Goal: Transaction & Acquisition: Purchase product/service

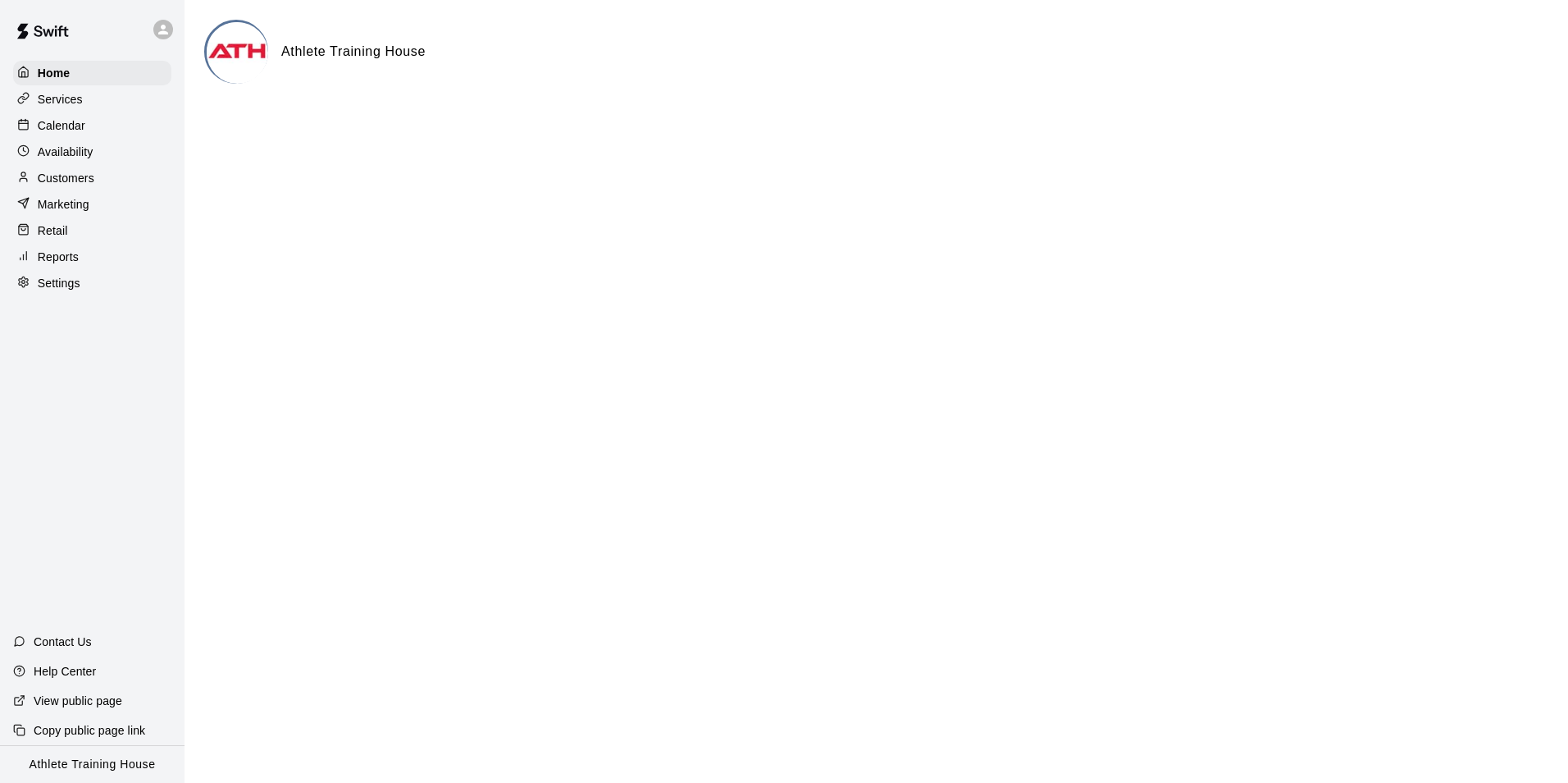
click at [82, 116] on div "Calendar" at bounding box center [92, 126] width 158 height 25
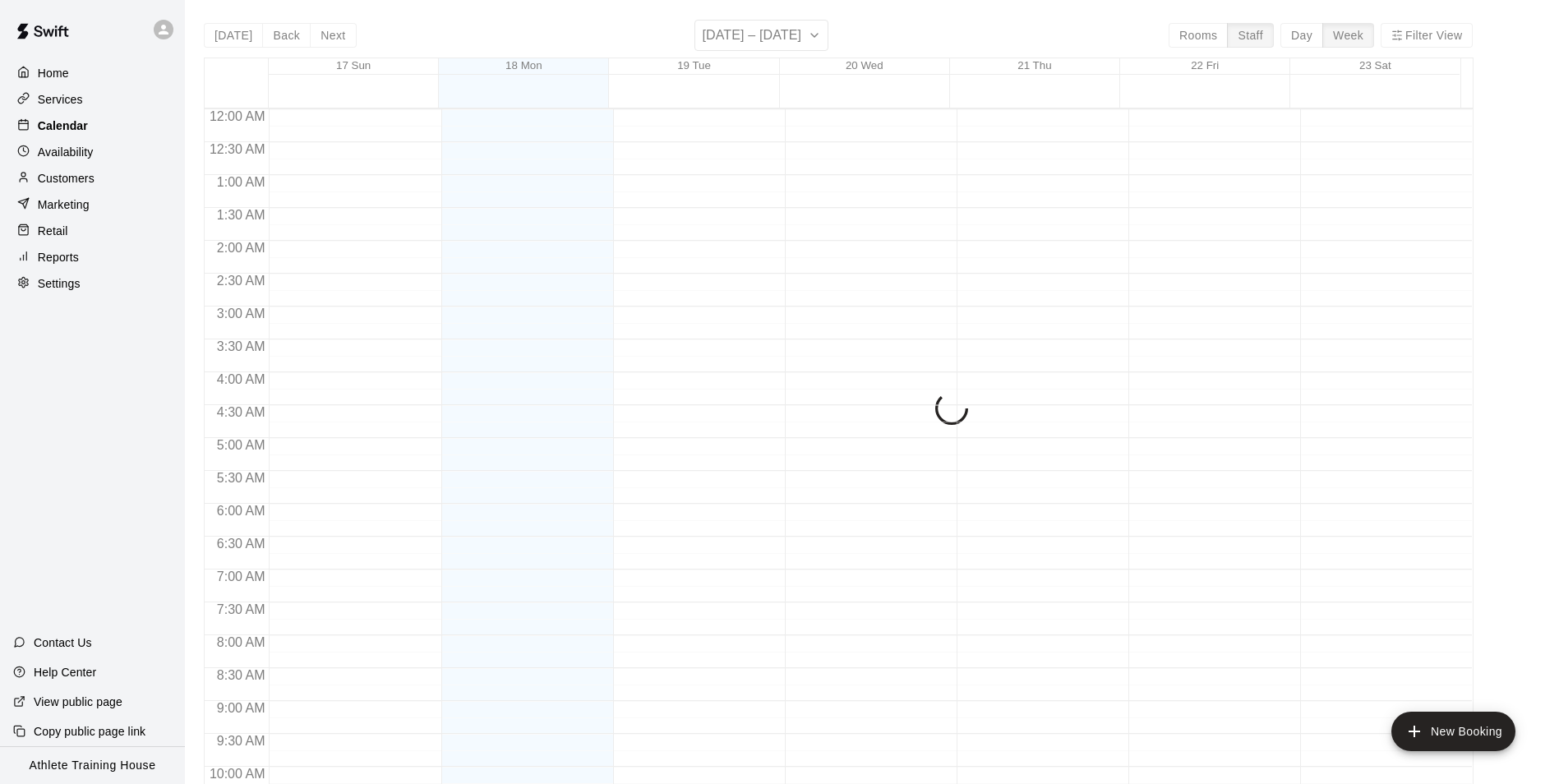
scroll to position [885, 0]
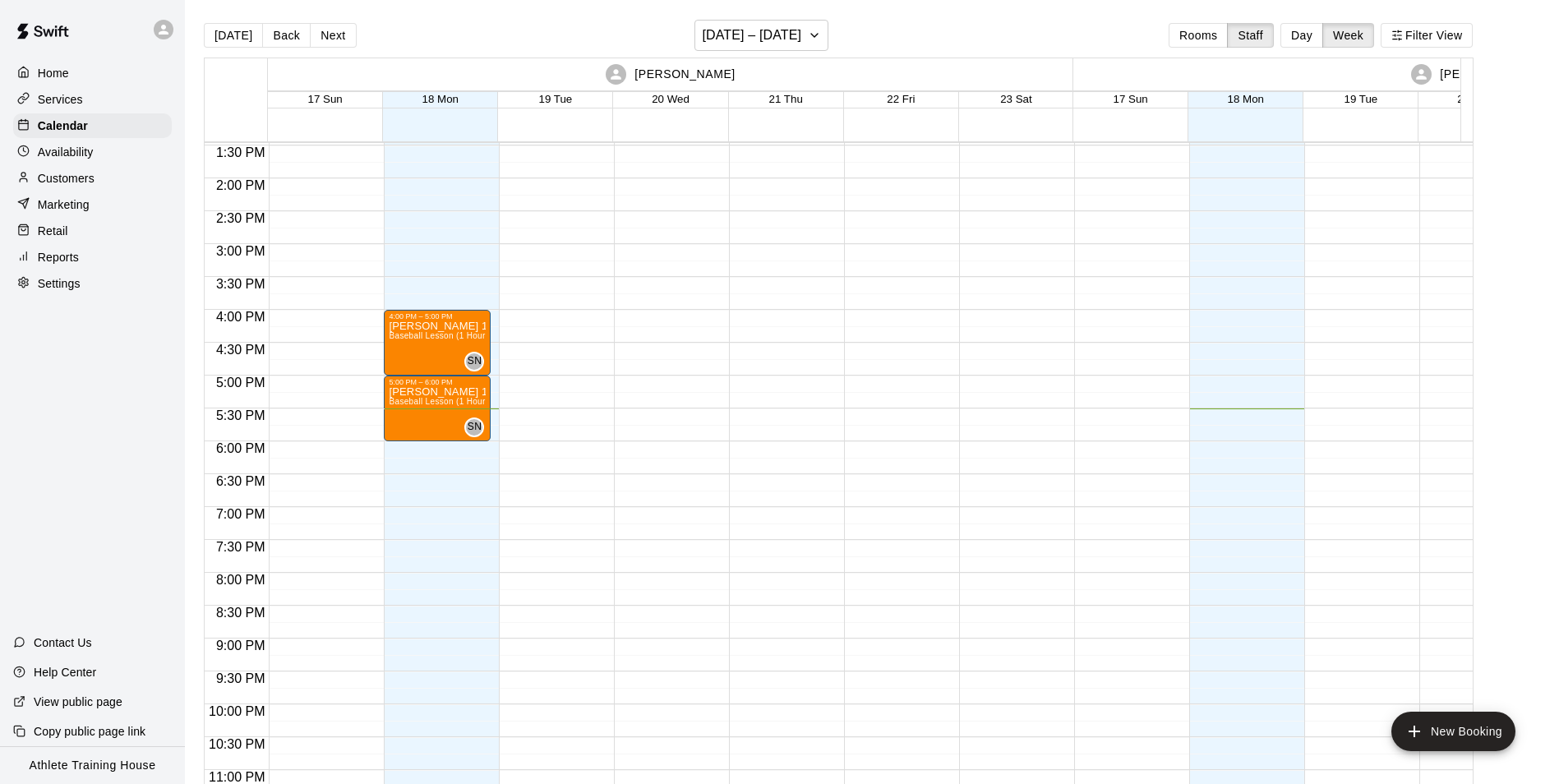
click at [57, 82] on p "Home" at bounding box center [53, 73] width 31 height 16
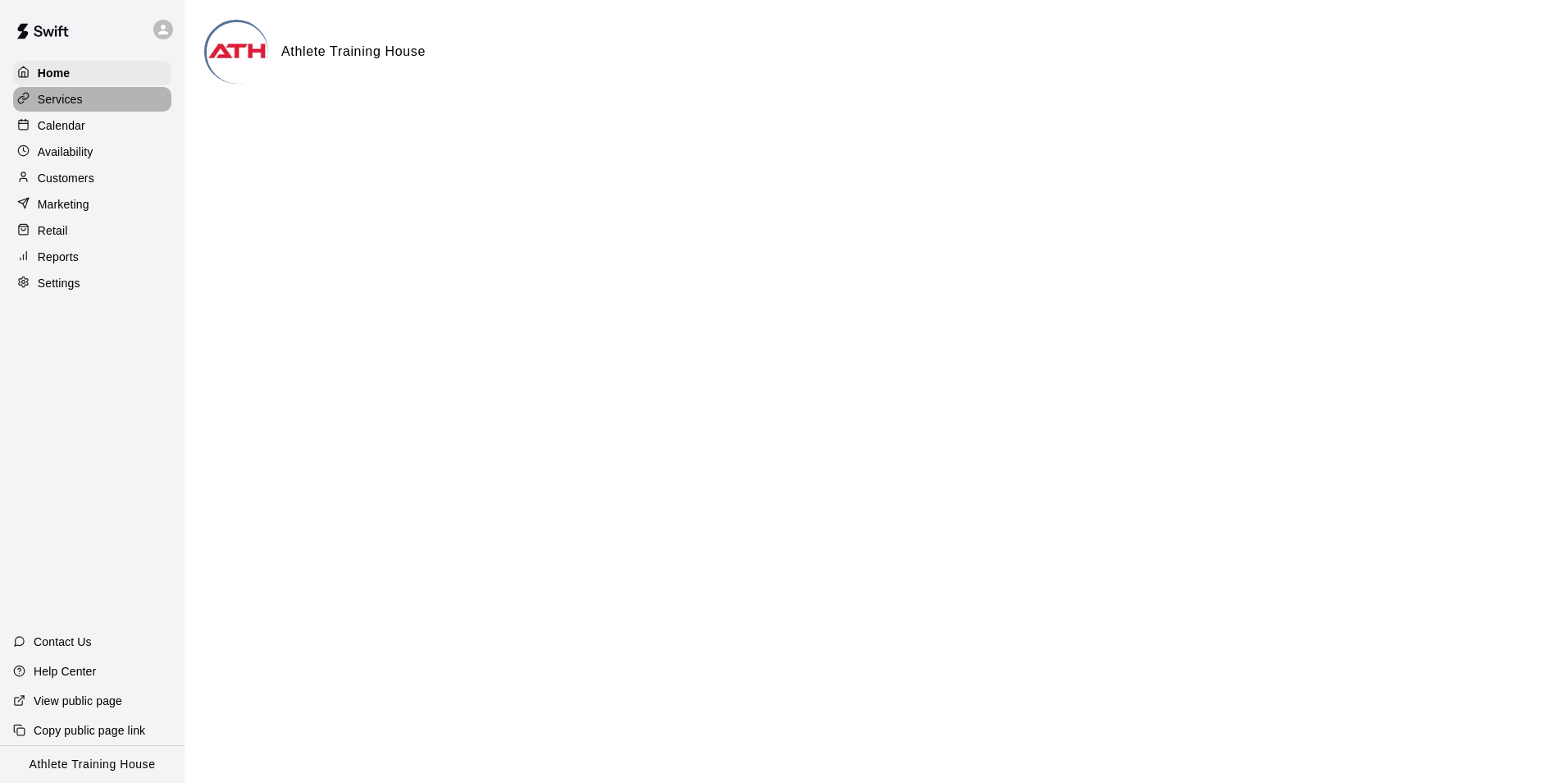
click at [29, 90] on div "Services" at bounding box center [92, 100] width 158 height 25
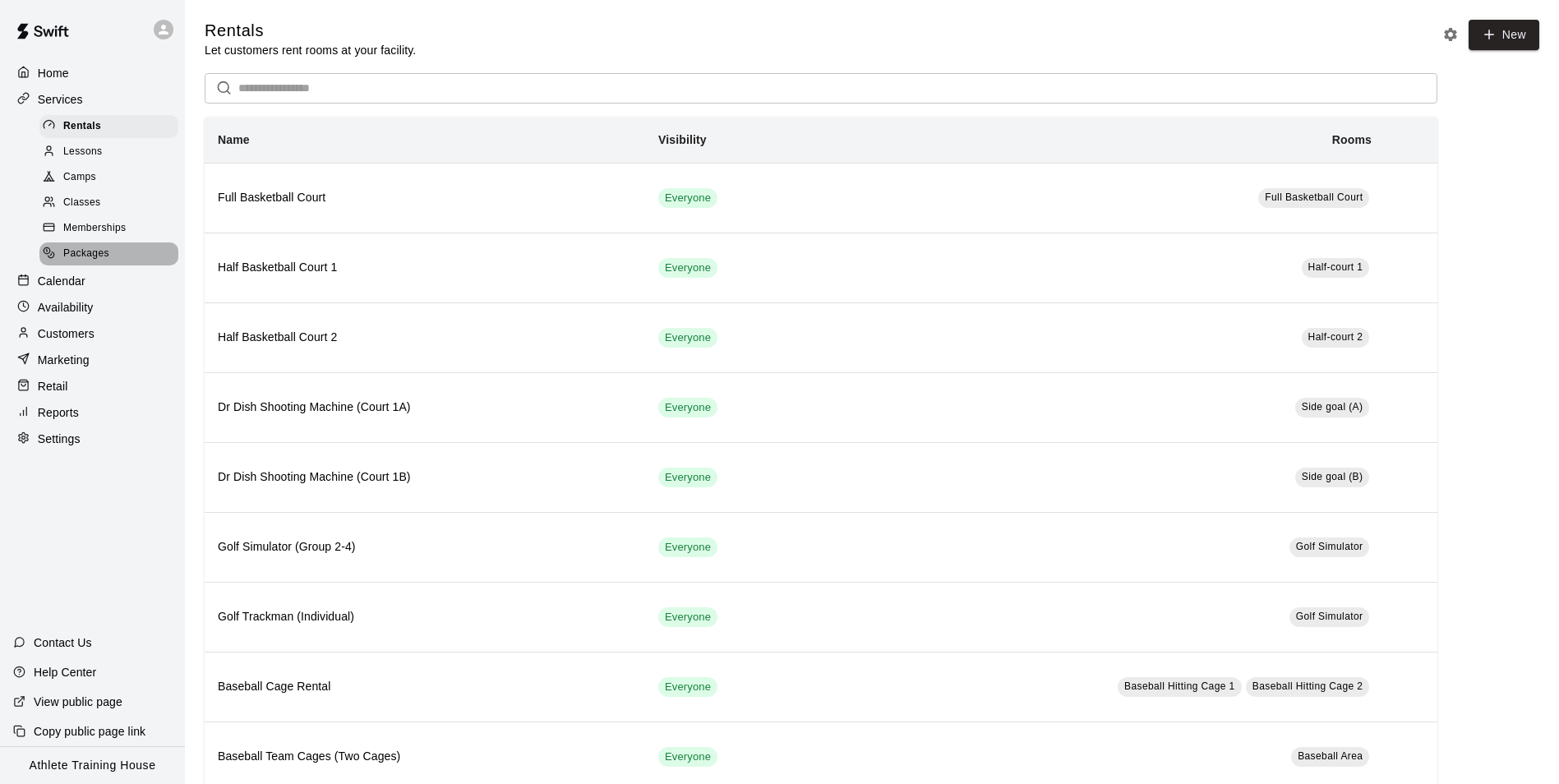
click at [60, 262] on div at bounding box center [52, 255] width 20 height 15
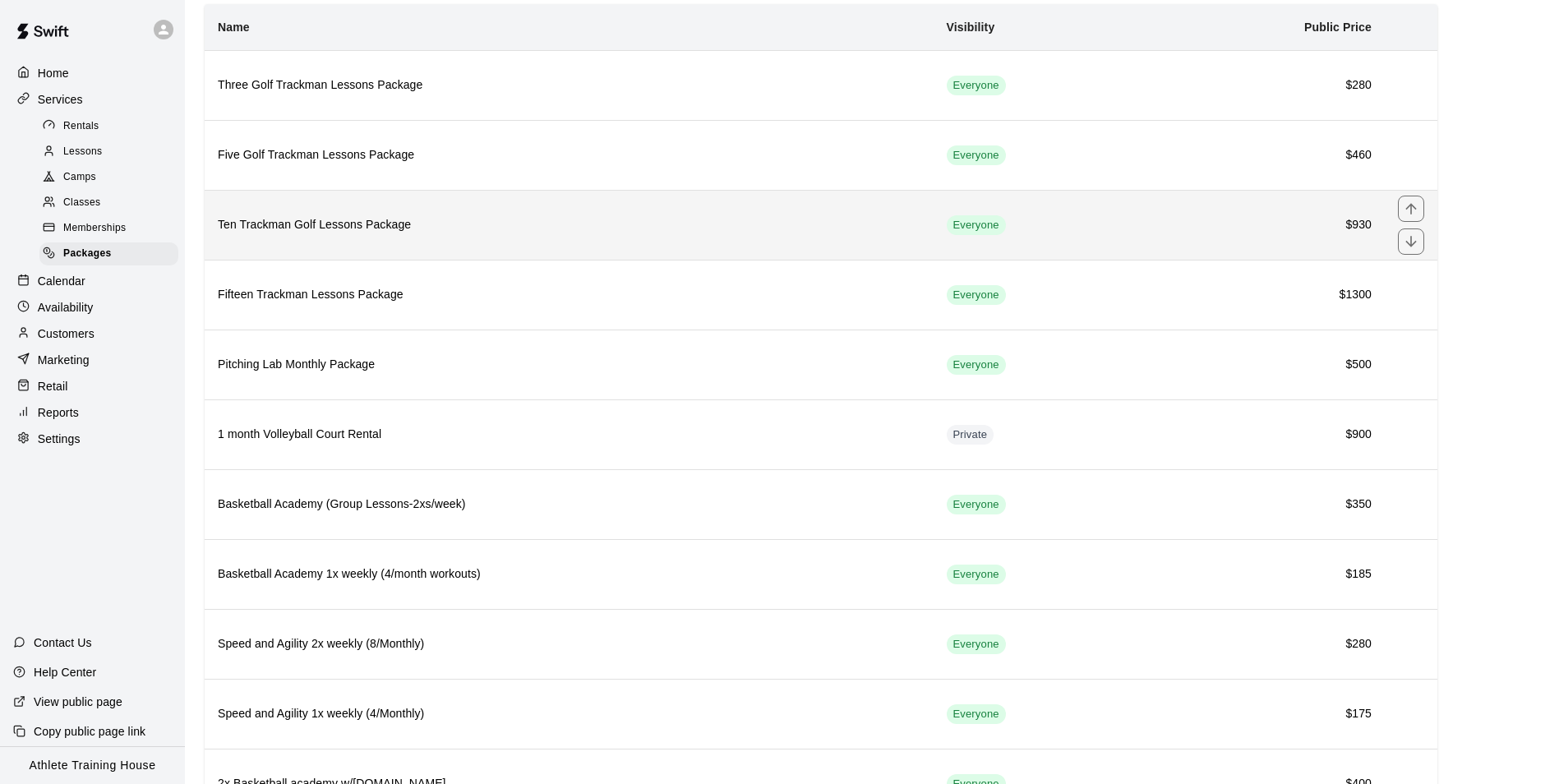
scroll to position [195, 0]
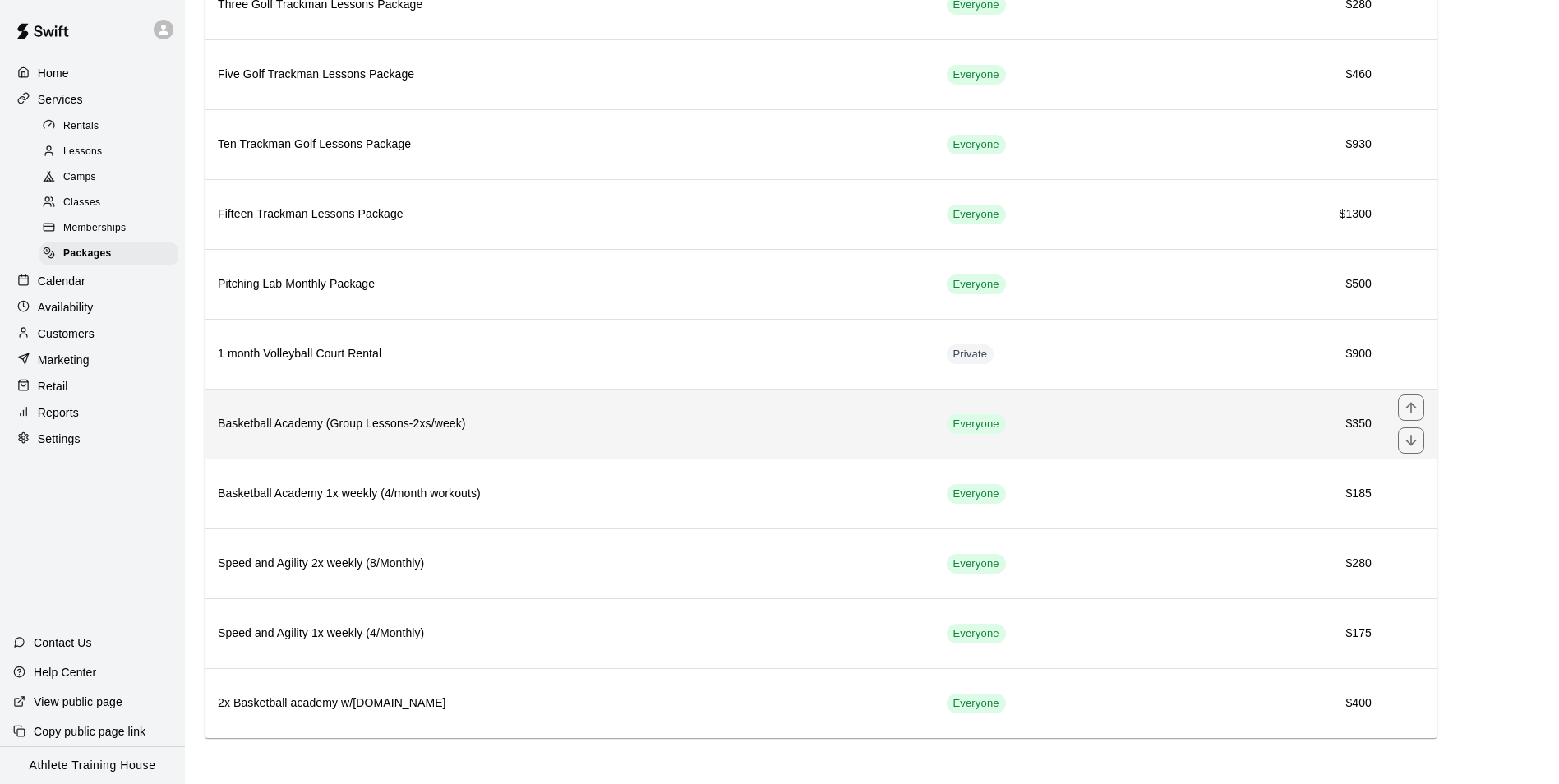
click at [333, 418] on h6 "Basketball Academy (Group Lessons-2xs/week)" at bounding box center [569, 424] width 703 height 18
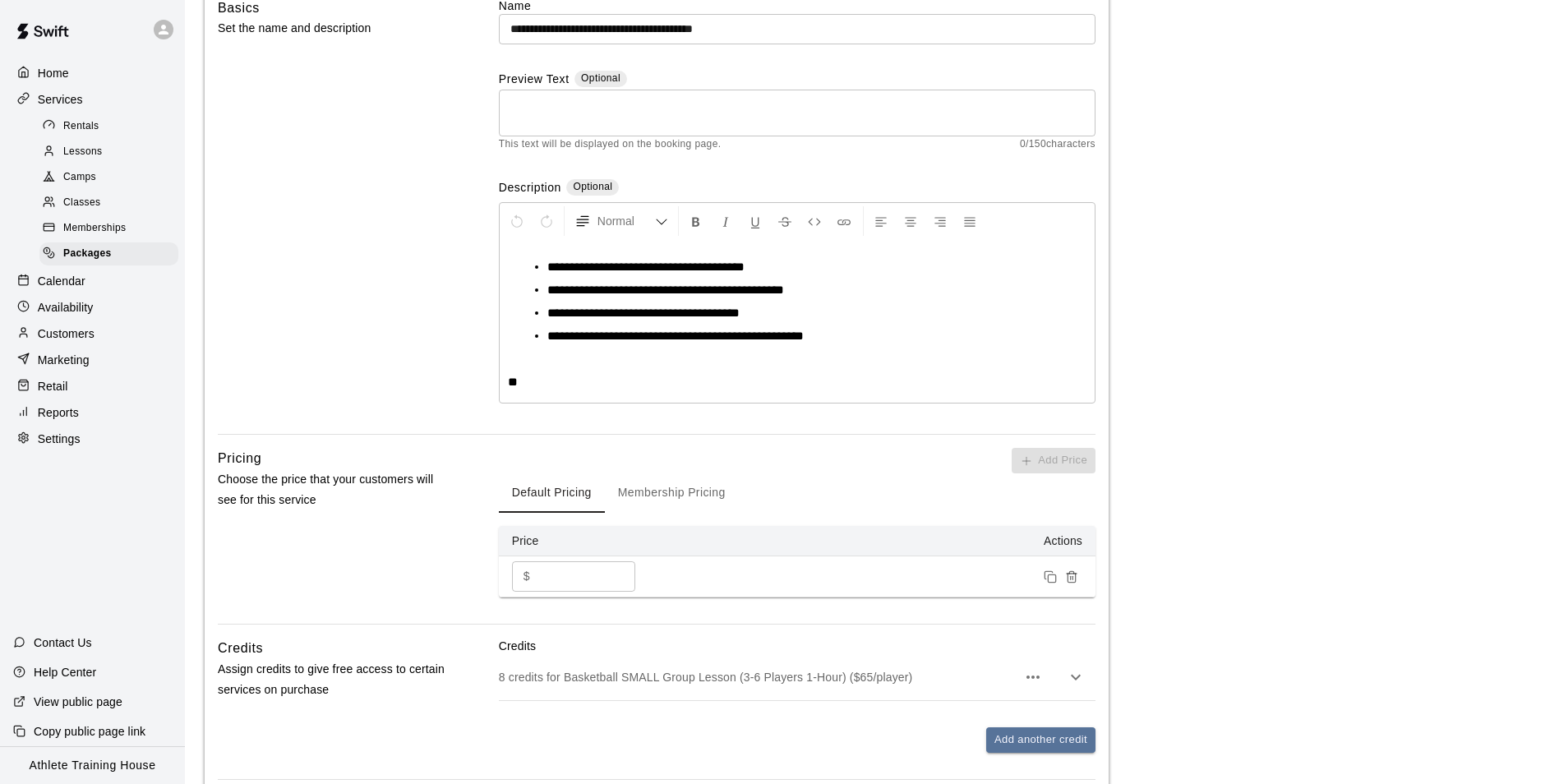
scroll to position [367, 0]
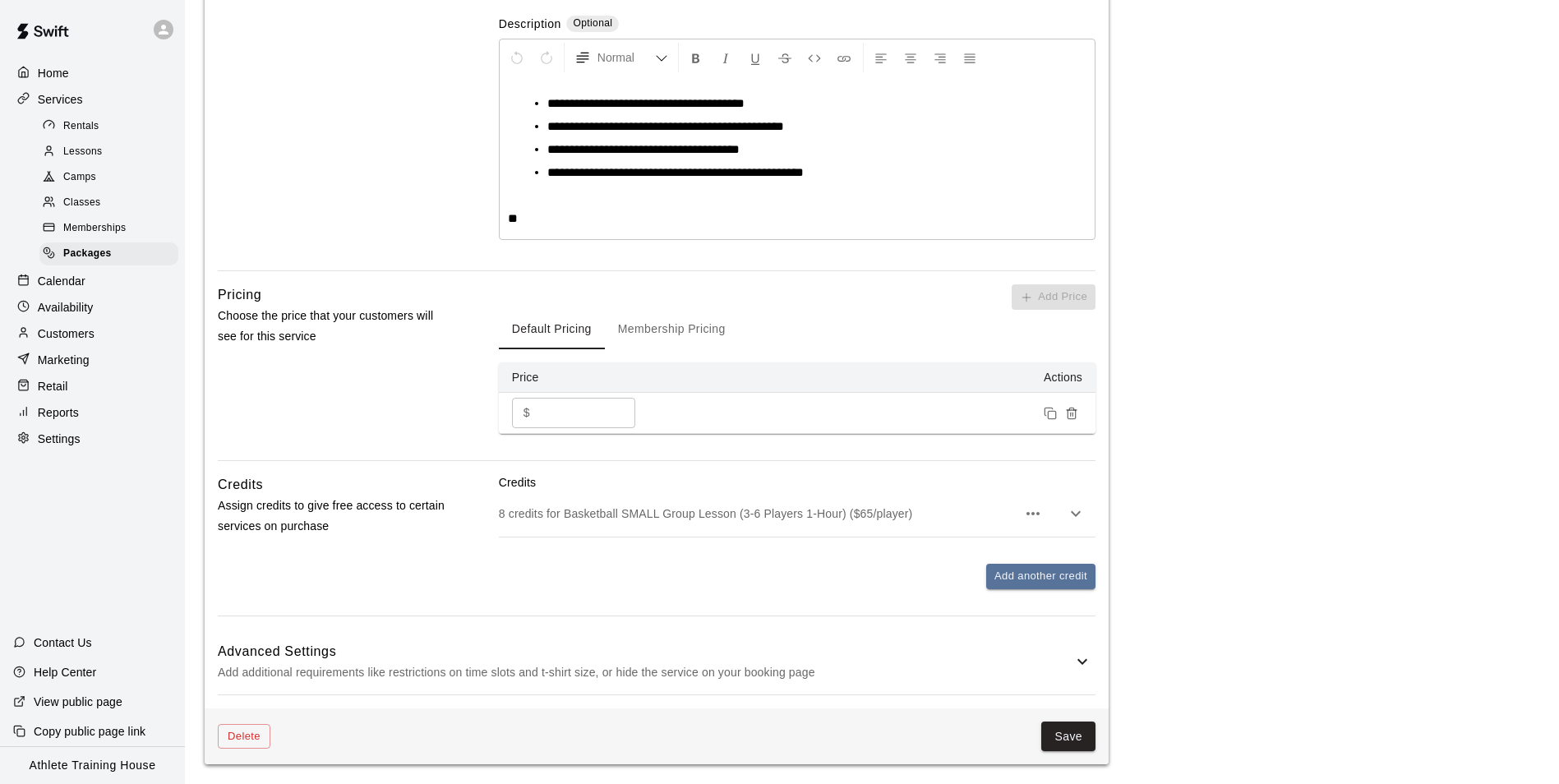
click at [610, 410] on input "***" at bounding box center [585, 413] width 99 height 31
type input "*"
type input "***"
click at [1082, 729] on button "Save" at bounding box center [1068, 737] width 54 height 31
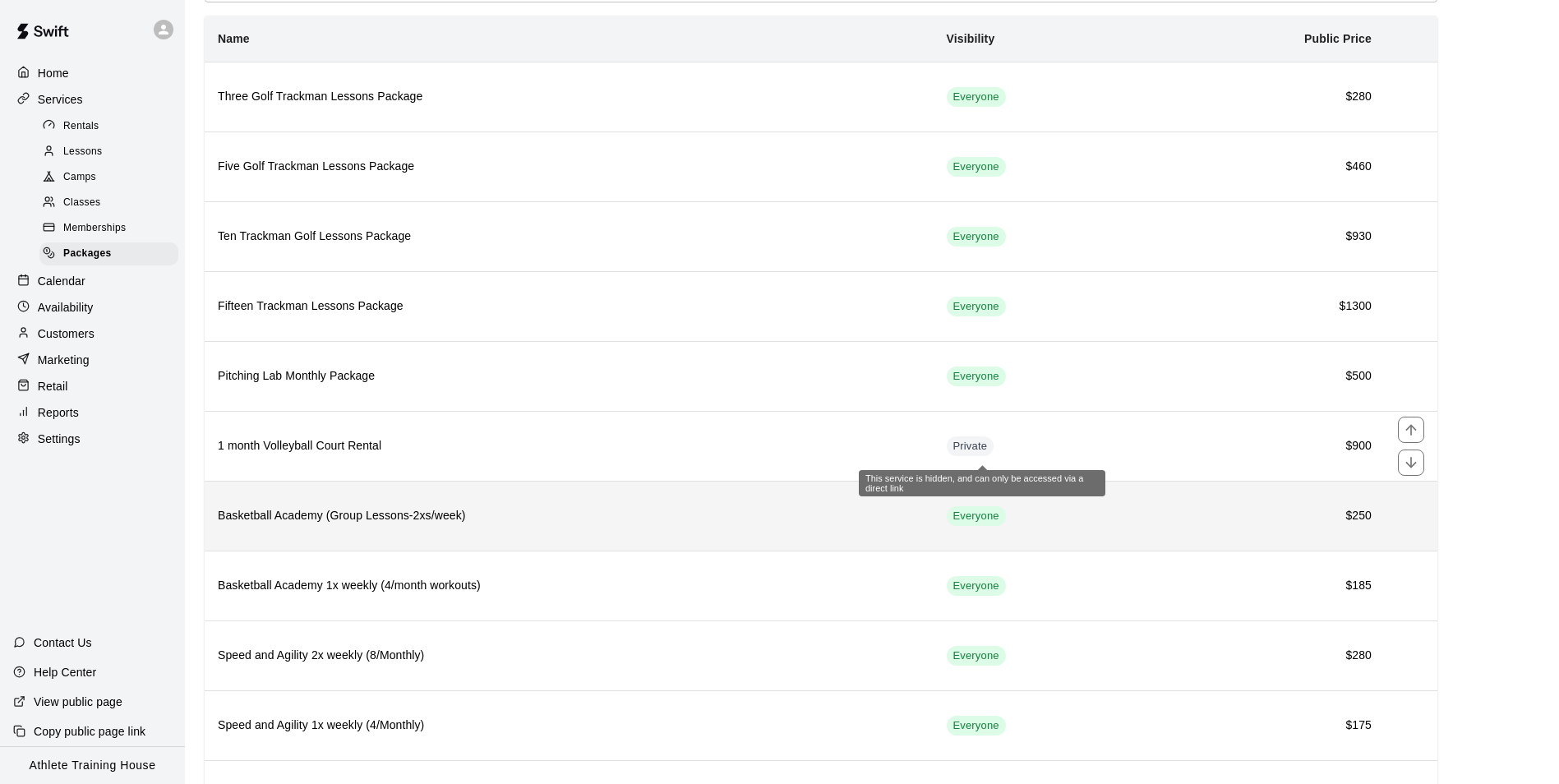
scroll to position [195, 0]
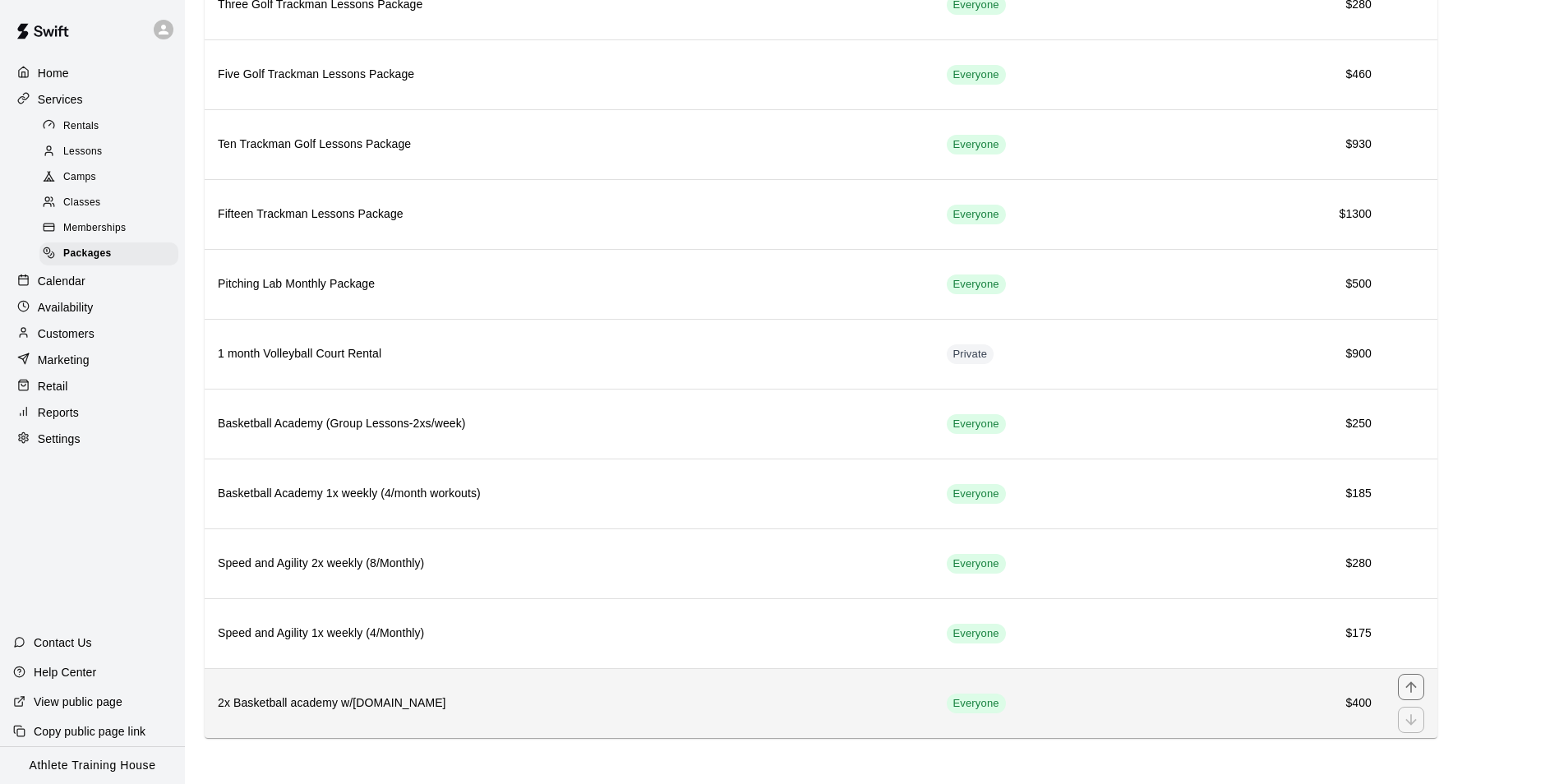
click at [339, 694] on h6 "2x Basketball academy w/[DOMAIN_NAME]" at bounding box center [569, 702] width 703 height 18
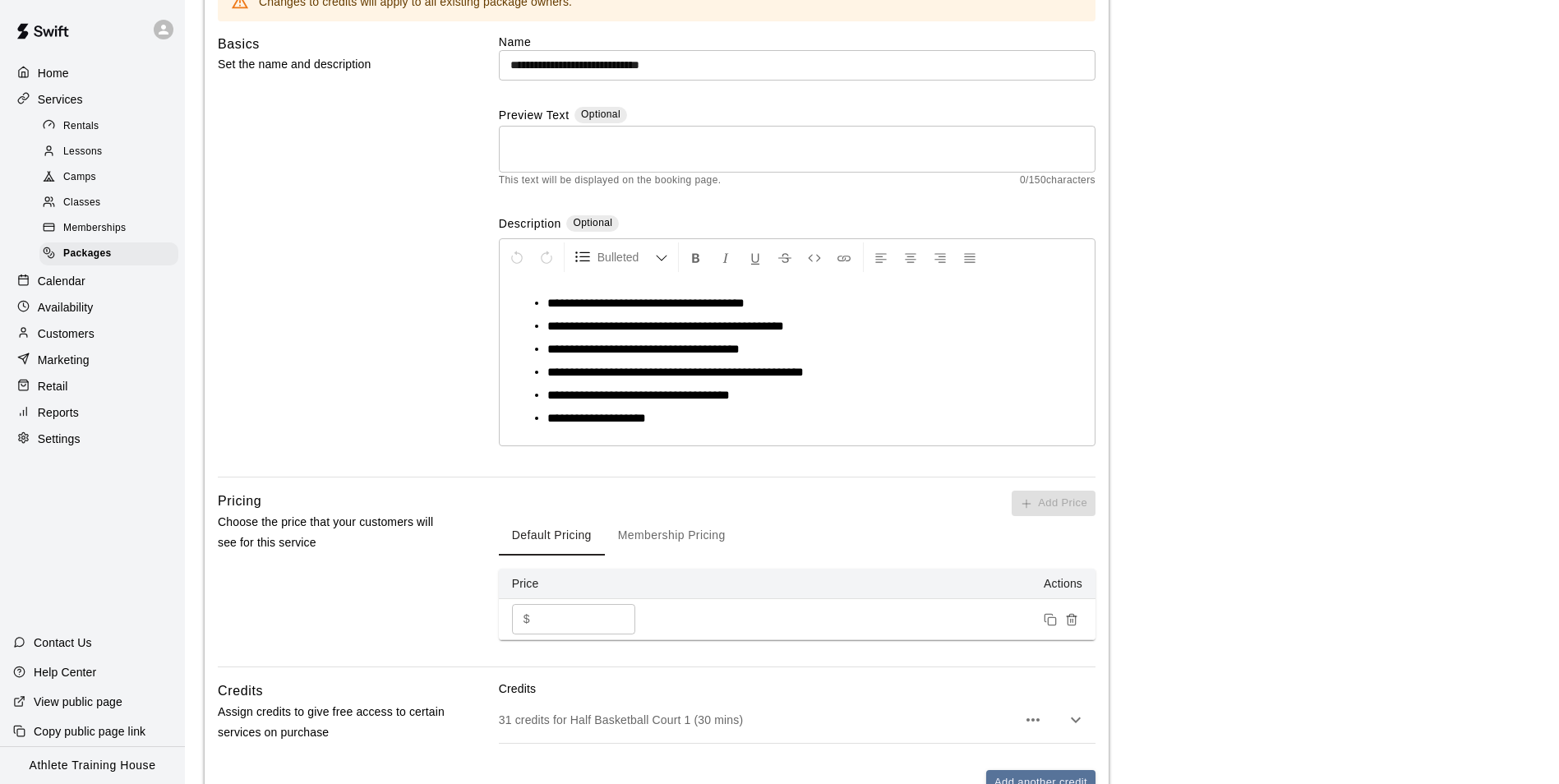
scroll to position [329, 0]
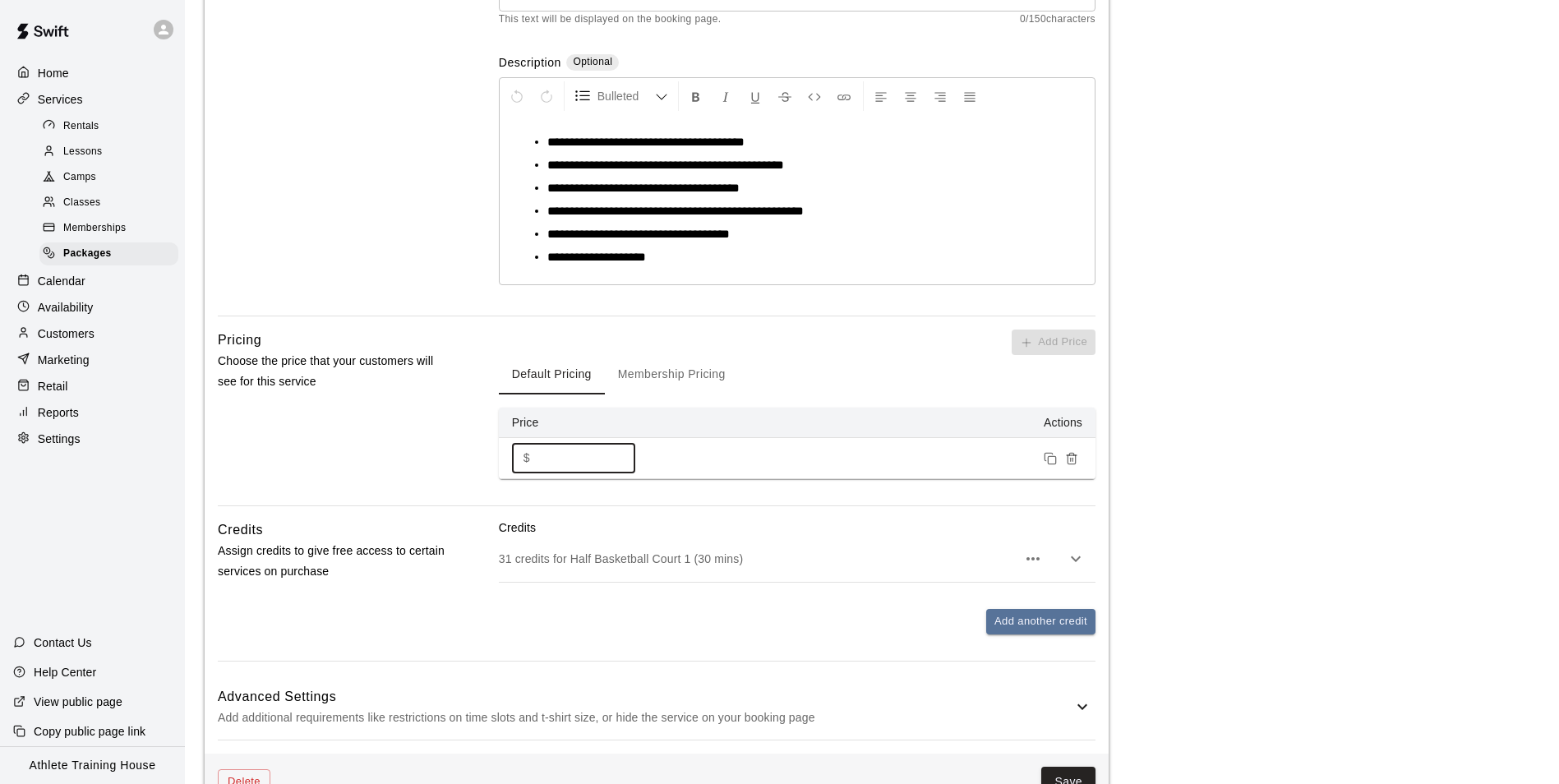
click at [562, 469] on input "***" at bounding box center [585, 458] width 99 height 31
type input "*"
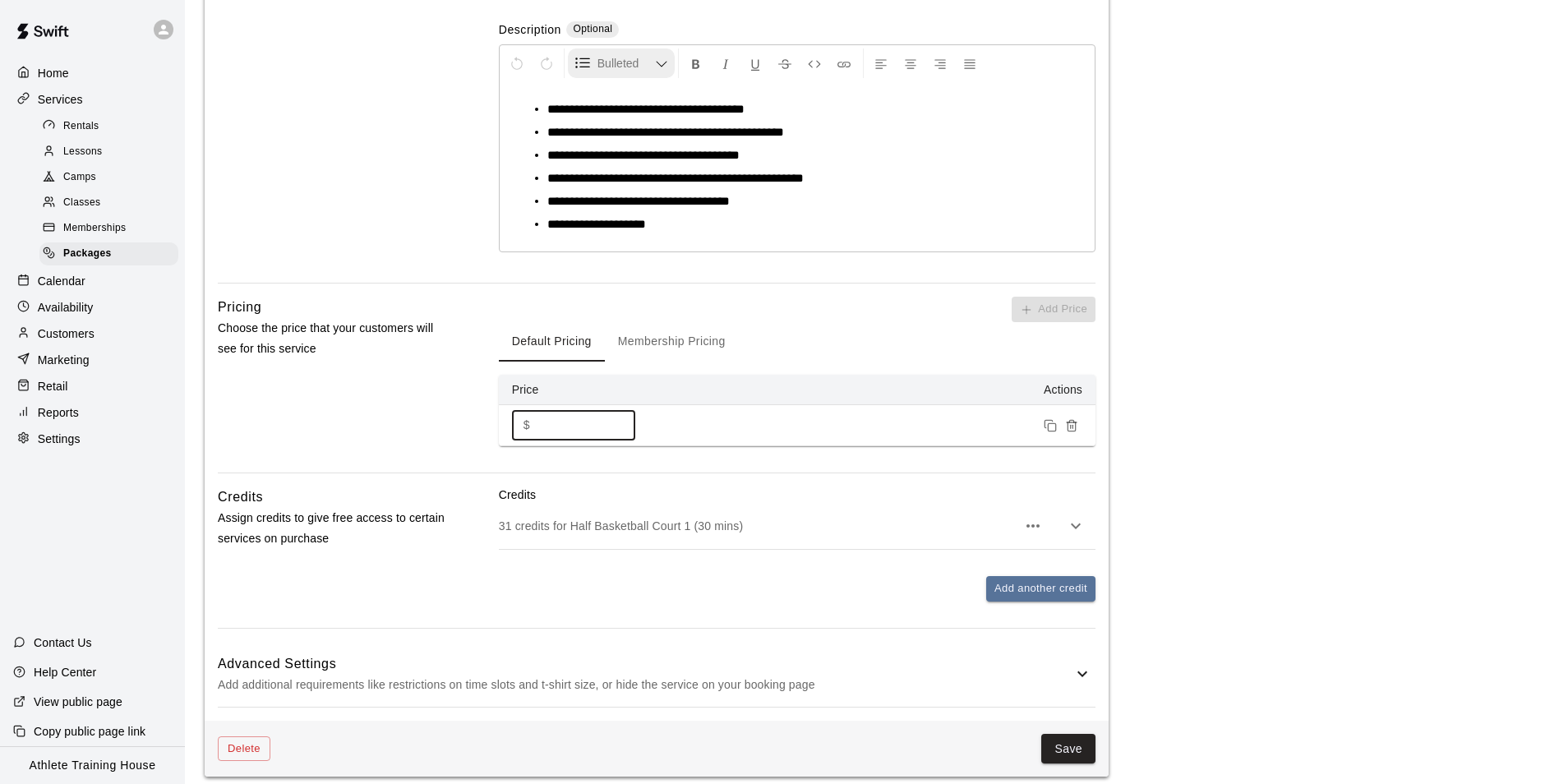
scroll to position [374, 0]
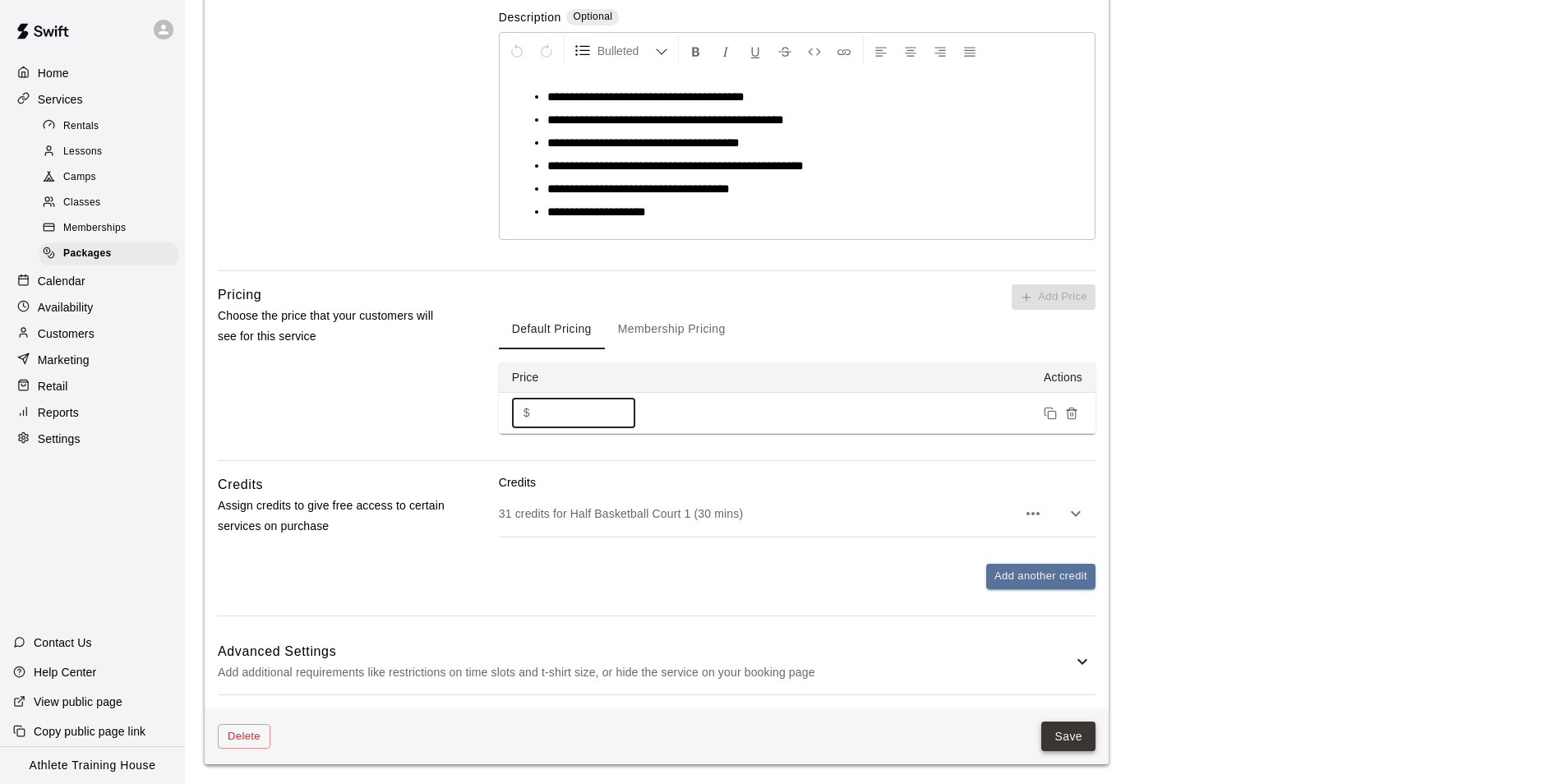
type input "***"
click at [1045, 724] on button "Save" at bounding box center [1068, 737] width 54 height 31
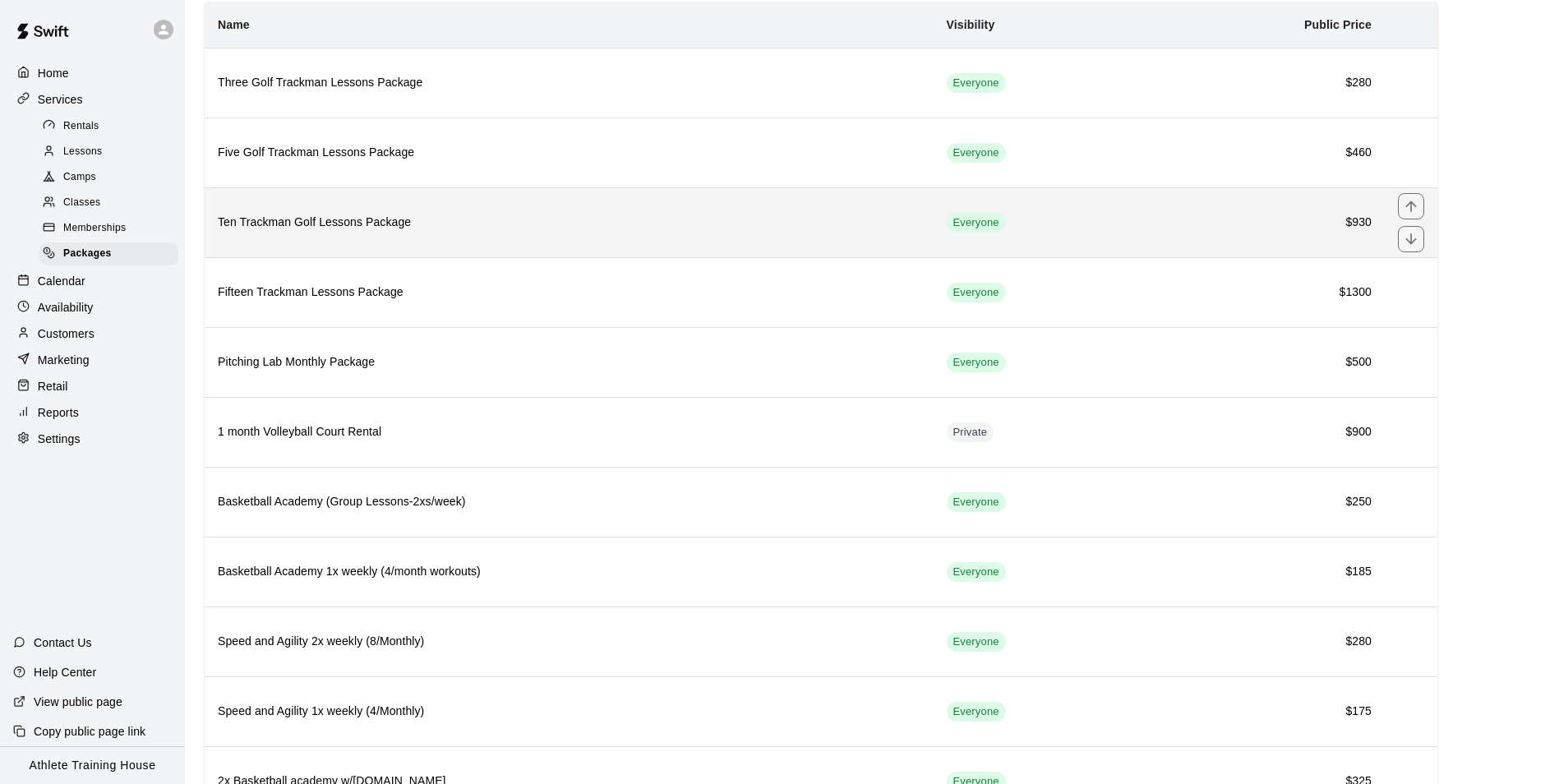
scroll to position [195, 0]
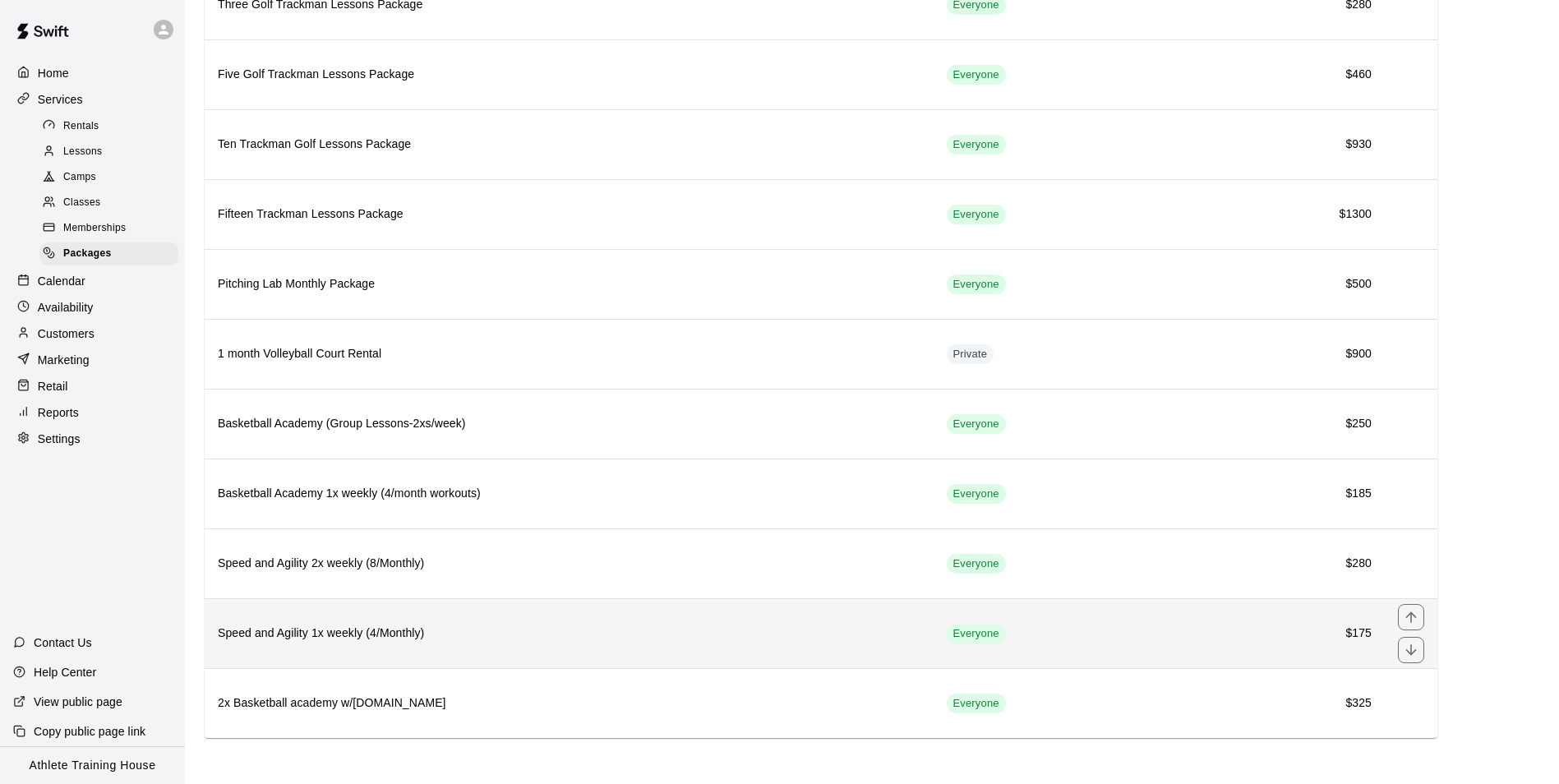
click at [416, 646] on th "Speed and Agility 1x weekly (4/Monthly)" at bounding box center [569, 632] width 729 height 70
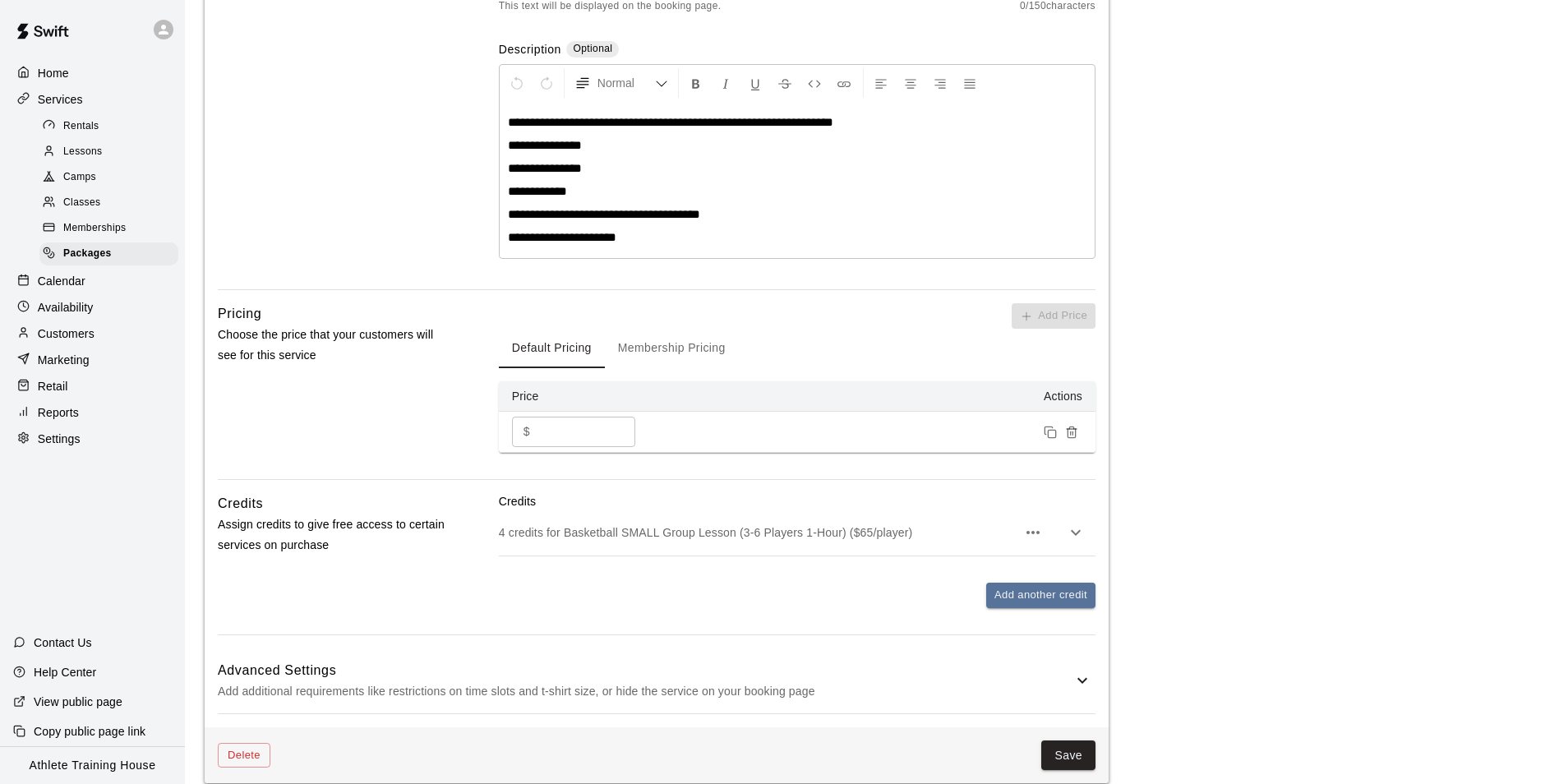
scroll to position [360, 0]
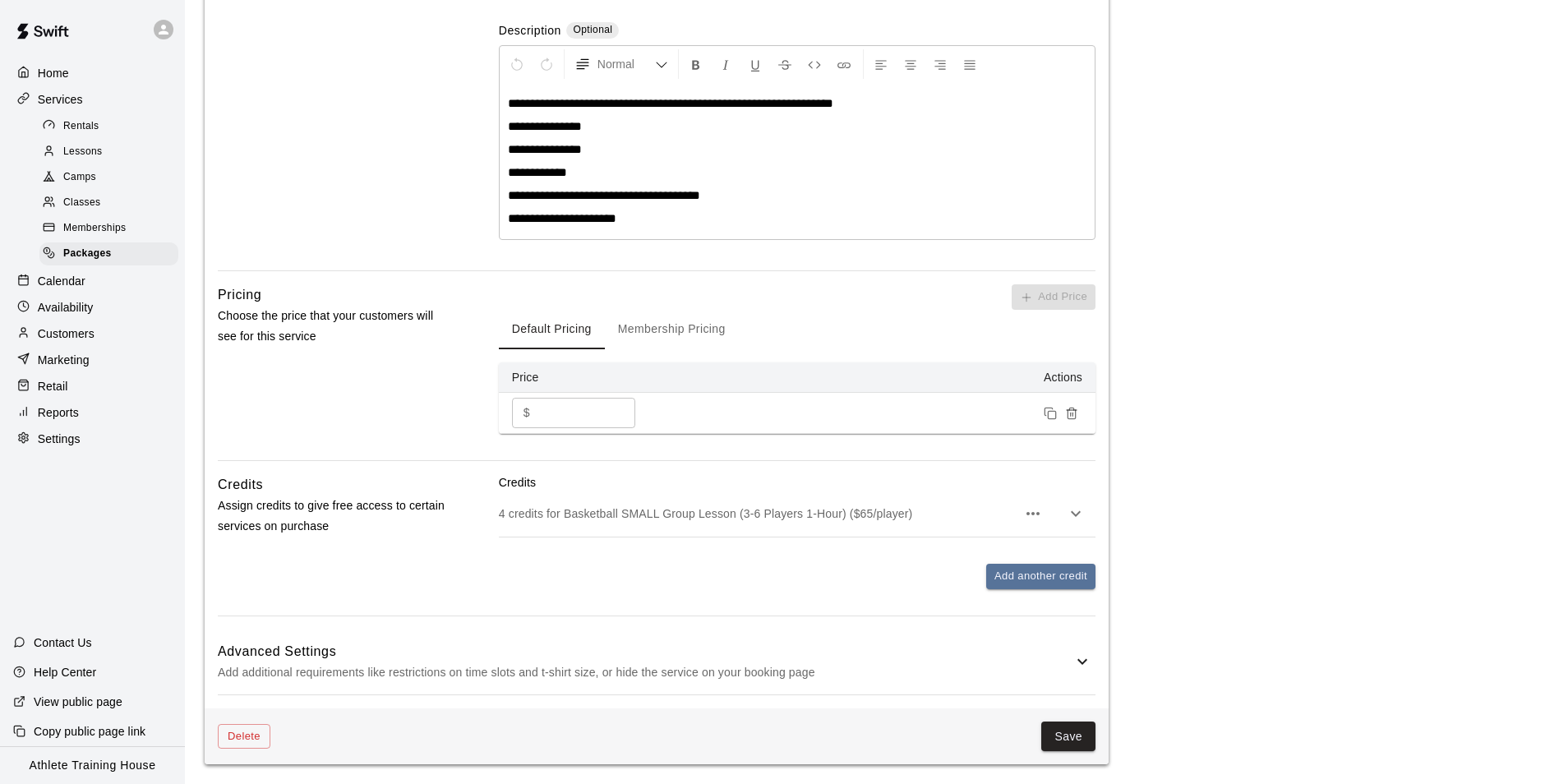
click at [564, 409] on input "***" at bounding box center [585, 413] width 99 height 31
type input "***"
click at [1053, 723] on button "Save" at bounding box center [1068, 737] width 54 height 31
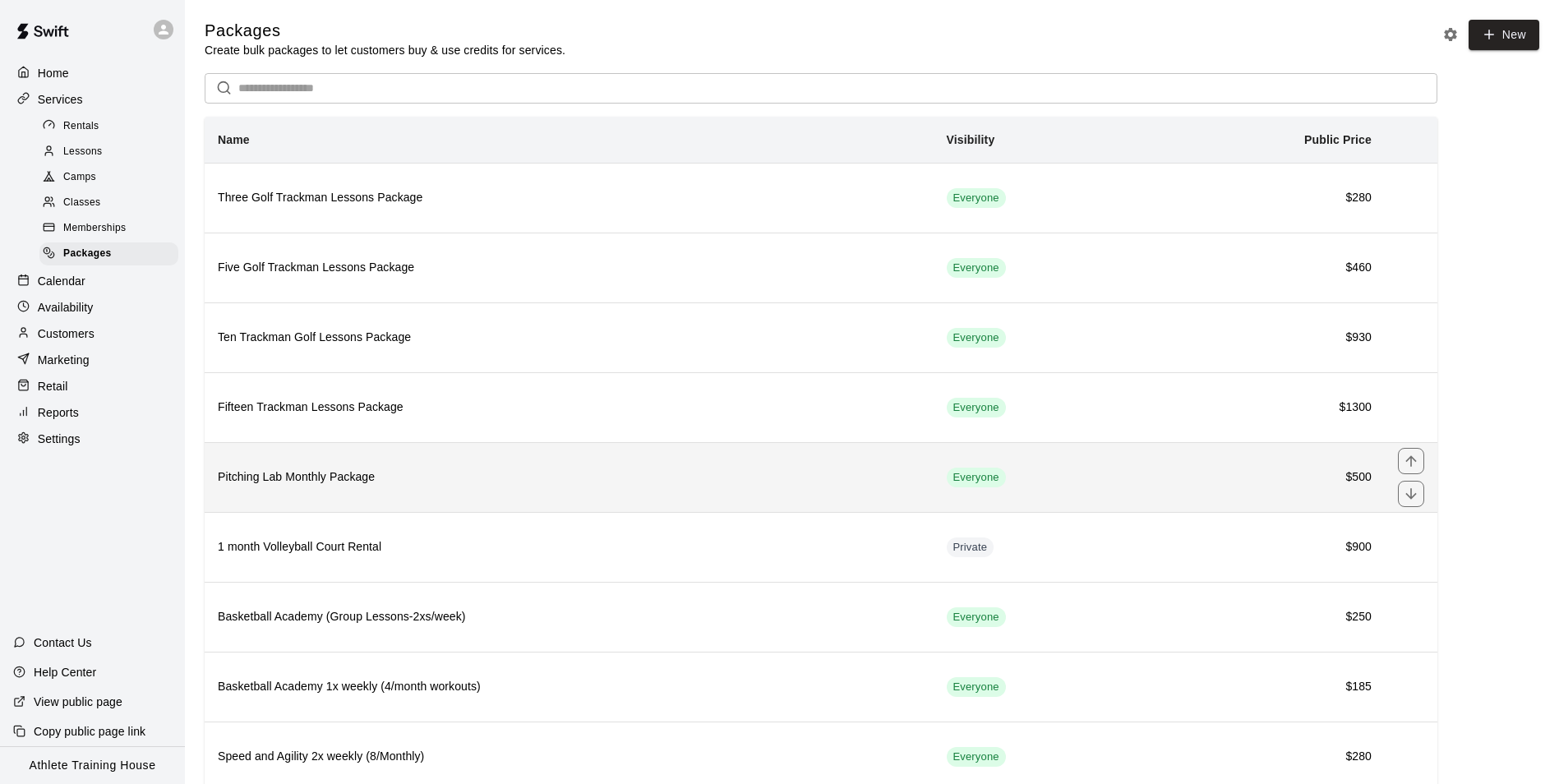
scroll to position [195, 0]
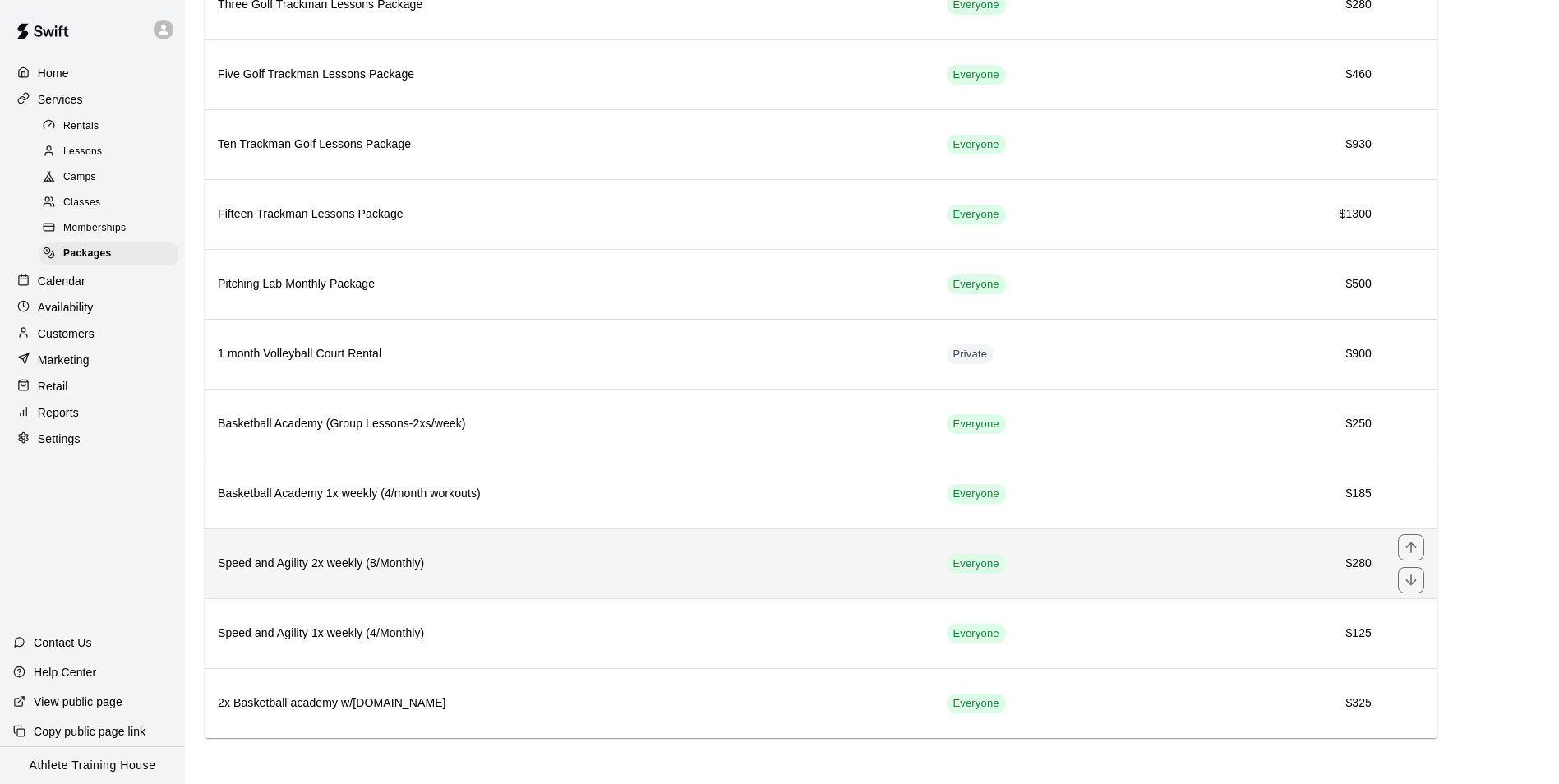
click at [801, 588] on th "Speed and Agility 2x weekly (8/Monthly)" at bounding box center [569, 563] width 729 height 70
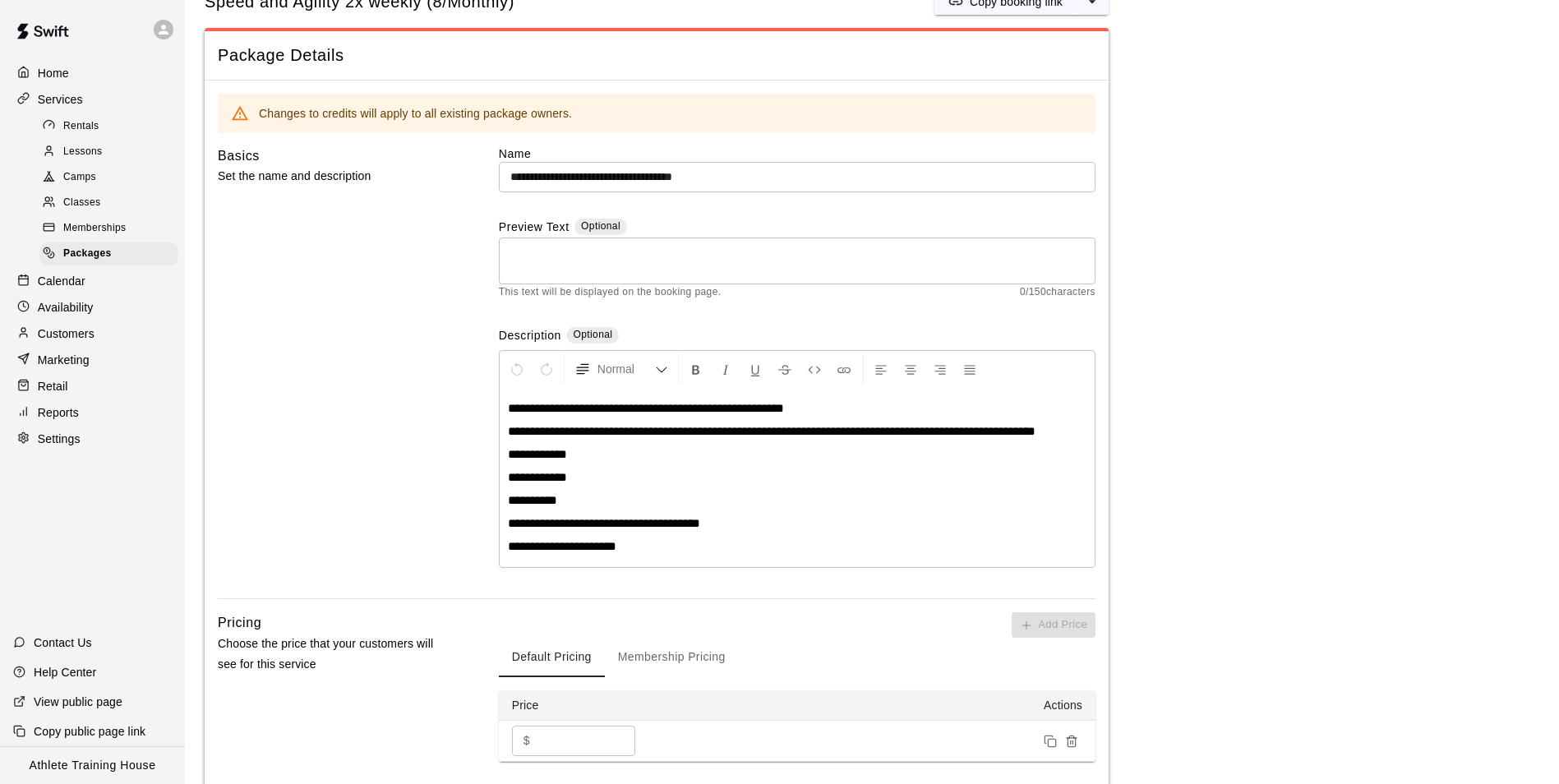
scroll to position [247, 0]
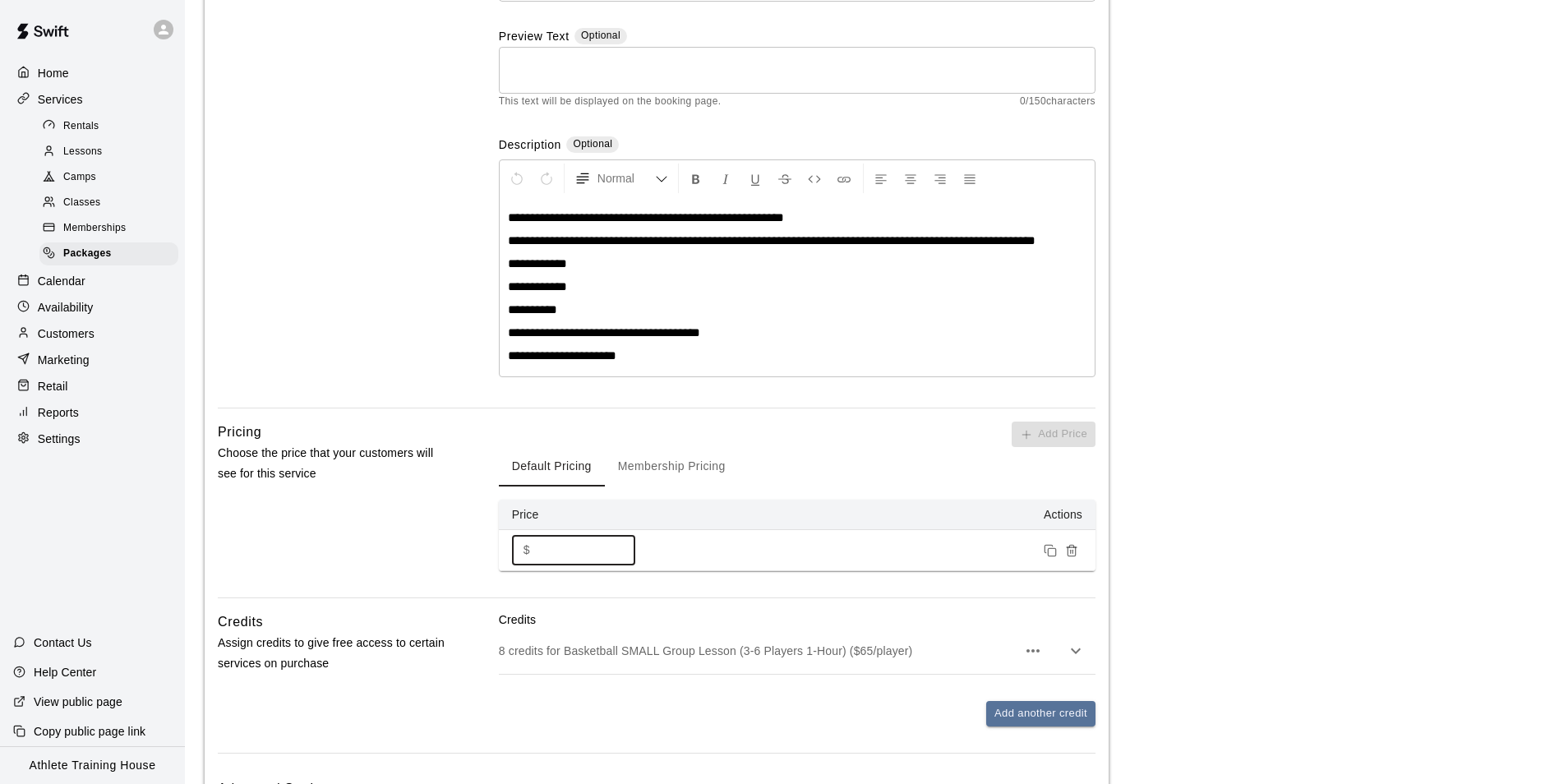
click at [562, 565] on input "***" at bounding box center [585, 551] width 99 height 31
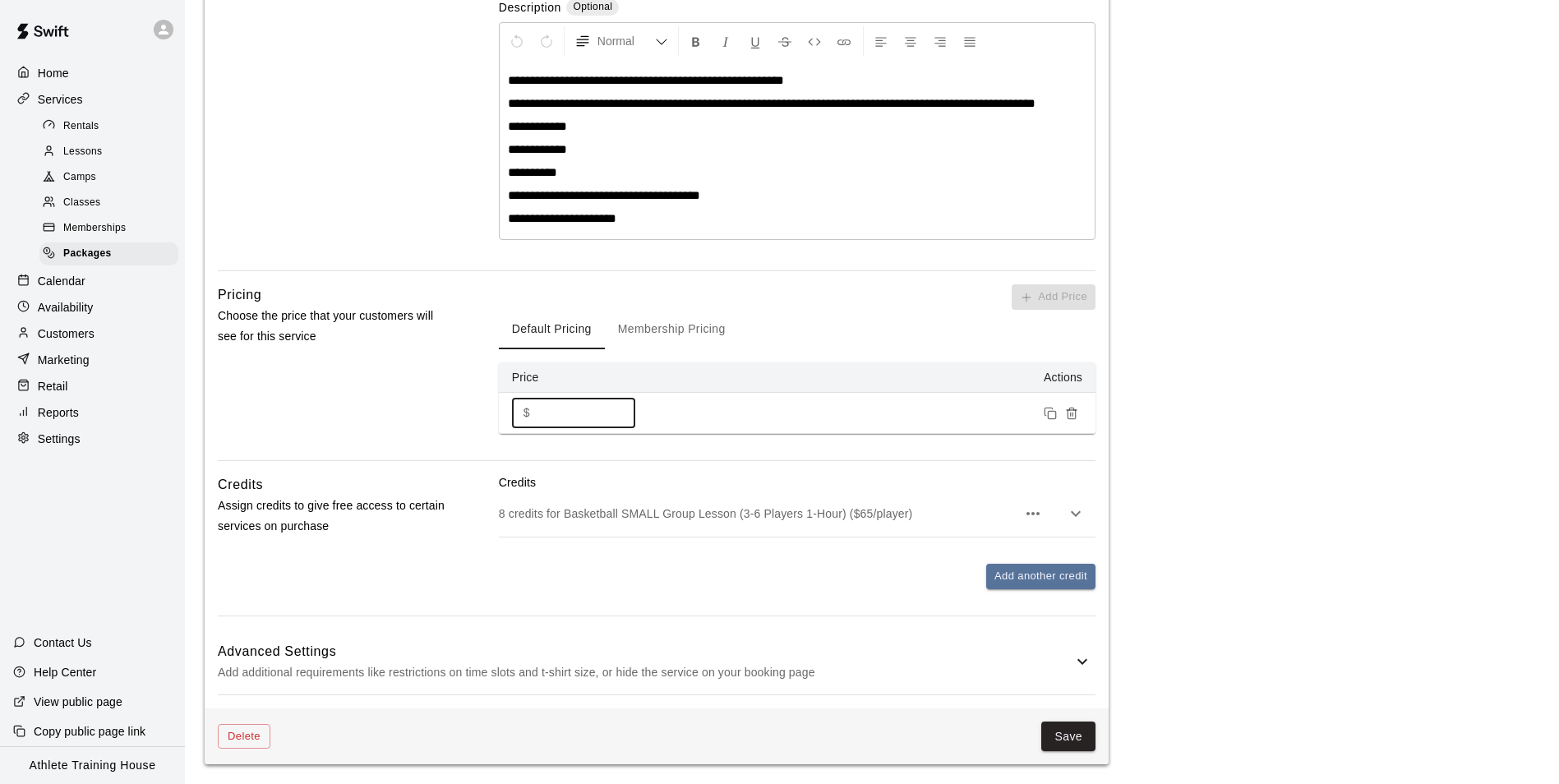
scroll to position [400, 0]
type input "***"
click at [573, 173] on p "**********" at bounding box center [797, 172] width 579 height 16
click at [1068, 737] on button "Save" at bounding box center [1068, 737] width 54 height 31
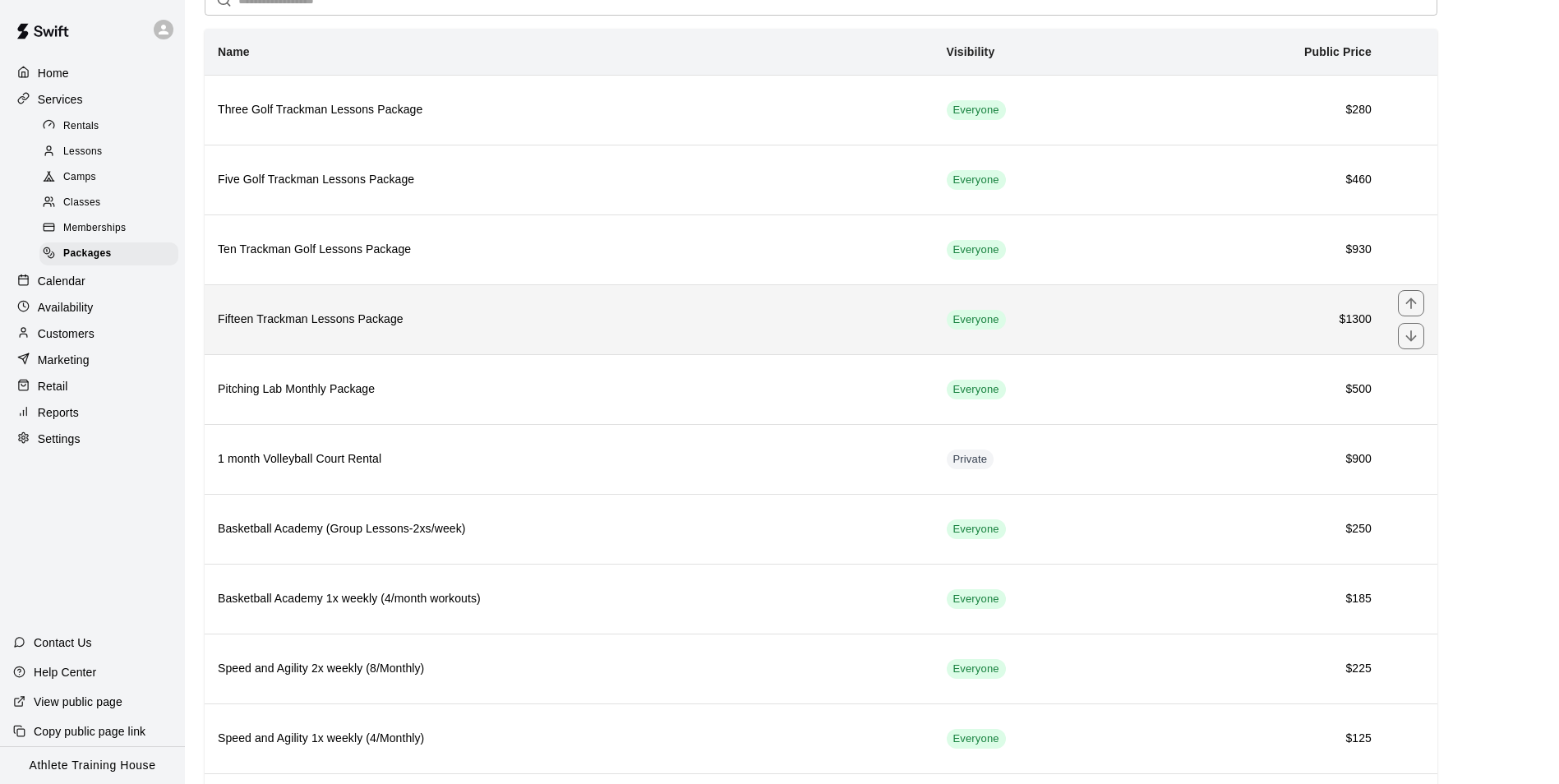
scroll to position [195, 0]
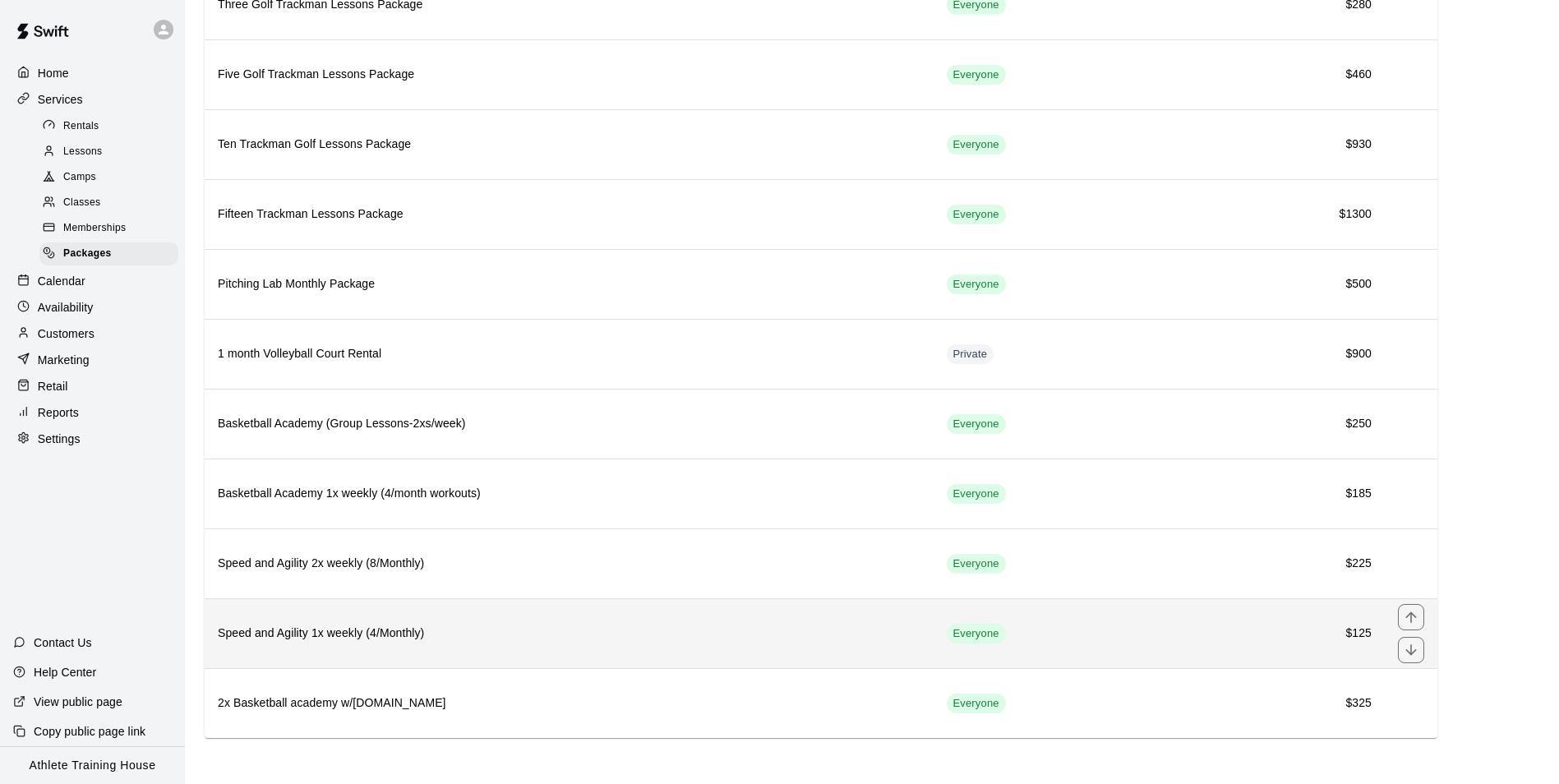
click at [618, 628] on h6 "Speed and Agility 1x weekly (4/Monthly)" at bounding box center [569, 633] width 703 height 18
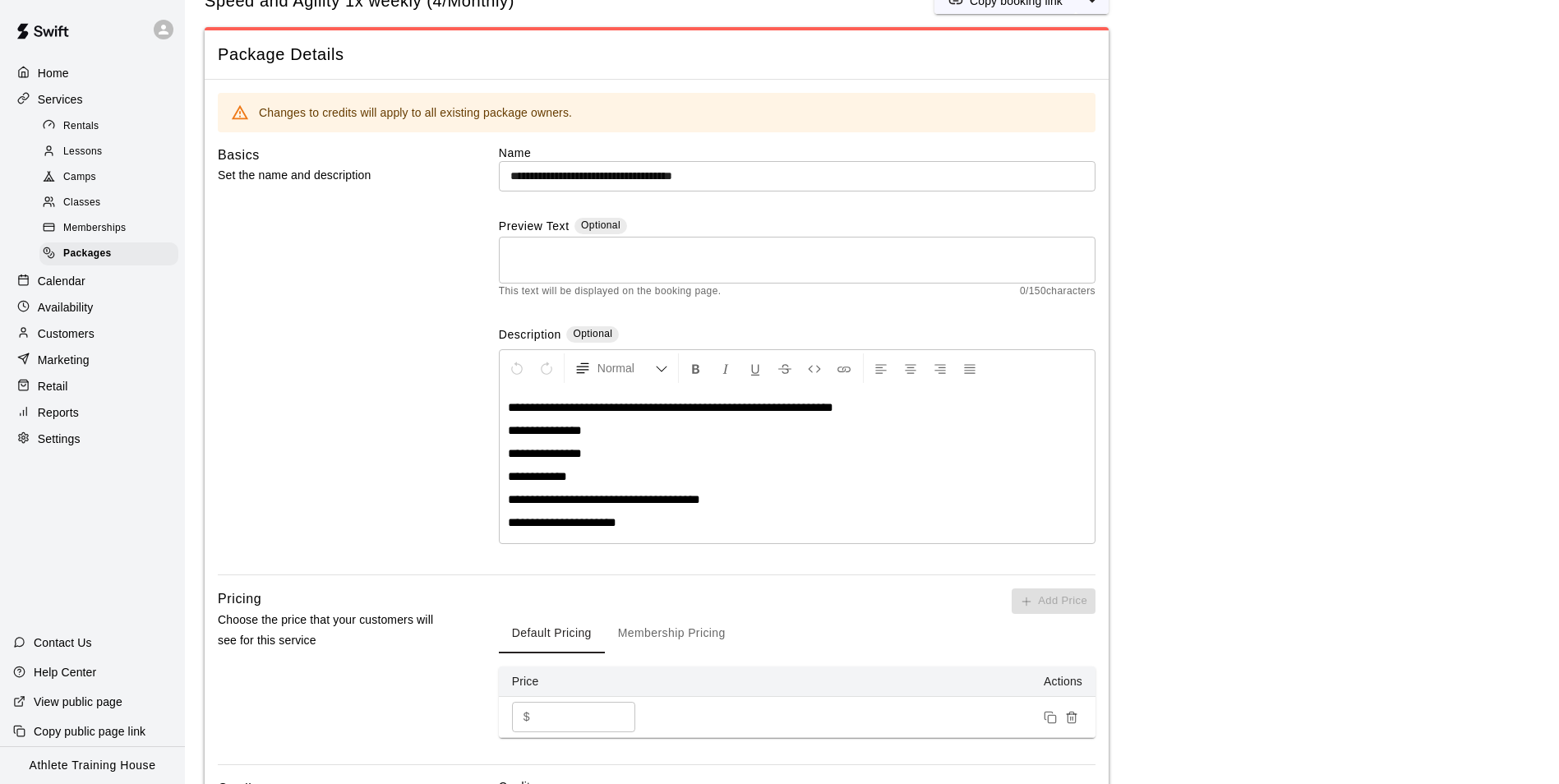
scroll to position [83, 0]
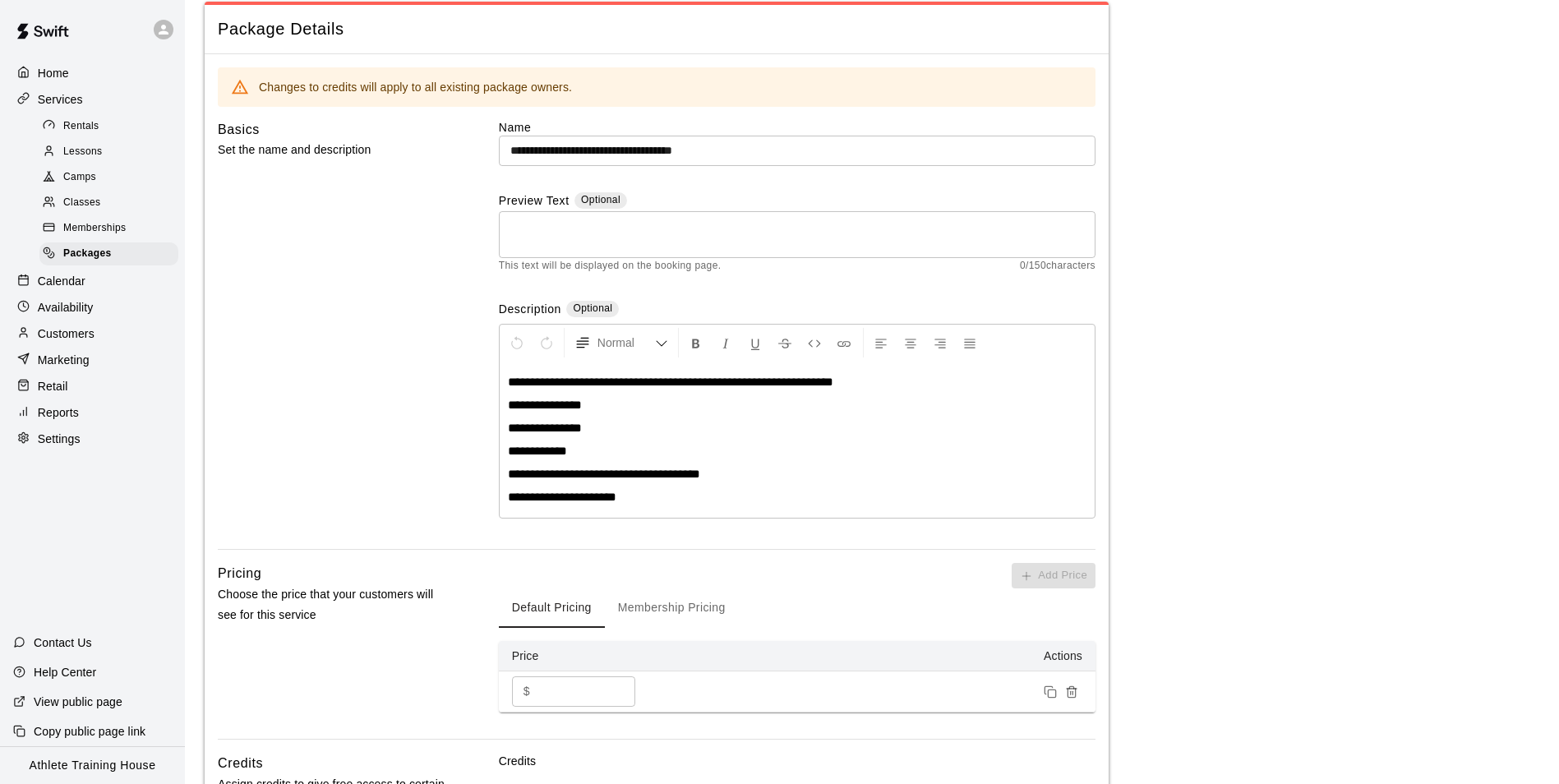
click at [600, 702] on input "***" at bounding box center [585, 692] width 99 height 31
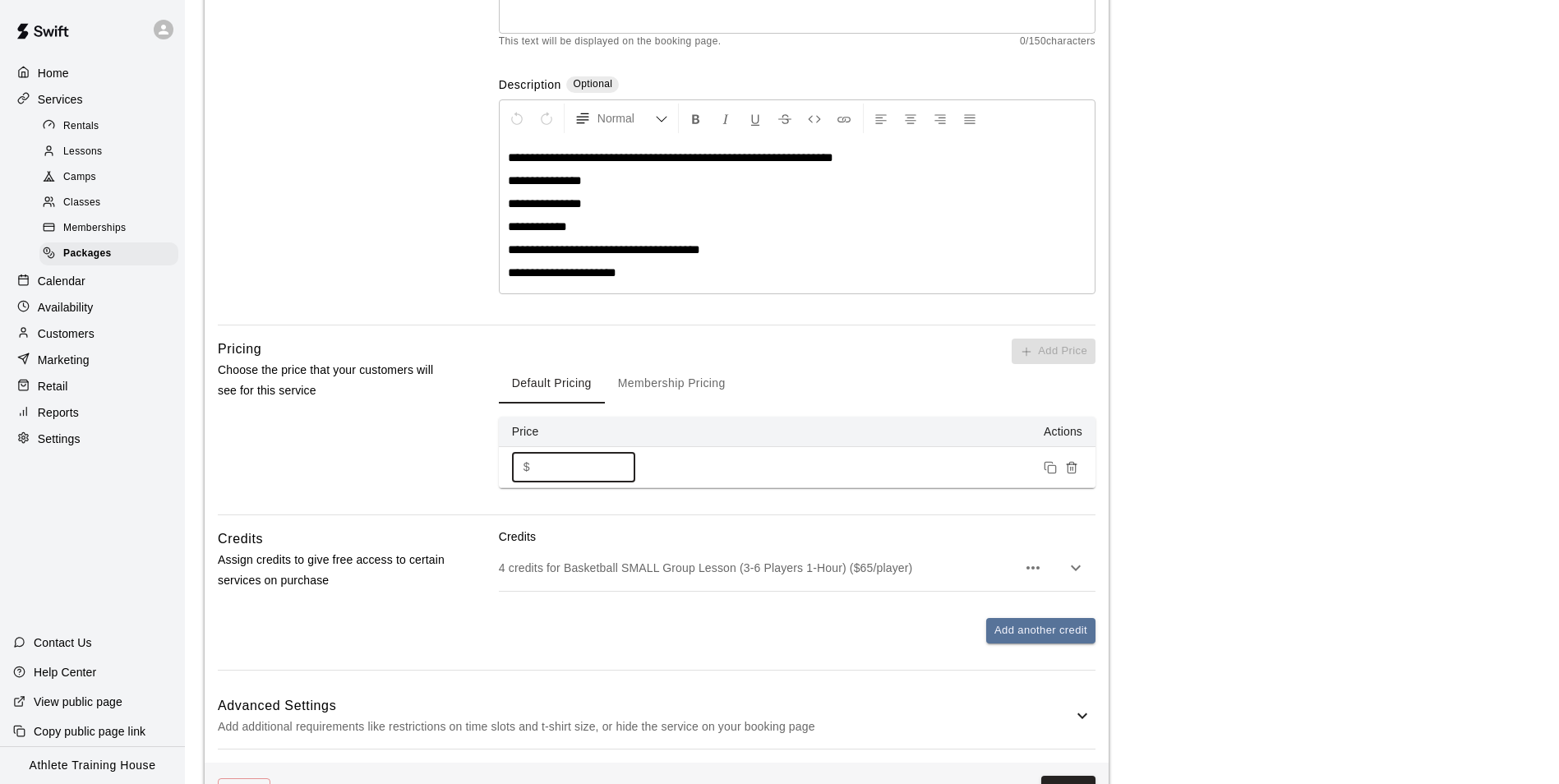
scroll to position [360, 0]
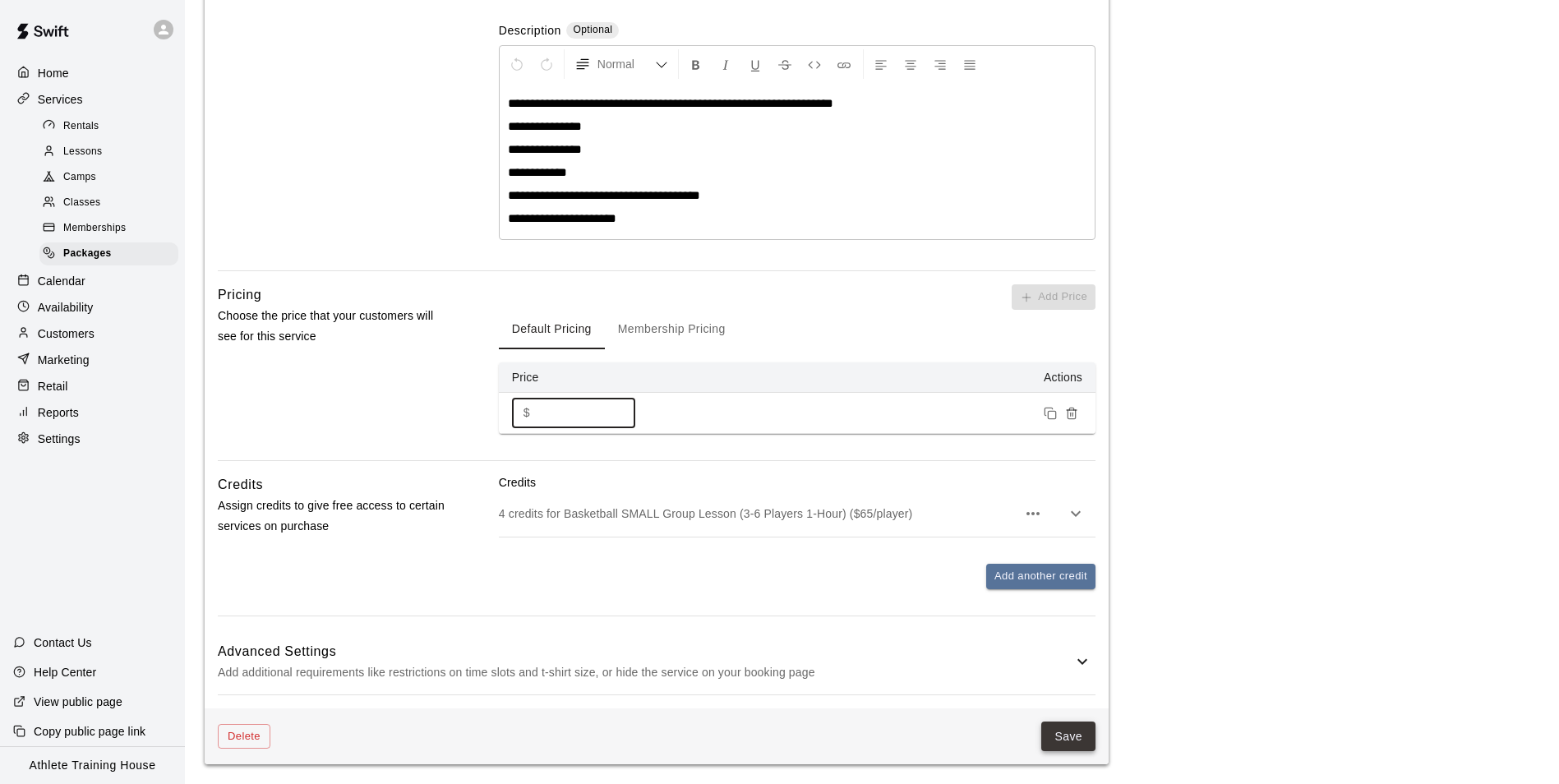
type input "***"
click at [1074, 726] on button "Save" at bounding box center [1068, 737] width 54 height 31
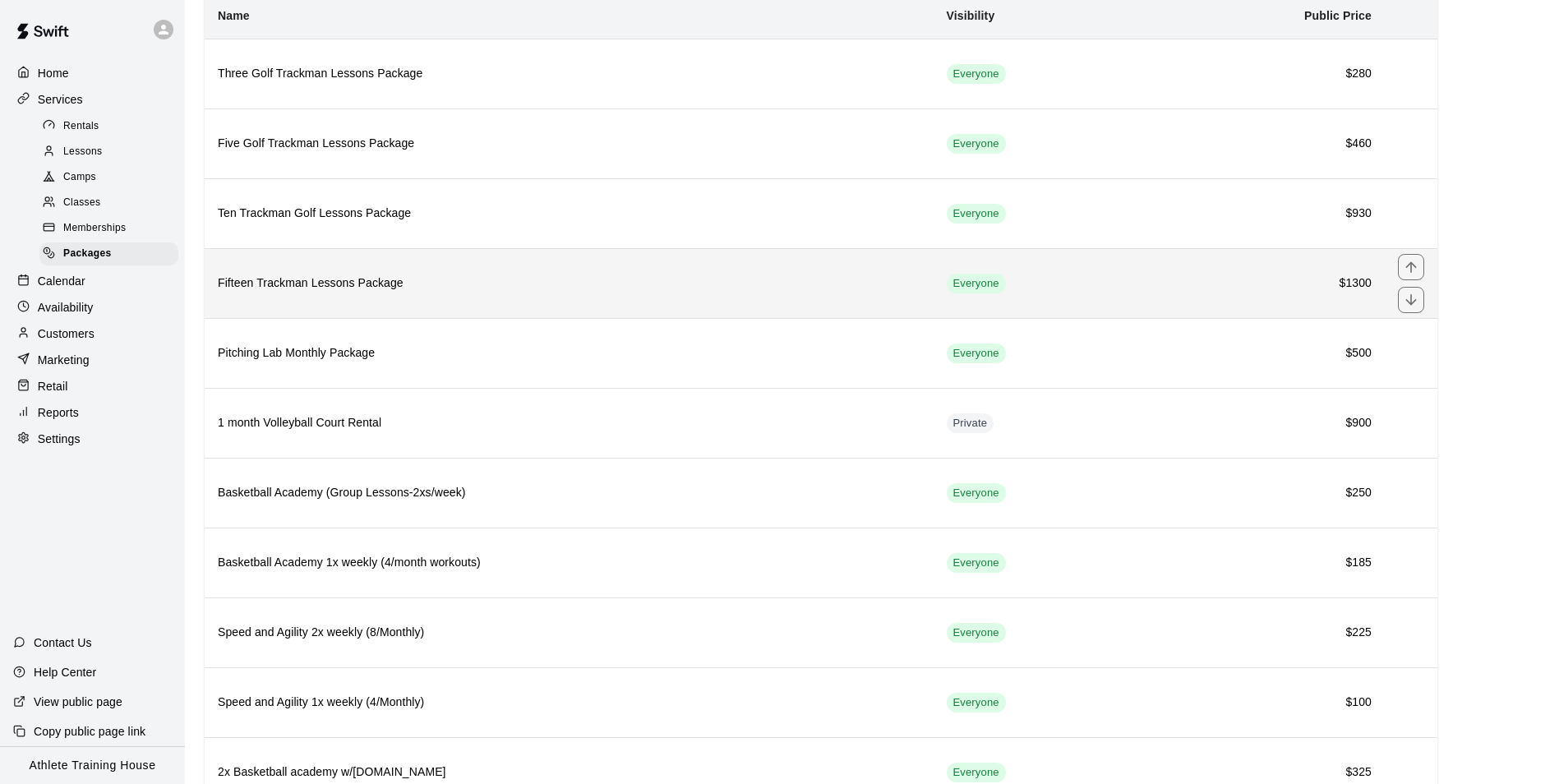
scroll to position [195, 0]
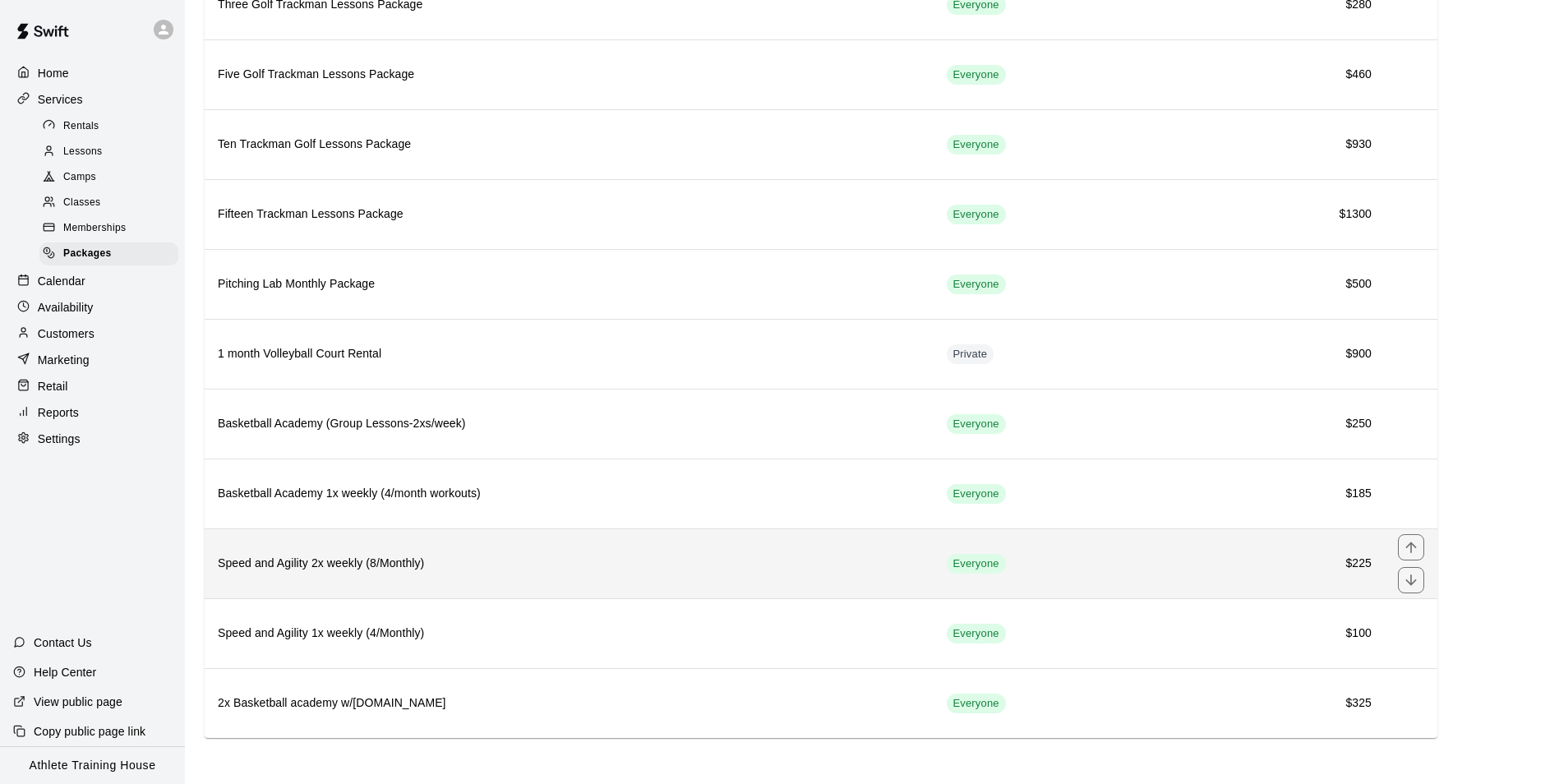
click at [569, 540] on th "Speed and Agility 2x weekly (8/Monthly)" at bounding box center [569, 563] width 729 height 70
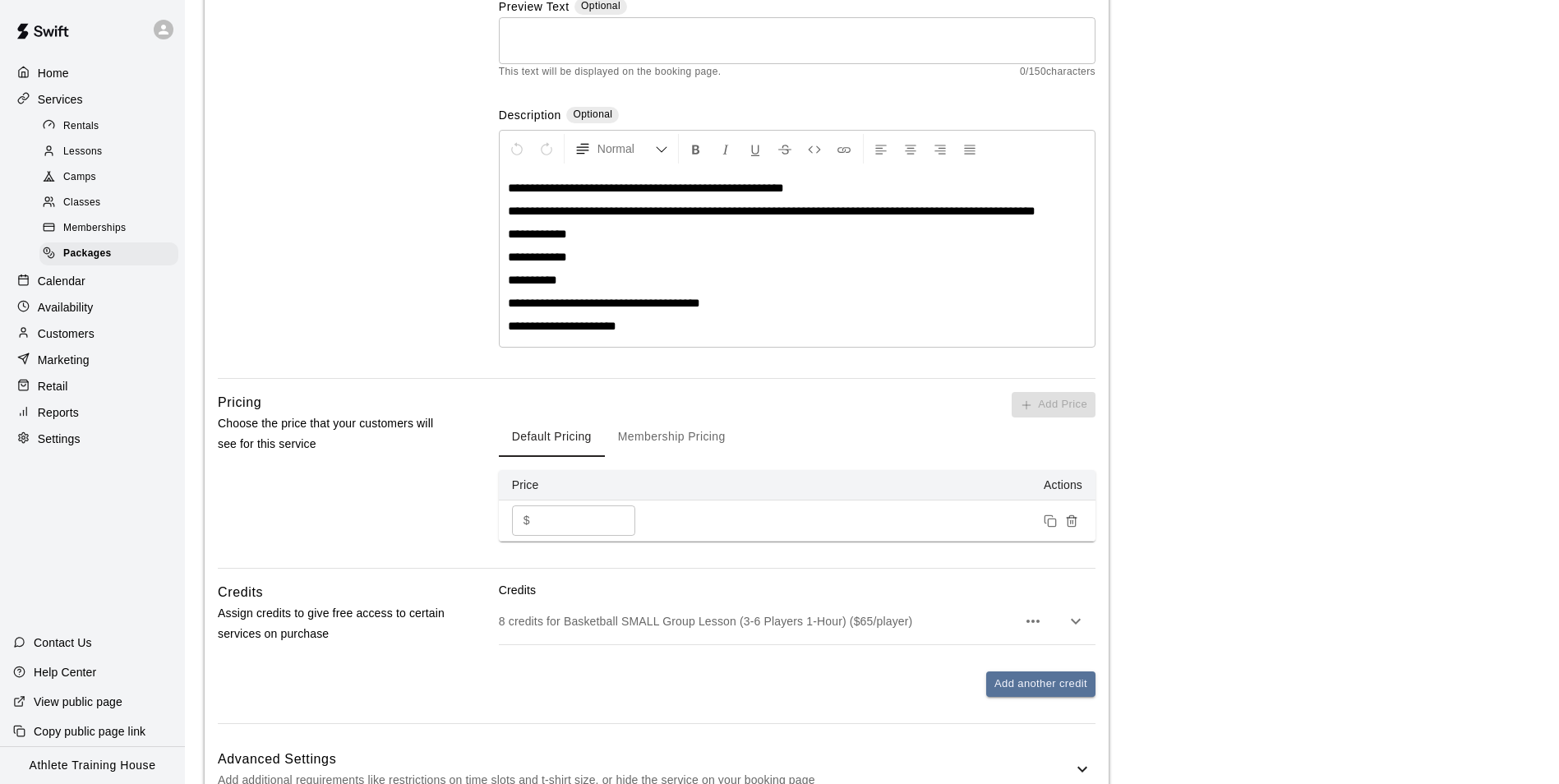
scroll to position [400, 0]
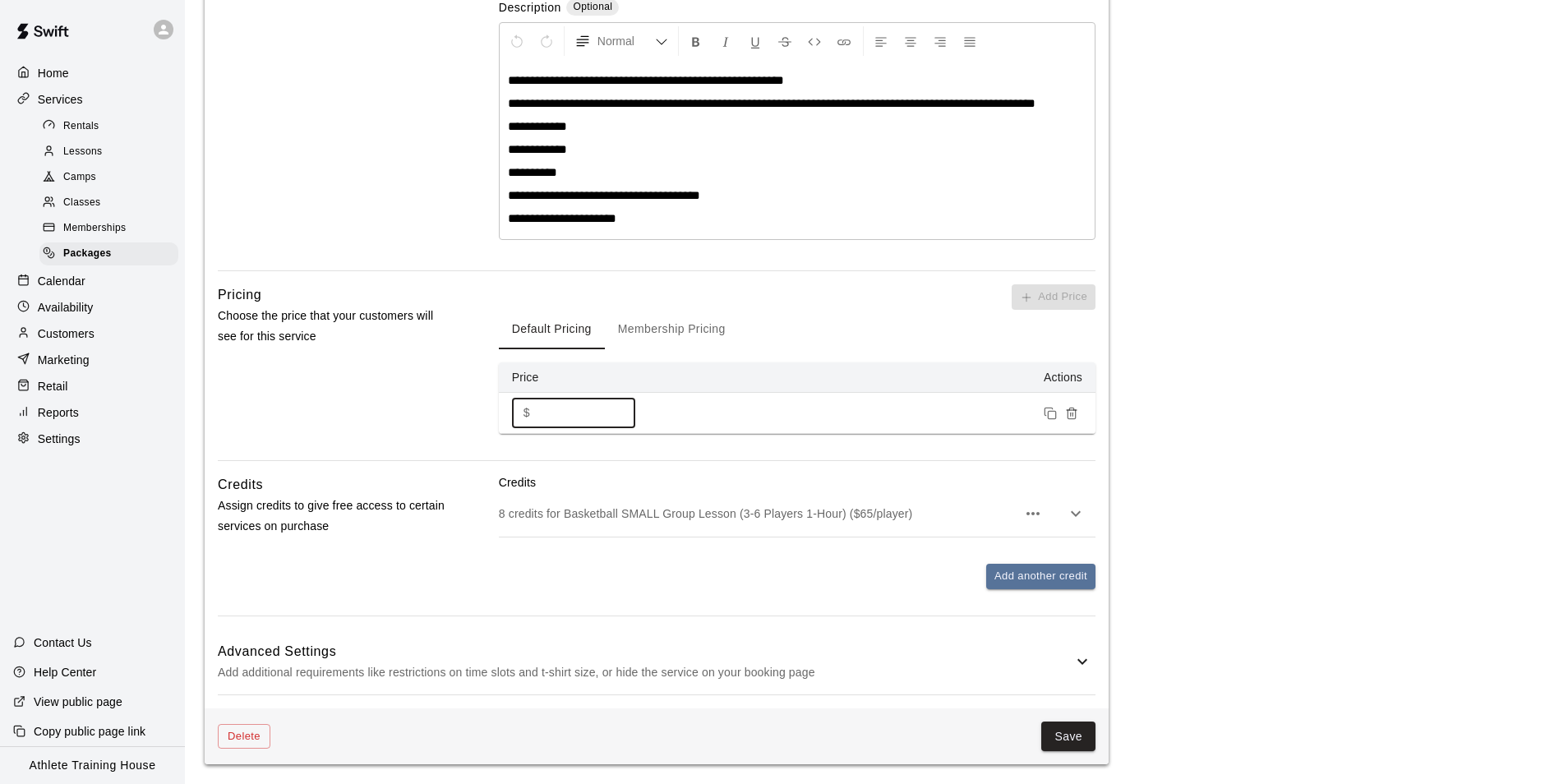
click at [553, 410] on input "***" at bounding box center [585, 413] width 99 height 31
click at [557, 411] on input "***" at bounding box center [585, 413] width 99 height 31
type input "*"
type input "***"
click at [1042, 723] on div "Save" at bounding box center [682, 737] width 825 height 31
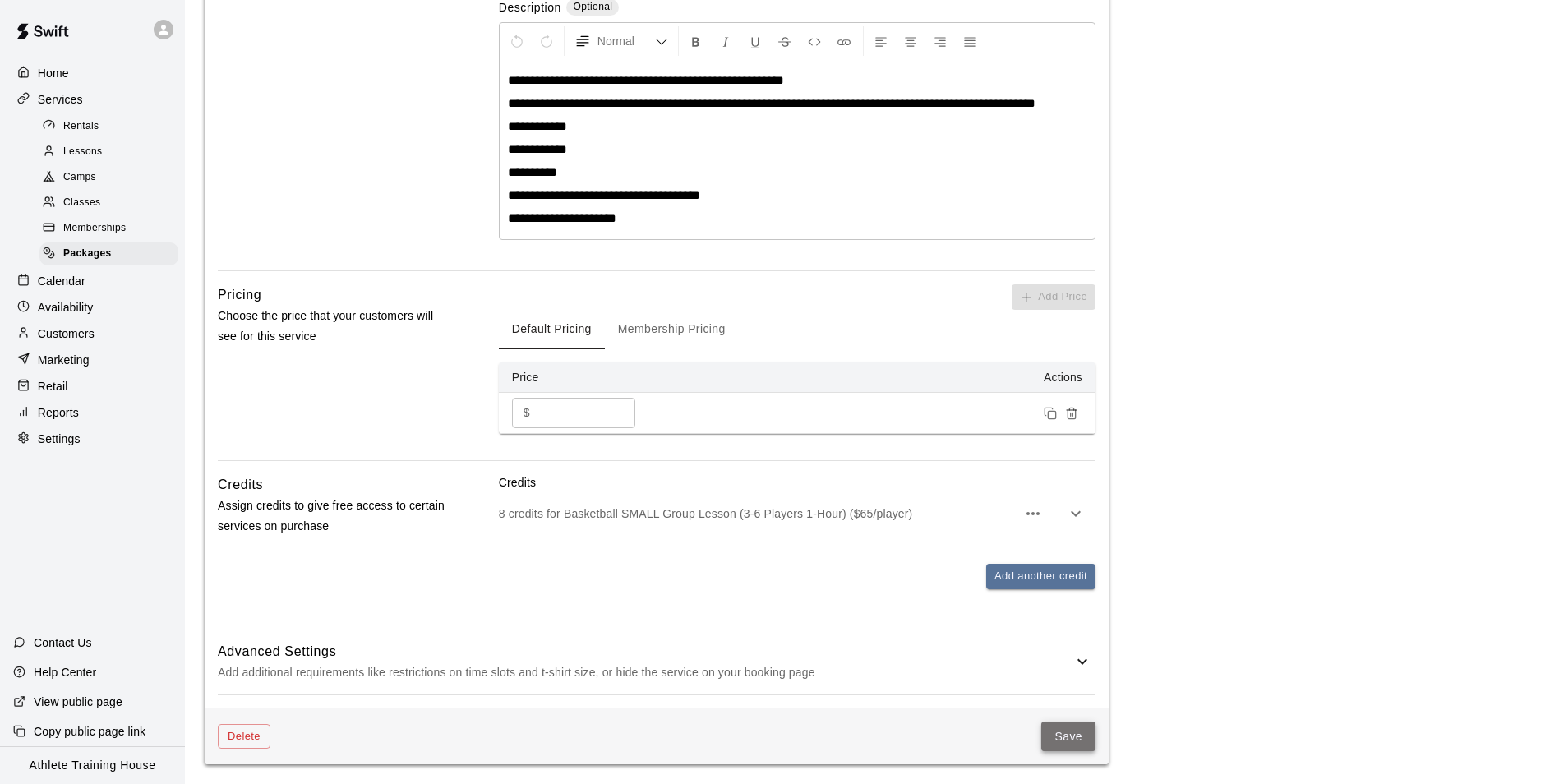
click at [1050, 723] on button "Save" at bounding box center [1068, 737] width 54 height 31
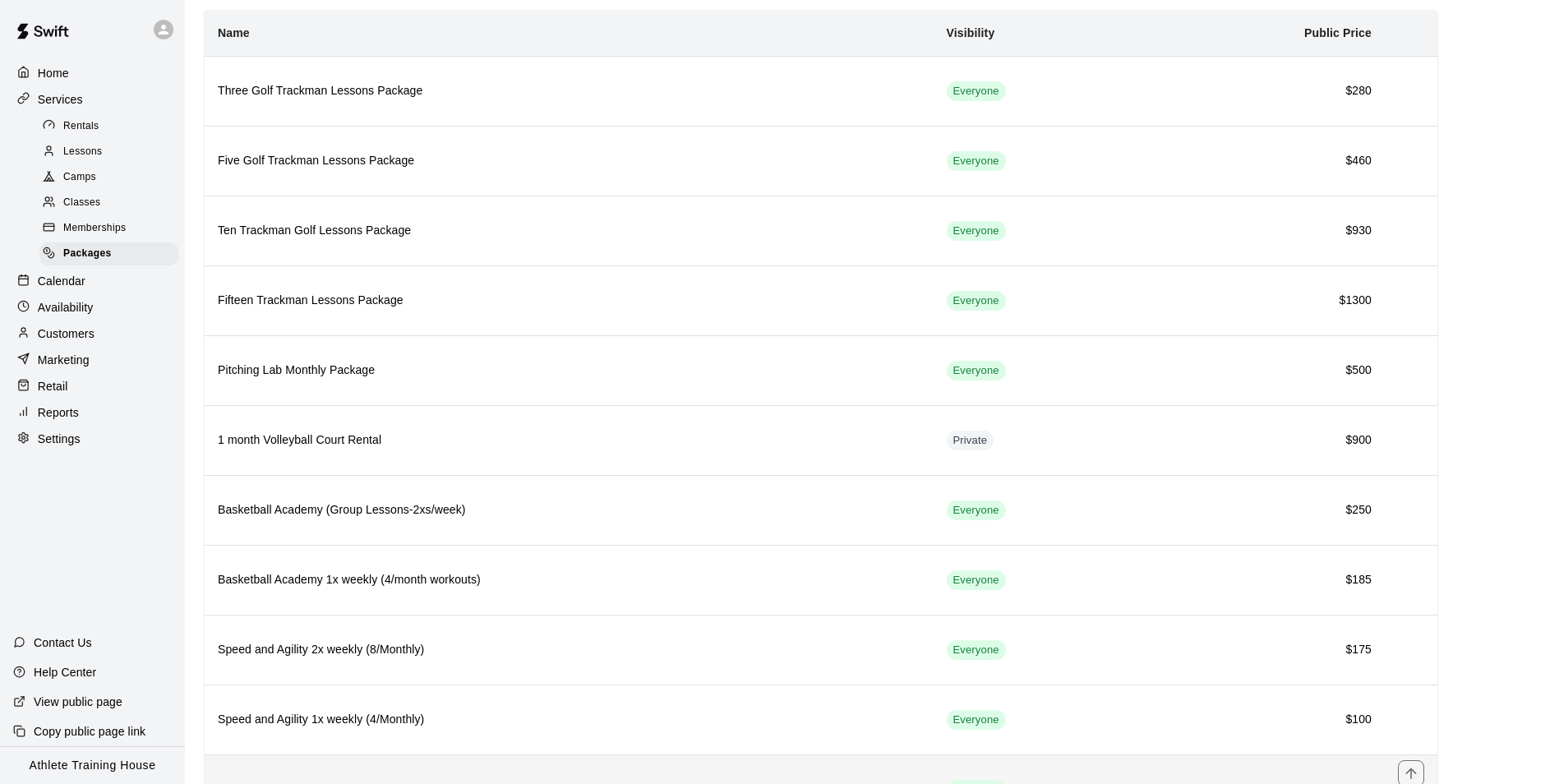
scroll to position [195, 0]
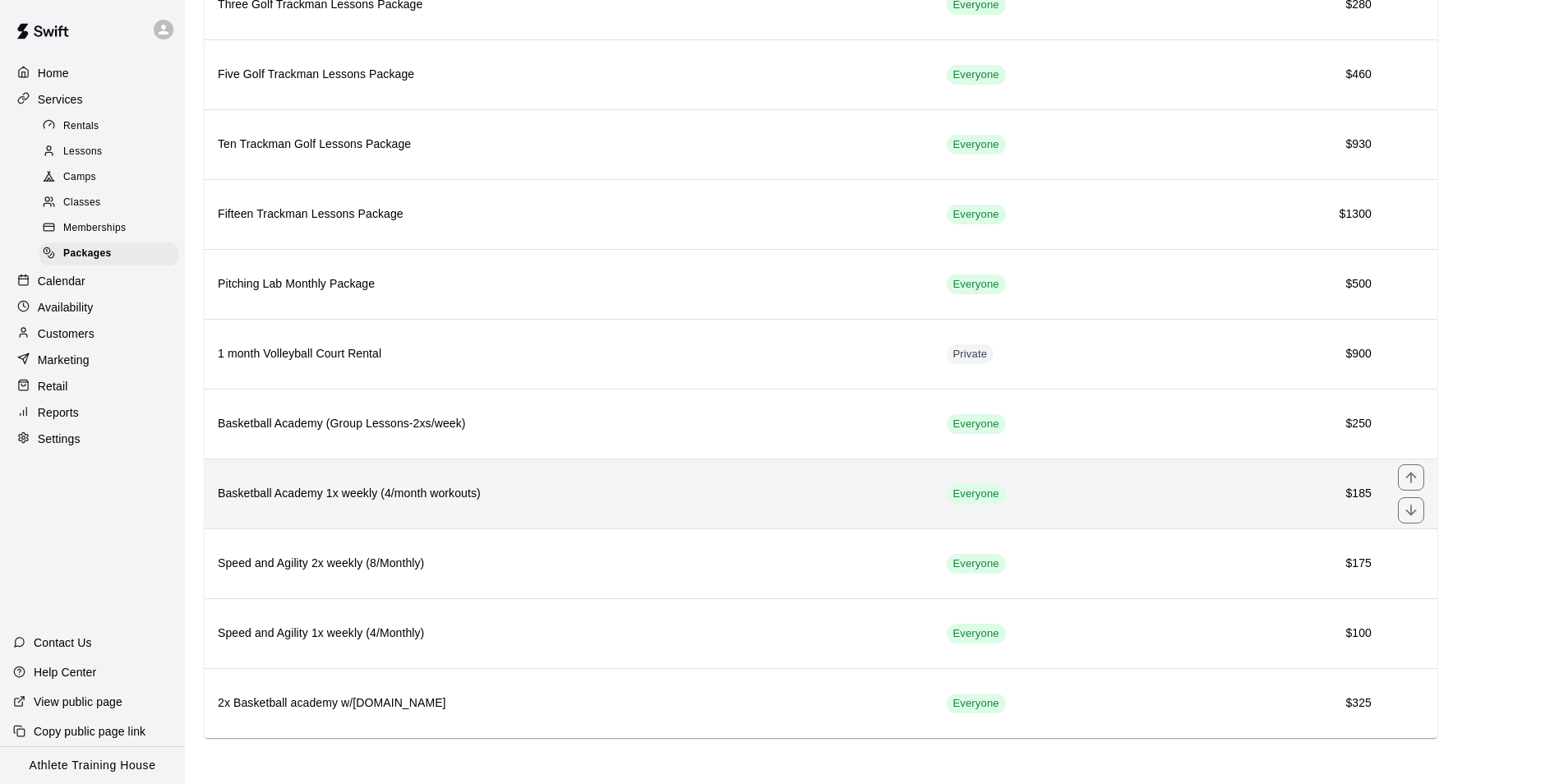
click at [1084, 486] on td "Everyone" at bounding box center [1041, 493] width 215 height 70
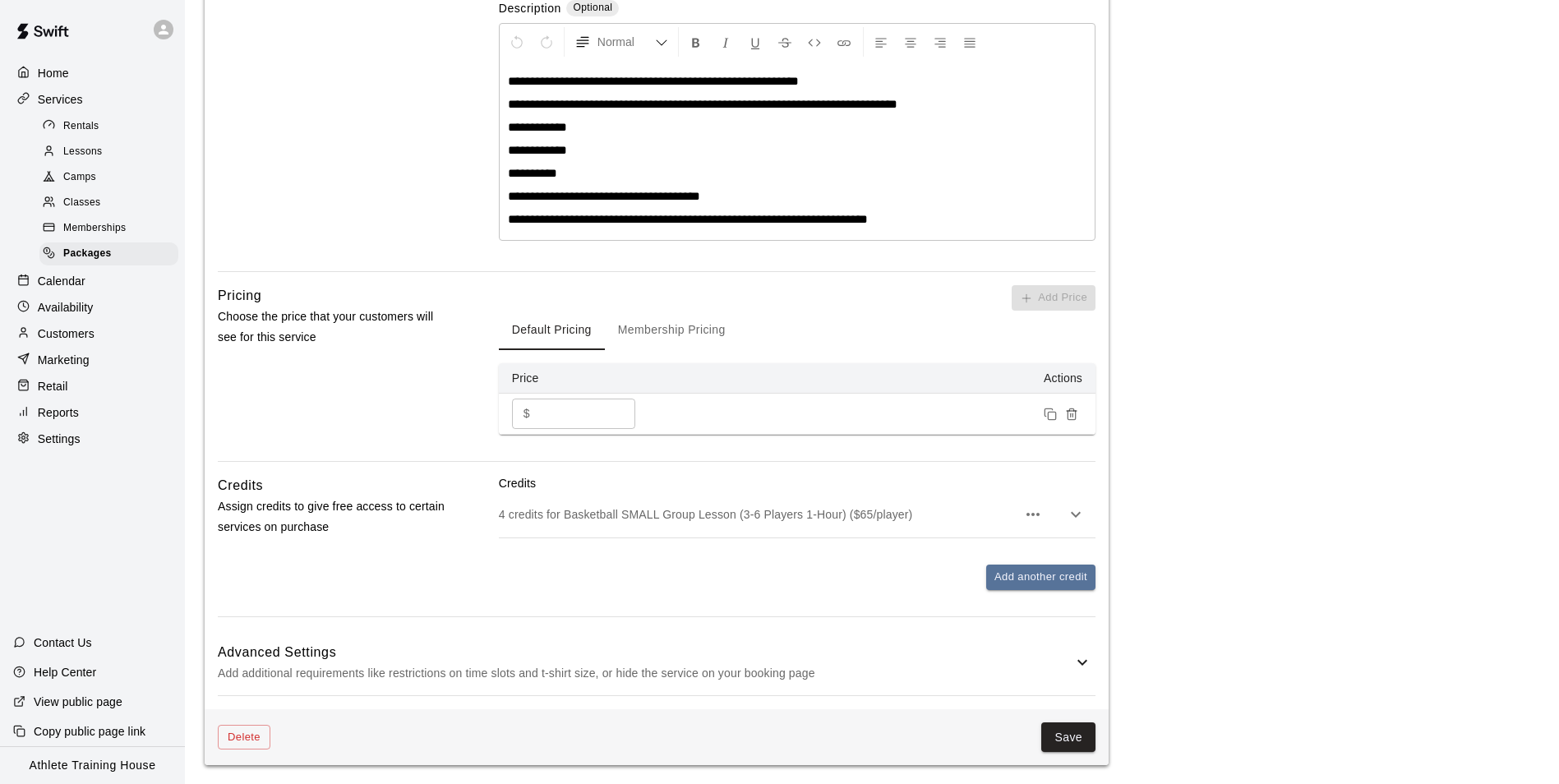
scroll to position [383, 0]
click at [1042, 736] on div "Save" at bounding box center [682, 737] width 825 height 31
click at [1043, 736] on button "Save" at bounding box center [1068, 737] width 54 height 31
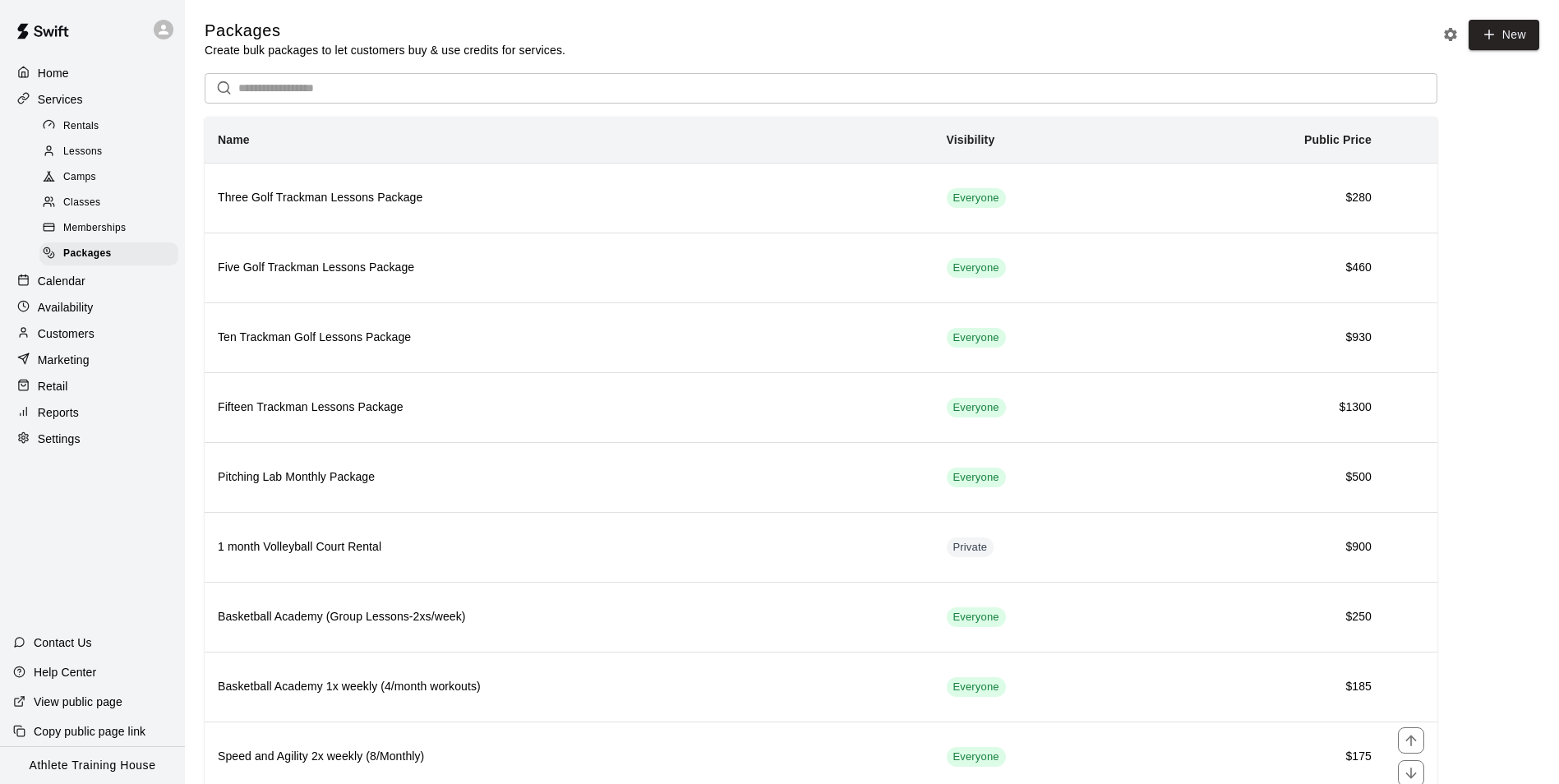
scroll to position [195, 0]
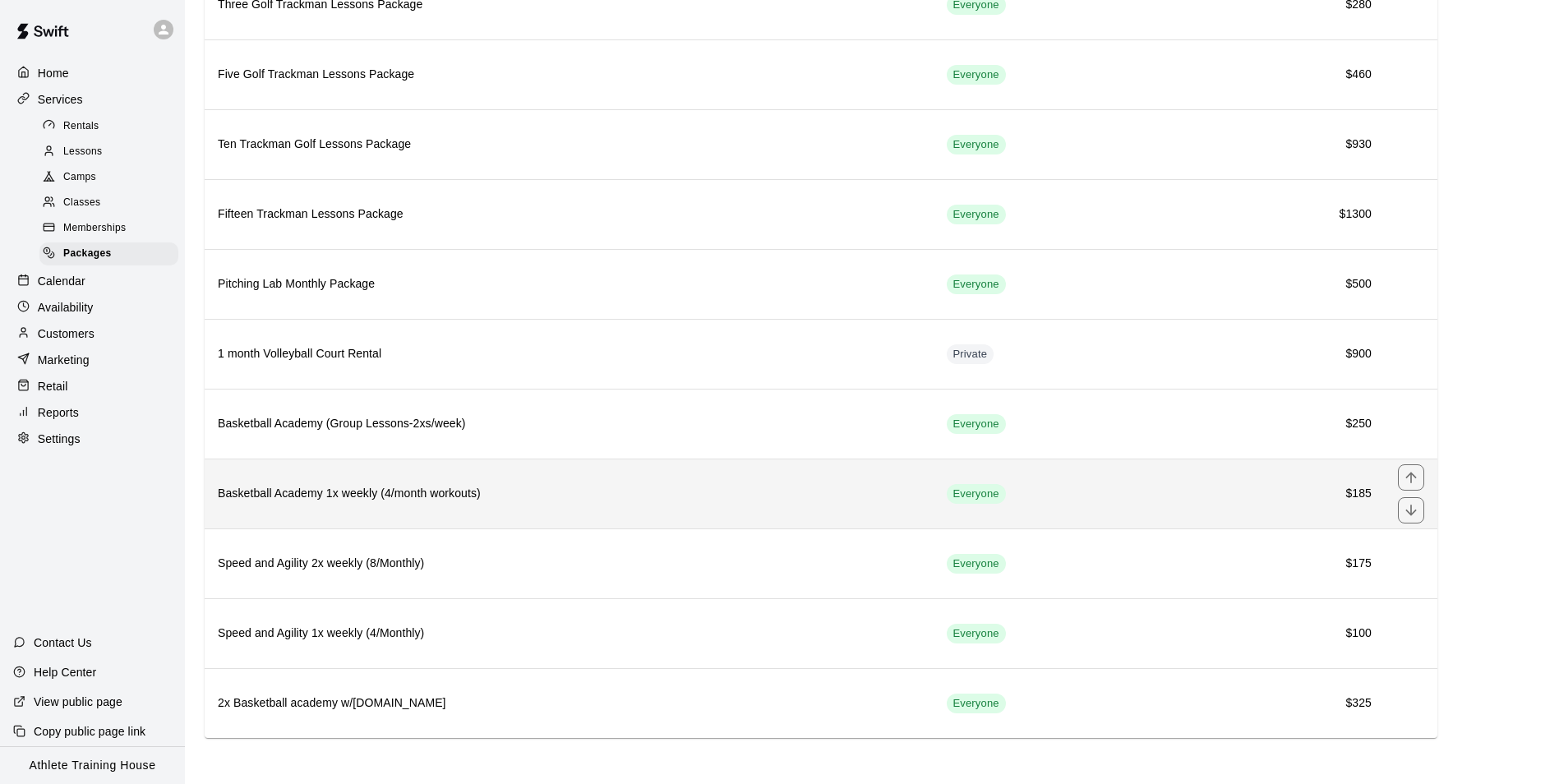
click at [1021, 494] on td "Everyone" at bounding box center [1041, 493] width 215 height 70
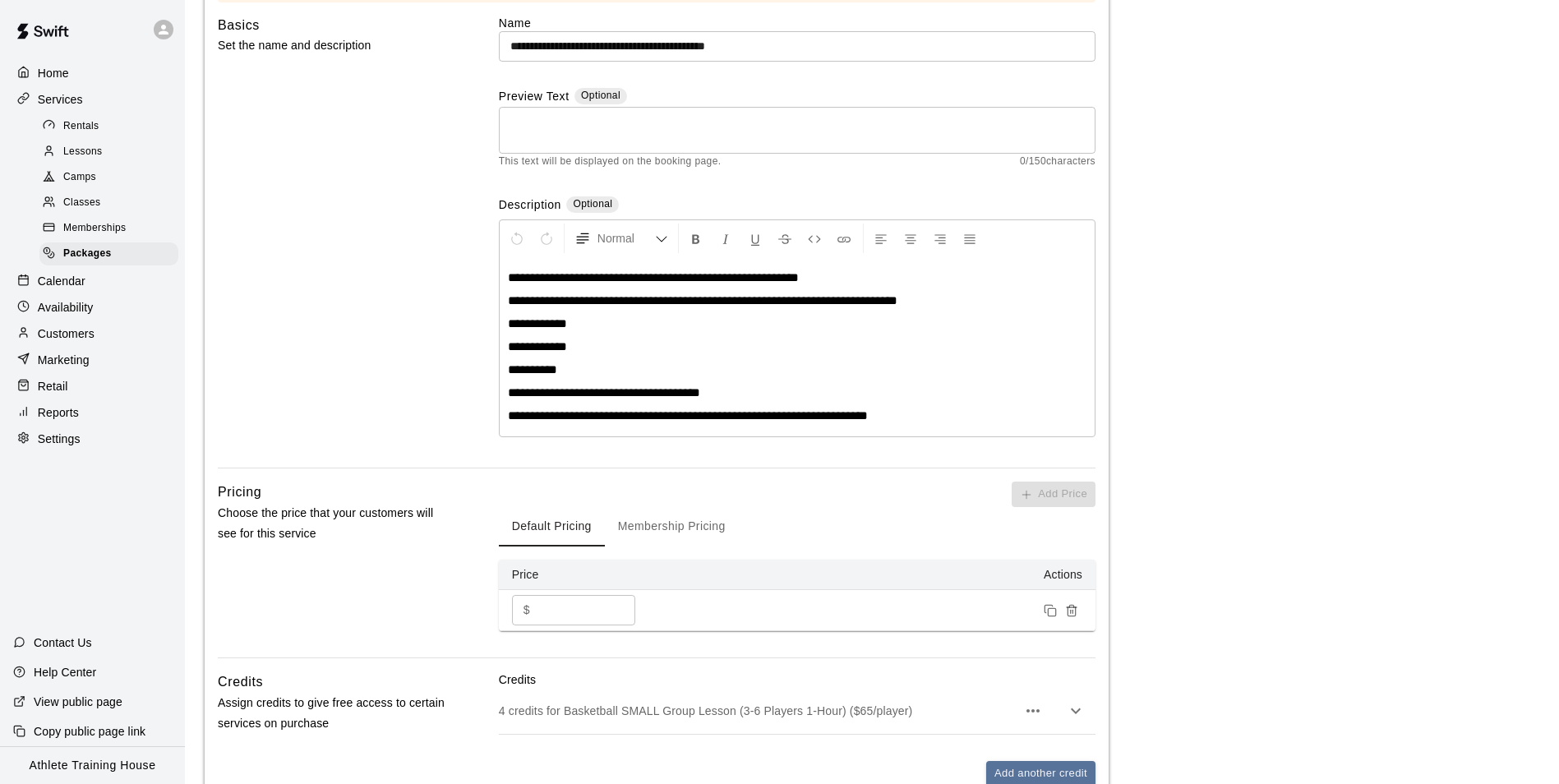
scroll to position [247, 0]
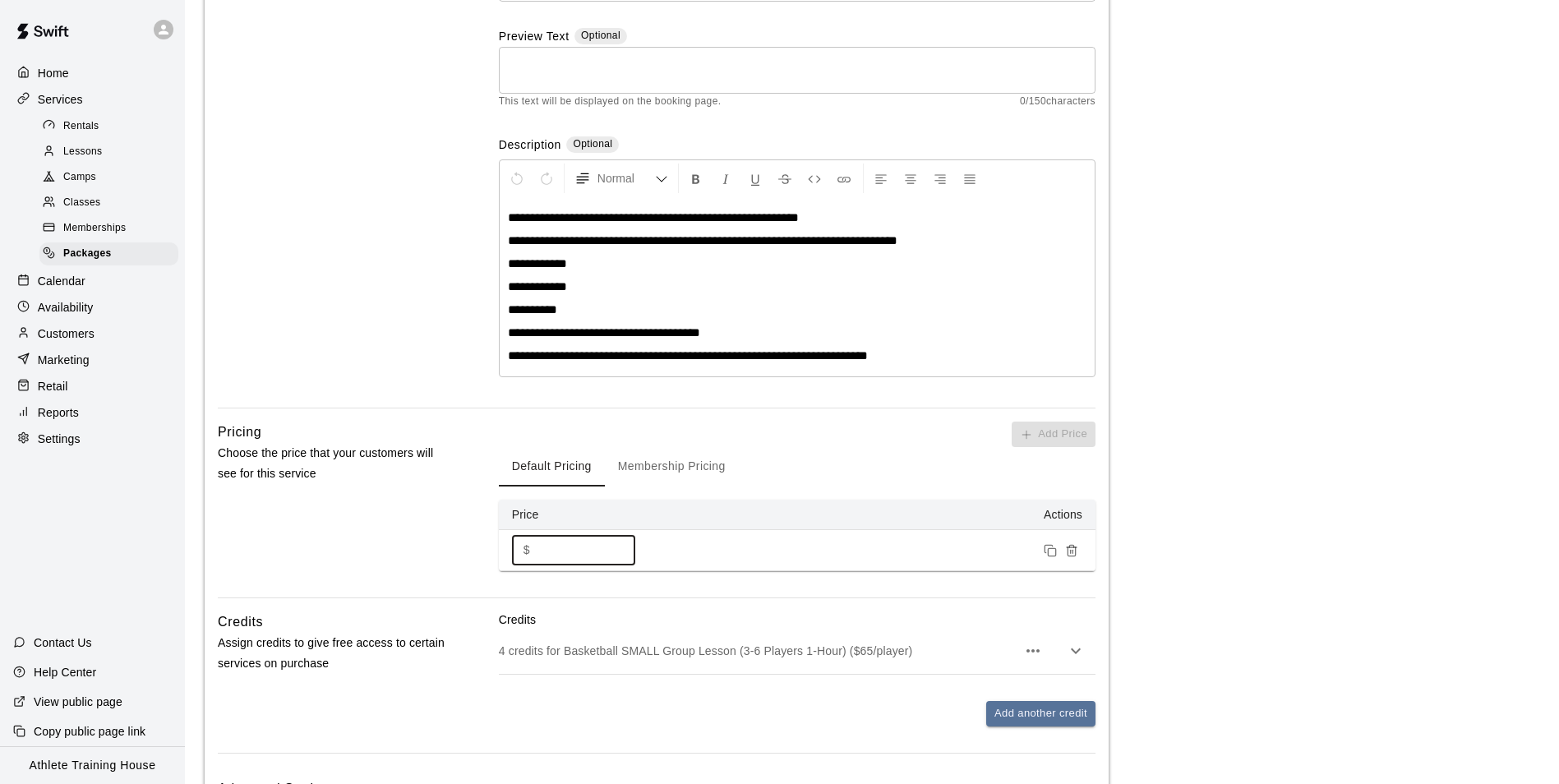
click at [595, 535] on input "***" at bounding box center [585, 551] width 99 height 31
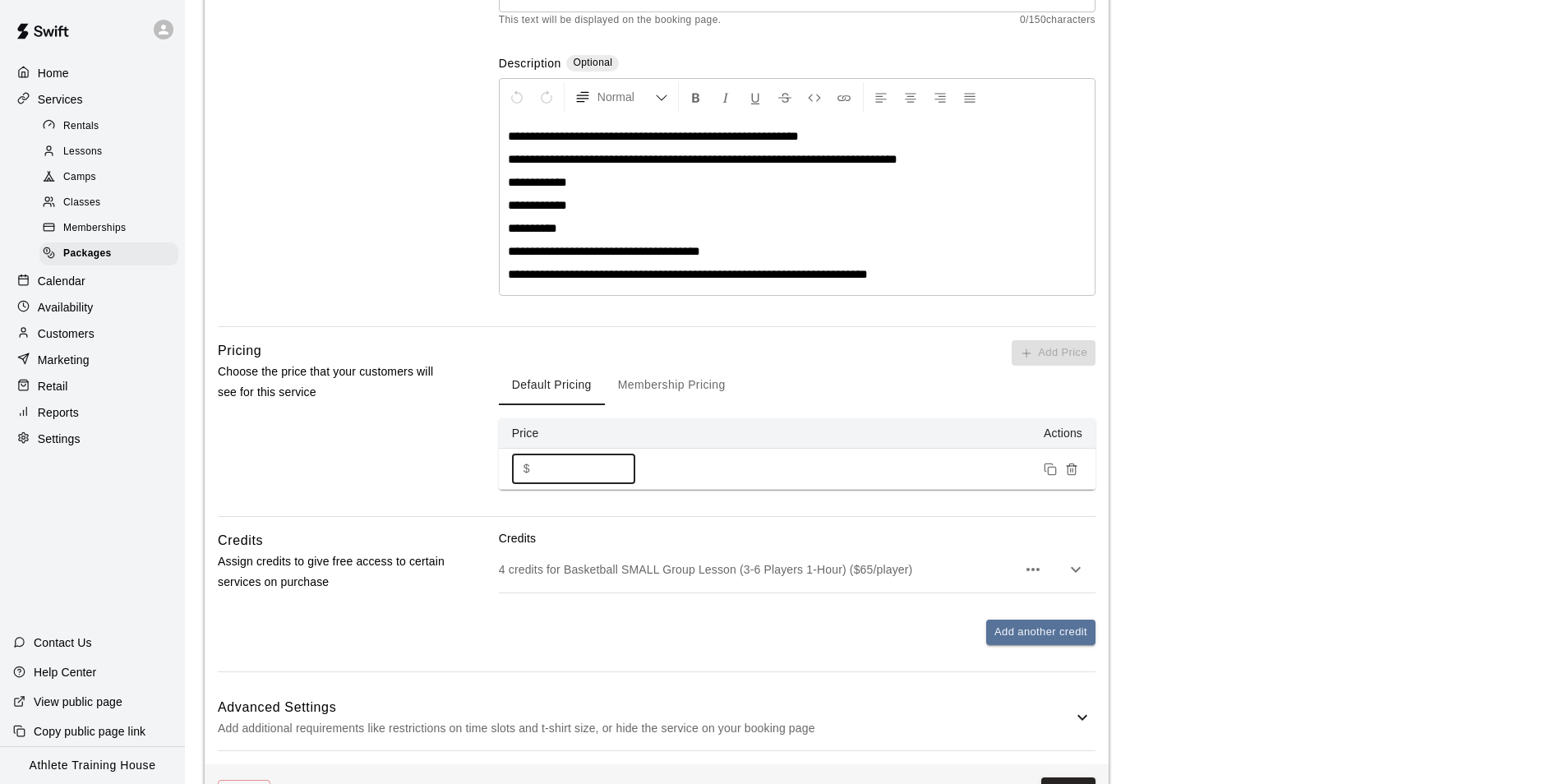
scroll to position [383, 0]
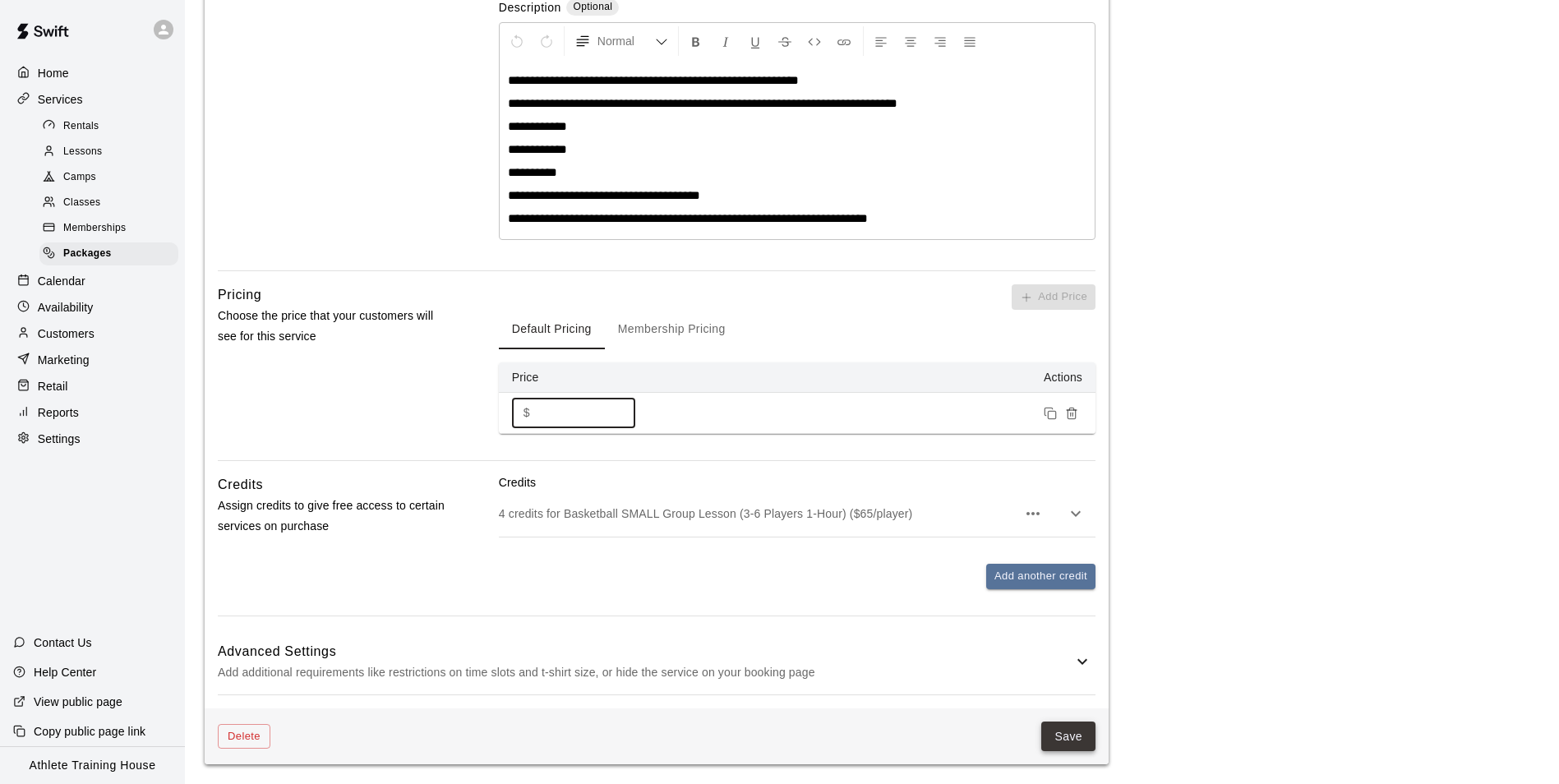
type input "***"
click at [1085, 723] on button "Save" at bounding box center [1068, 737] width 54 height 31
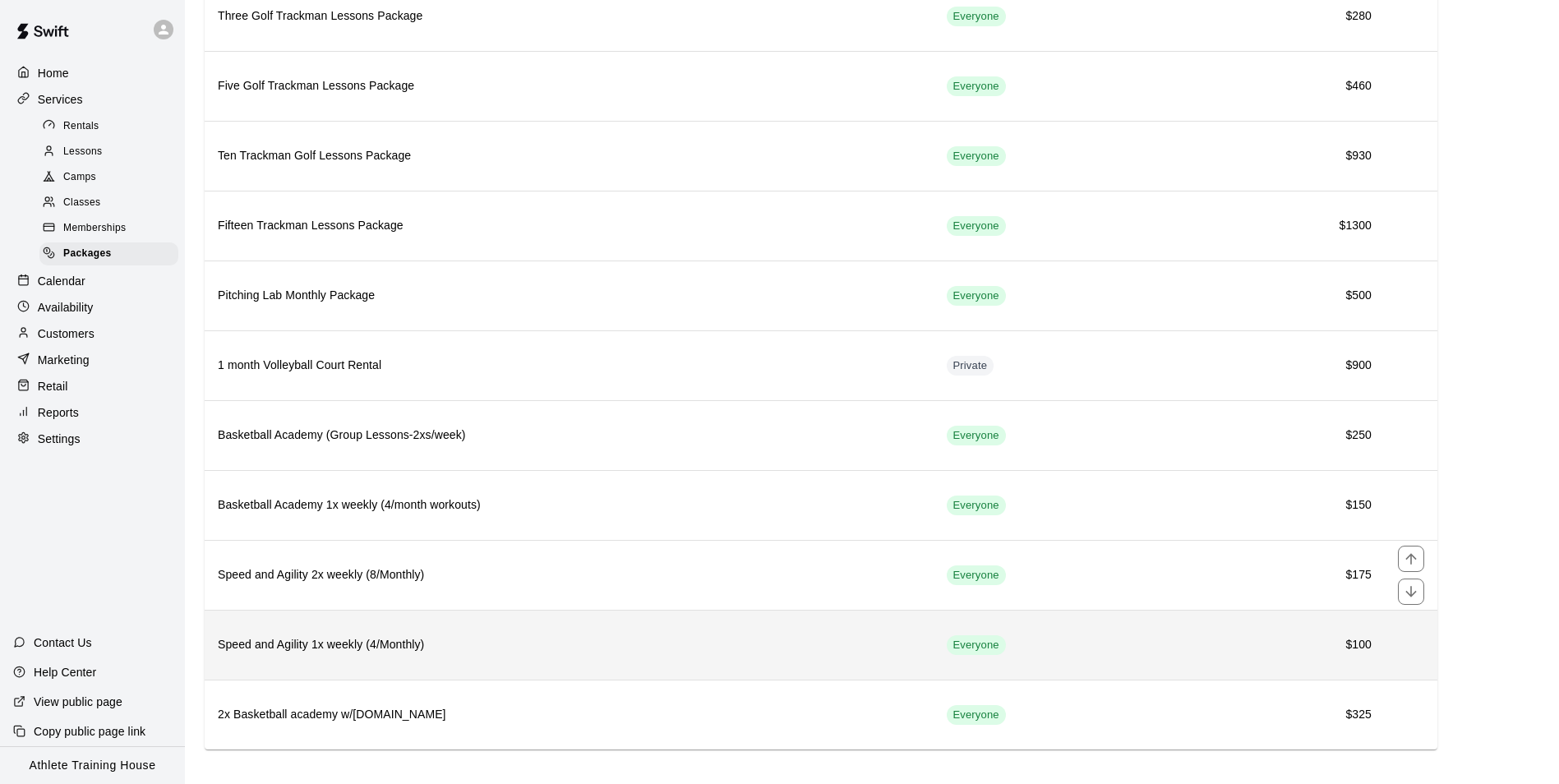
scroll to position [195, 0]
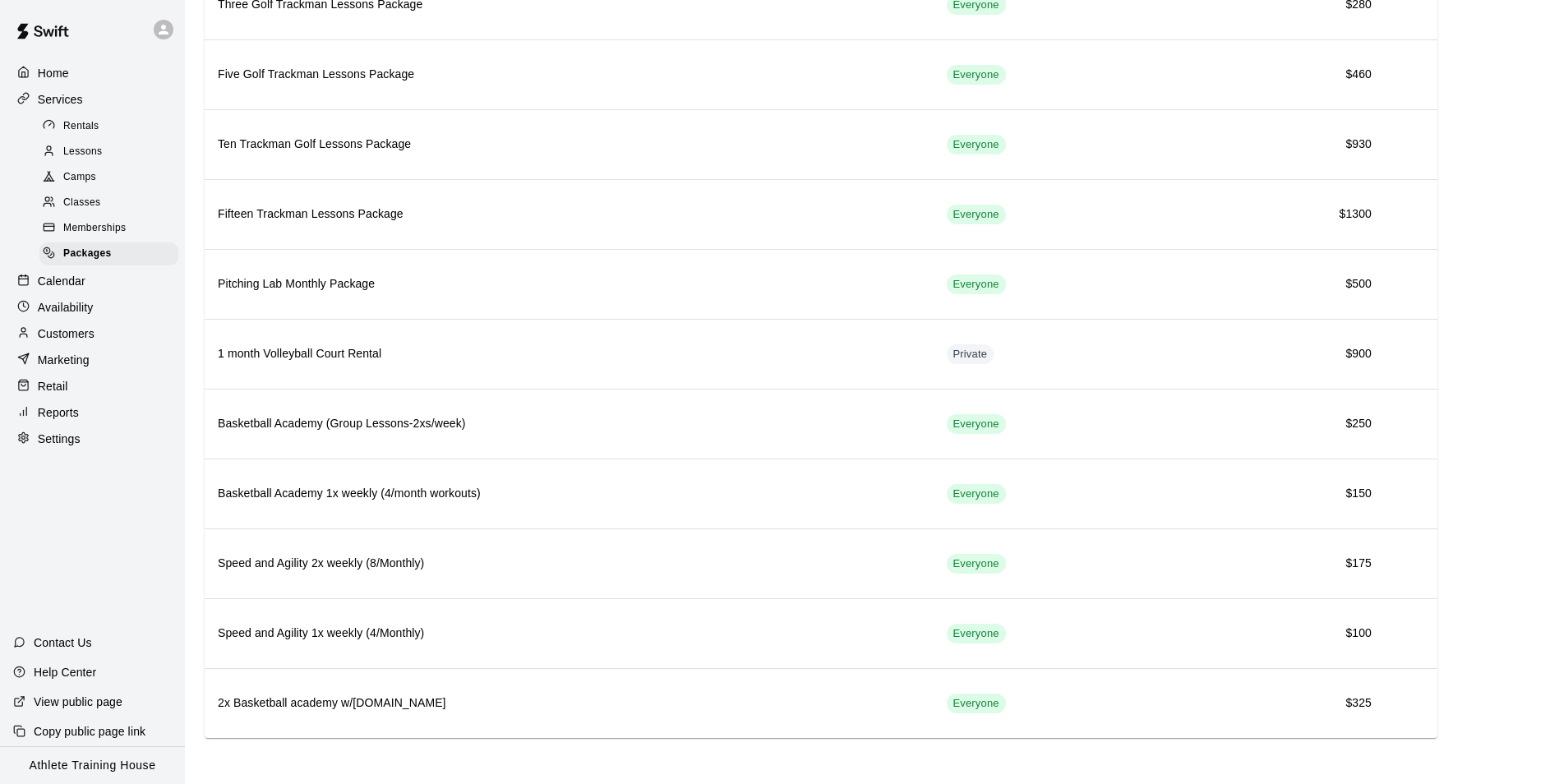
click at [120, 151] on div "Lessons" at bounding box center [109, 152] width 138 height 23
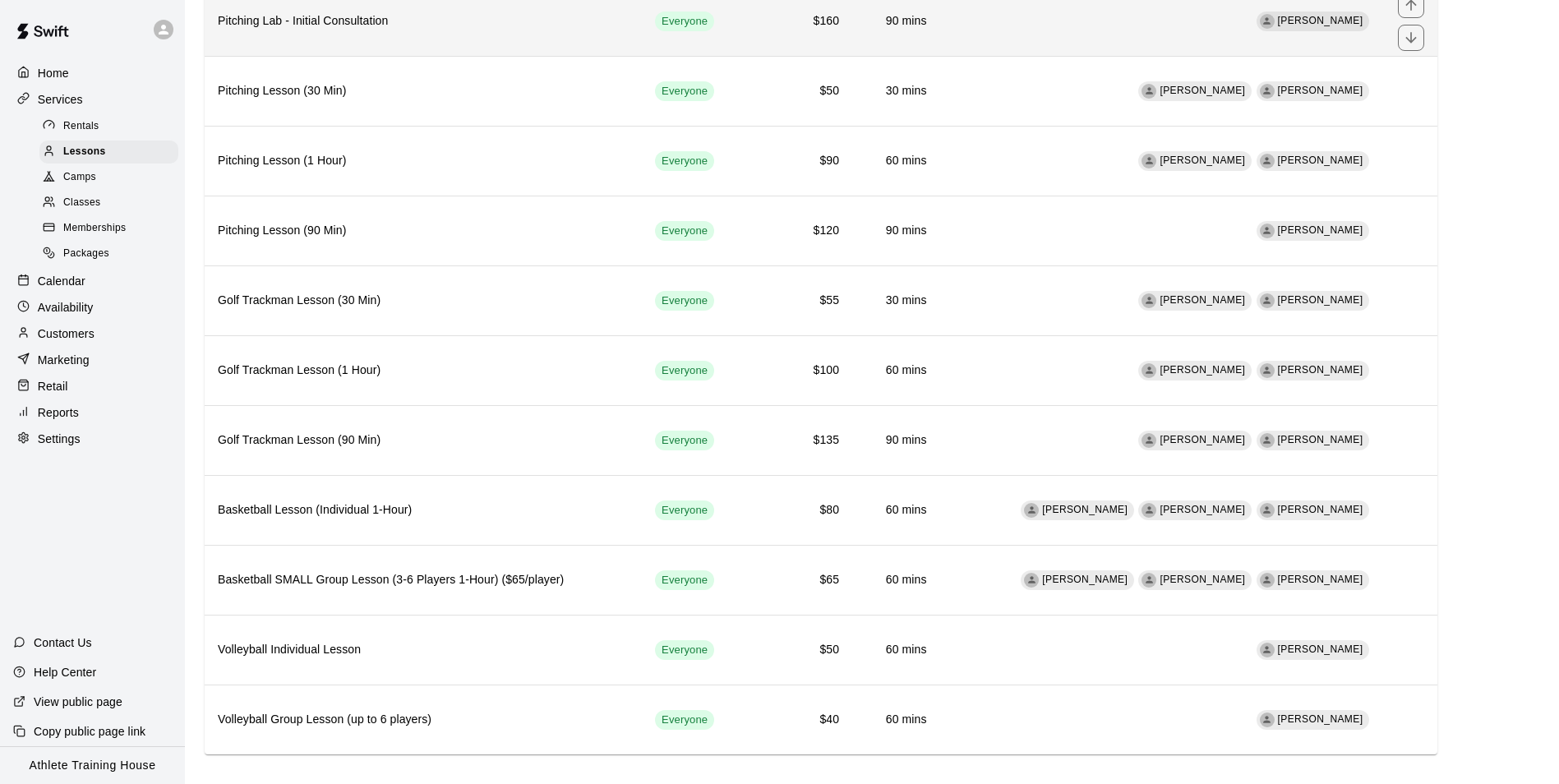
scroll to position [894, 0]
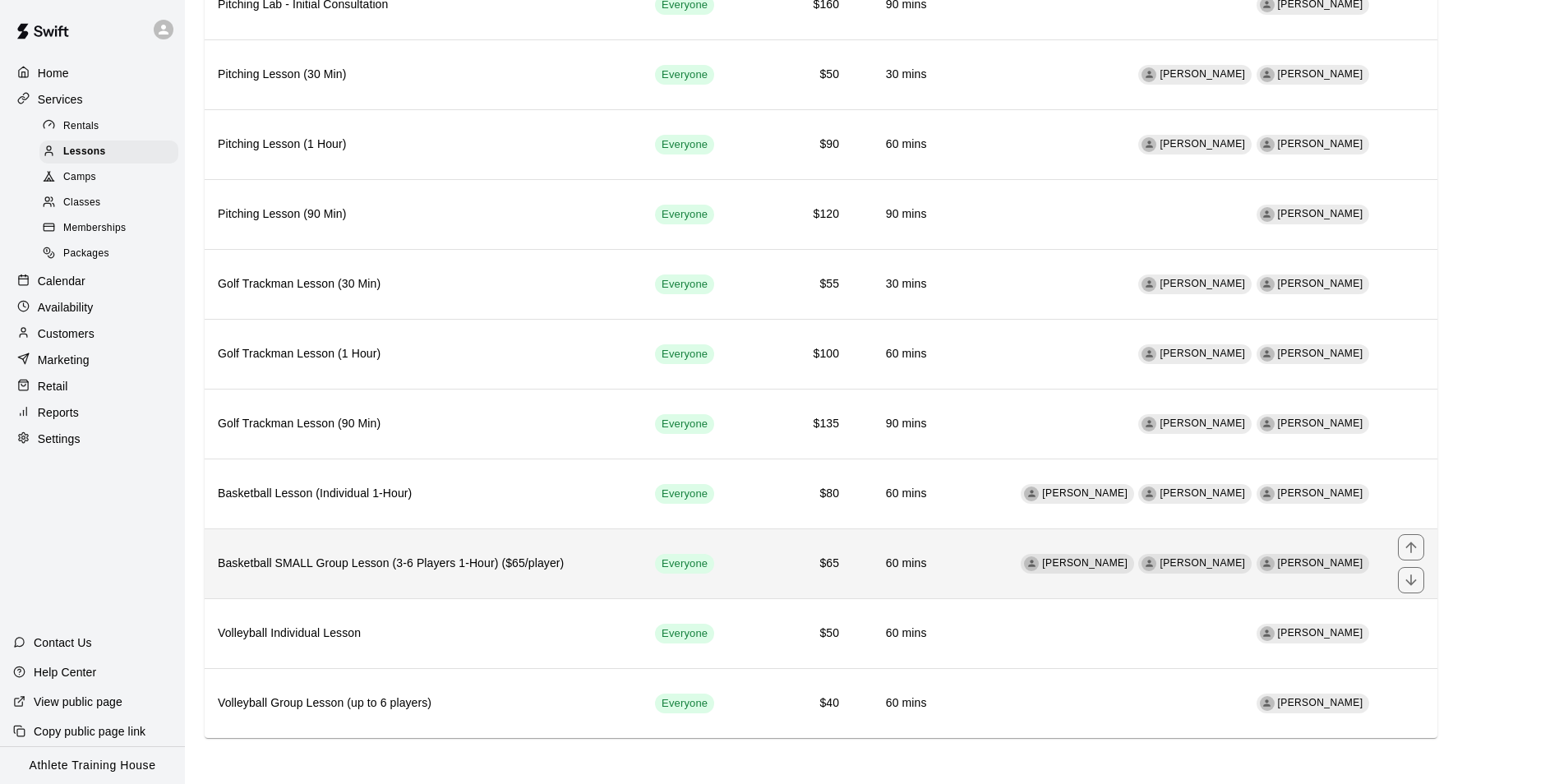
click at [512, 555] on h6 "Basketball SMALL Group Lesson (3-6 Players 1-Hour) ($65/player)" at bounding box center [424, 563] width 411 height 18
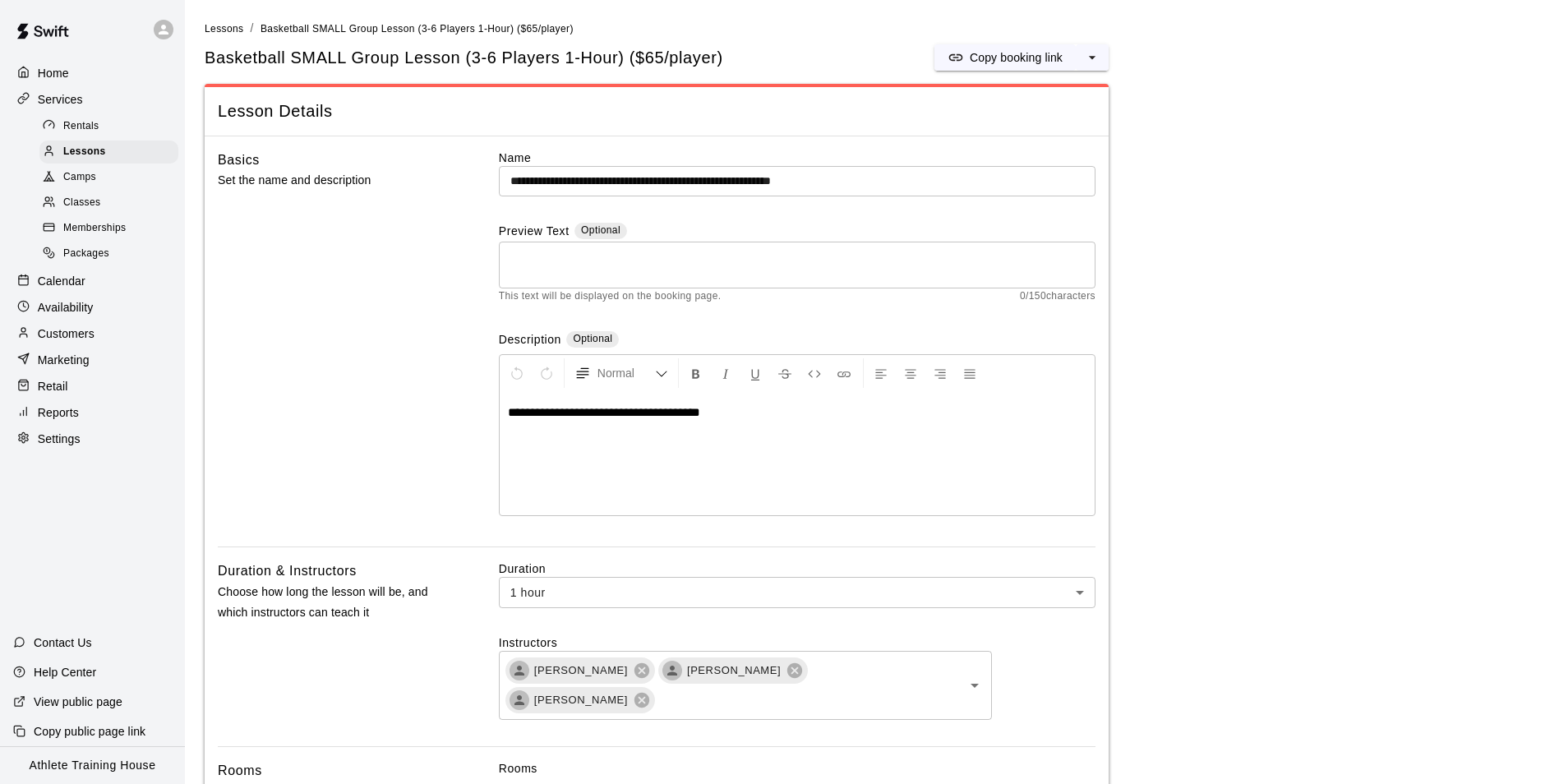
click at [548, 413] on span "**********" at bounding box center [604, 411] width 192 height 12
click at [586, 411] on span "**********" at bounding box center [588, 411] width 162 height 12
click at [580, 413] on span "**********" at bounding box center [588, 411] width 162 height 12
click at [651, 411] on span "**********" at bounding box center [591, 411] width 167 height 12
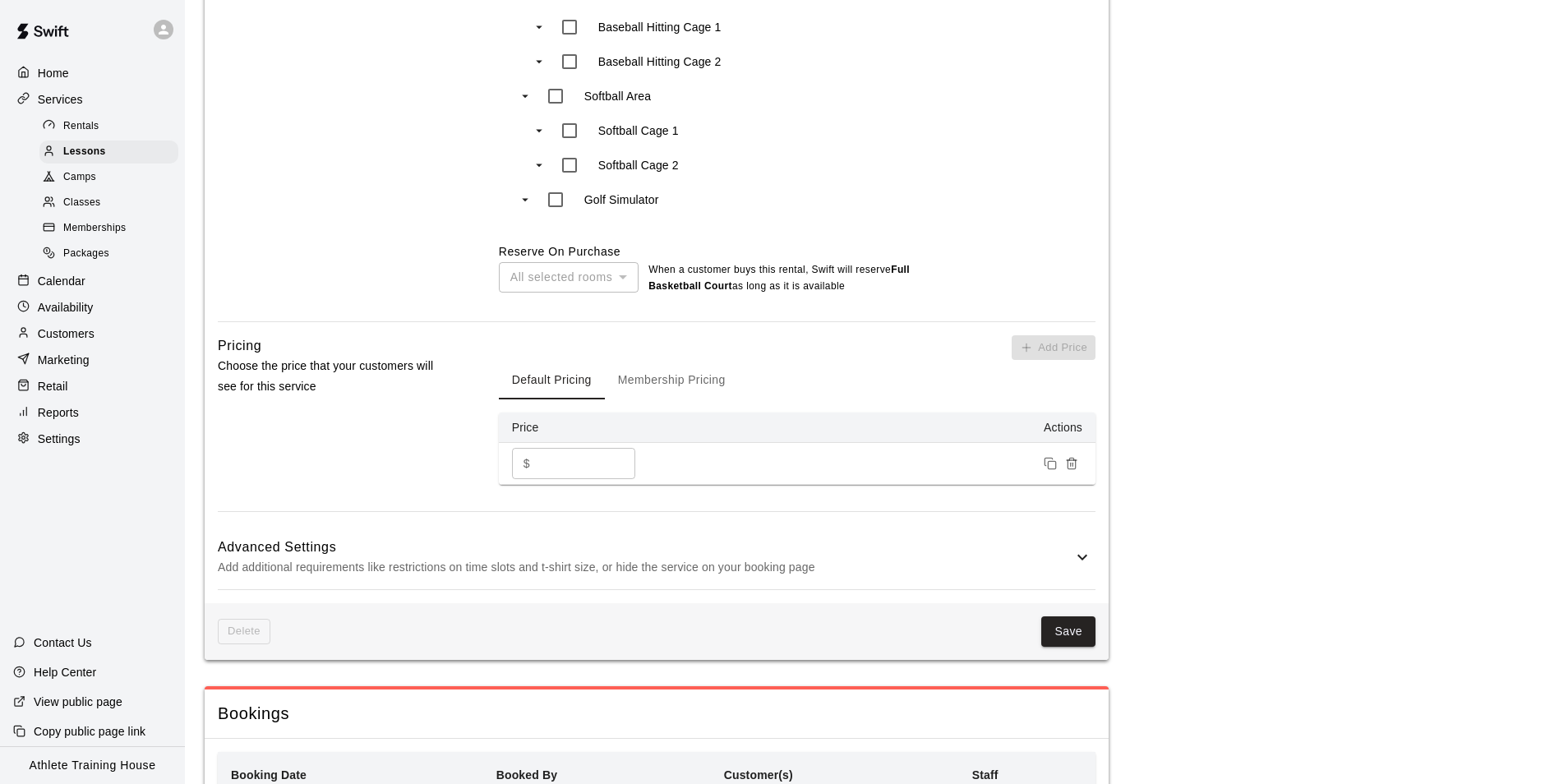
scroll to position [1254, 0]
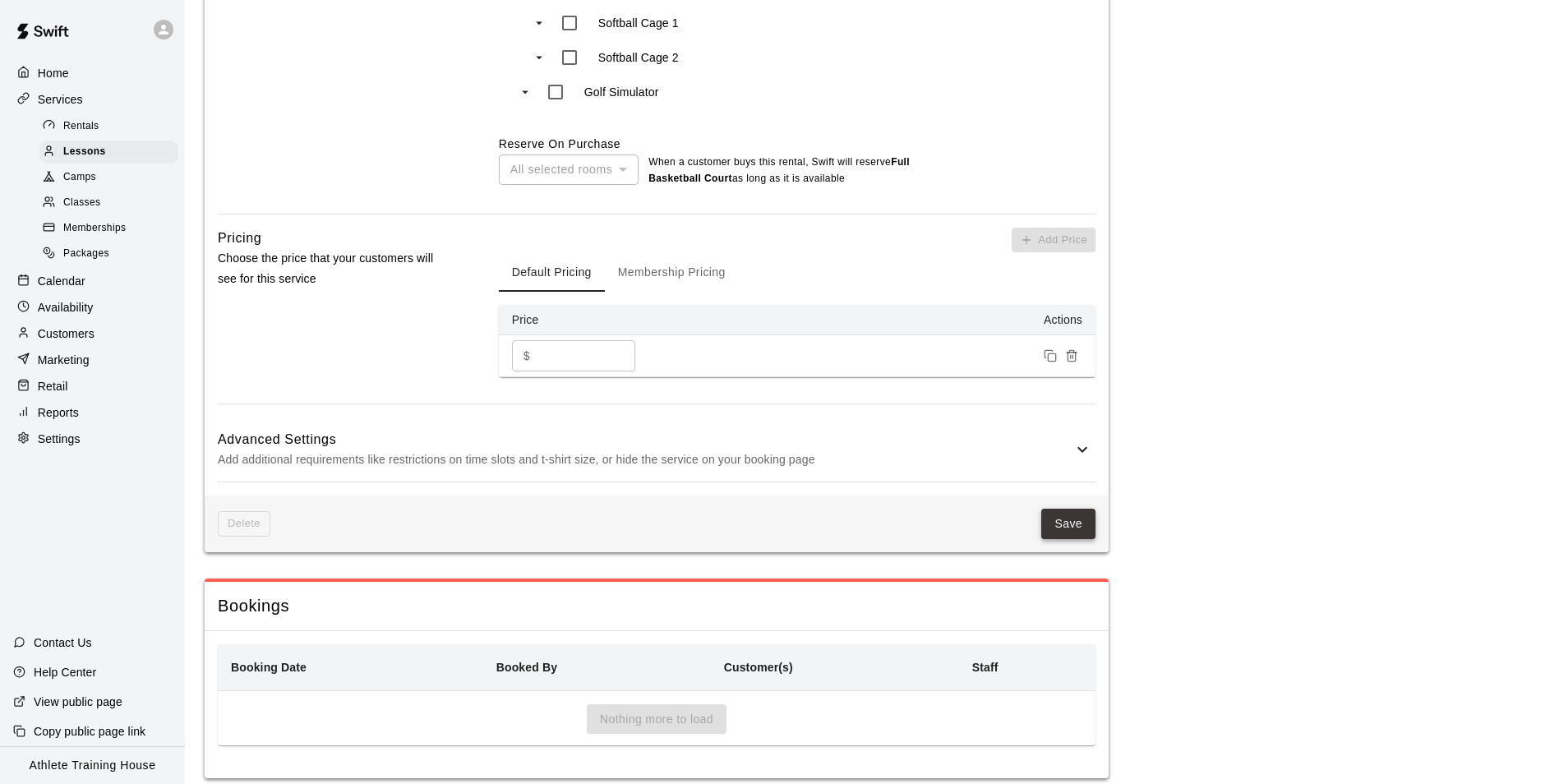
click at [1069, 508] on button "Save" at bounding box center [1068, 524] width 54 height 31
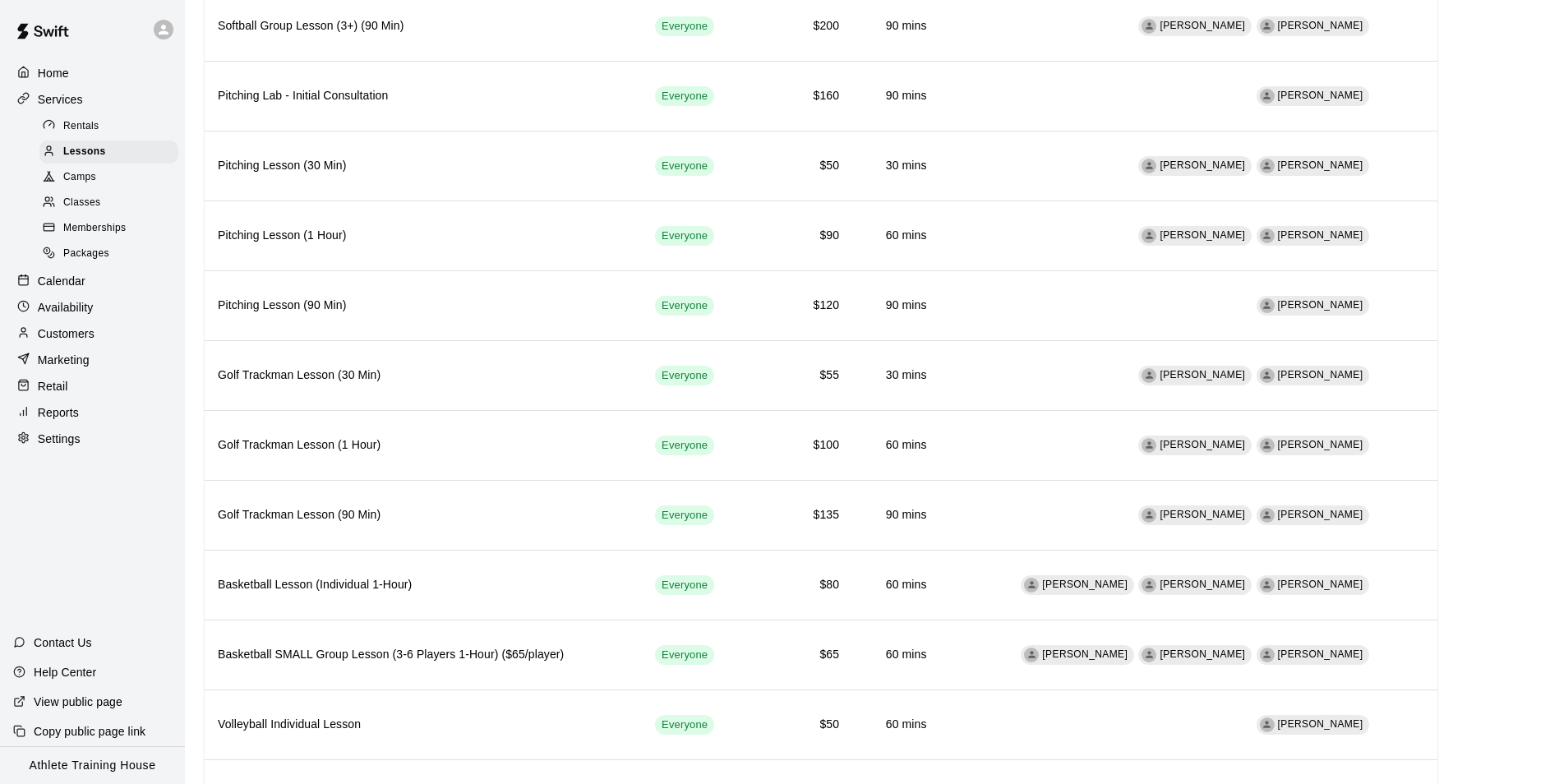
scroll to position [894, 0]
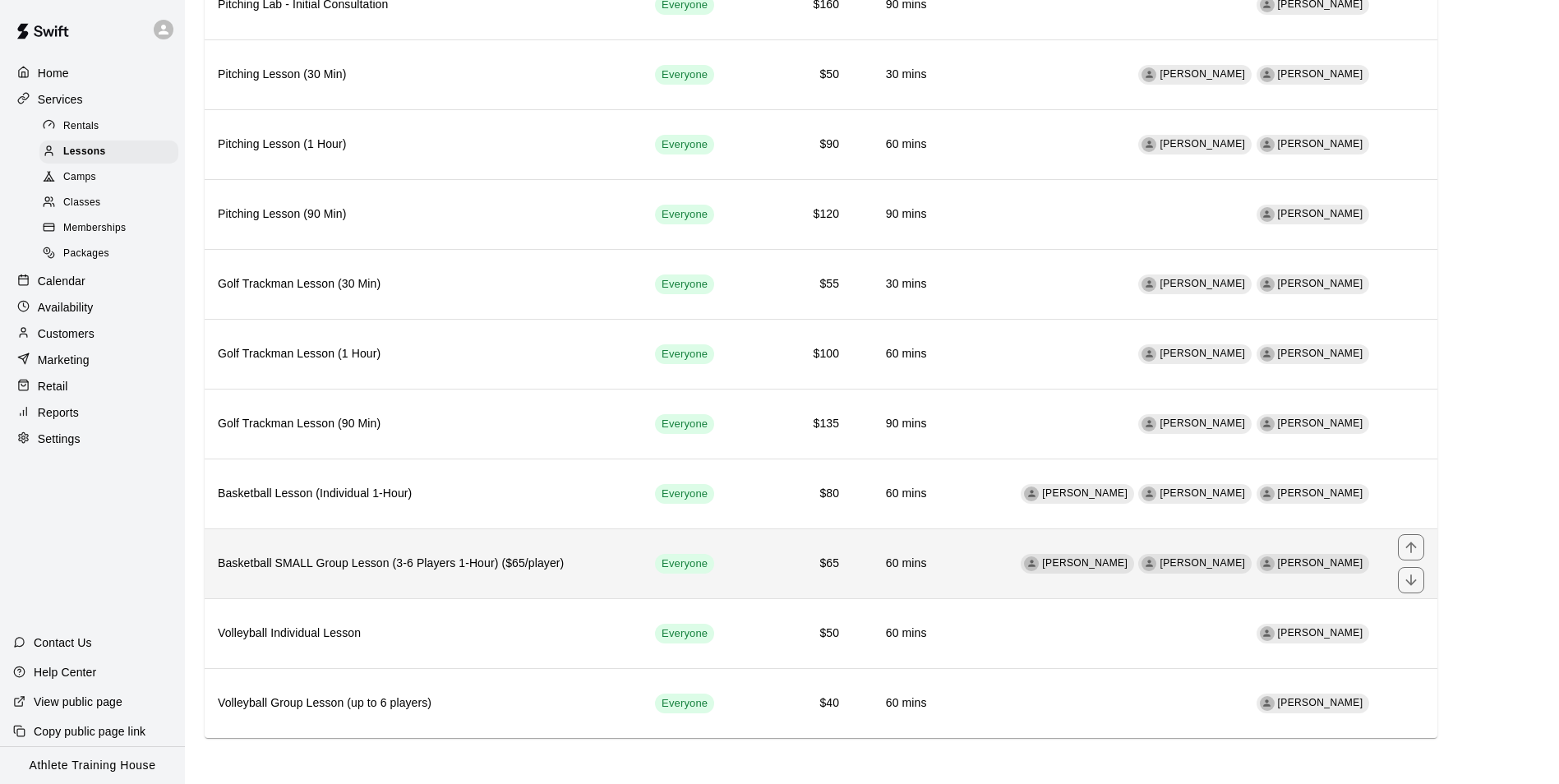
click at [510, 561] on h6 "Basketball SMALL Group Lesson (3-6 Players 1-Hour) ($65/player)" at bounding box center [424, 563] width 411 height 18
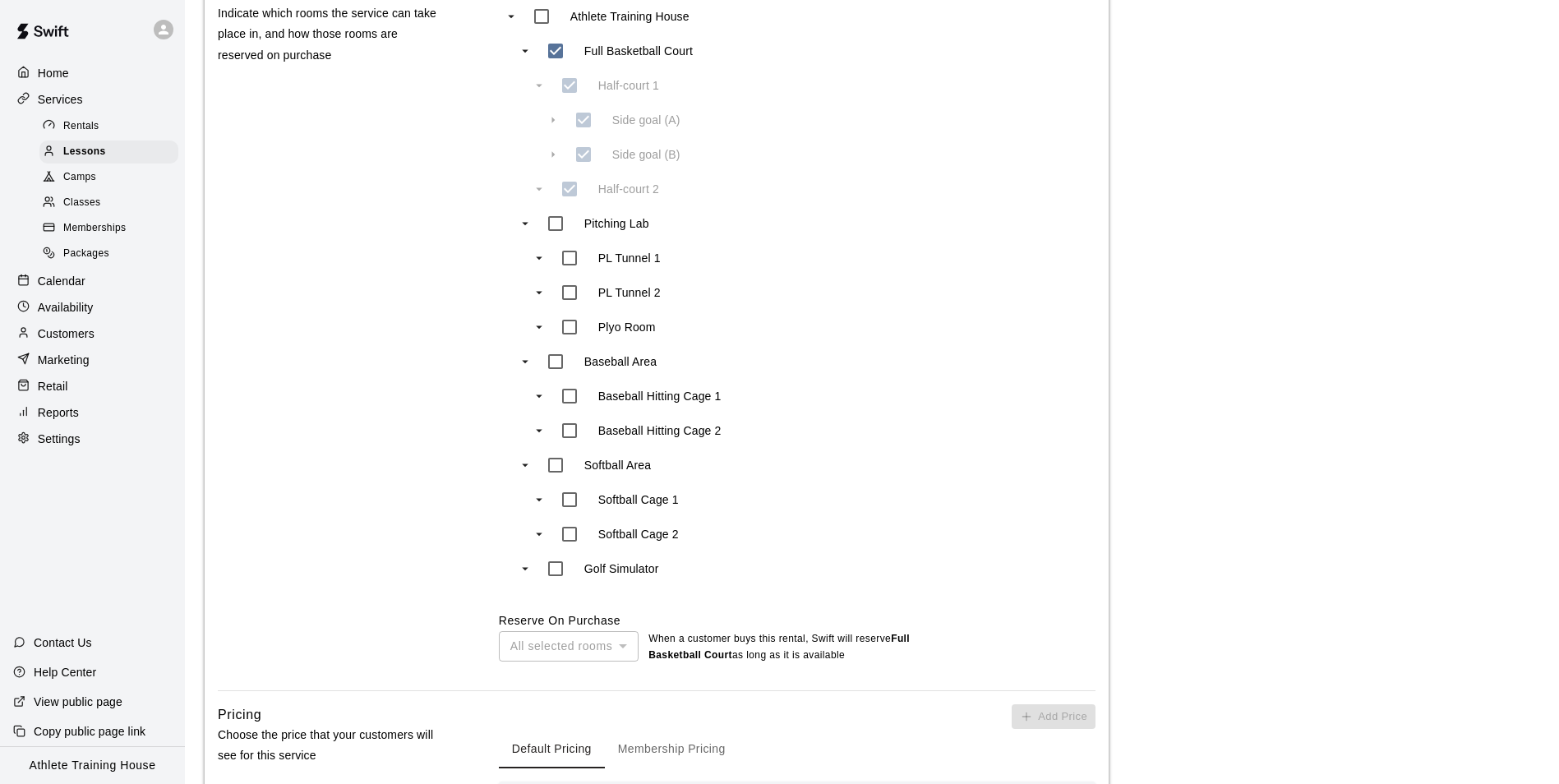
scroll to position [986, 0]
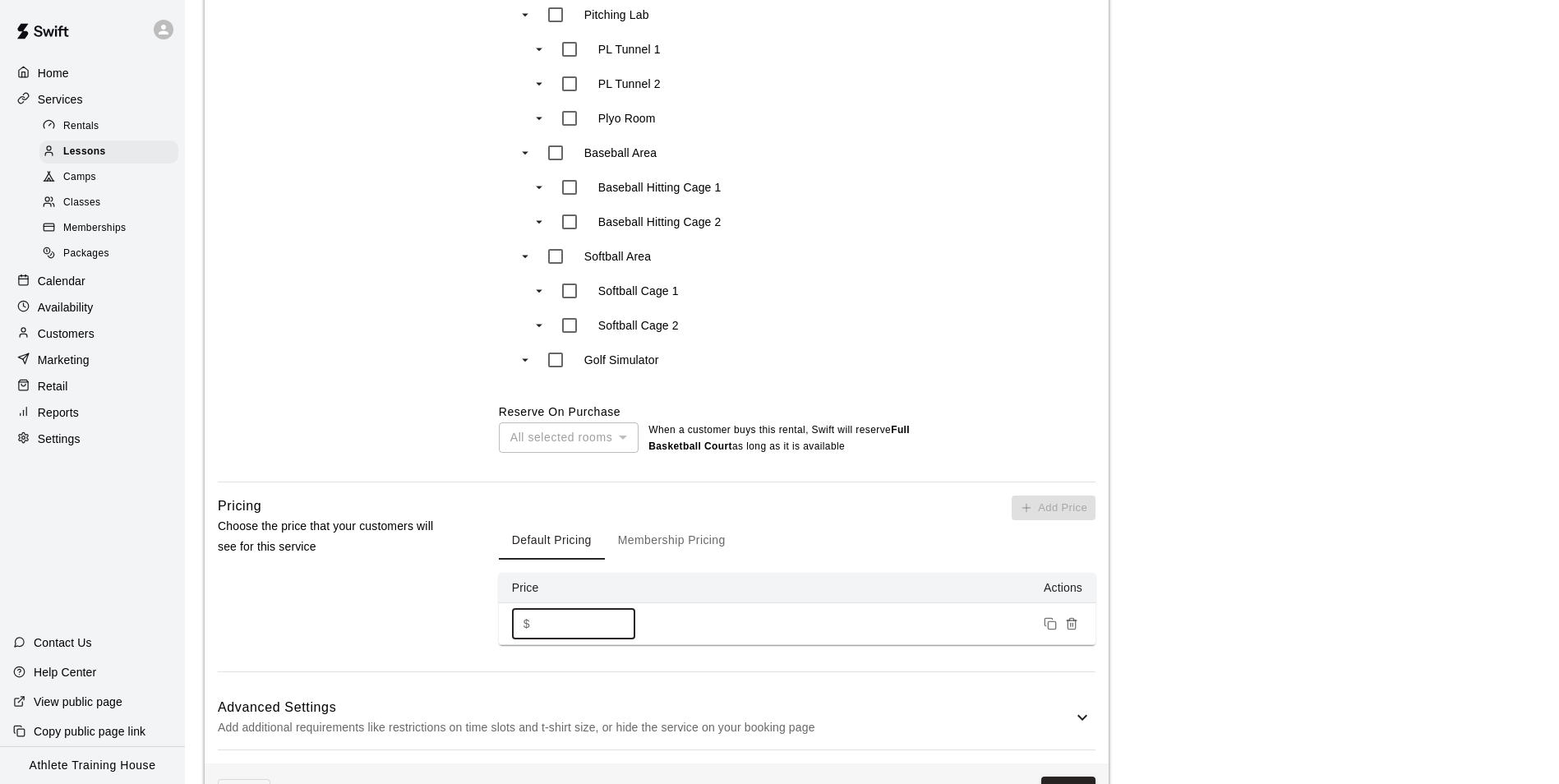
click at [540, 608] on input "**" at bounding box center [585, 624] width 99 height 31
type input "**"
click at [1065, 776] on button "Save" at bounding box center [1068, 792] width 54 height 31
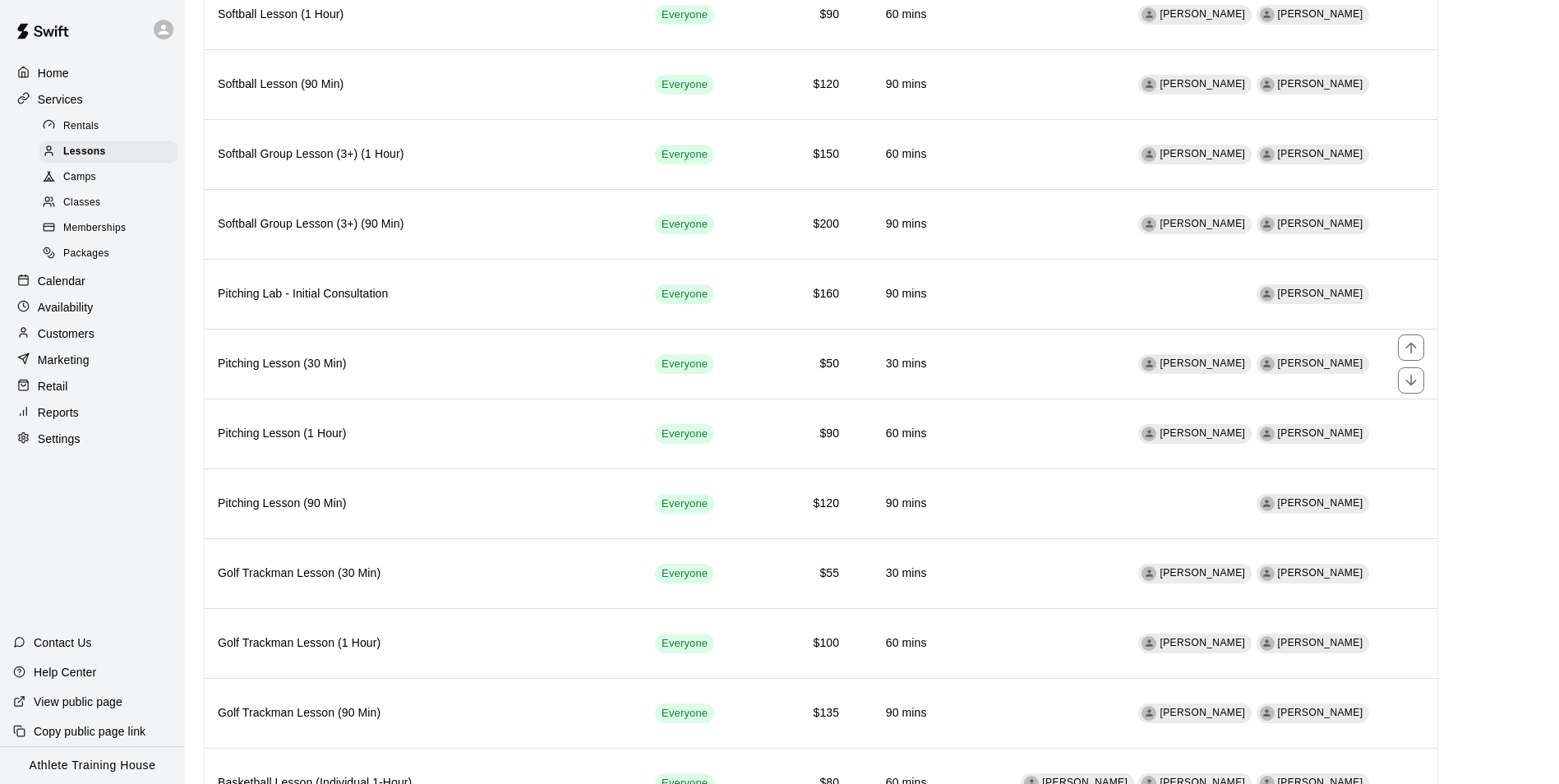
scroll to position [894, 0]
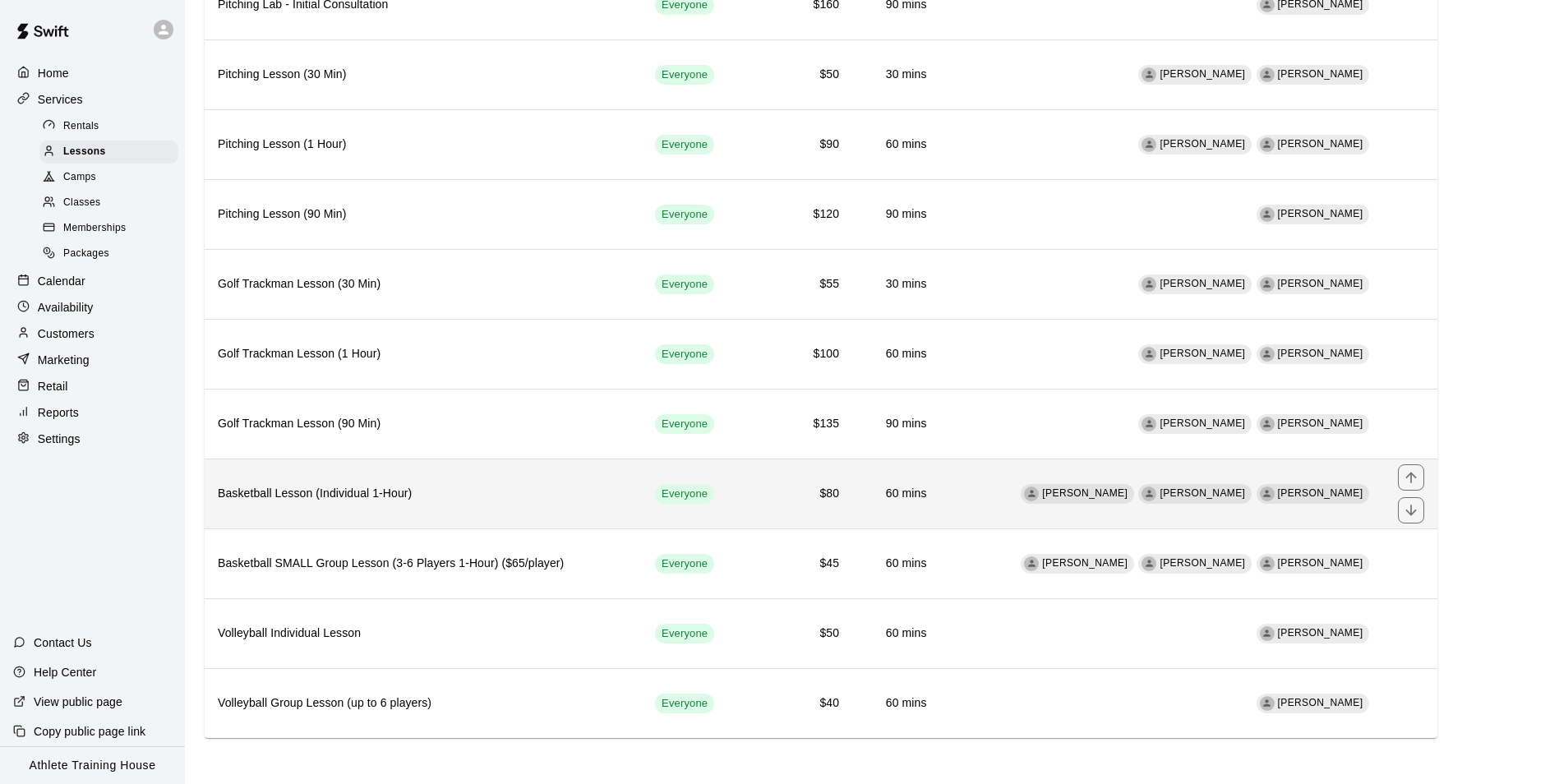
click at [414, 497] on h6 "Basketball Lesson (Individual 1-Hour)" at bounding box center [424, 493] width 411 height 18
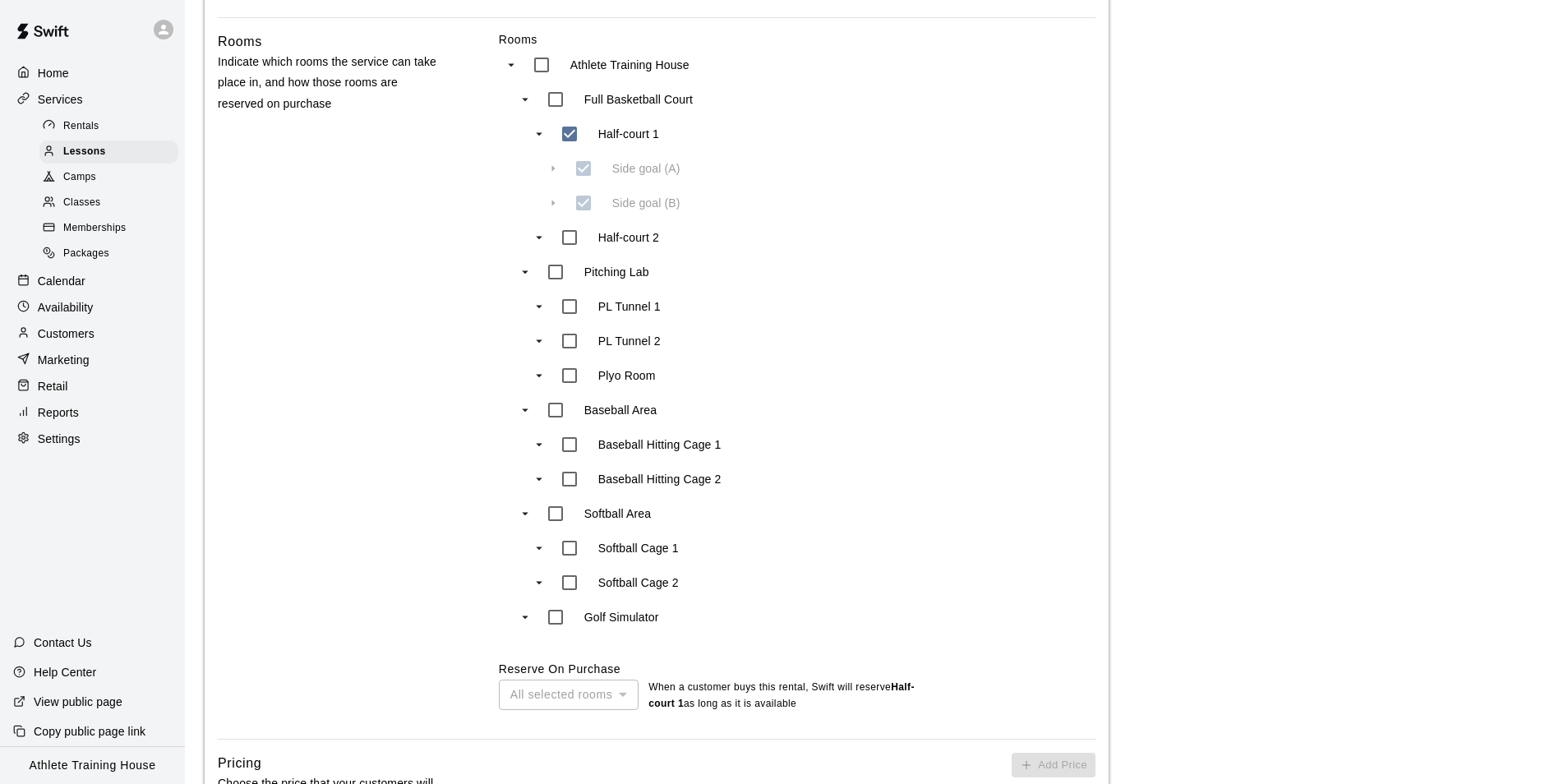
scroll to position [904, 0]
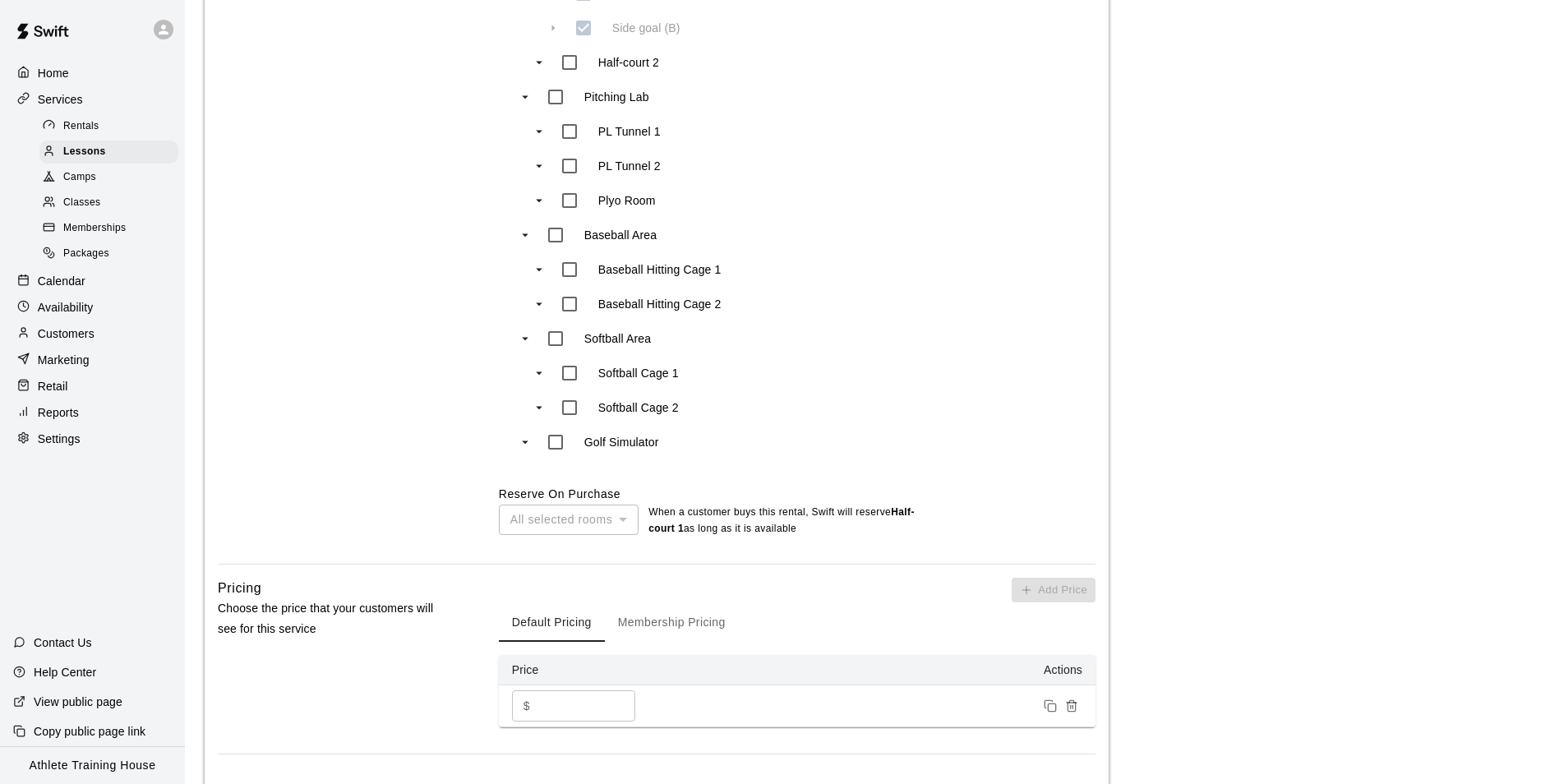
click at [561, 690] on input "**" at bounding box center [585, 705] width 99 height 31
type input "*"
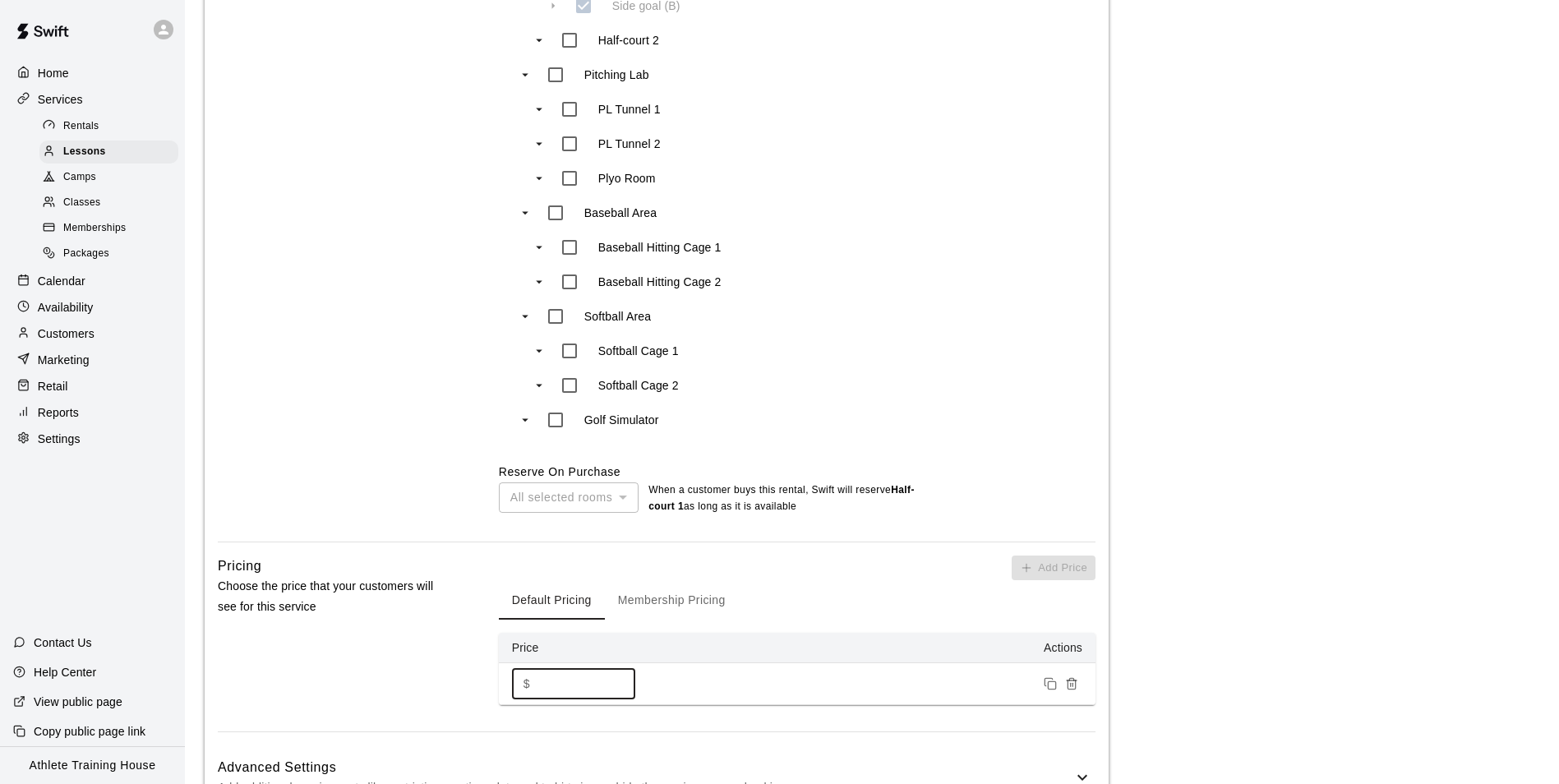
scroll to position [1233, 0]
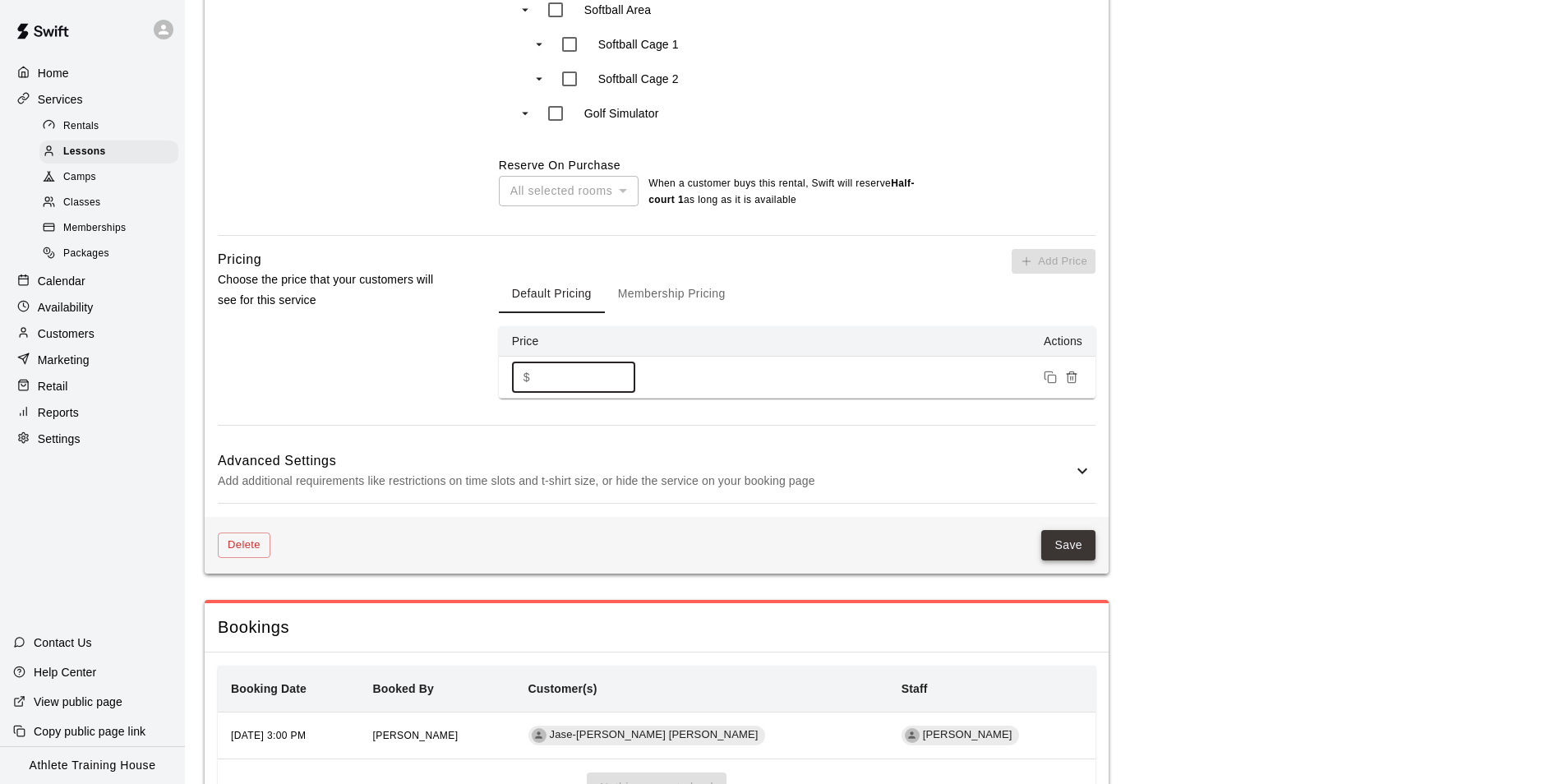
type input "**"
click at [1046, 529] on button "Save" at bounding box center [1068, 545] width 54 height 31
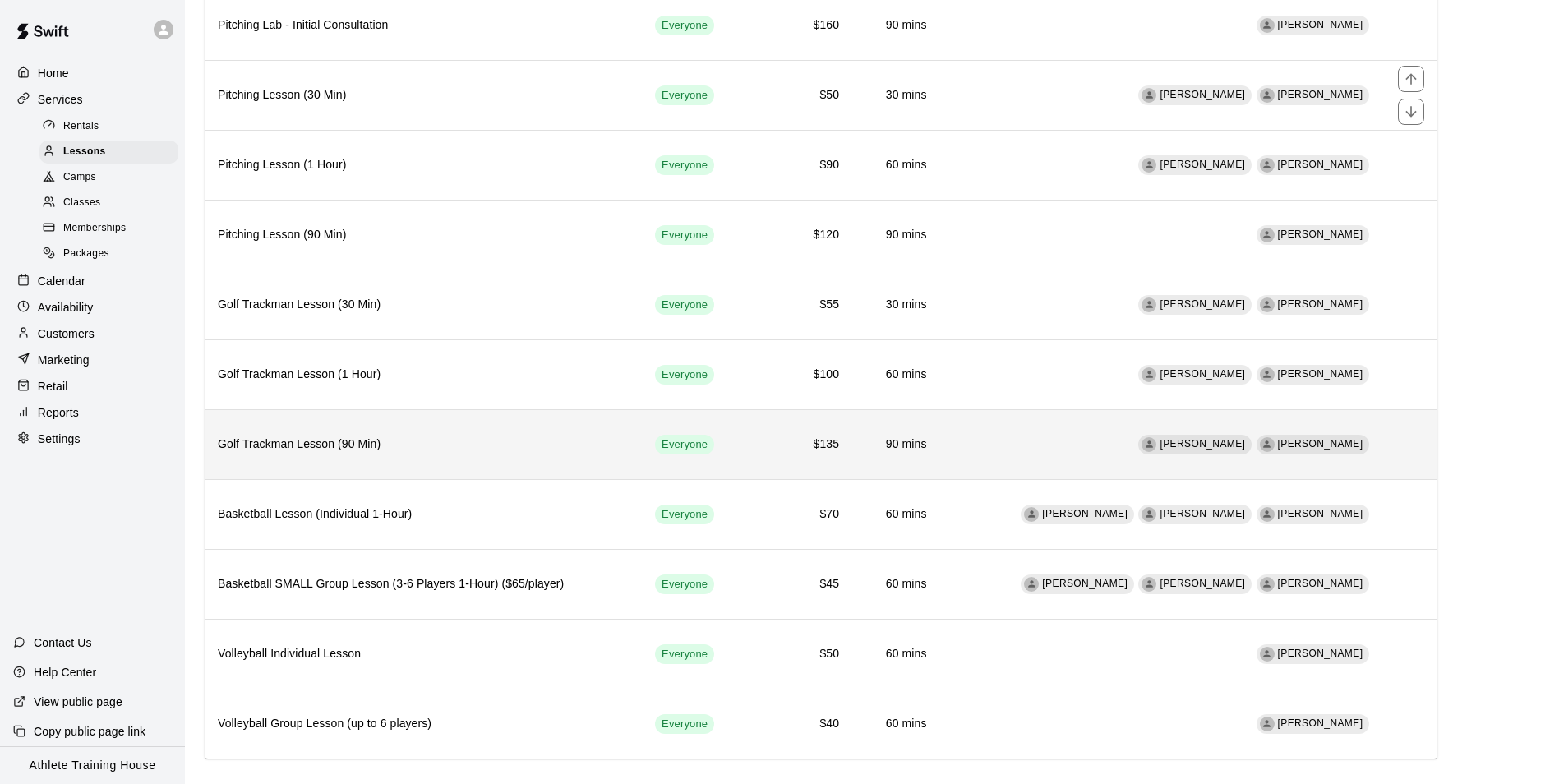
scroll to position [894, 0]
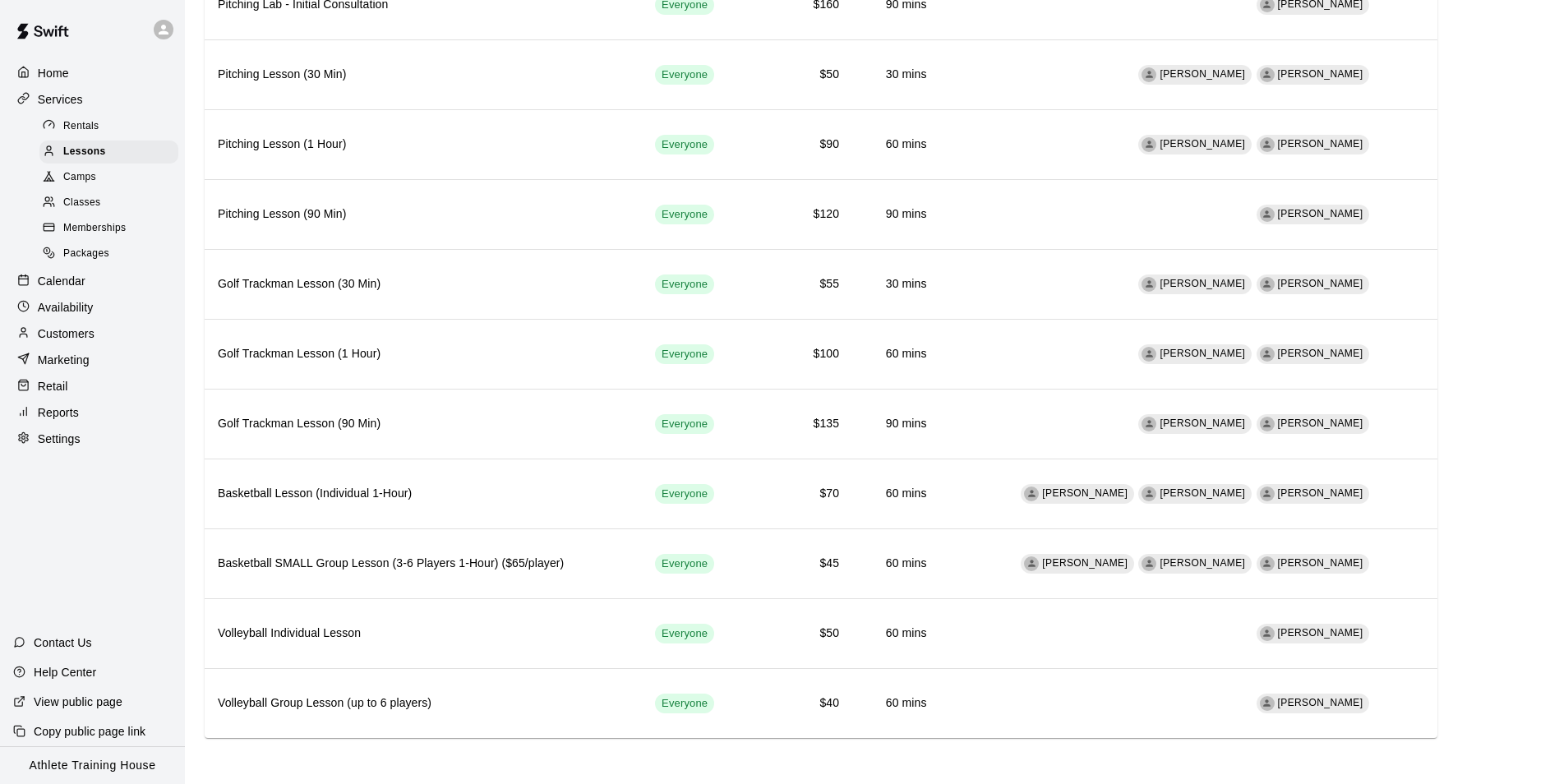
click at [149, 253] on div "Packages" at bounding box center [109, 254] width 138 height 23
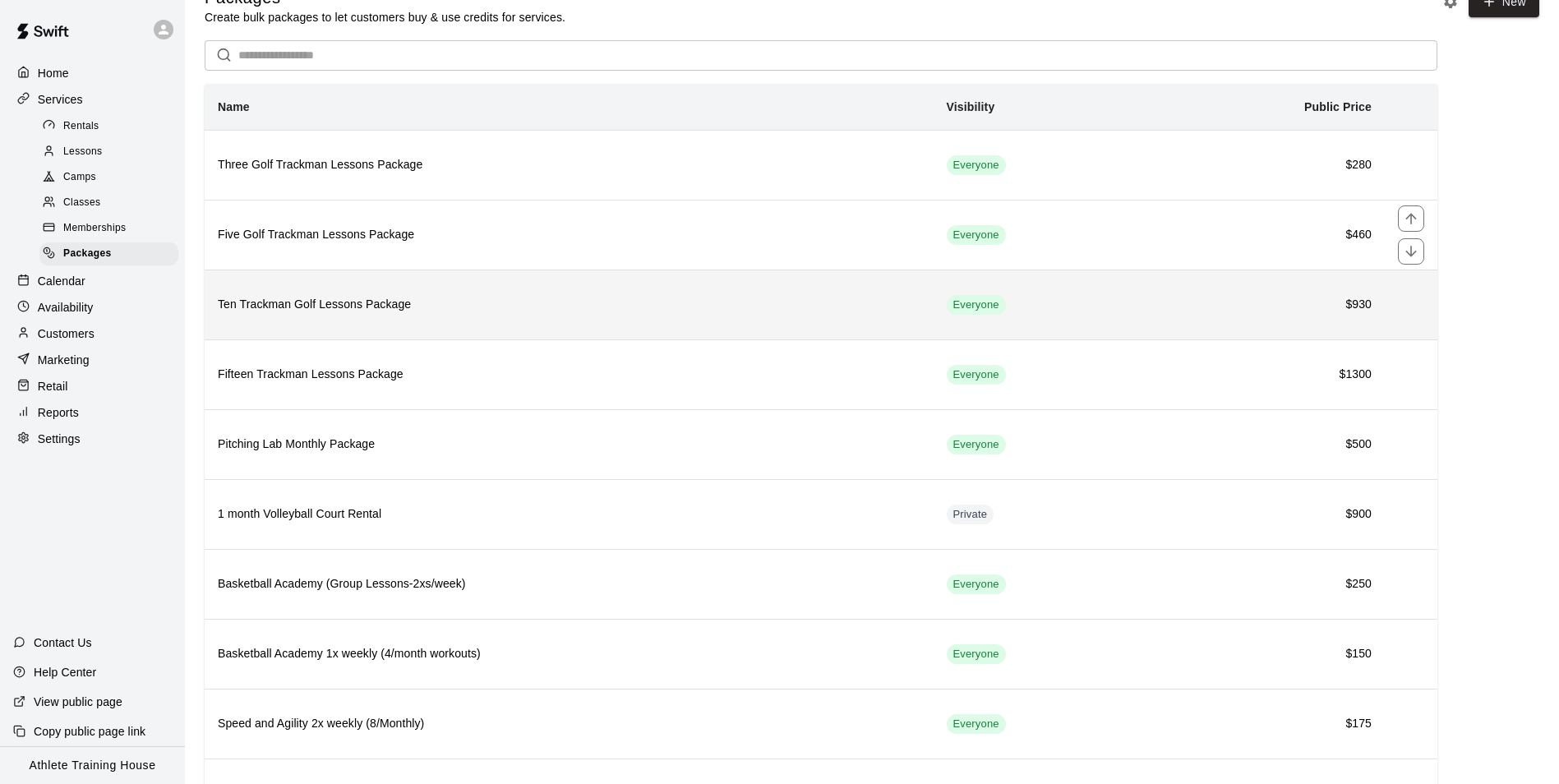
scroll to position [195, 0]
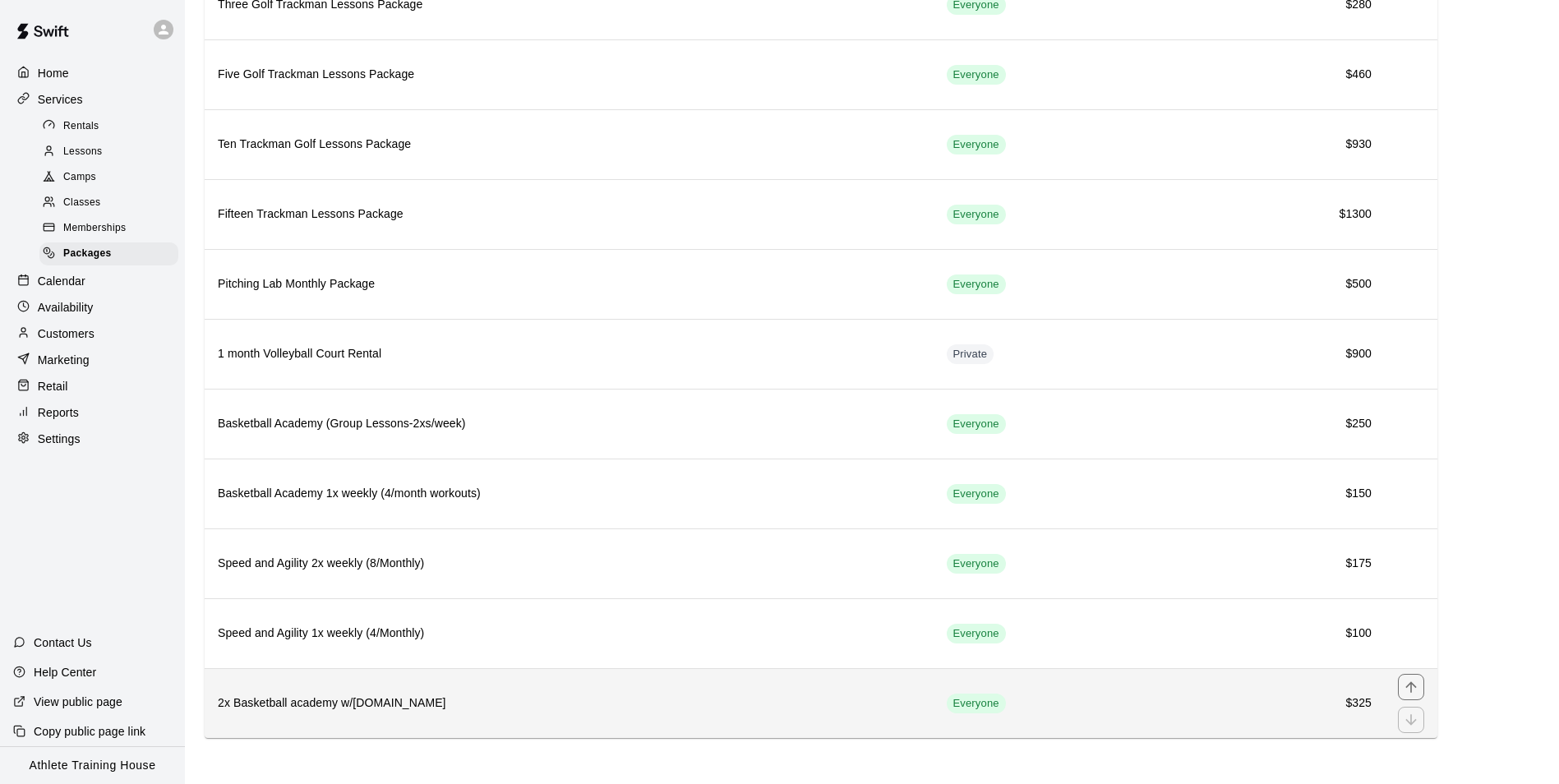
click at [680, 704] on h6 "2x Basketball academy w/[DOMAIN_NAME]" at bounding box center [569, 702] width 703 height 18
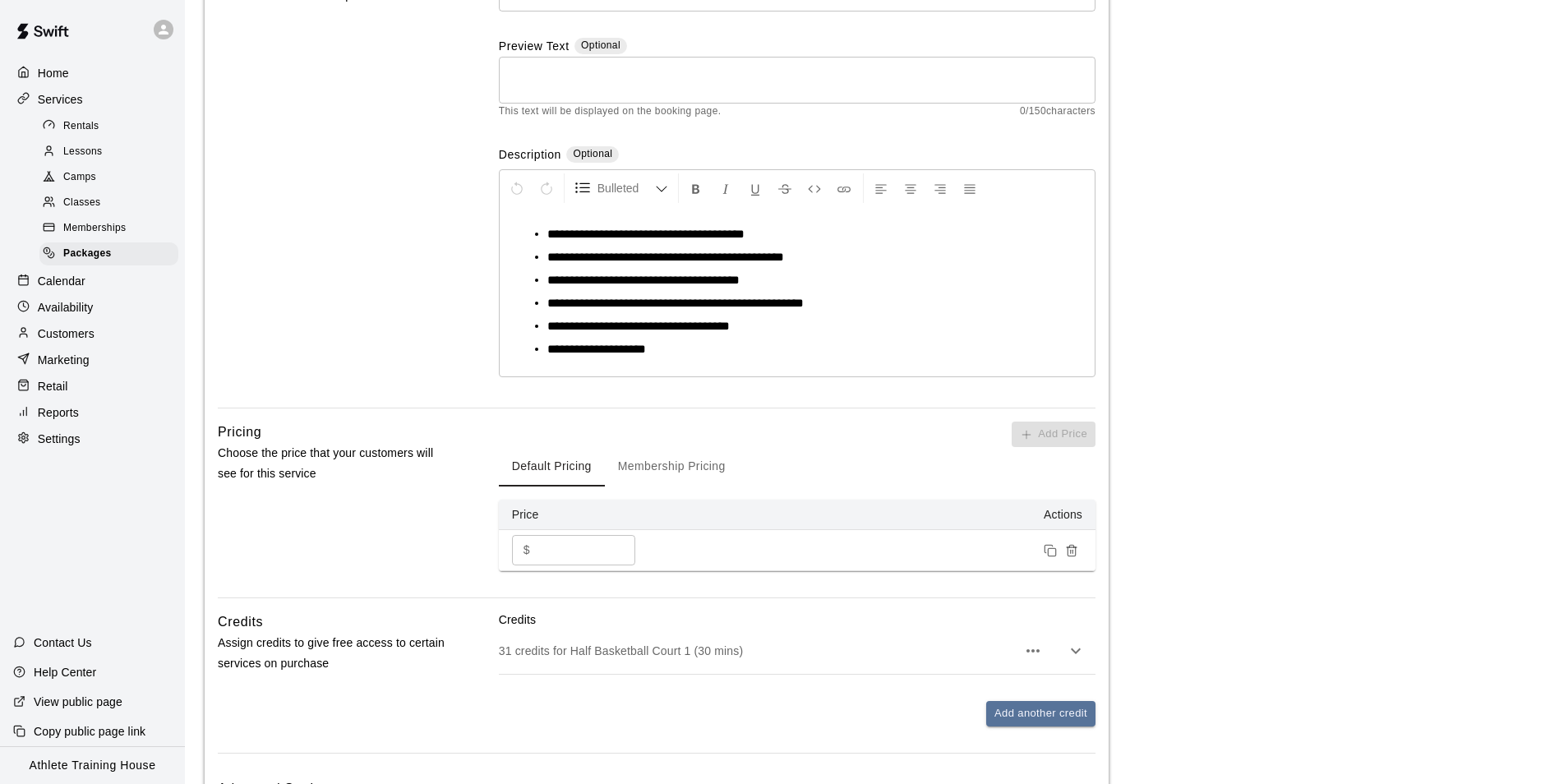
scroll to position [374, 0]
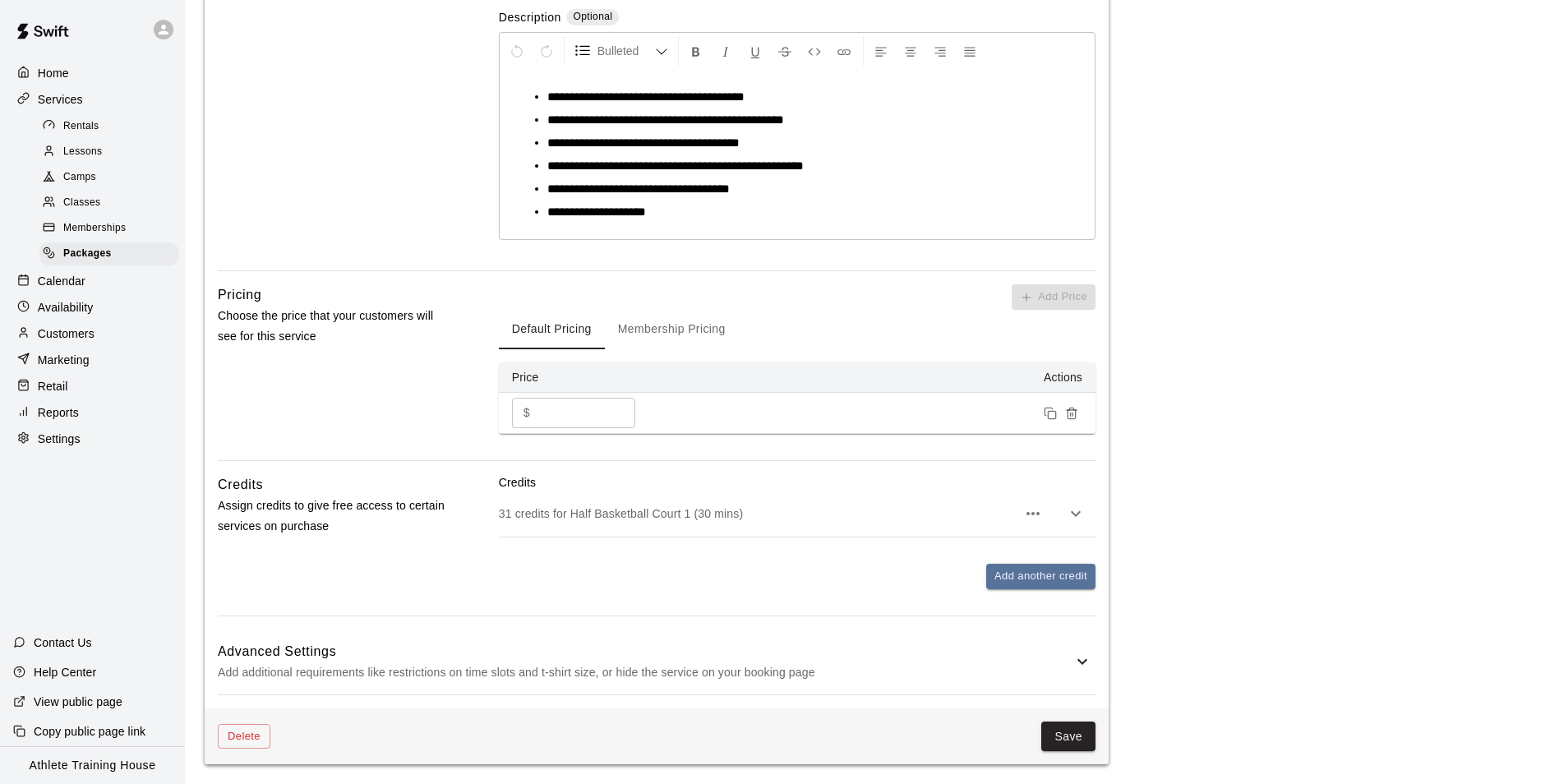
click at [581, 405] on input "***" at bounding box center [585, 413] width 99 height 31
type input "***"
click at [1060, 728] on button "Save" at bounding box center [1068, 737] width 54 height 31
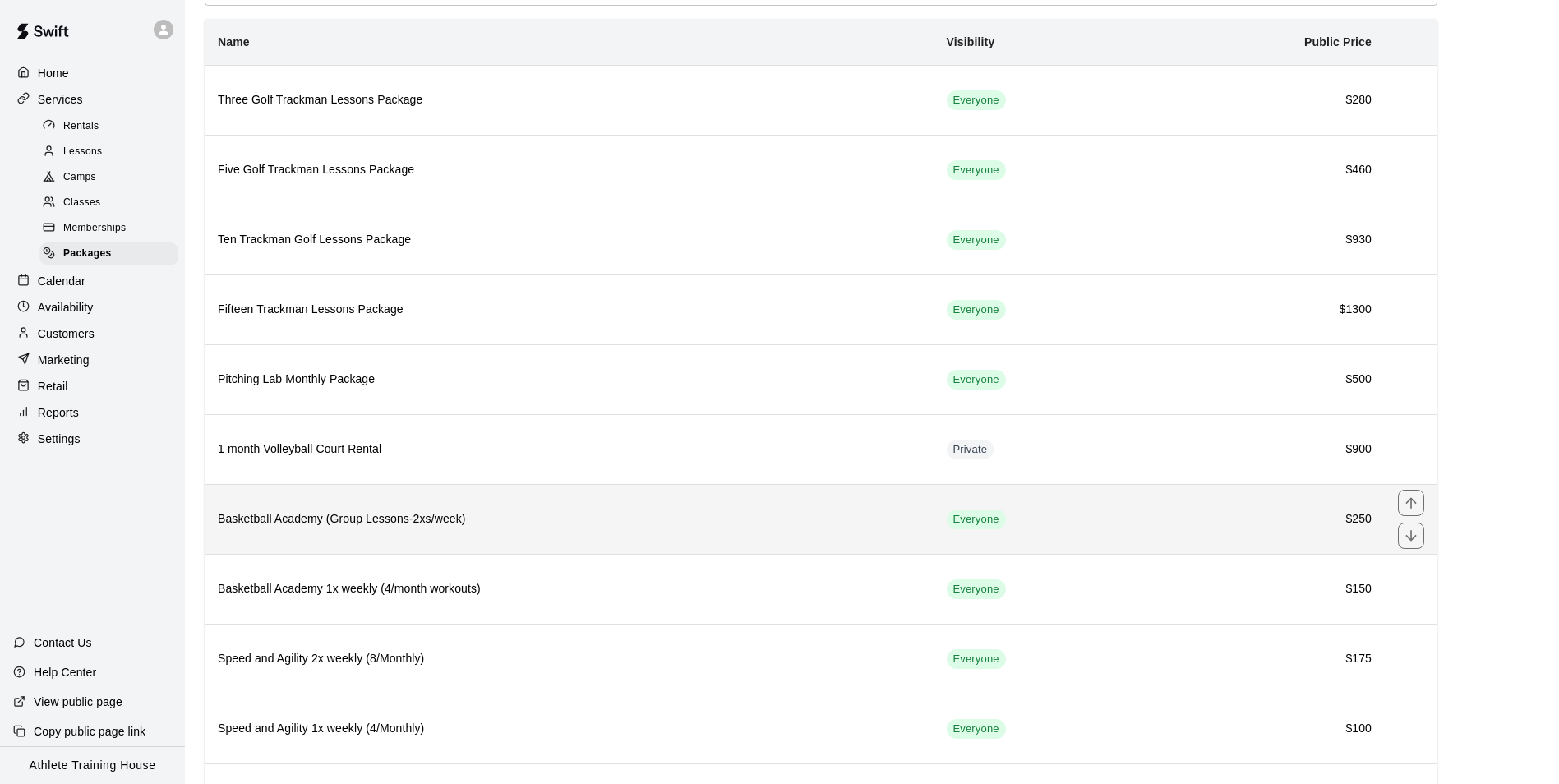
scroll to position [195, 0]
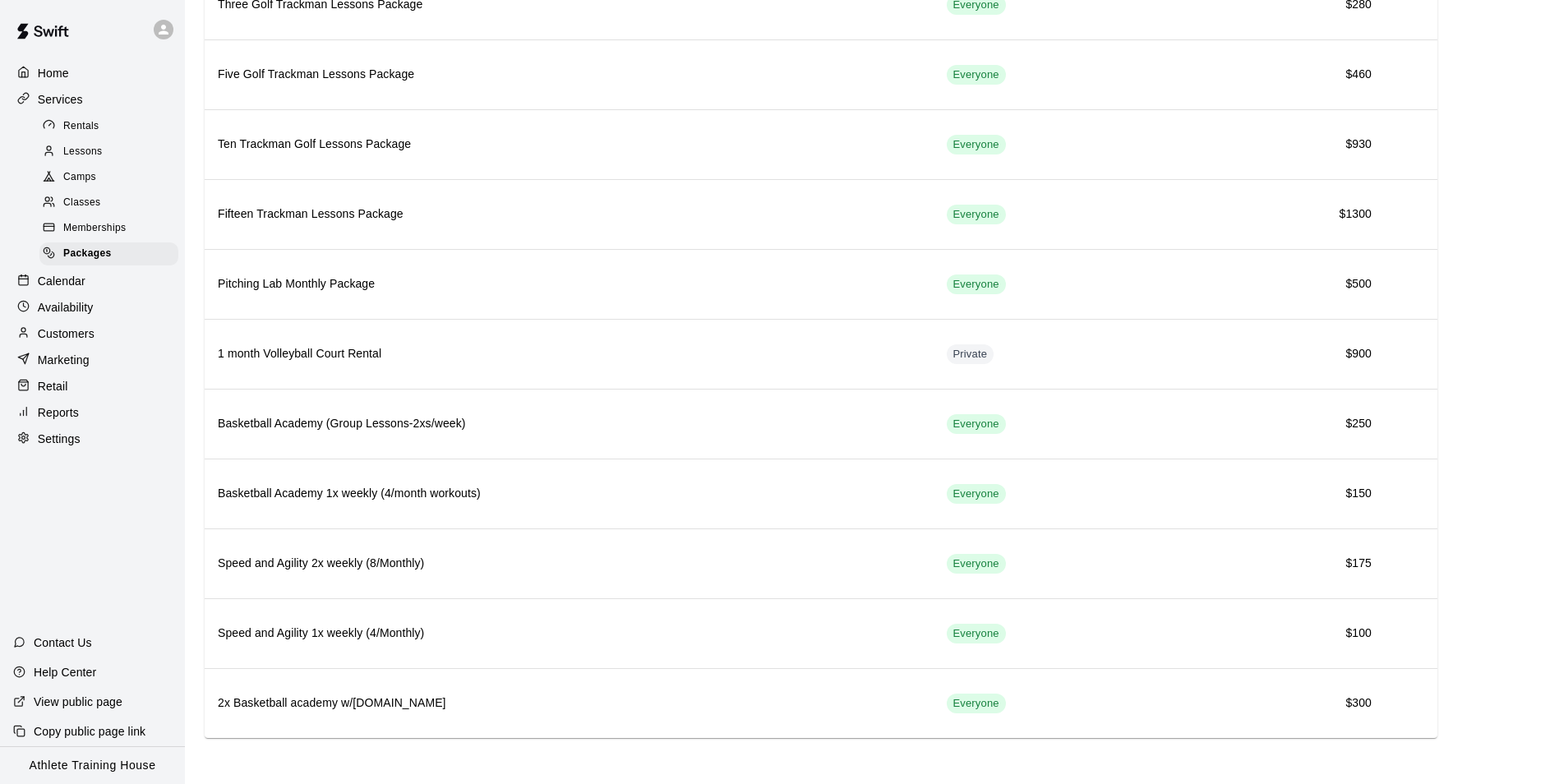
click at [37, 278] on div "Calendar" at bounding box center [92, 282] width 159 height 25
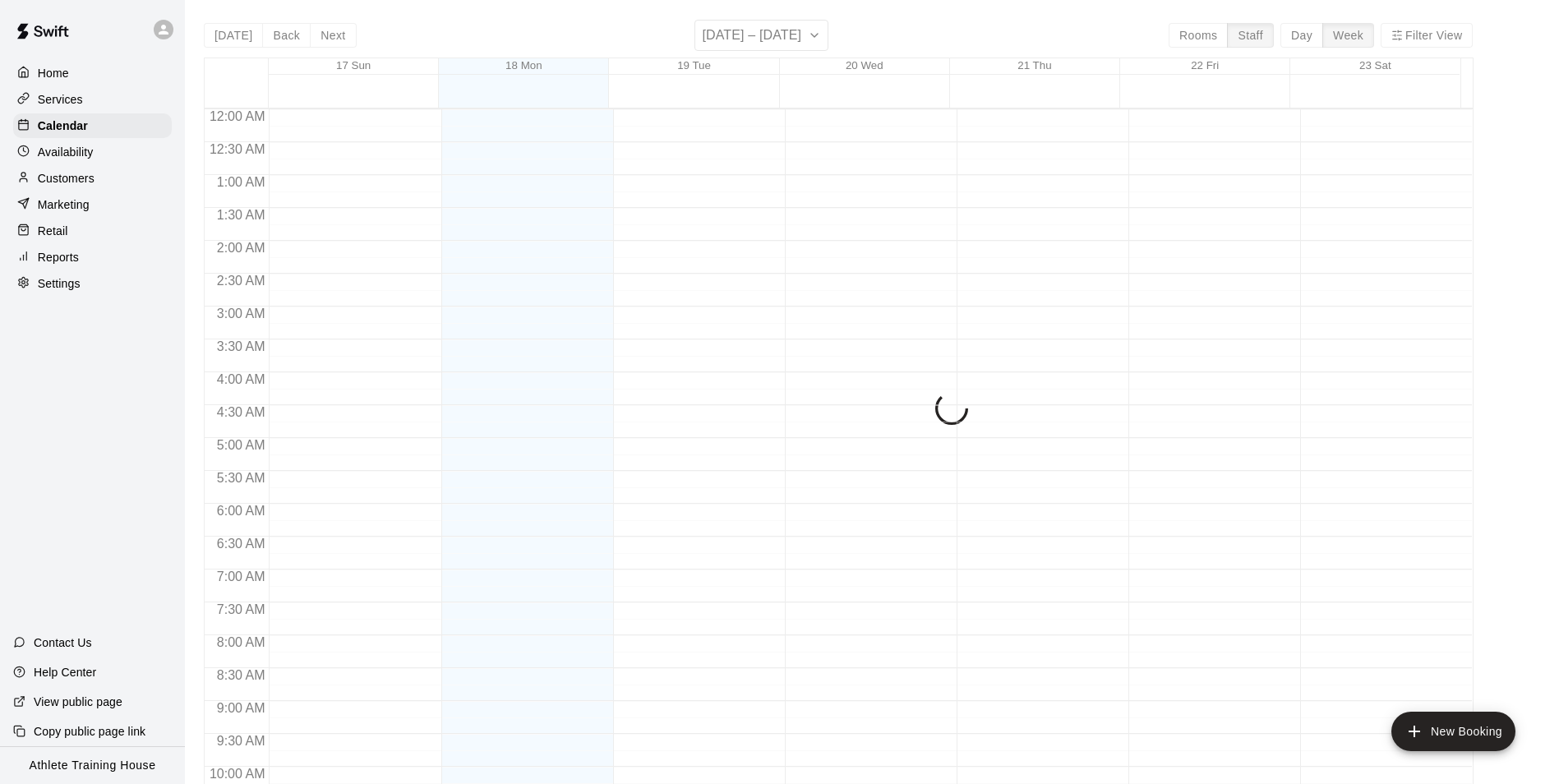
scroll to position [885, 0]
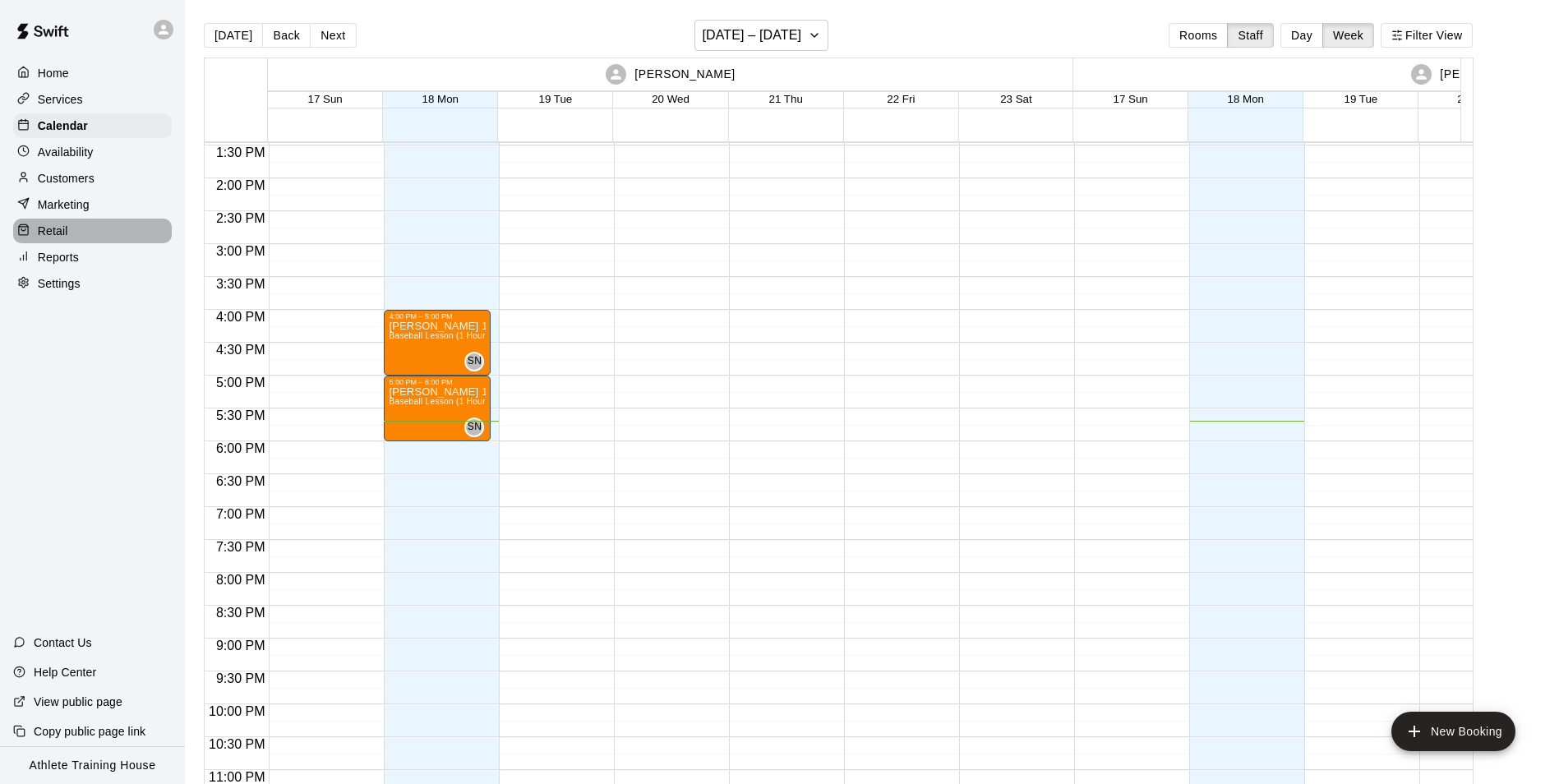
click at [41, 239] on p "Retail" at bounding box center [53, 231] width 31 height 16
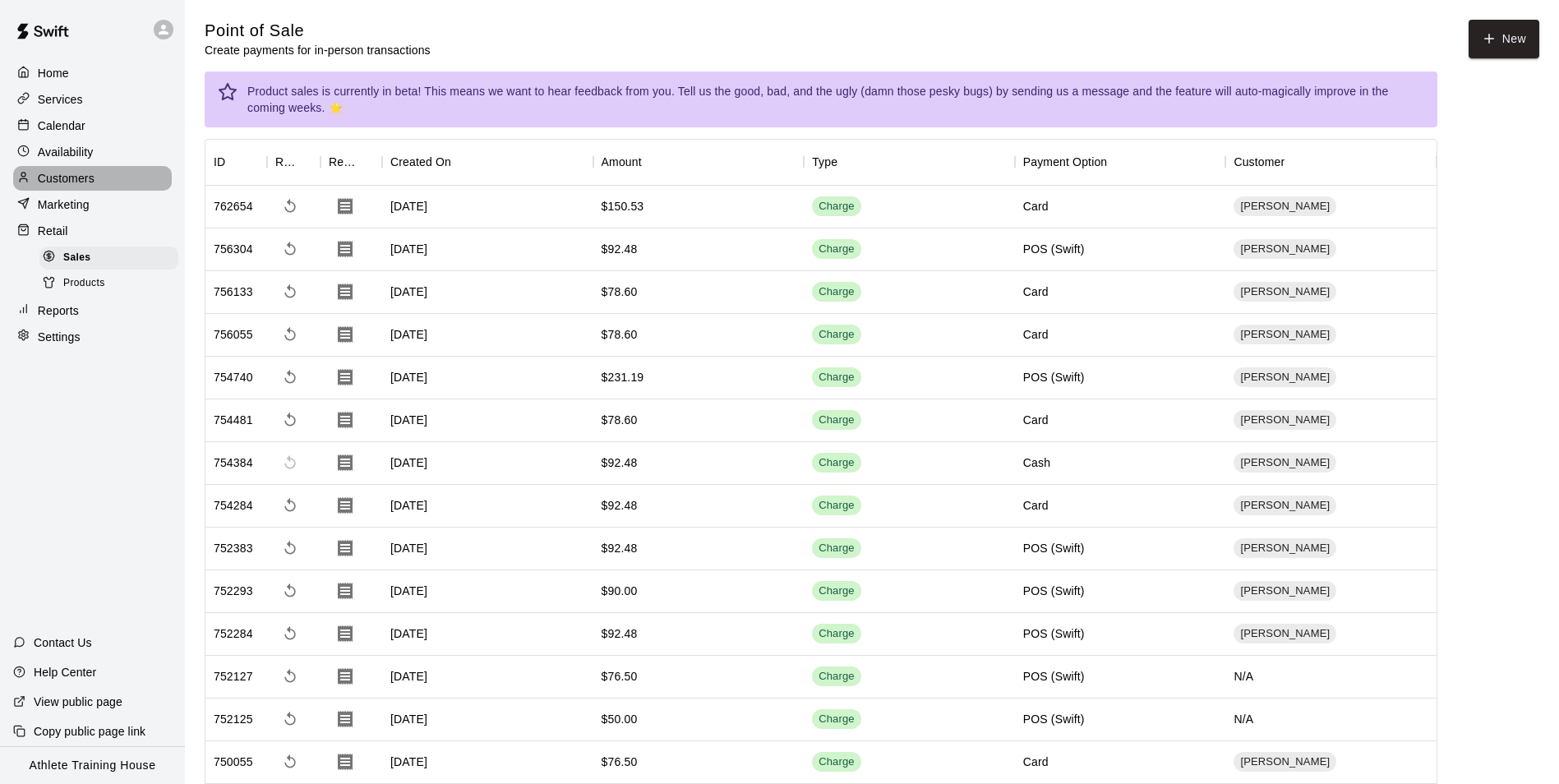
click at [50, 186] on p "Customers" at bounding box center [65, 178] width 57 height 16
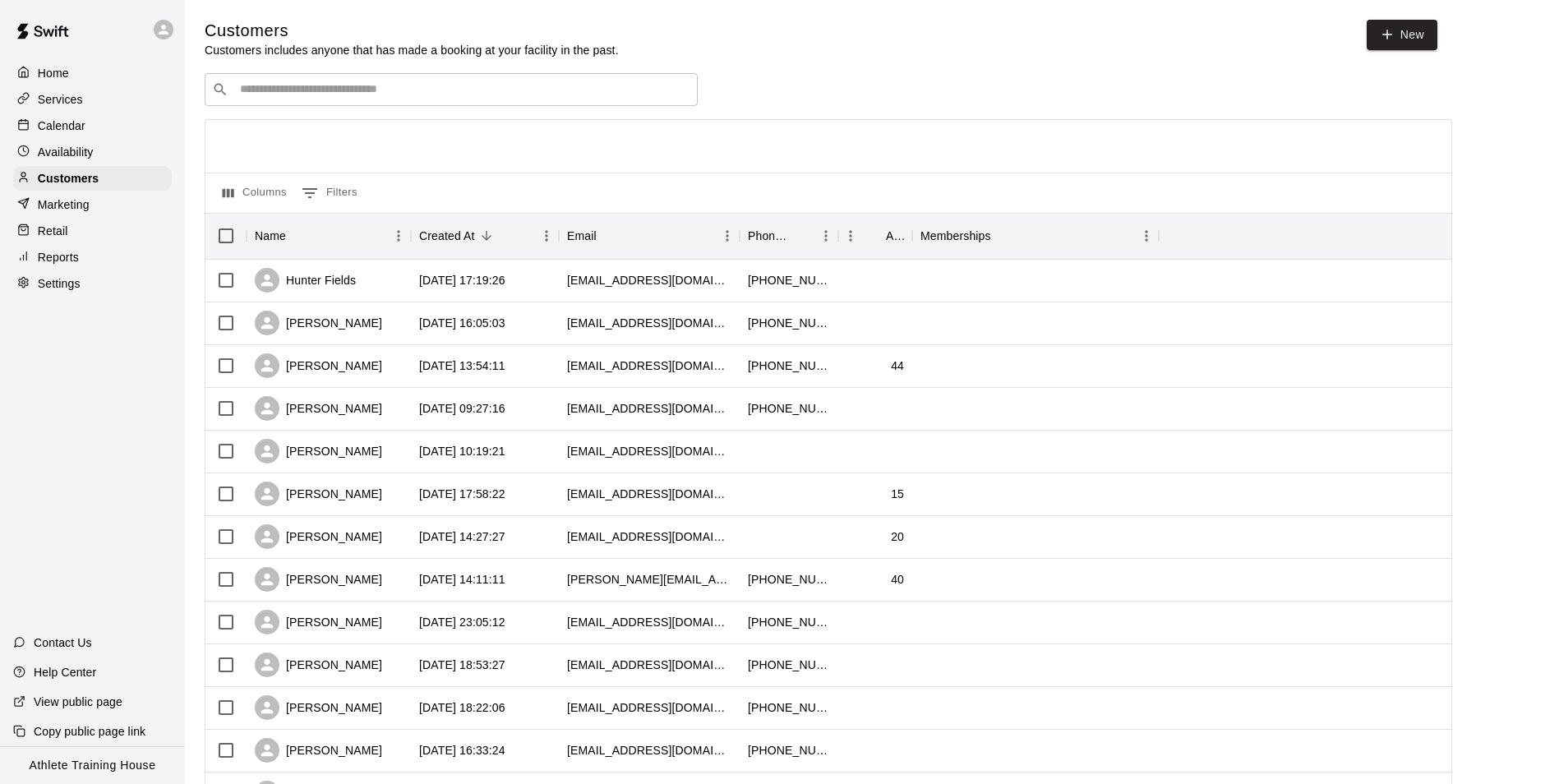
click at [384, 101] on div "​ ​" at bounding box center [451, 89] width 493 height 33
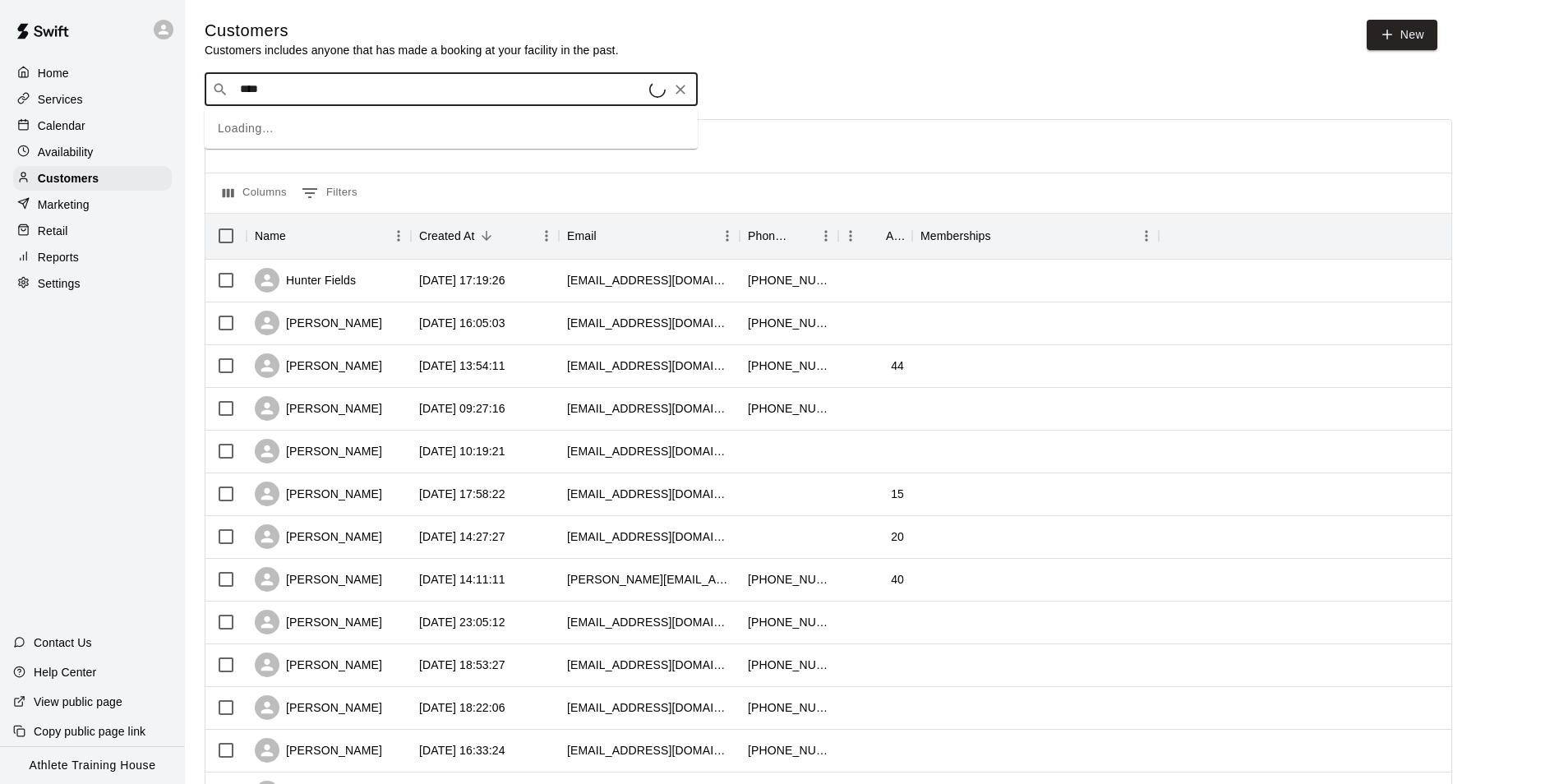
type input "*****"
click at [680, 87] on icon "Clear" at bounding box center [680, 89] width 16 height 16
drag, startPoint x: 37, startPoint y: 232, endPoint x: 56, endPoint y: 212, distance: 27.6
click at [37, 232] on div at bounding box center [27, 232] width 20 height 15
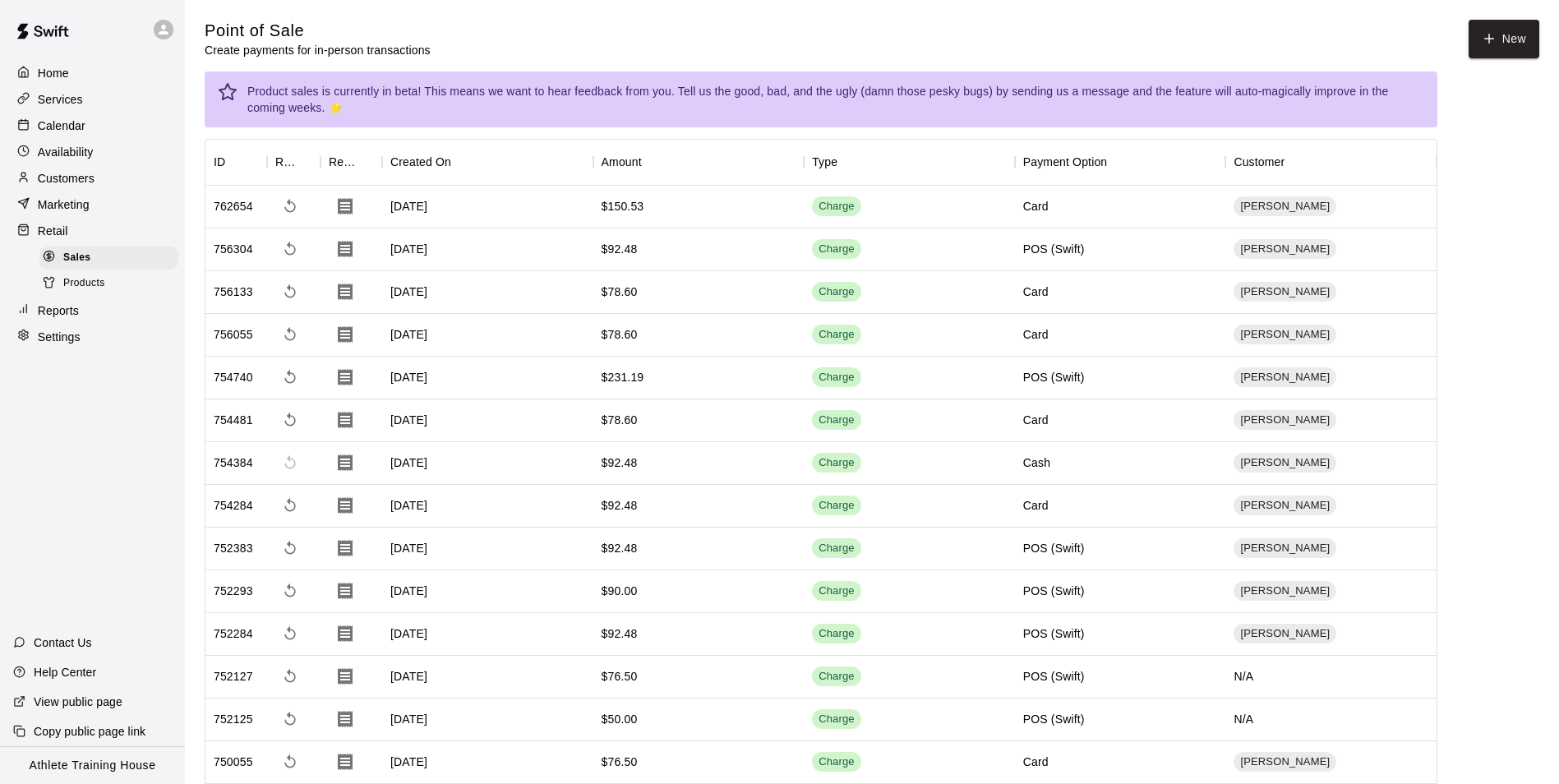
click at [48, 134] on p "Calendar" at bounding box center [62, 125] width 48 height 16
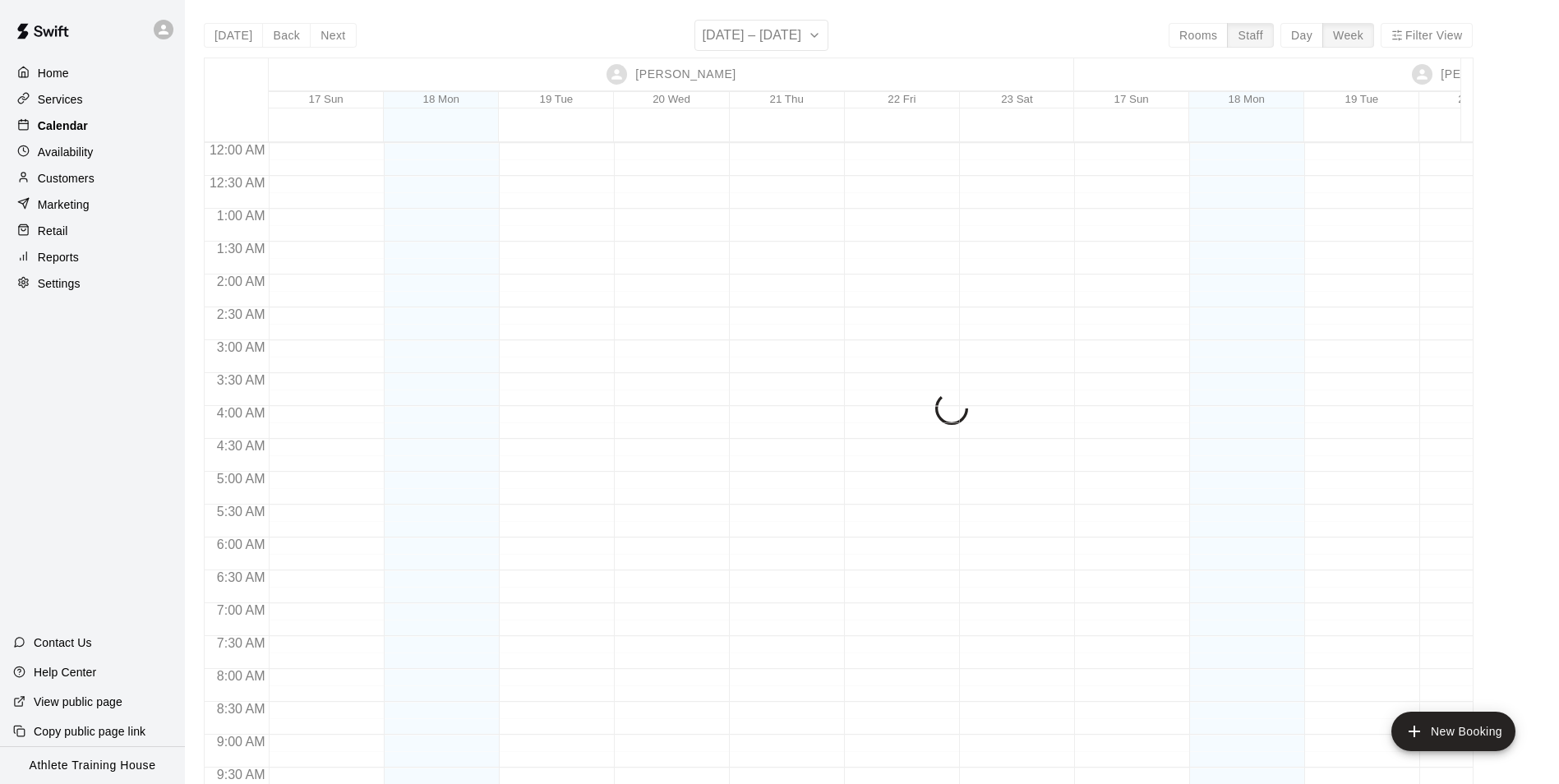
scroll to position [931, 0]
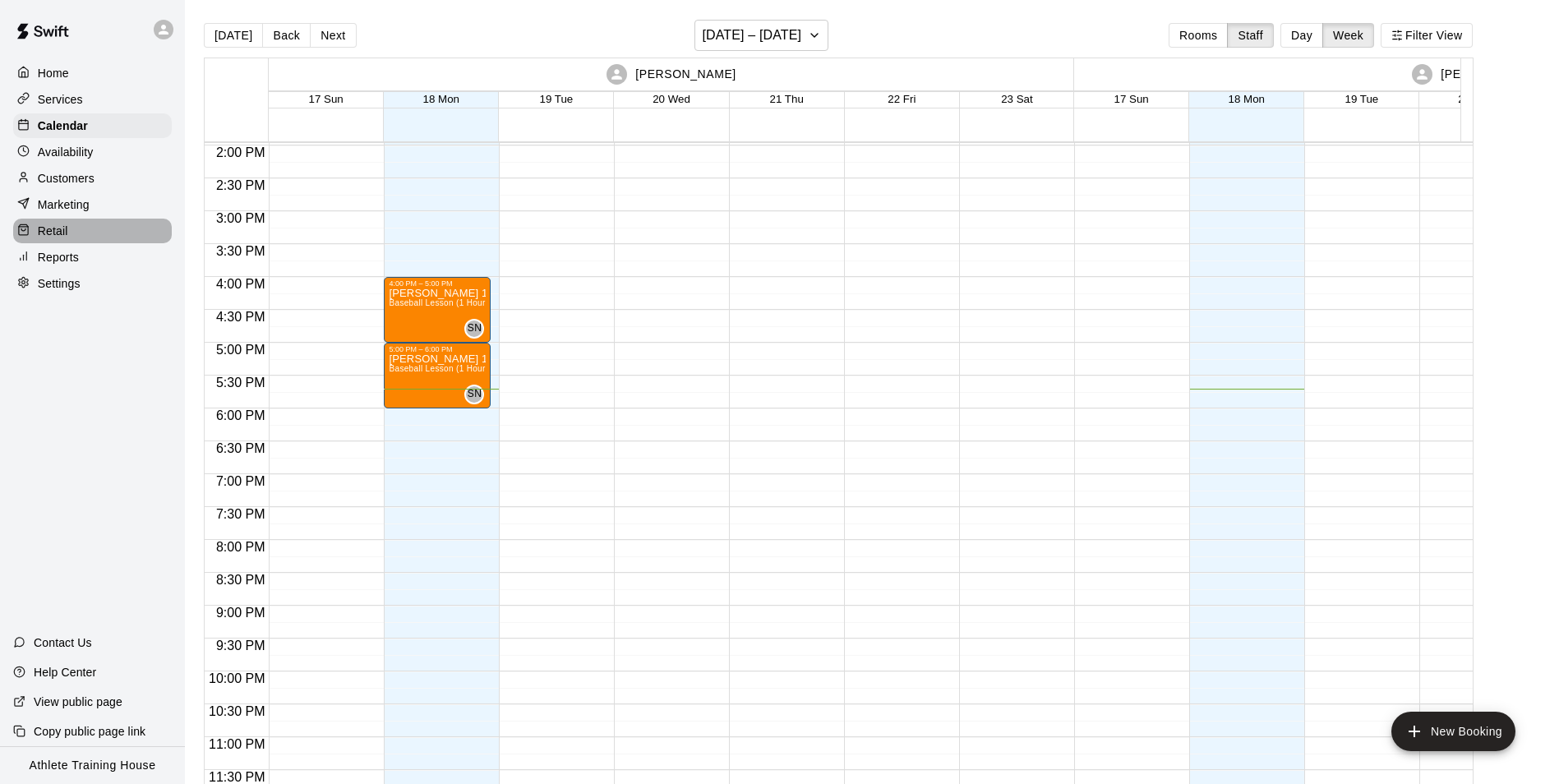
click at [80, 224] on div "Retail" at bounding box center [92, 231] width 159 height 25
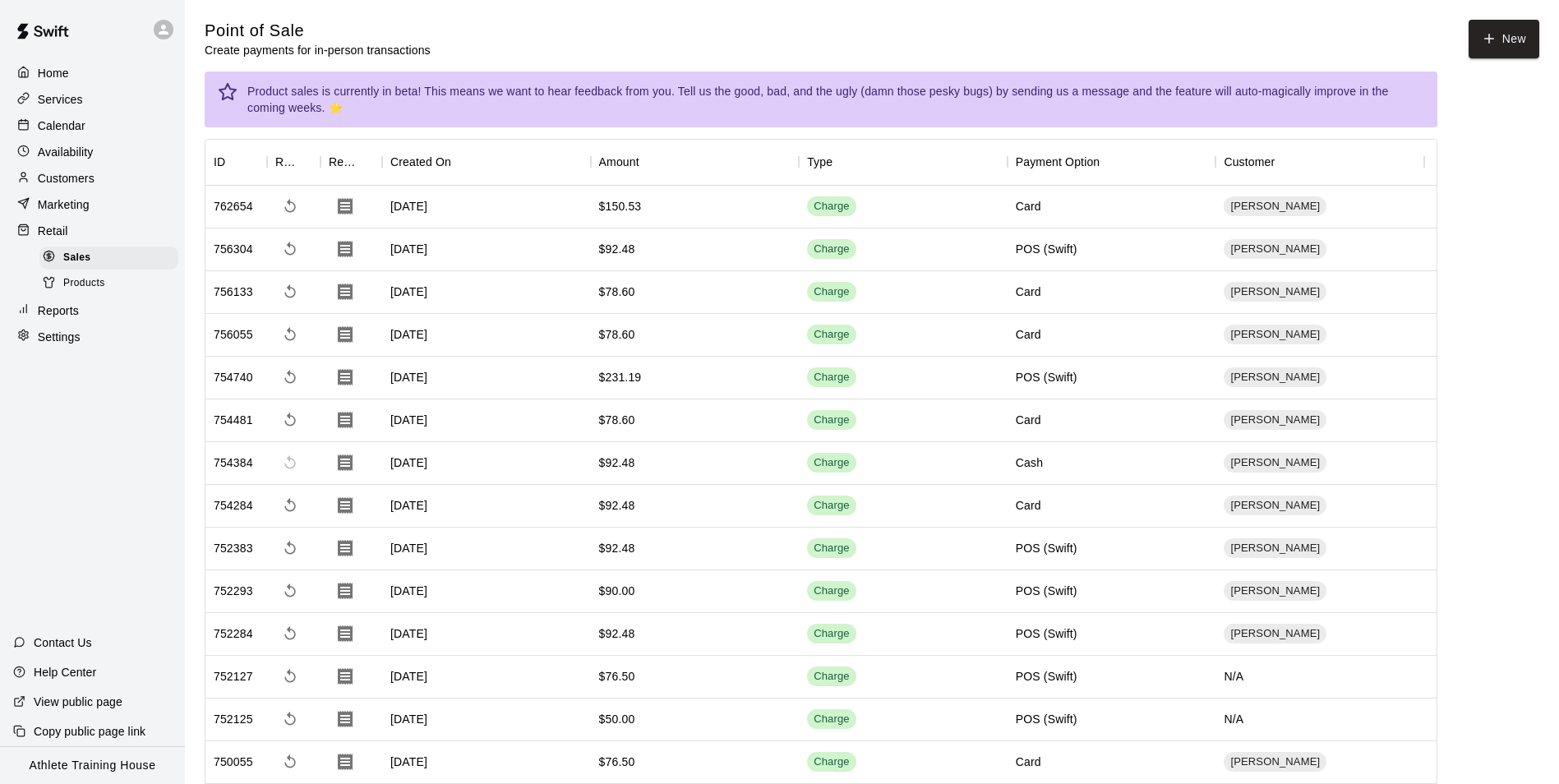
click at [70, 181] on p "Customers" at bounding box center [65, 178] width 57 height 16
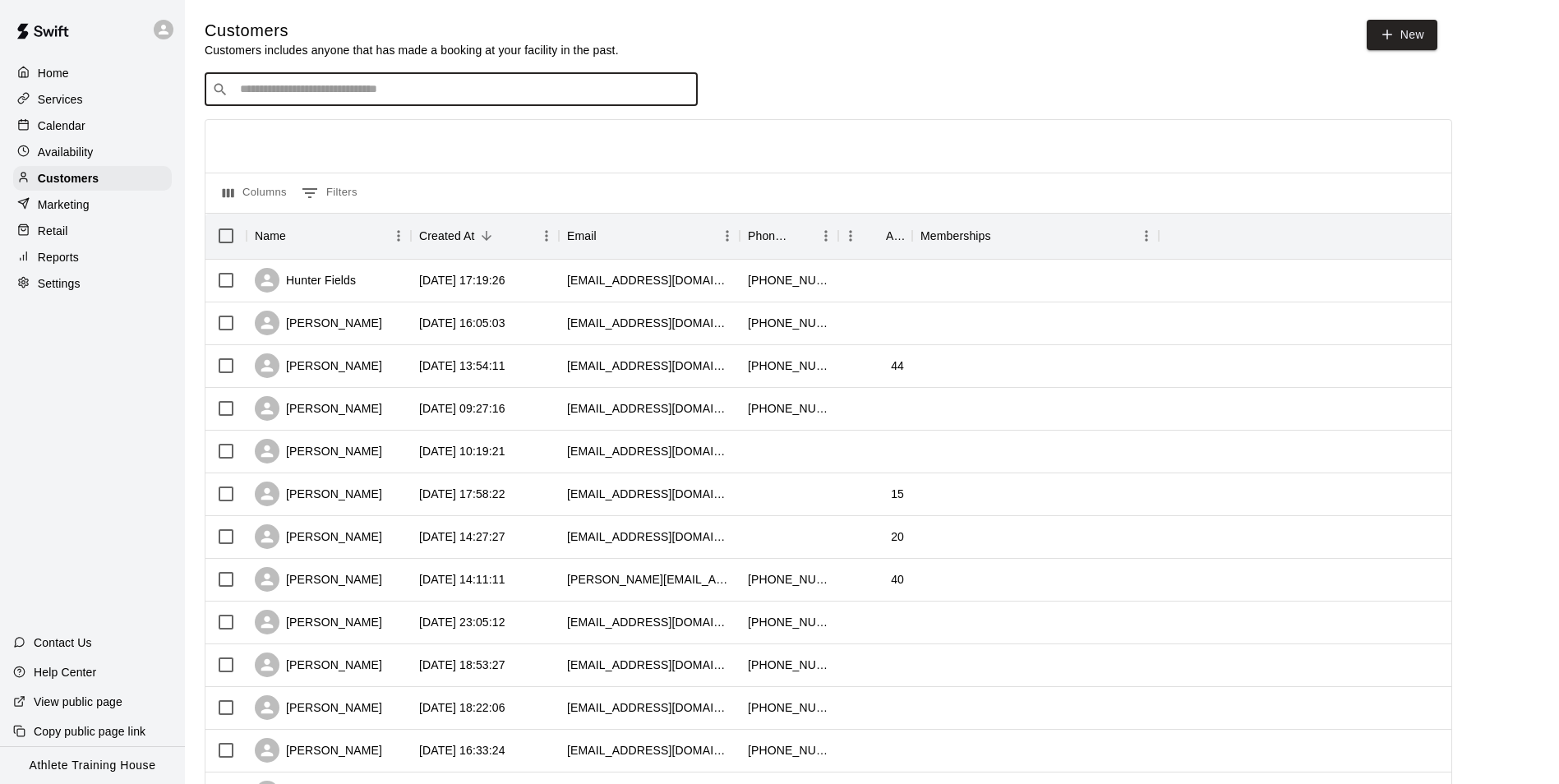
click at [310, 96] on input "Search customers by name or email" at bounding box center [463, 89] width 456 height 16
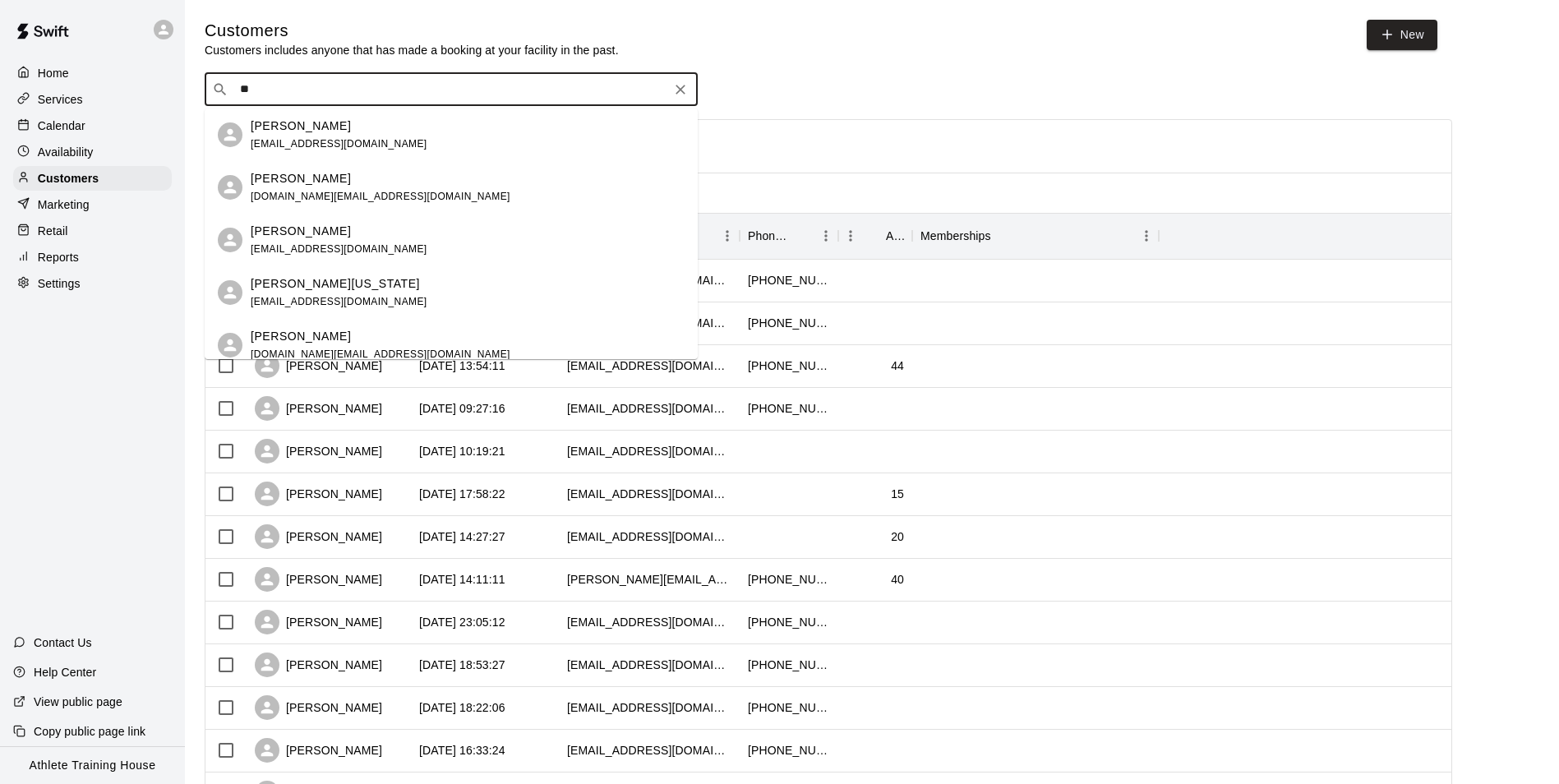
type input "***"
click at [343, 238] on p "[PERSON_NAME]" at bounding box center [301, 232] width 100 height 17
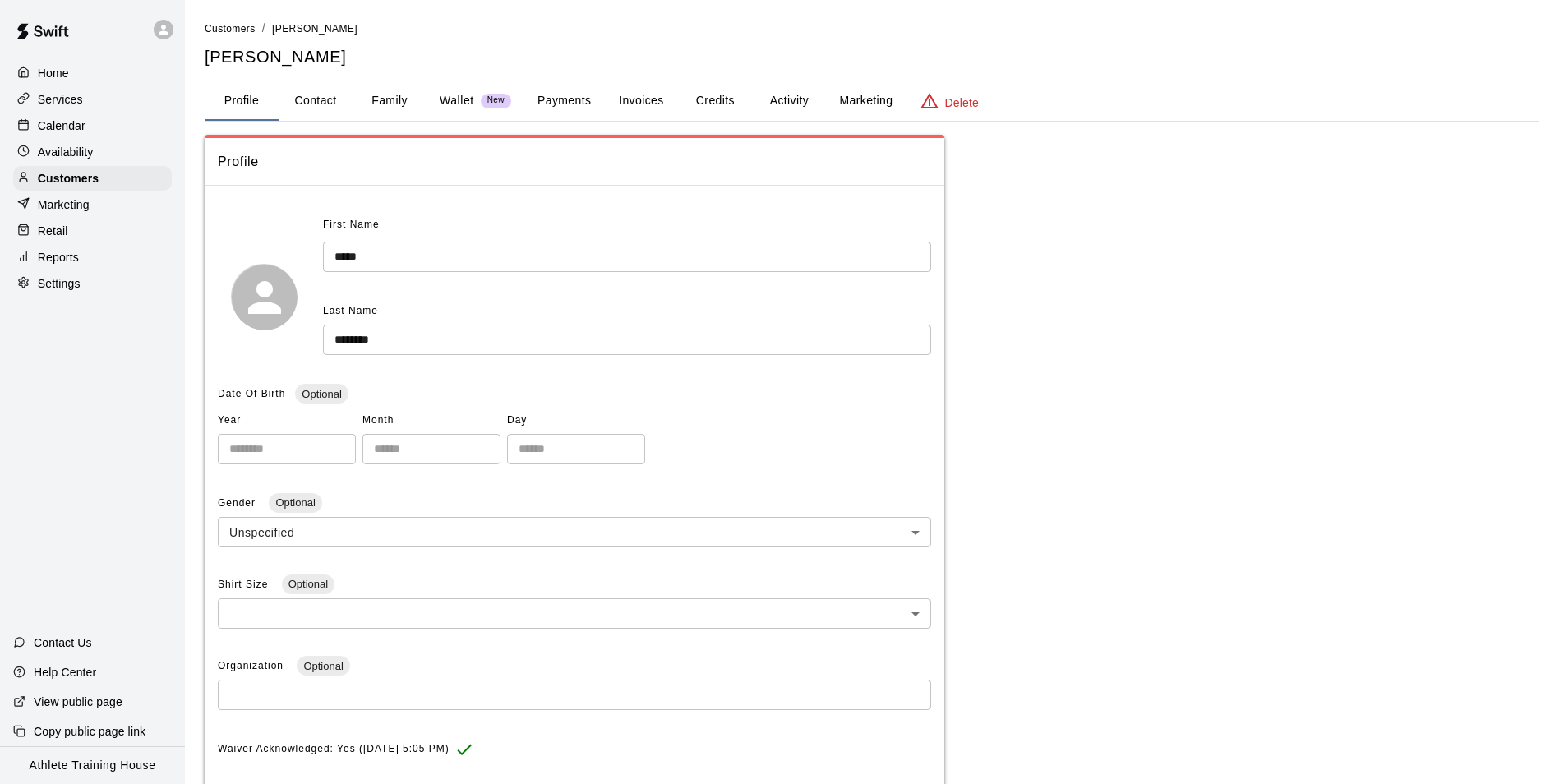
click at [581, 106] on button "Payments" at bounding box center [563, 101] width 80 height 39
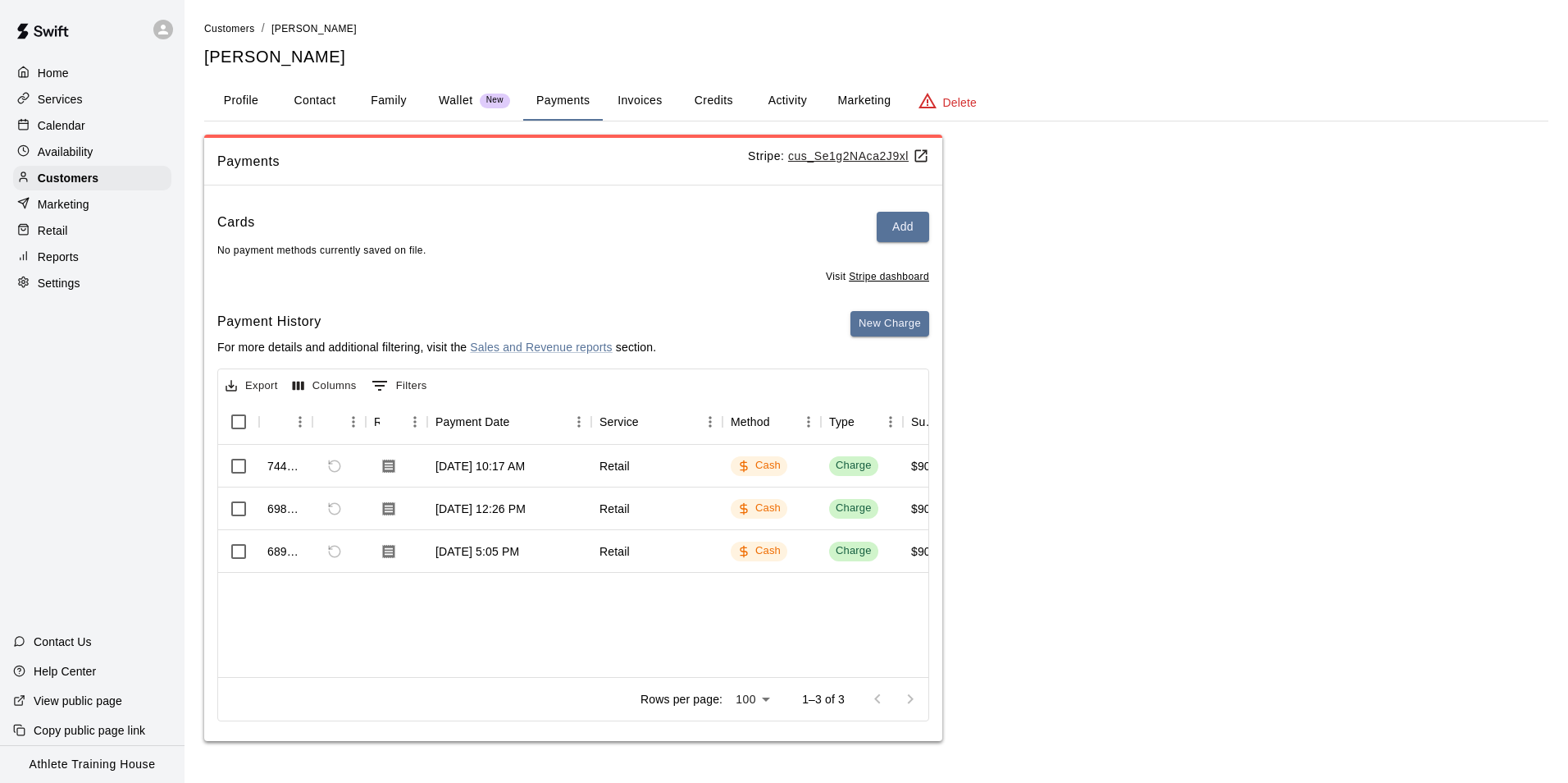
click at [116, 78] on div "Home" at bounding box center [92, 73] width 158 height 25
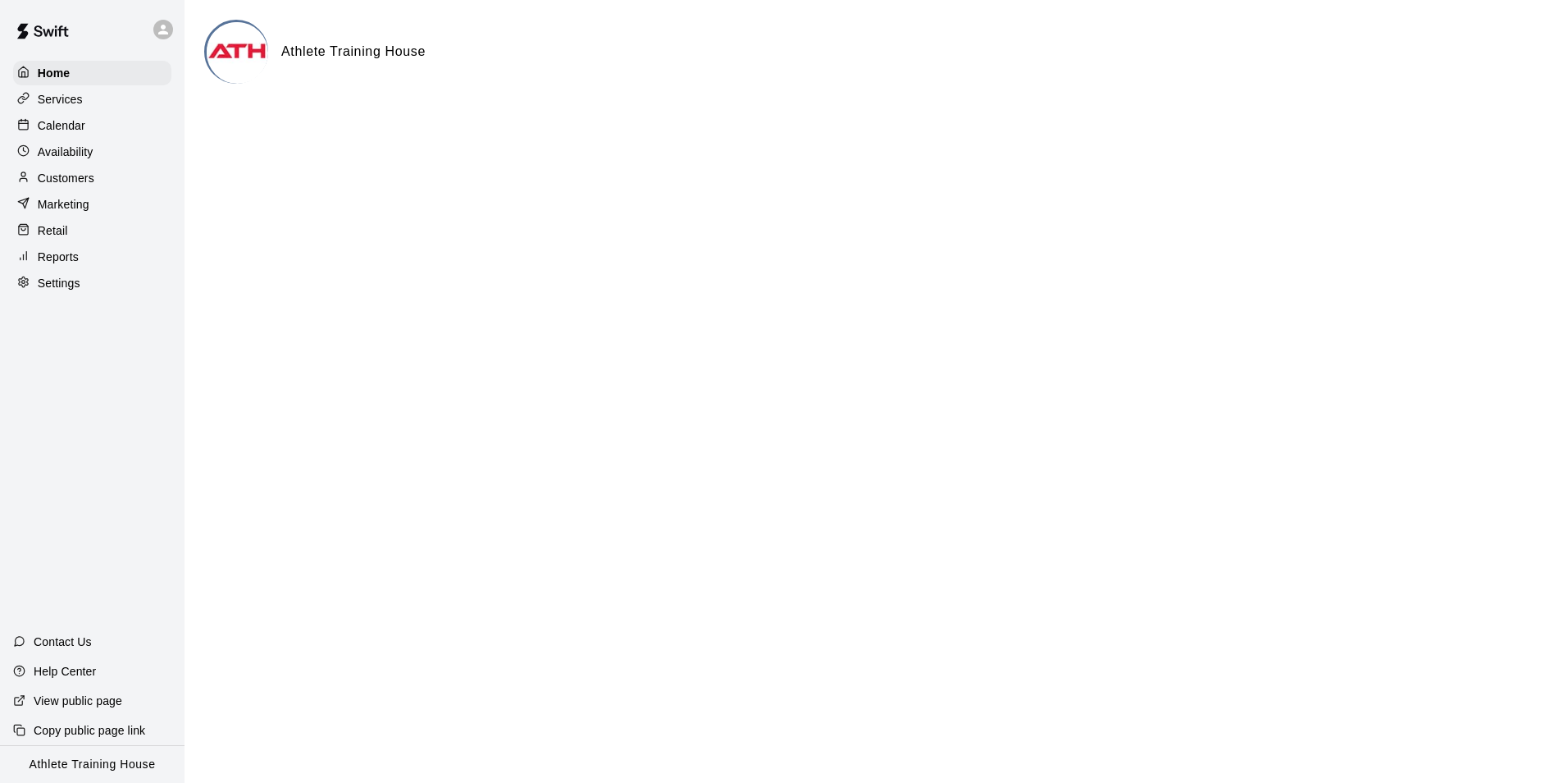
click at [117, 173] on div "Customers" at bounding box center [92, 178] width 158 height 25
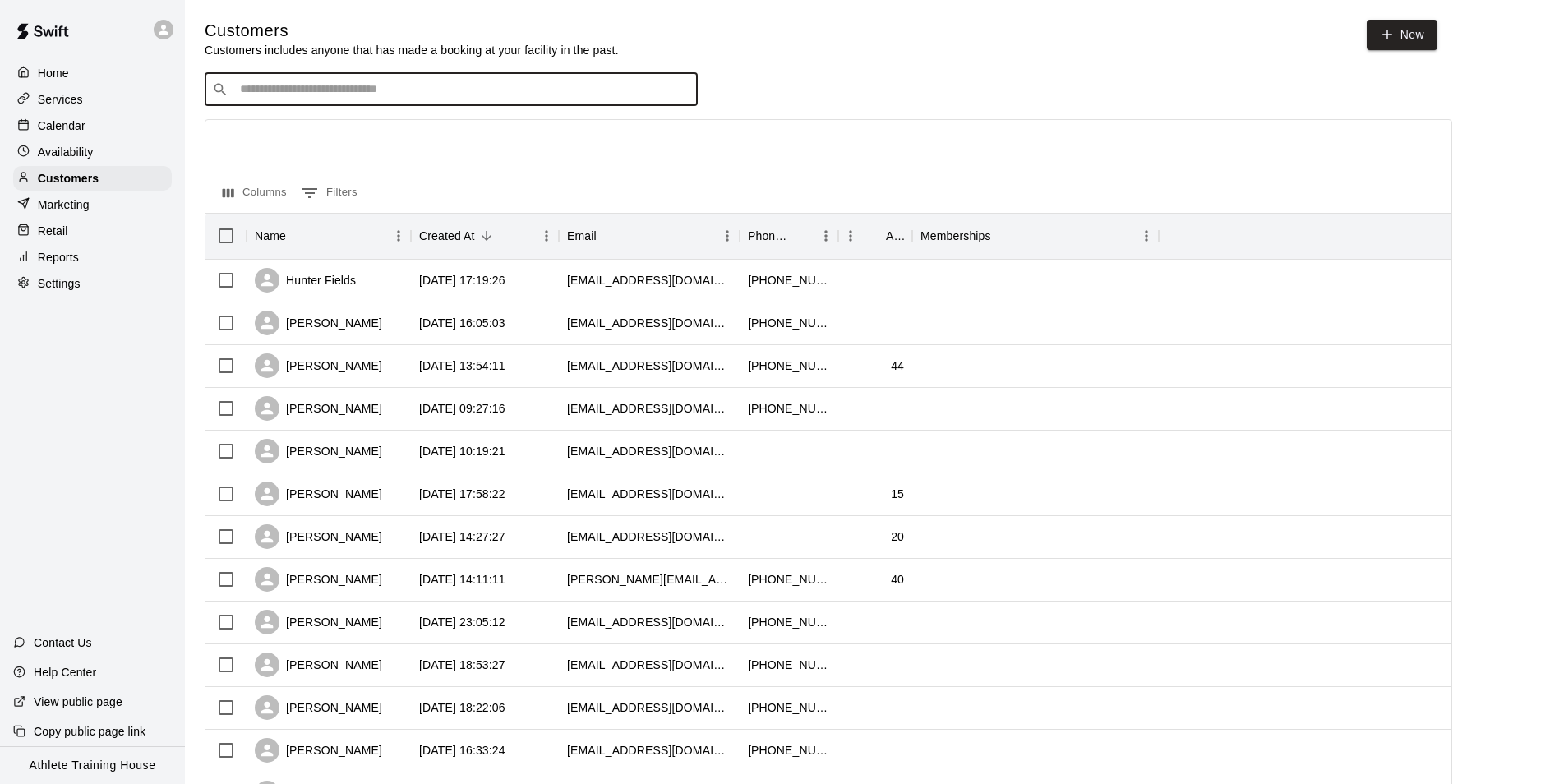
click at [325, 88] on input "Search customers by name or email" at bounding box center [463, 89] width 456 height 16
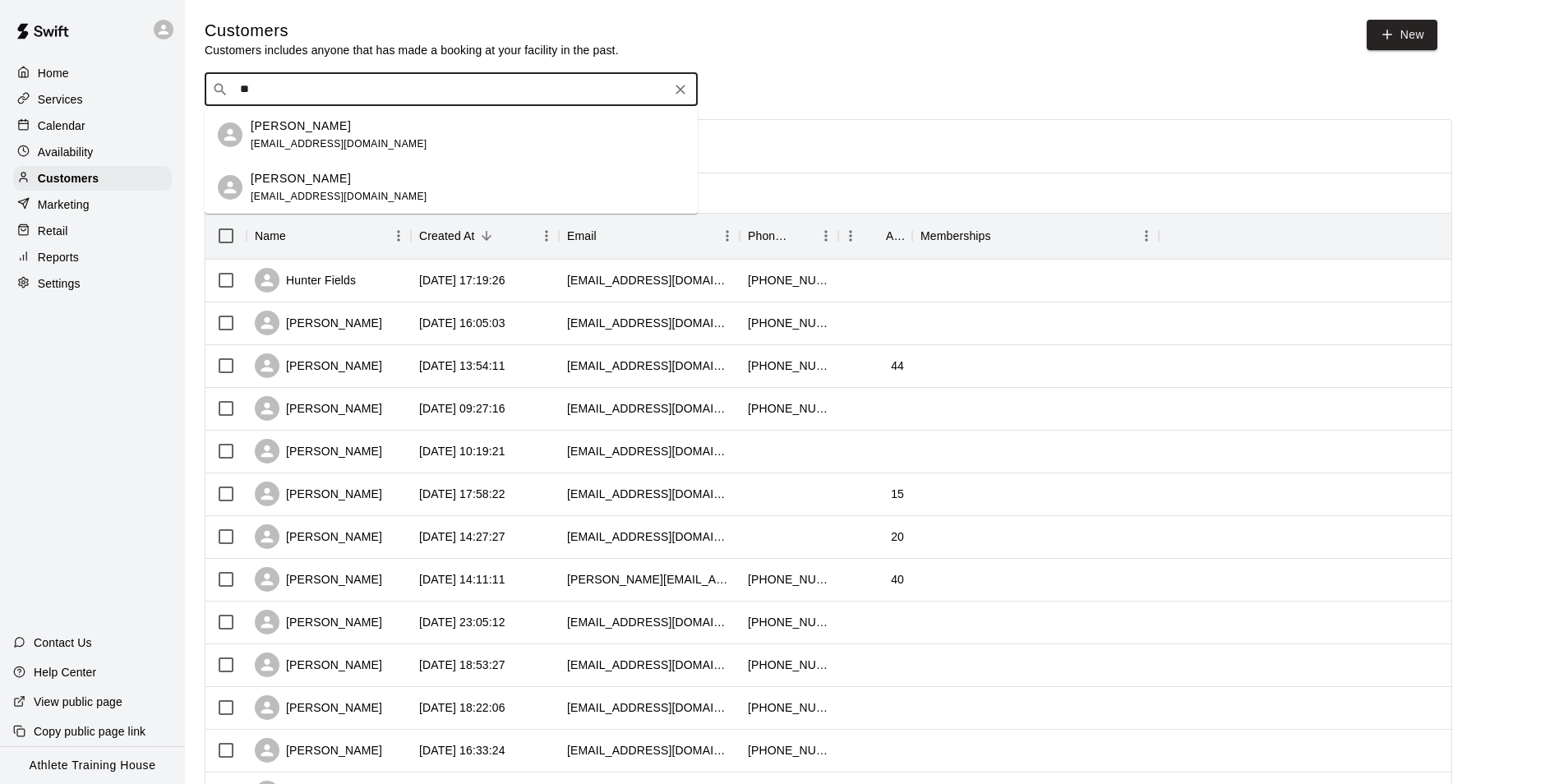
type input "*"
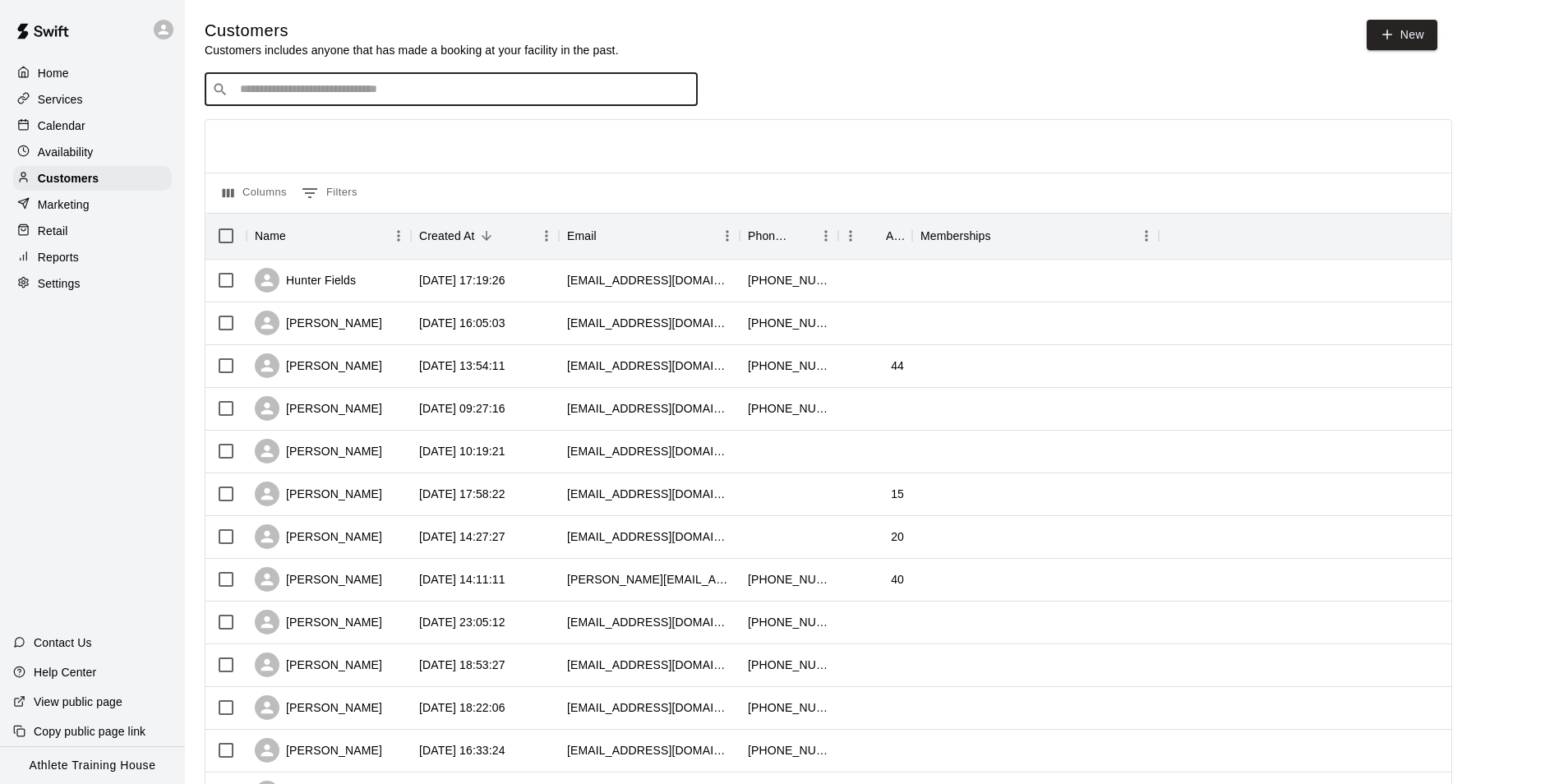
click at [869, 73] on div "Customers Customers includes anyone that has made a booking at your facility in…" at bounding box center [872, 696] width 1335 height 1352
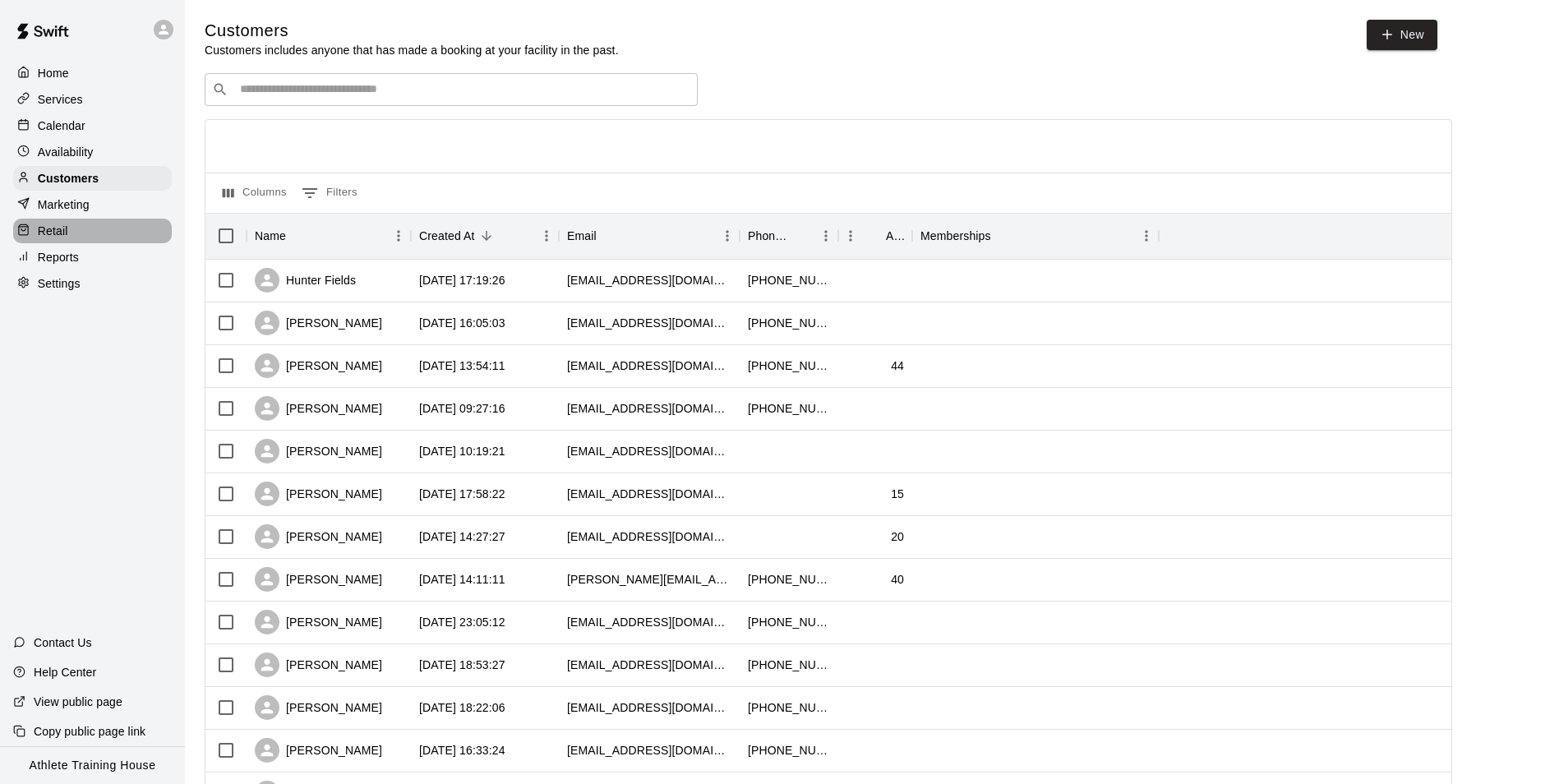
click at [105, 230] on div "Retail" at bounding box center [92, 231] width 159 height 25
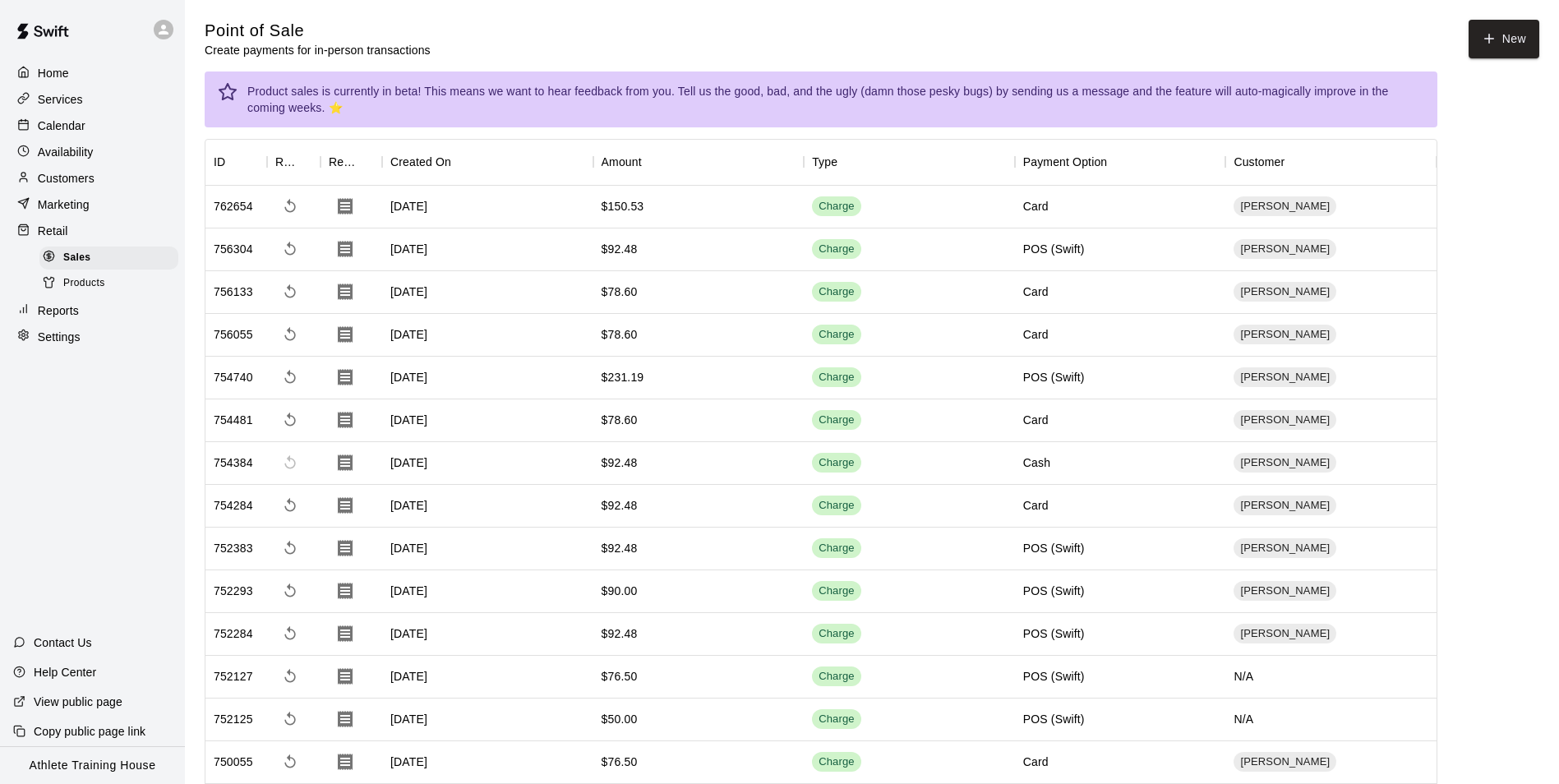
click at [78, 123] on p "Calendar" at bounding box center [62, 125] width 48 height 16
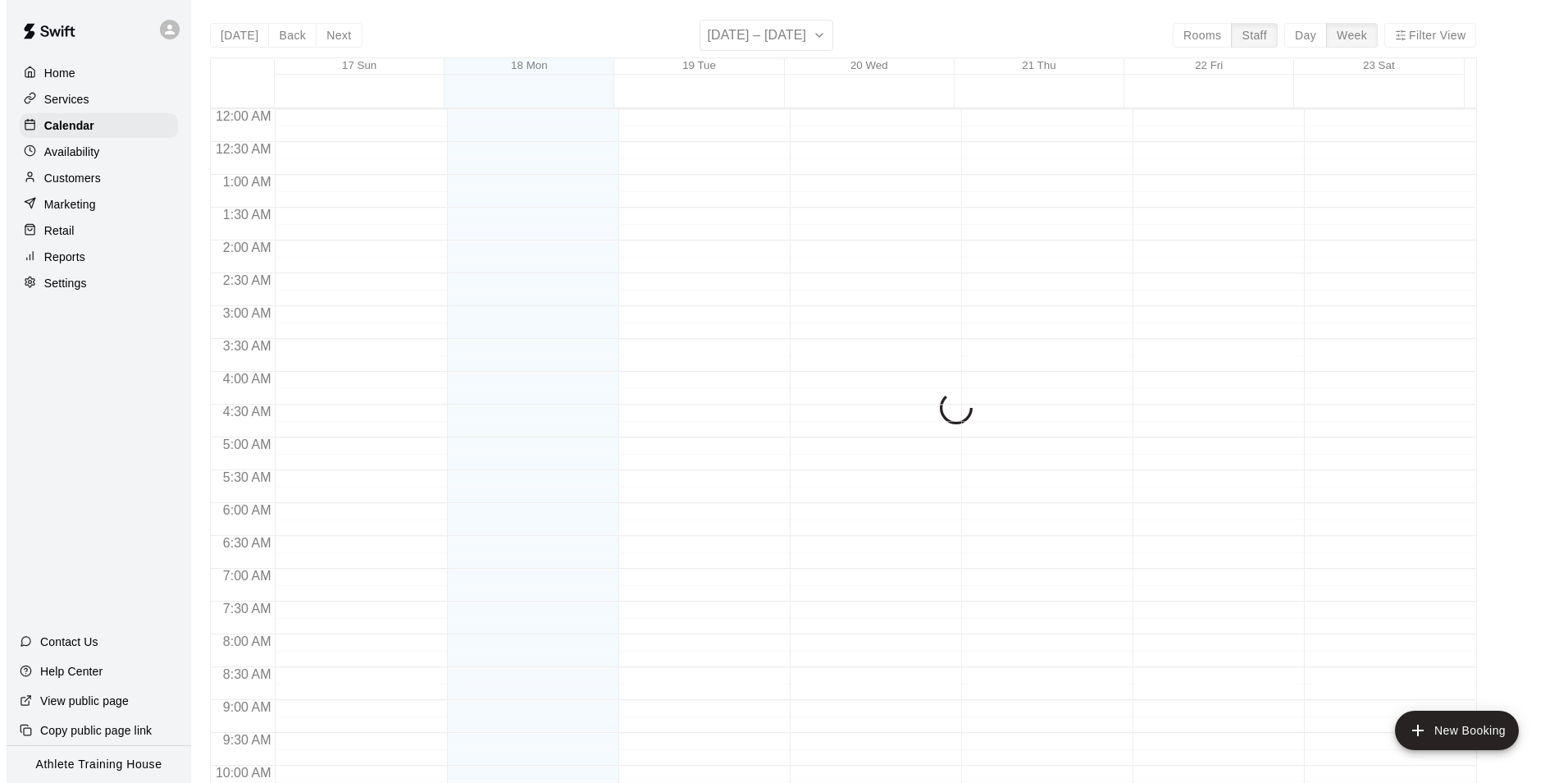
scroll to position [884, 0]
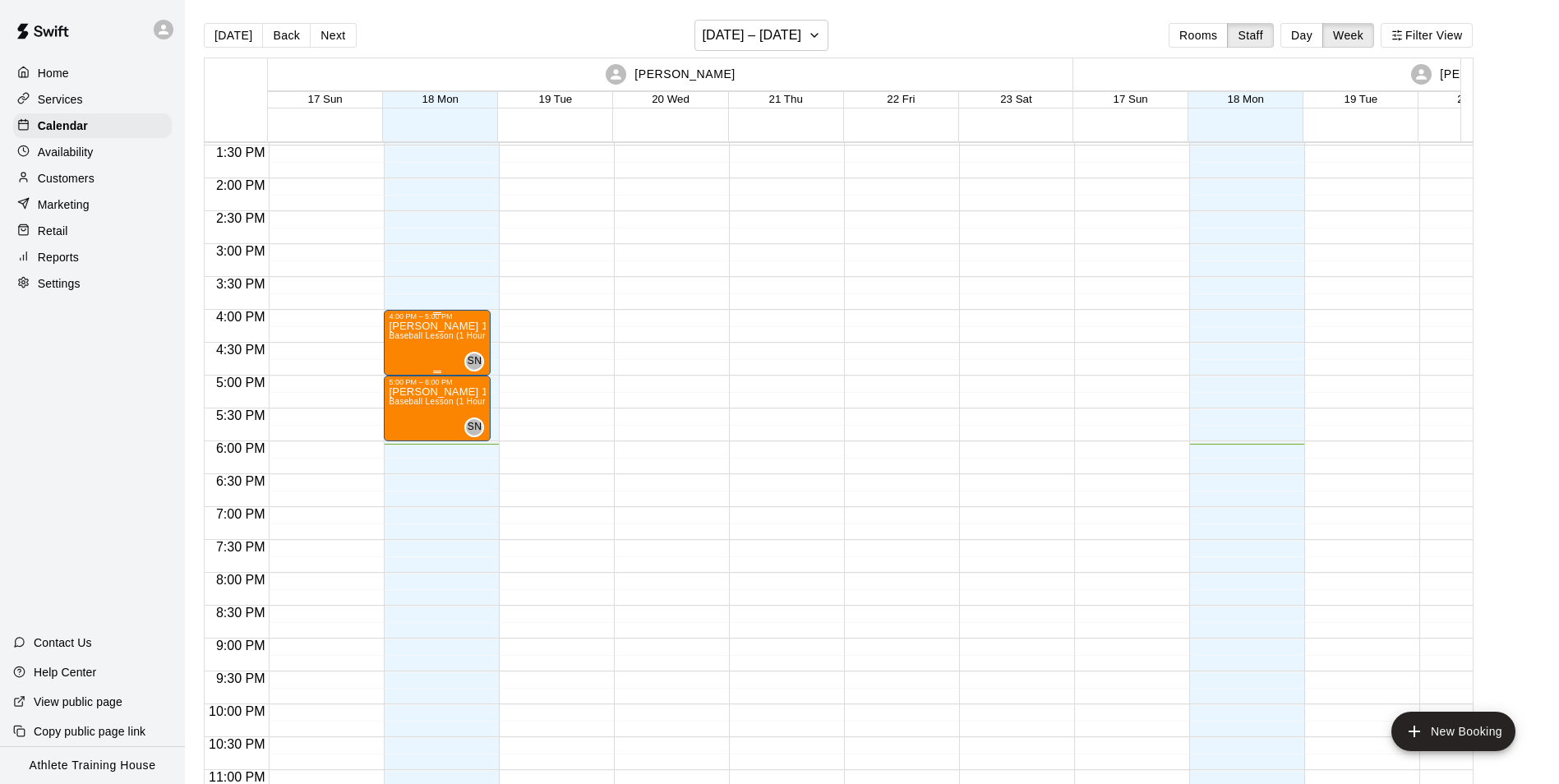
click at [425, 326] on p "[PERSON_NAME] 1 hour with [PERSON_NAME]" at bounding box center [436, 326] width 97 height 0
click at [410, 347] on icon "edit" at bounding box center [404, 345] width 20 height 20
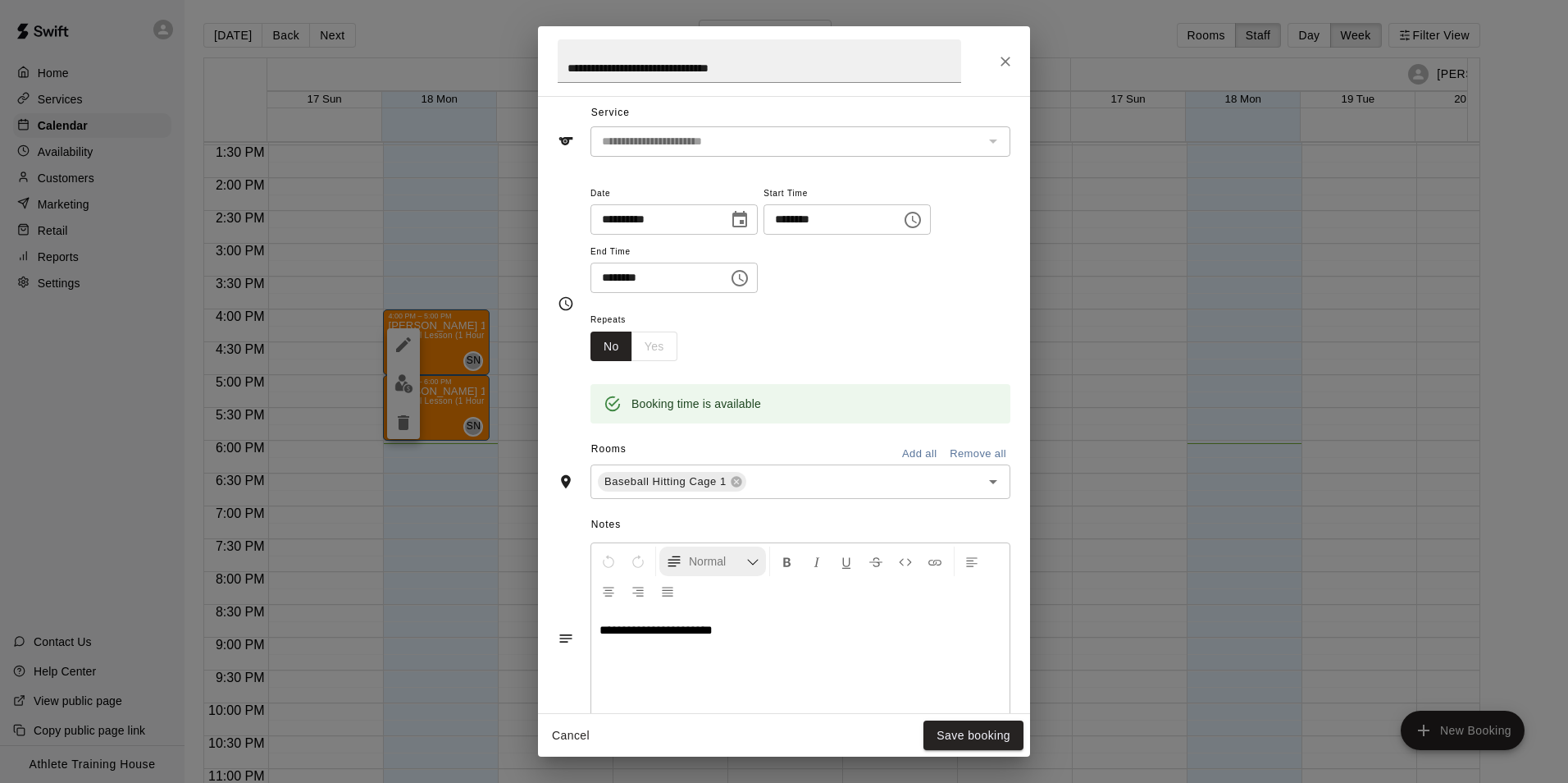
scroll to position [83, 0]
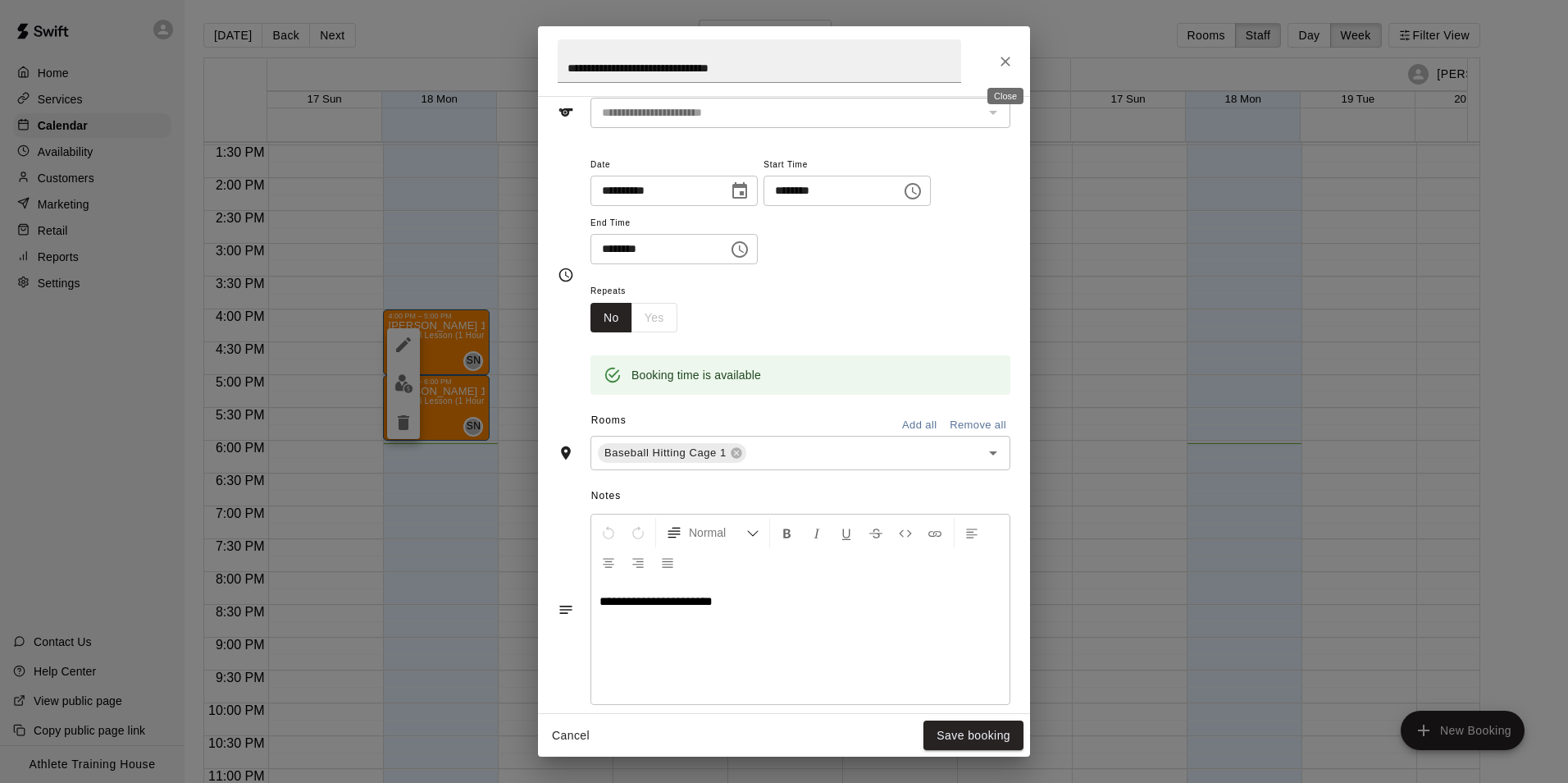
click at [1000, 52] on button "Close" at bounding box center [1005, 61] width 30 height 30
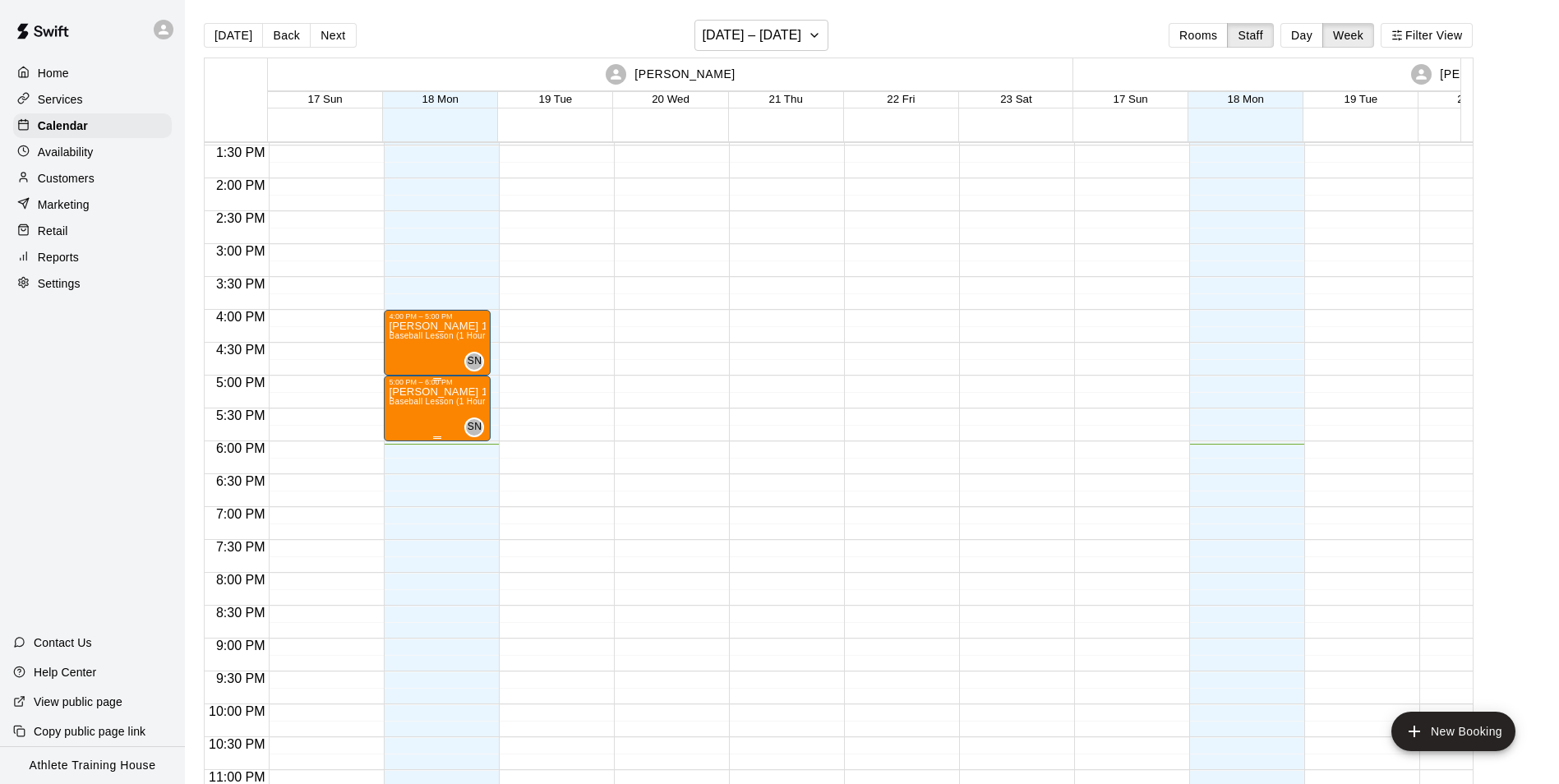
click at [457, 392] on p "[PERSON_NAME] 1 hour lesson with [PERSON_NAME]" at bounding box center [436, 392] width 97 height 0
click at [409, 414] on icon "edit" at bounding box center [404, 410] width 20 height 20
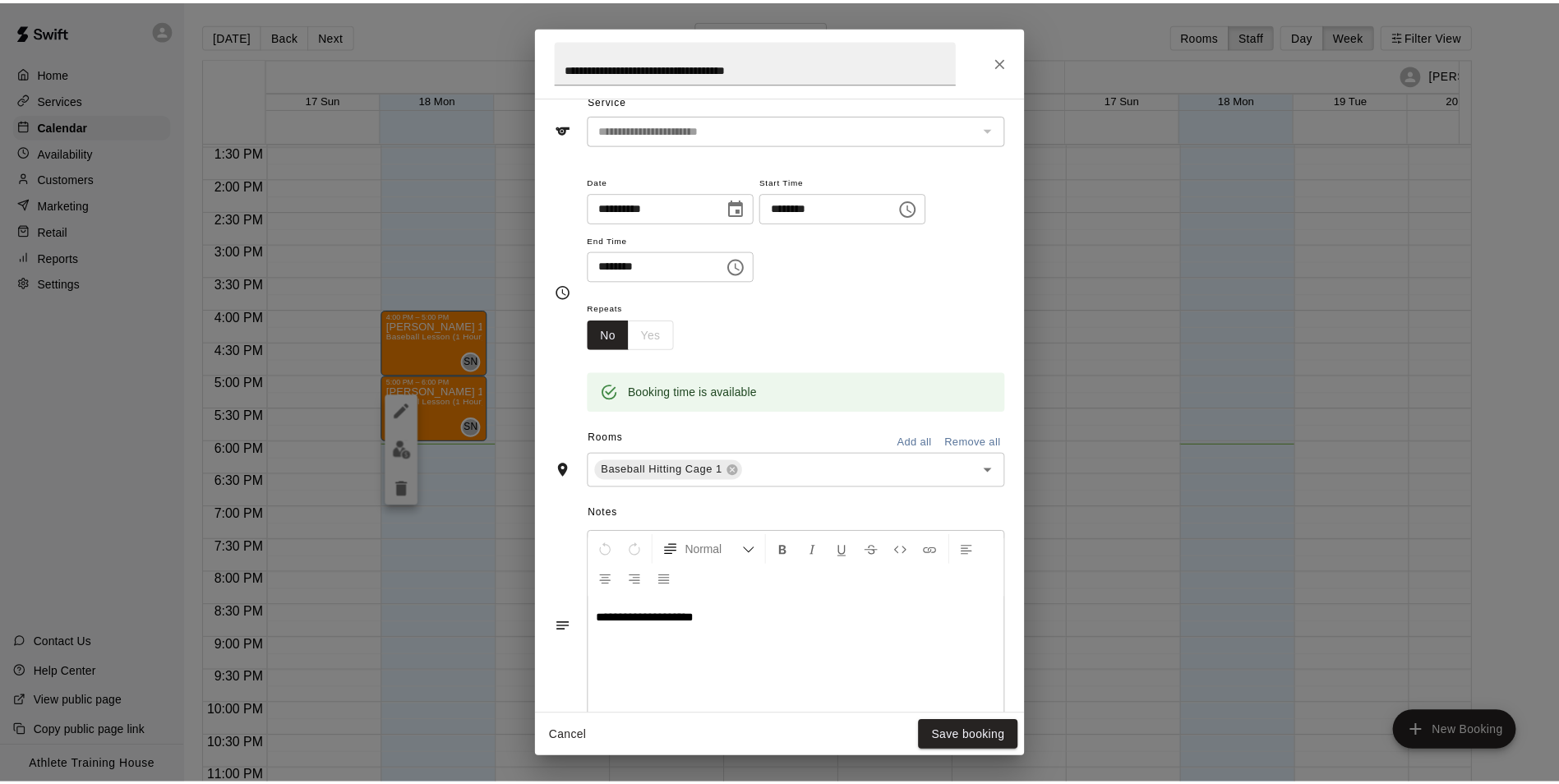
scroll to position [164, 0]
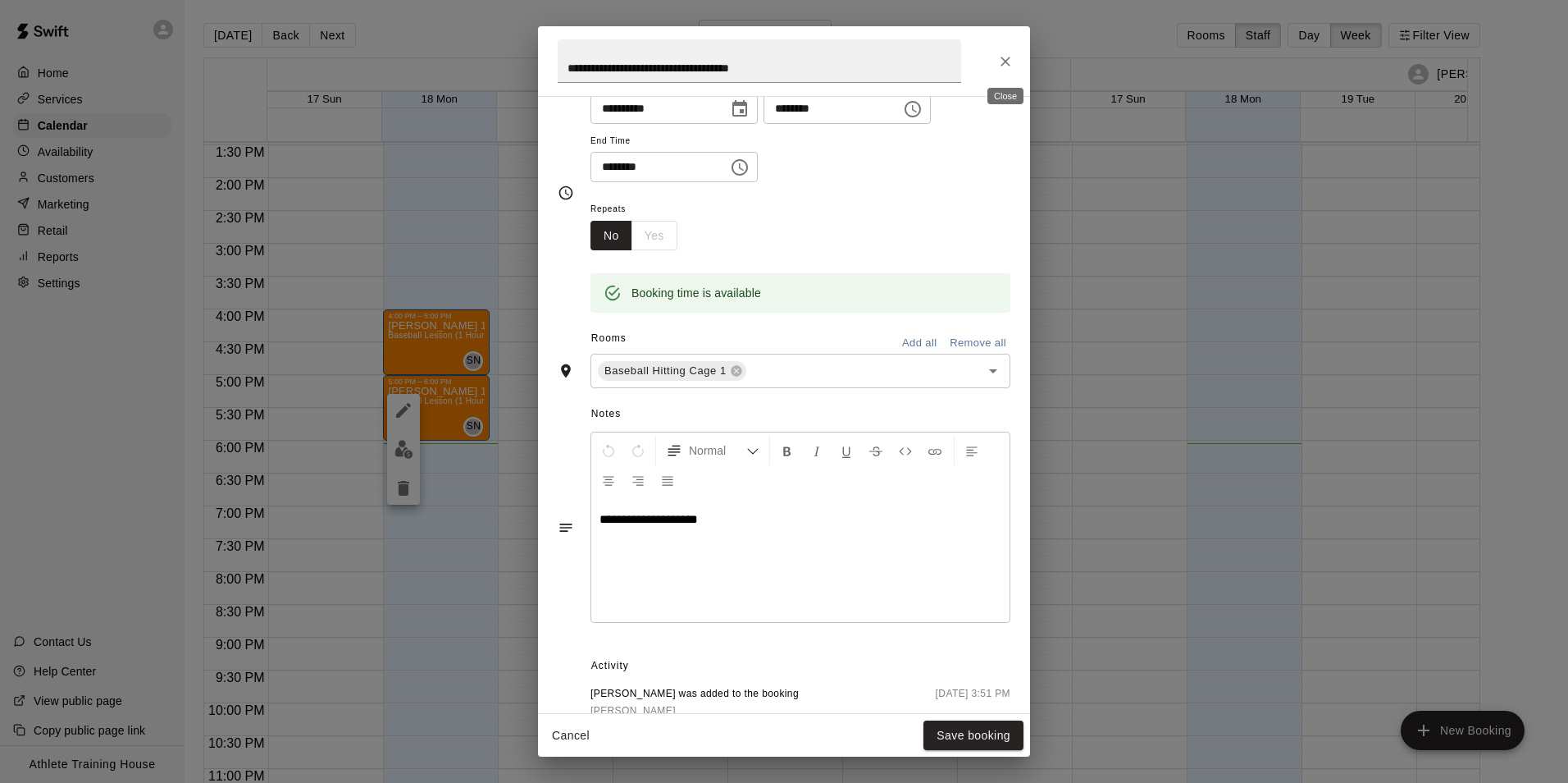
click at [991, 62] on button "Close" at bounding box center [1005, 61] width 30 height 30
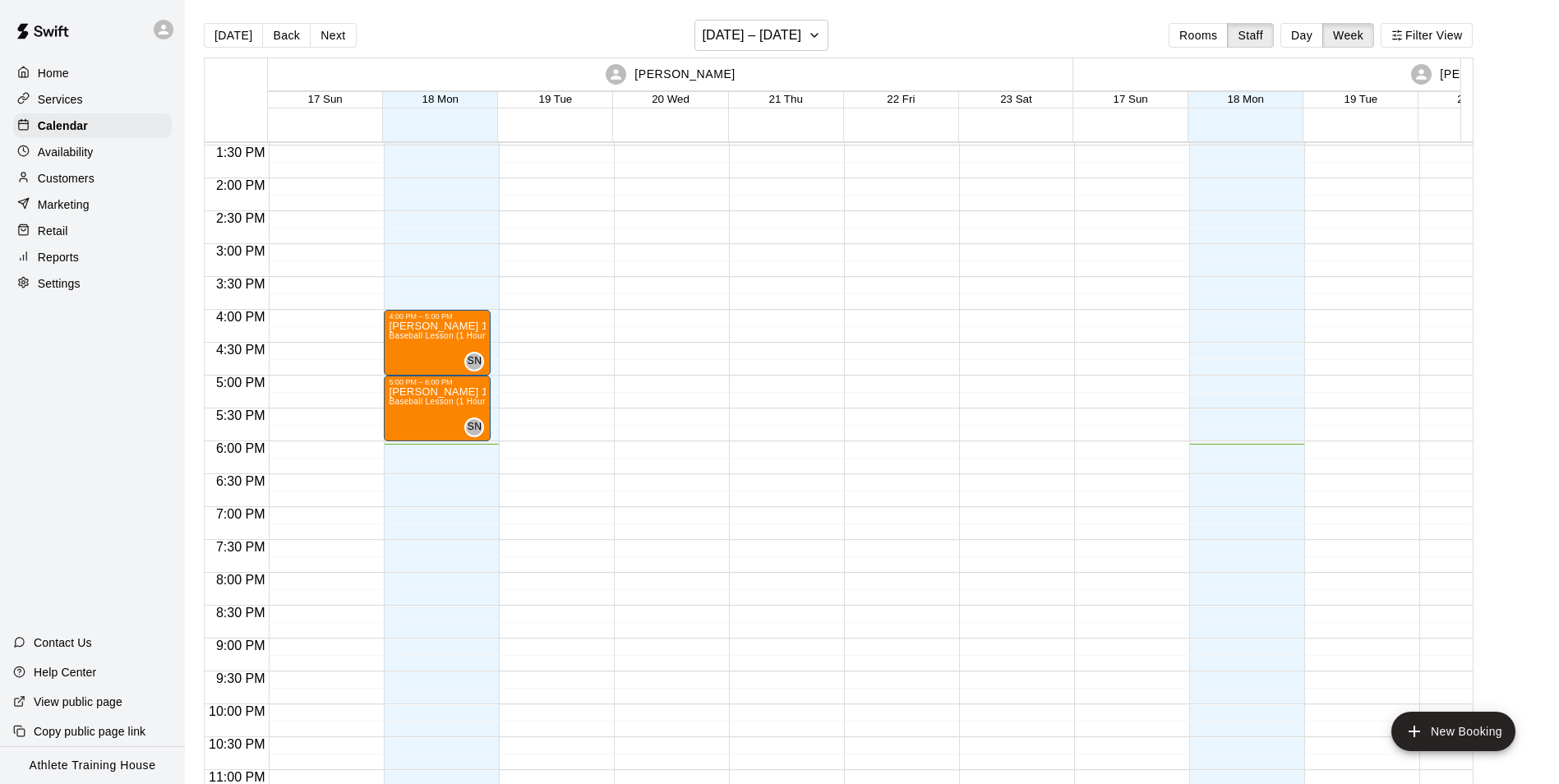
click at [54, 102] on p "Services" at bounding box center [60, 99] width 45 height 16
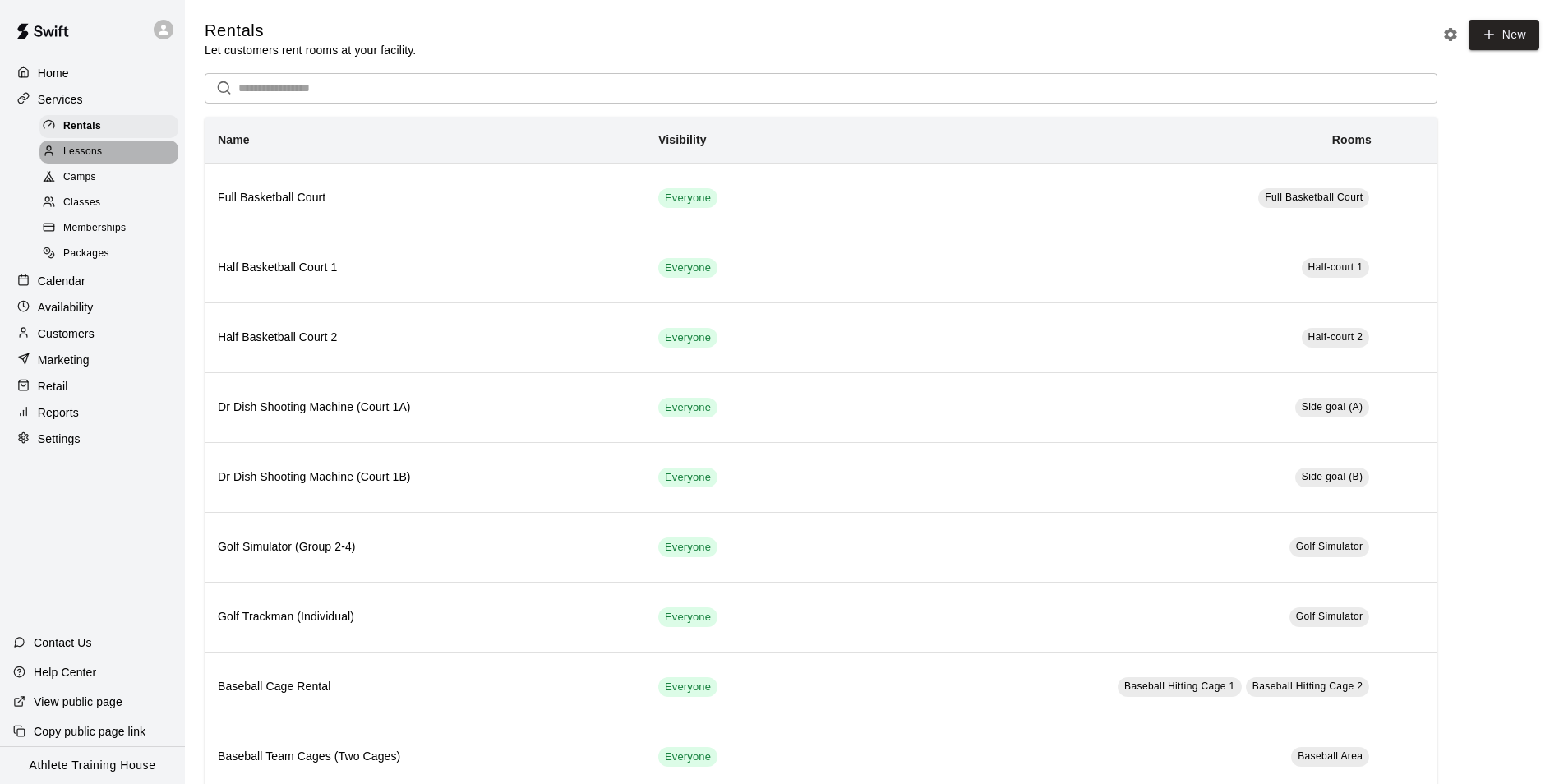
click at [79, 144] on div "Lessons" at bounding box center [109, 152] width 138 height 23
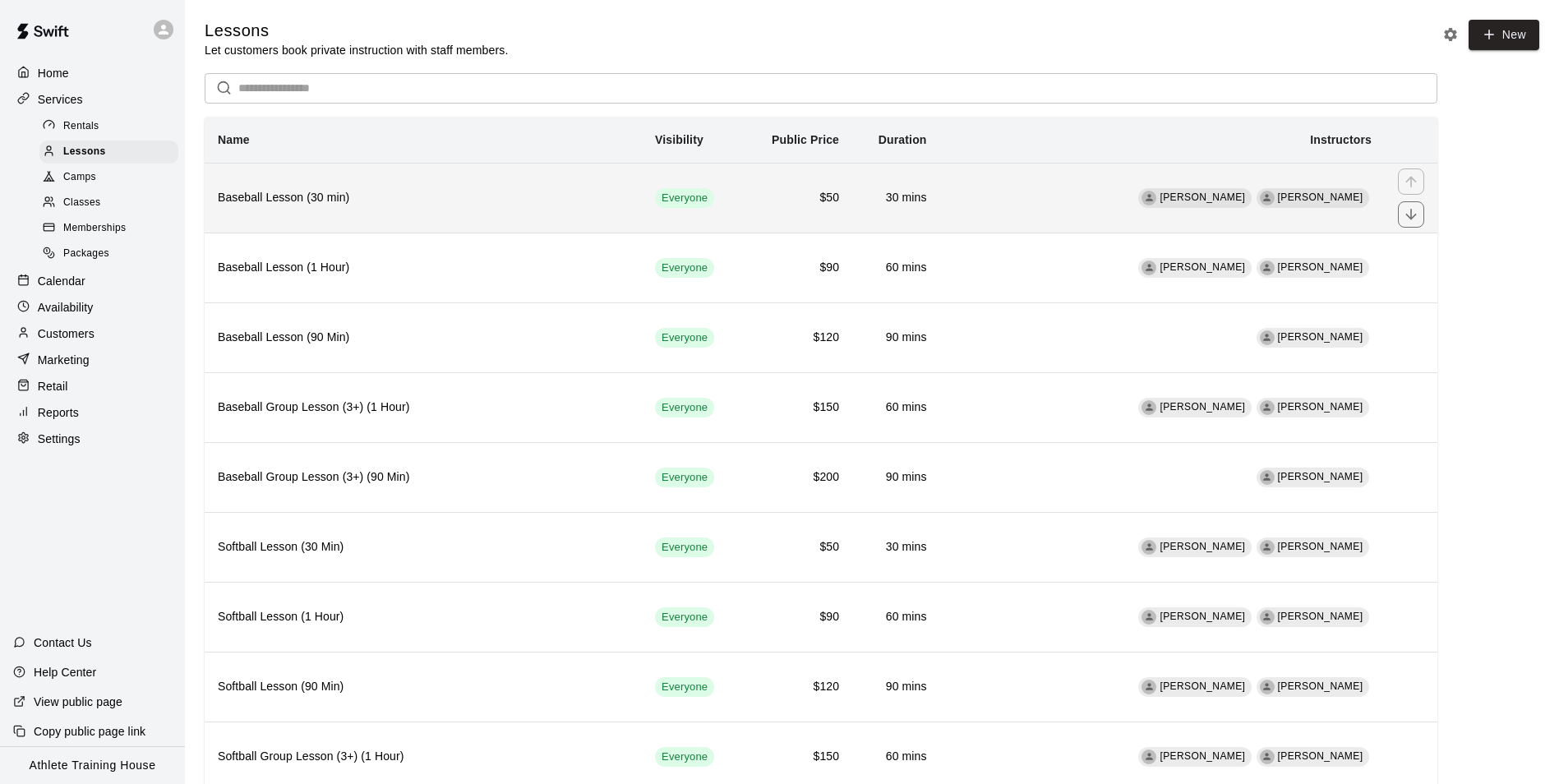
scroll to position [83, 0]
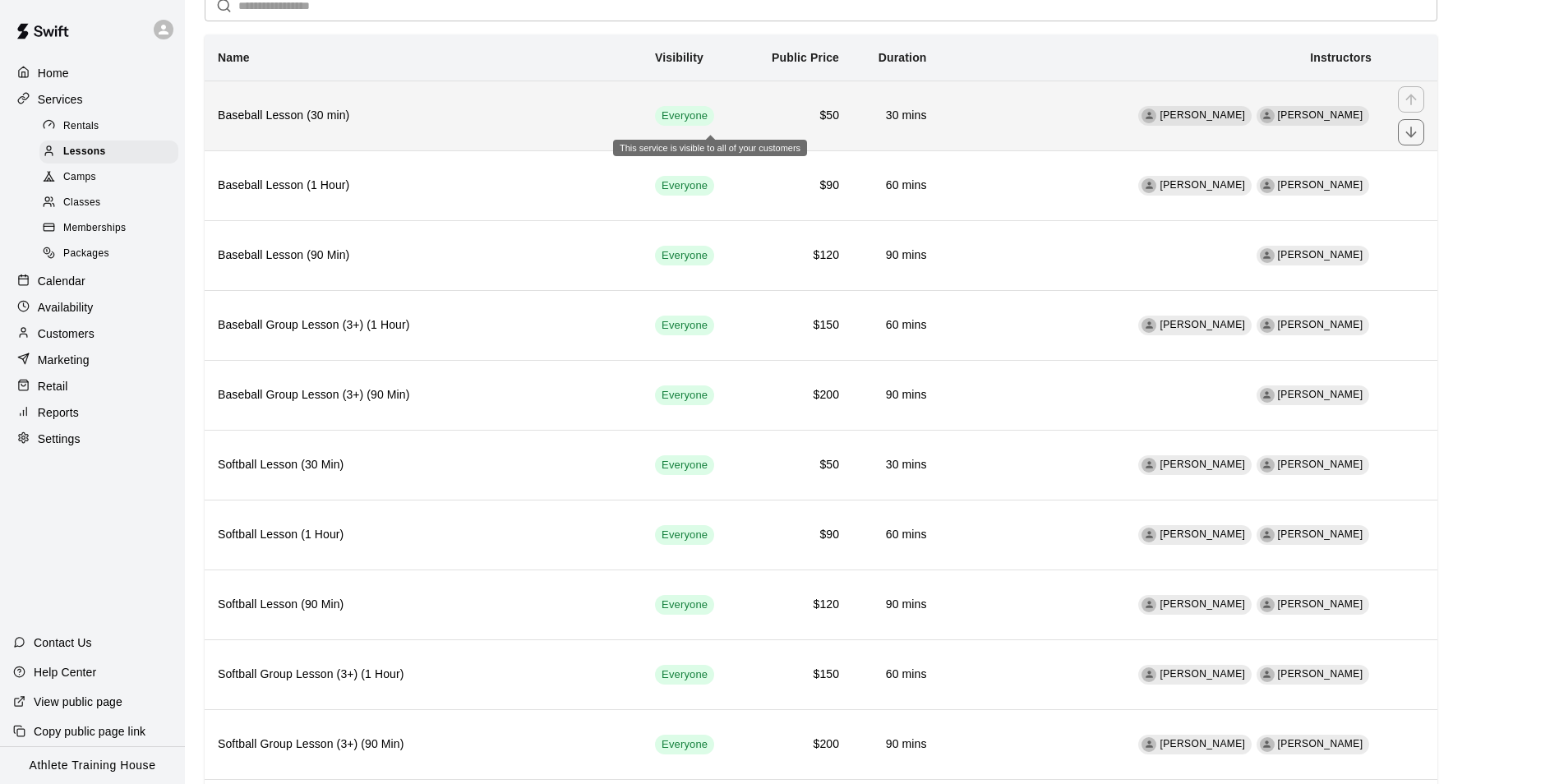
click at [714, 122] on span "Everyone" at bounding box center [684, 116] width 60 height 15
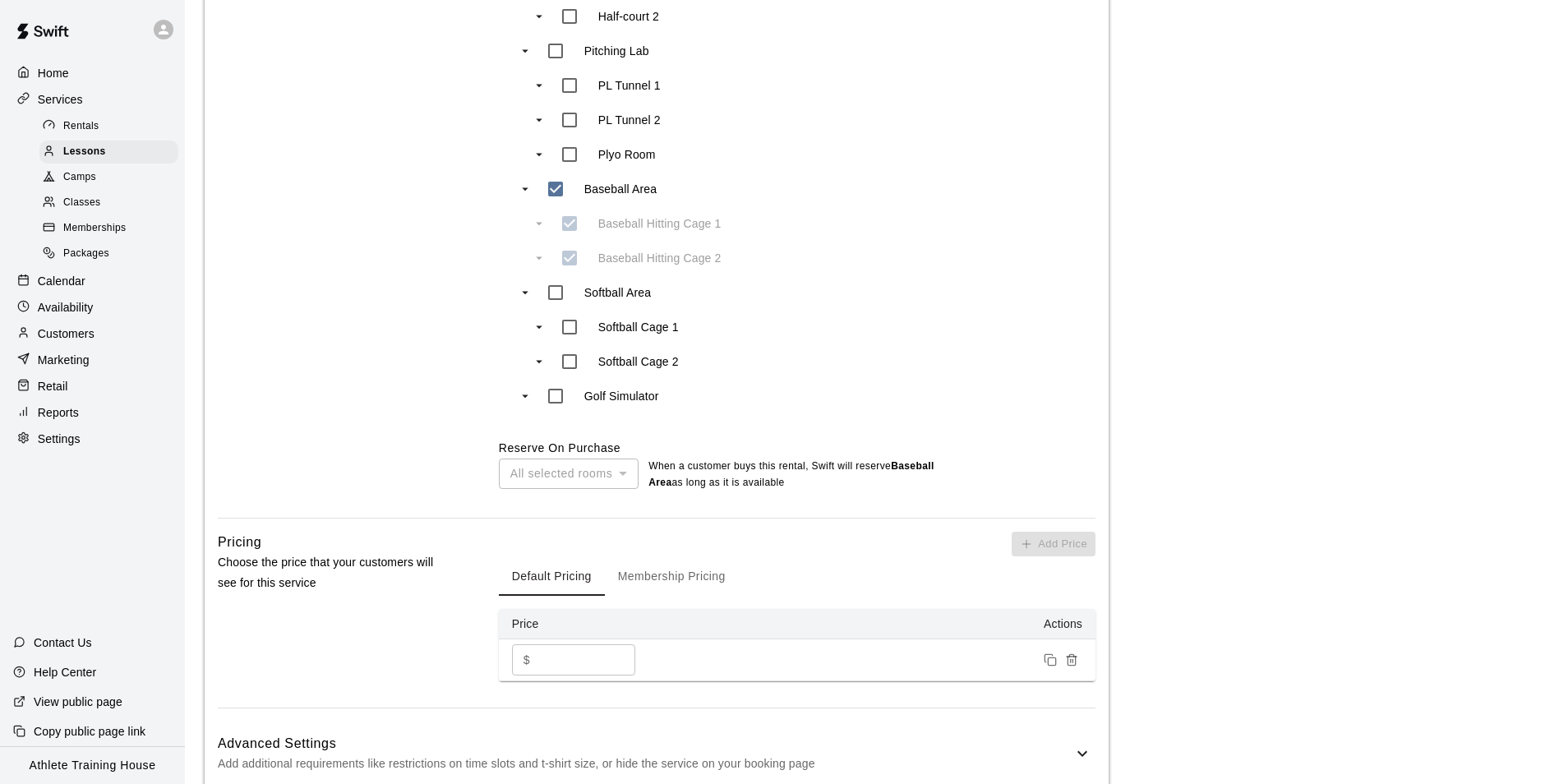
scroll to position [986, 0]
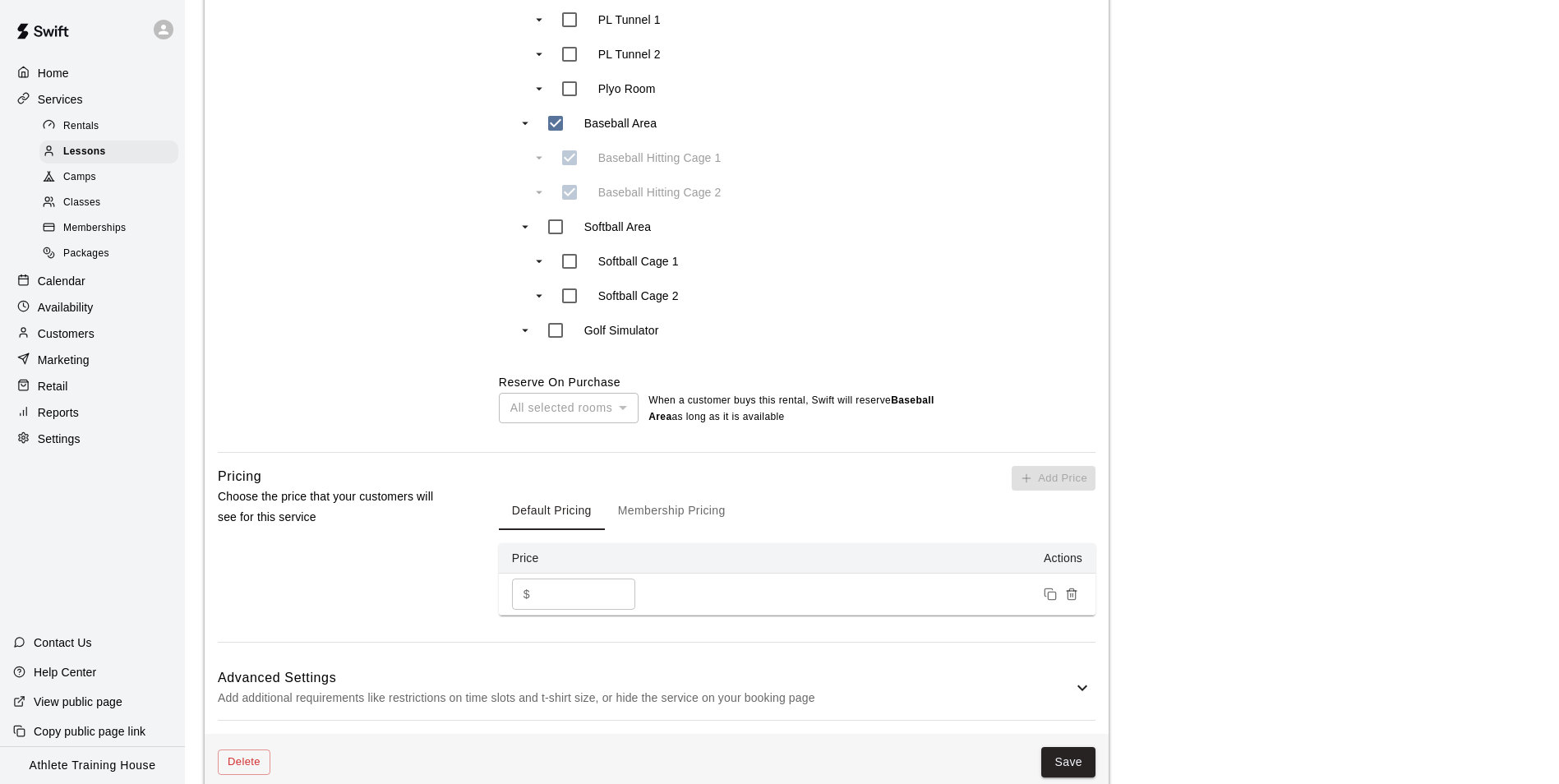
click at [637, 519] on button "Membership Pricing" at bounding box center [671, 509] width 134 height 39
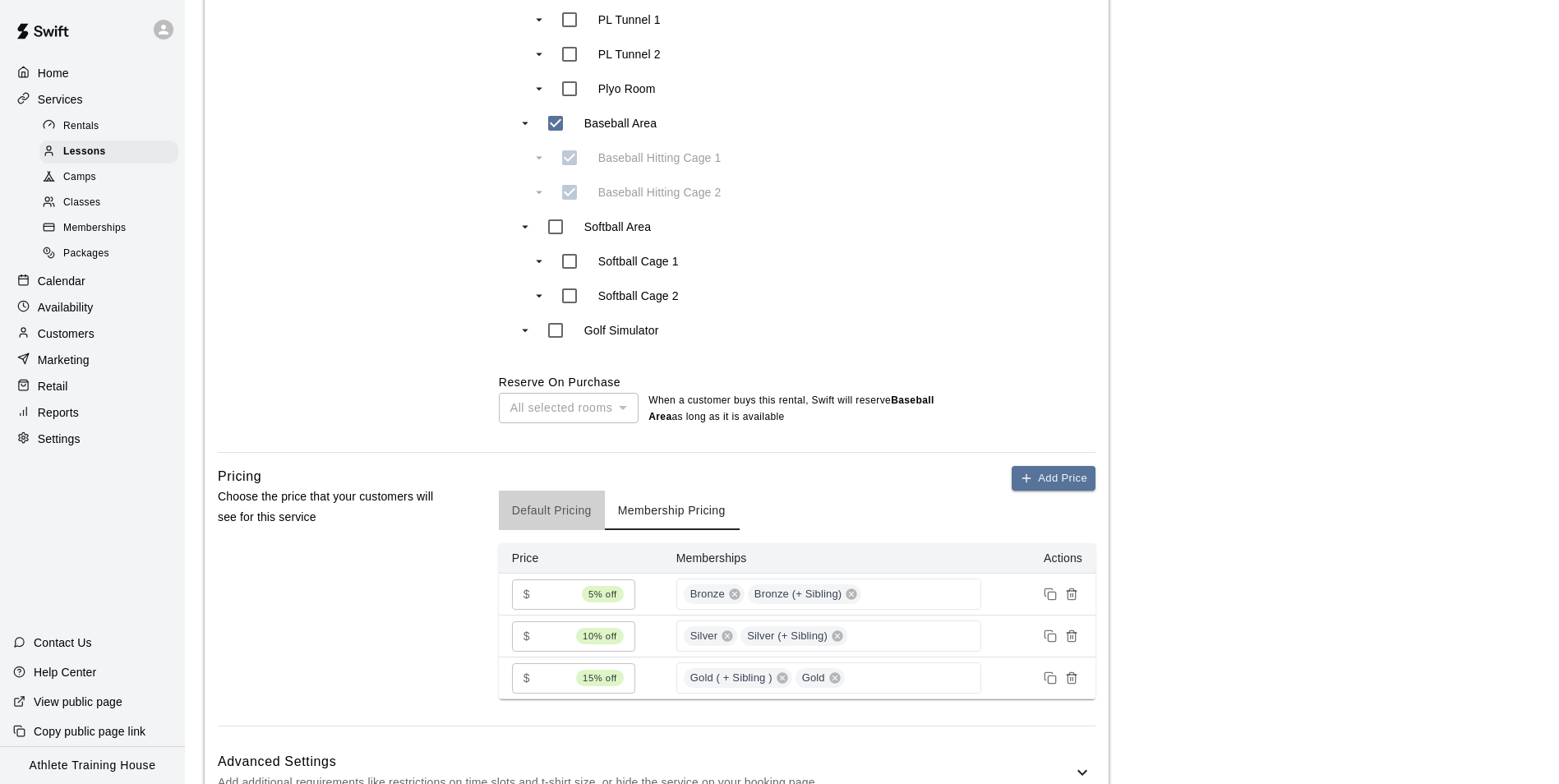
click at [533, 508] on button "Default Pricing" at bounding box center [552, 509] width 106 height 39
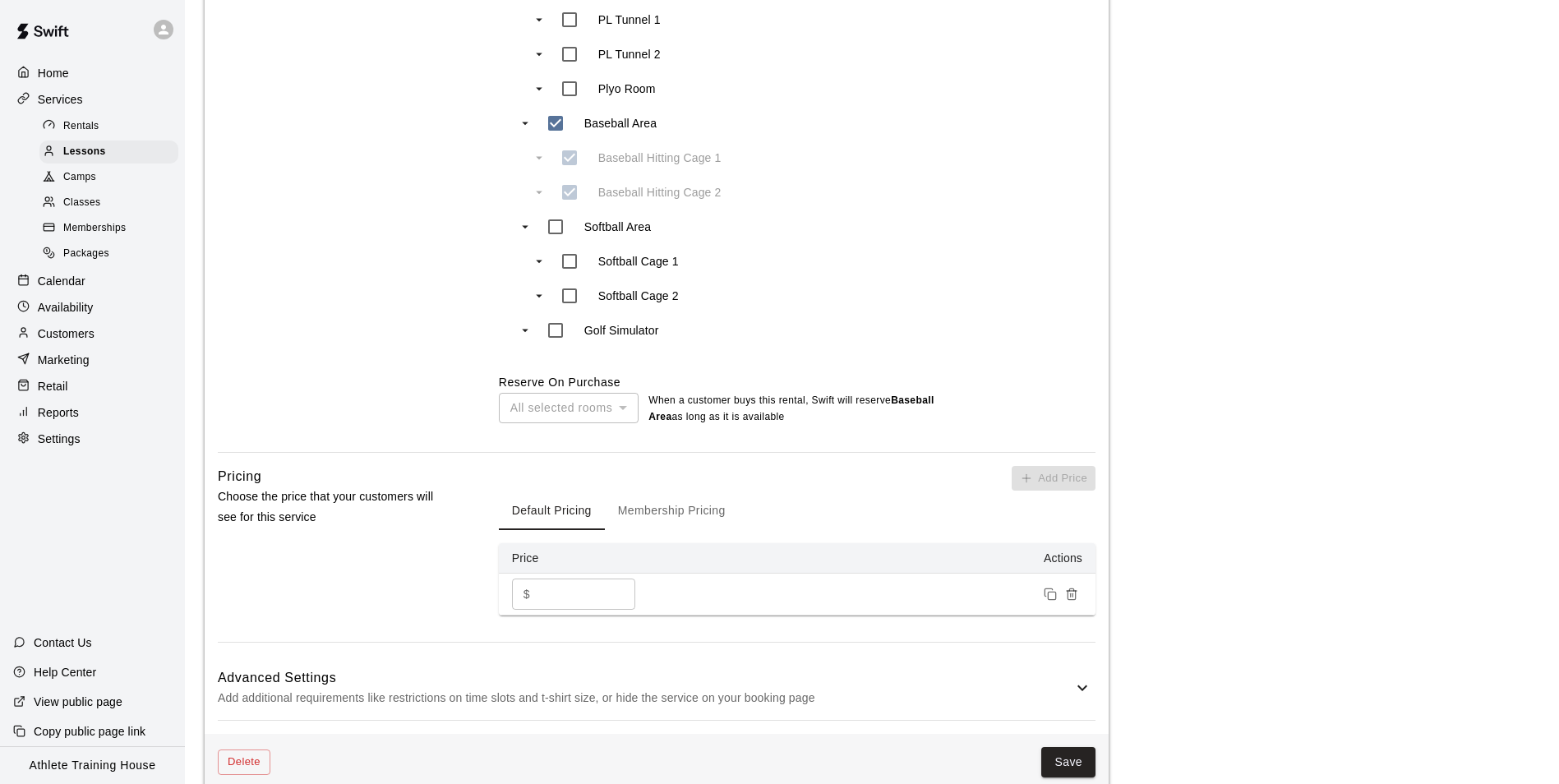
click at [66, 382] on div "Home Services Rentals Lessons Camps Classes Memberships Packages Calendar Avail…" at bounding box center [92, 257] width 185 height 394
click at [65, 391] on p "Retail" at bounding box center [53, 385] width 31 height 16
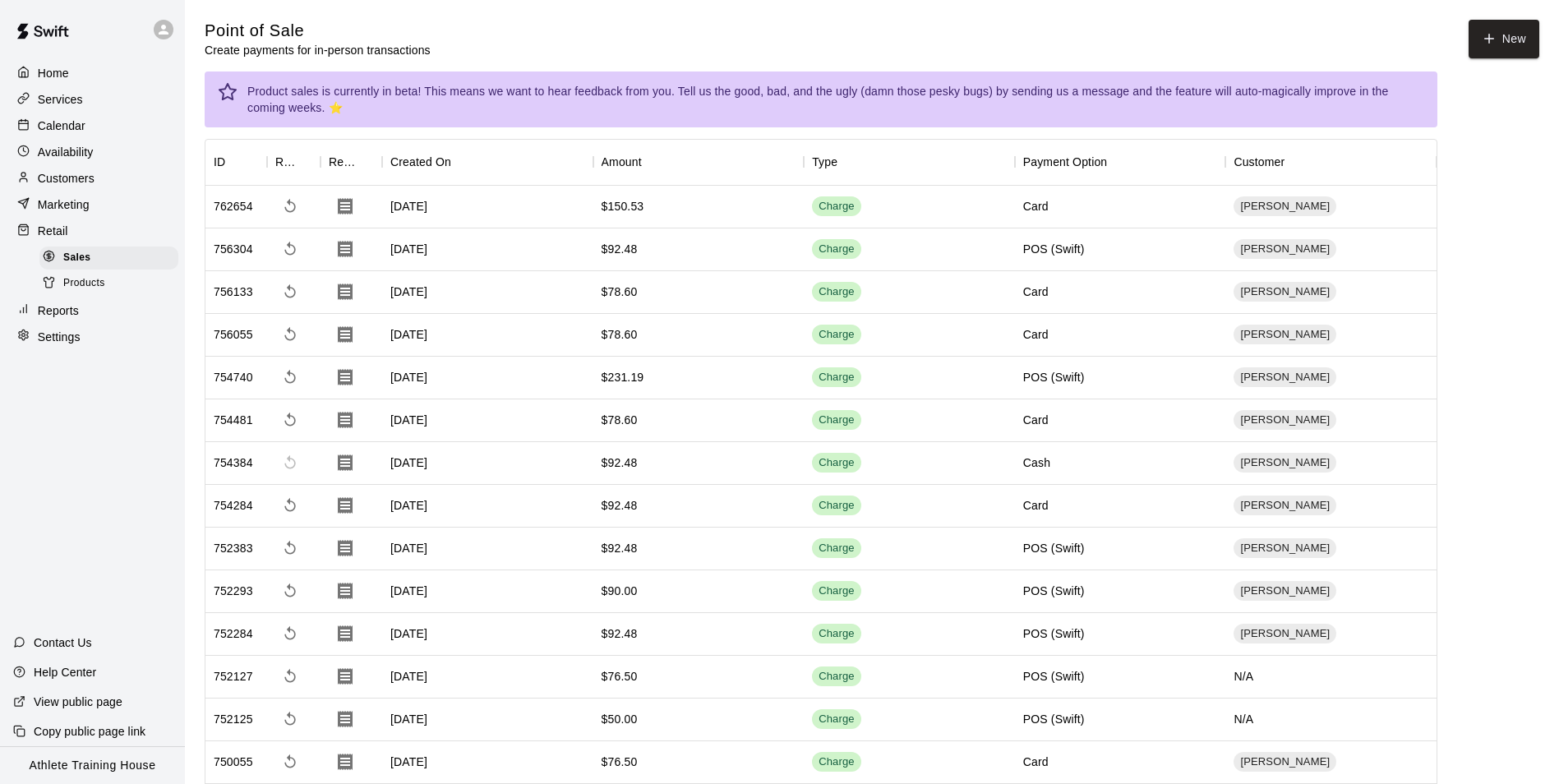
click at [78, 99] on p "Services" at bounding box center [60, 99] width 45 height 16
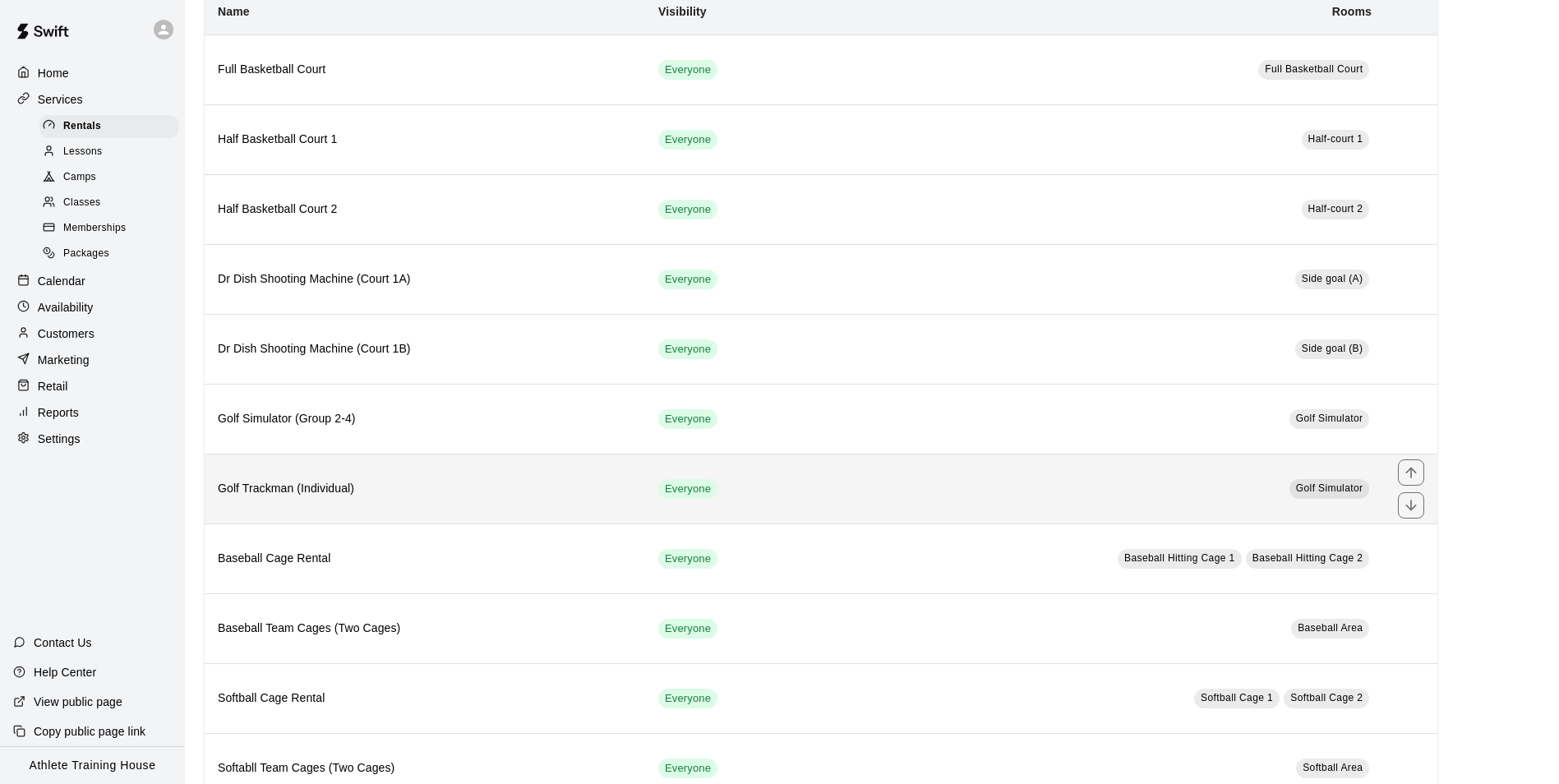
scroll to position [164, 0]
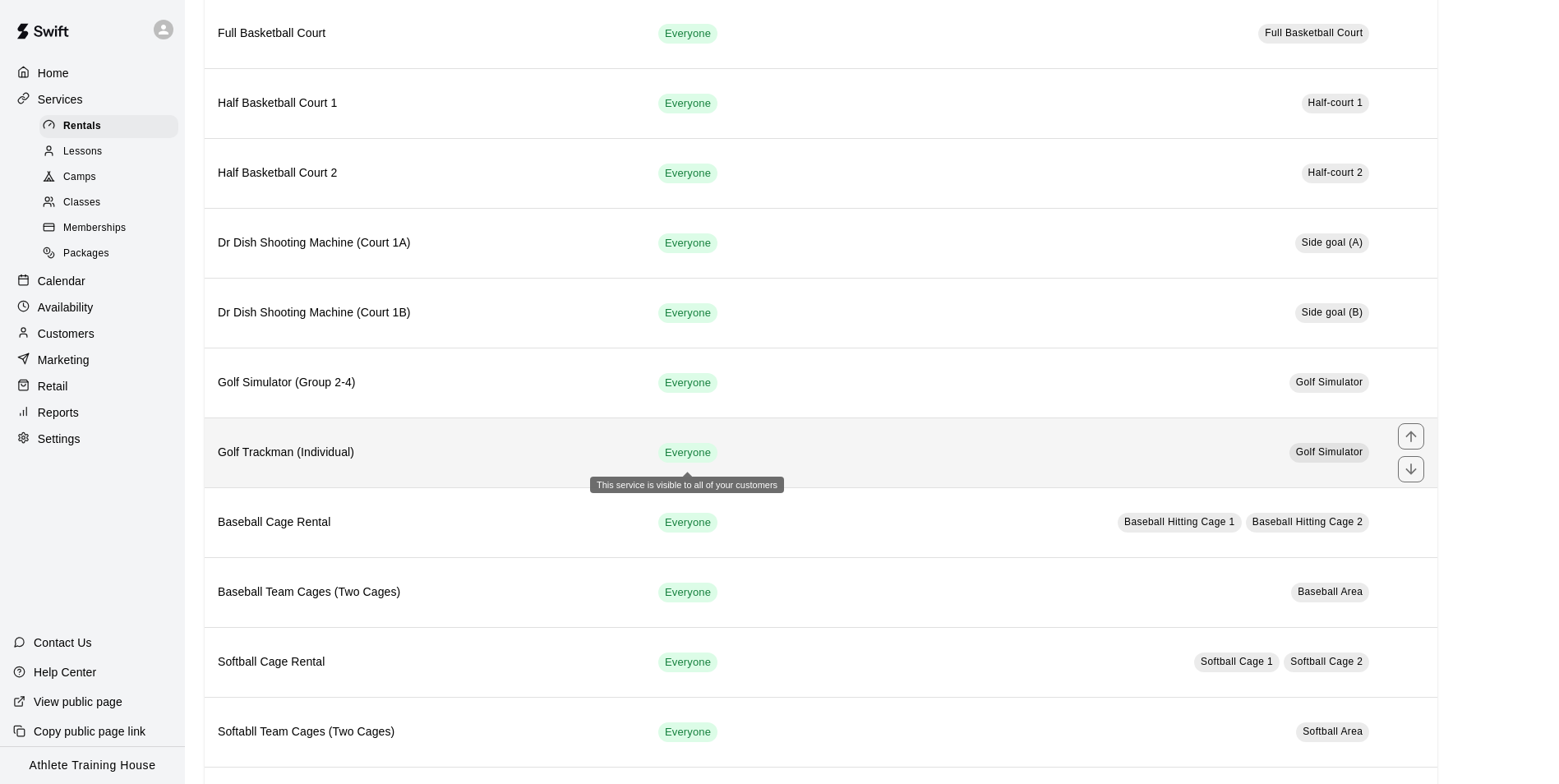
click at [672, 449] on span "Everyone" at bounding box center [688, 453] width 60 height 15
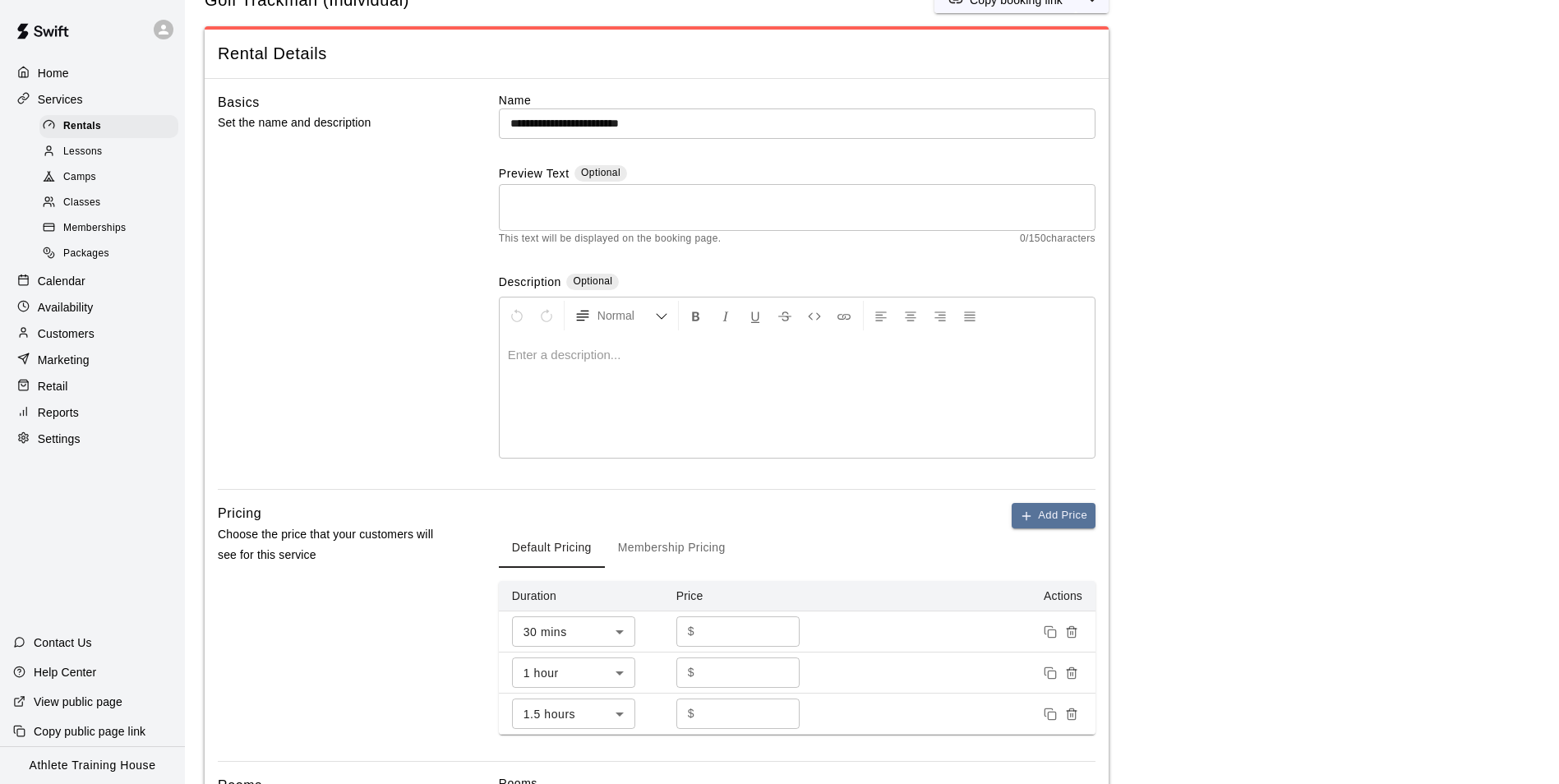
scroll to position [329, 0]
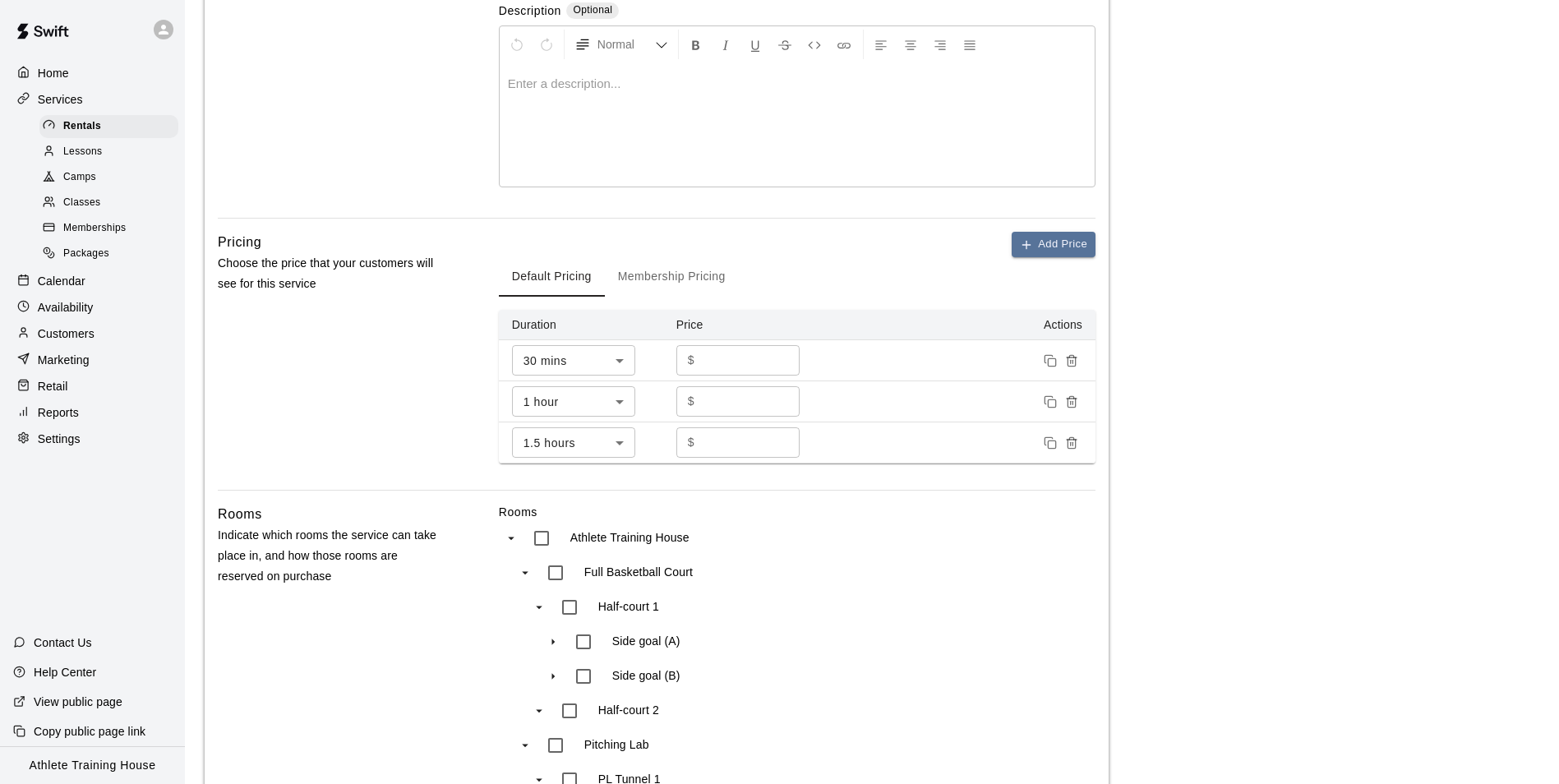
click at [637, 261] on button "Membership Pricing" at bounding box center [671, 277] width 134 height 39
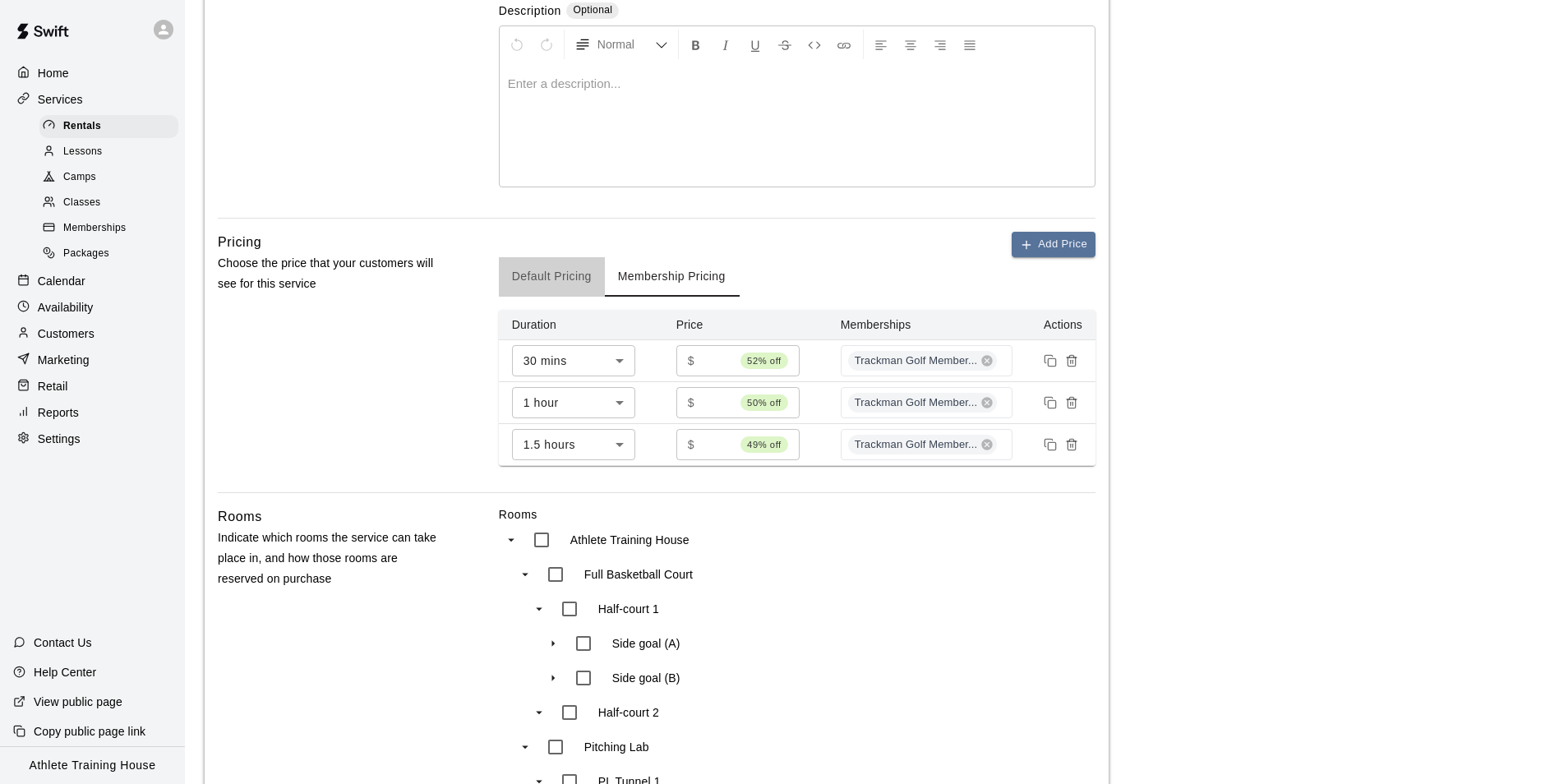
click at [577, 275] on button "Default Pricing" at bounding box center [552, 277] width 106 height 39
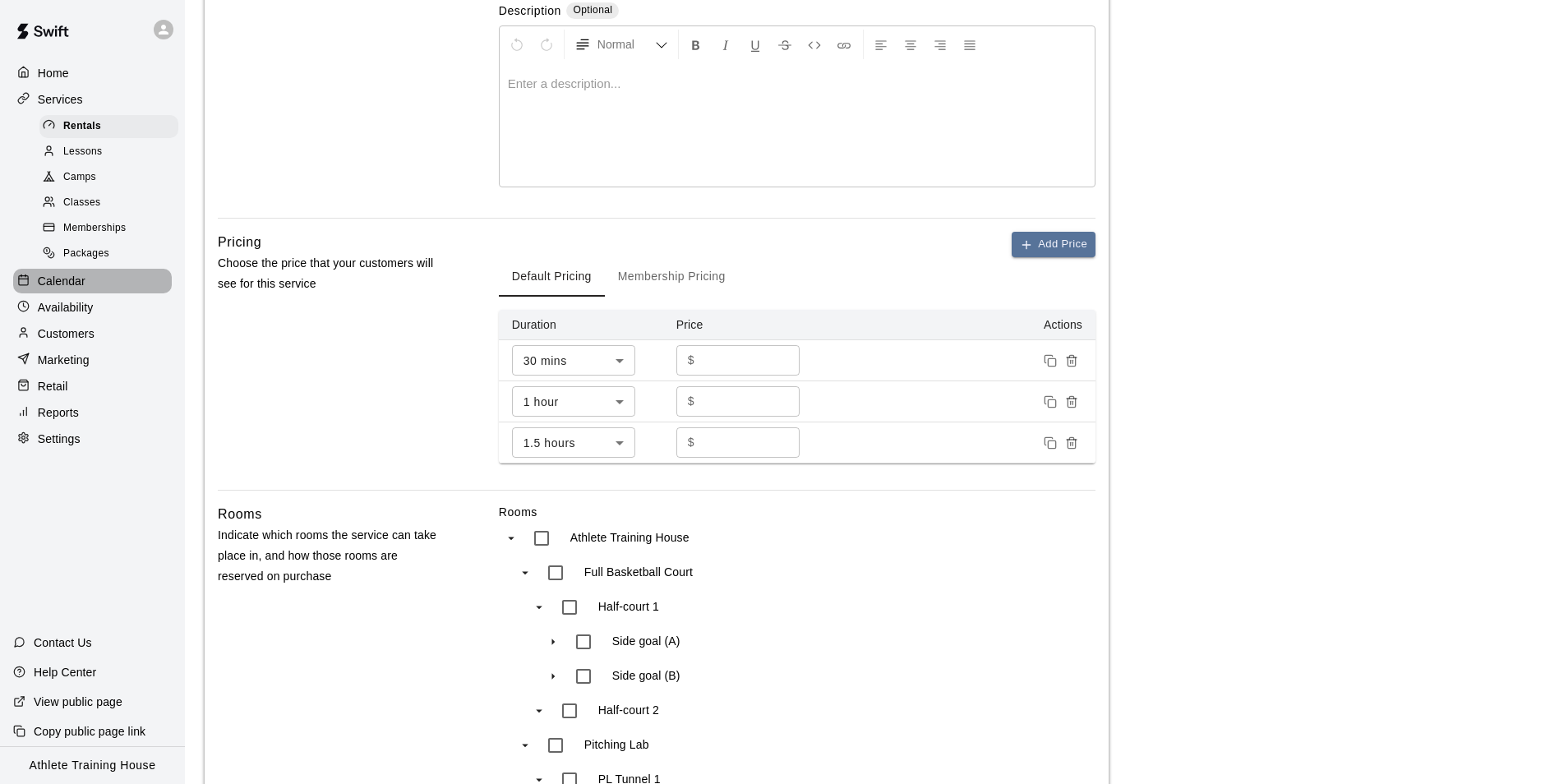
click at [42, 289] on p "Calendar" at bounding box center [62, 281] width 48 height 16
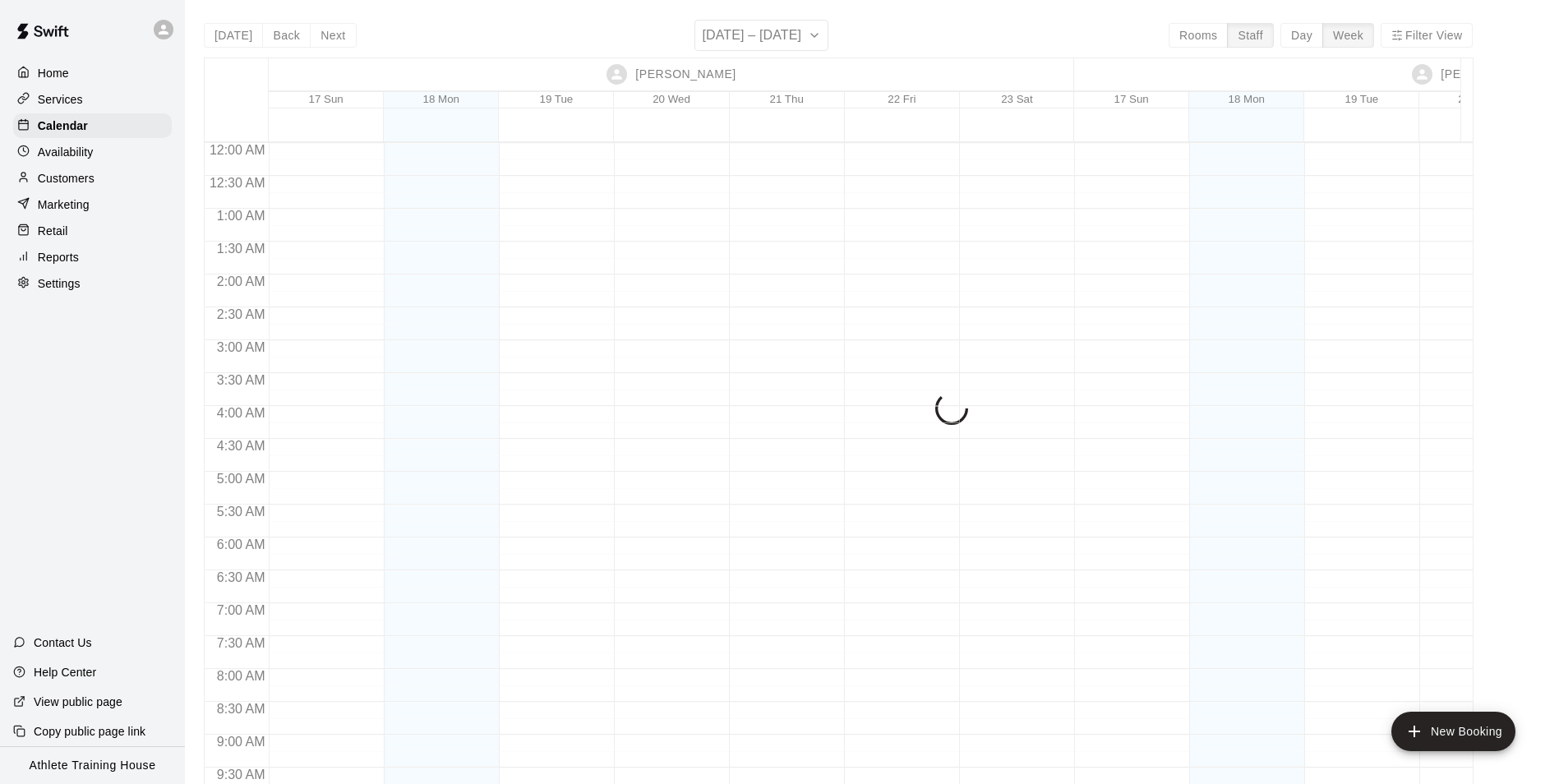
scroll to position [931, 0]
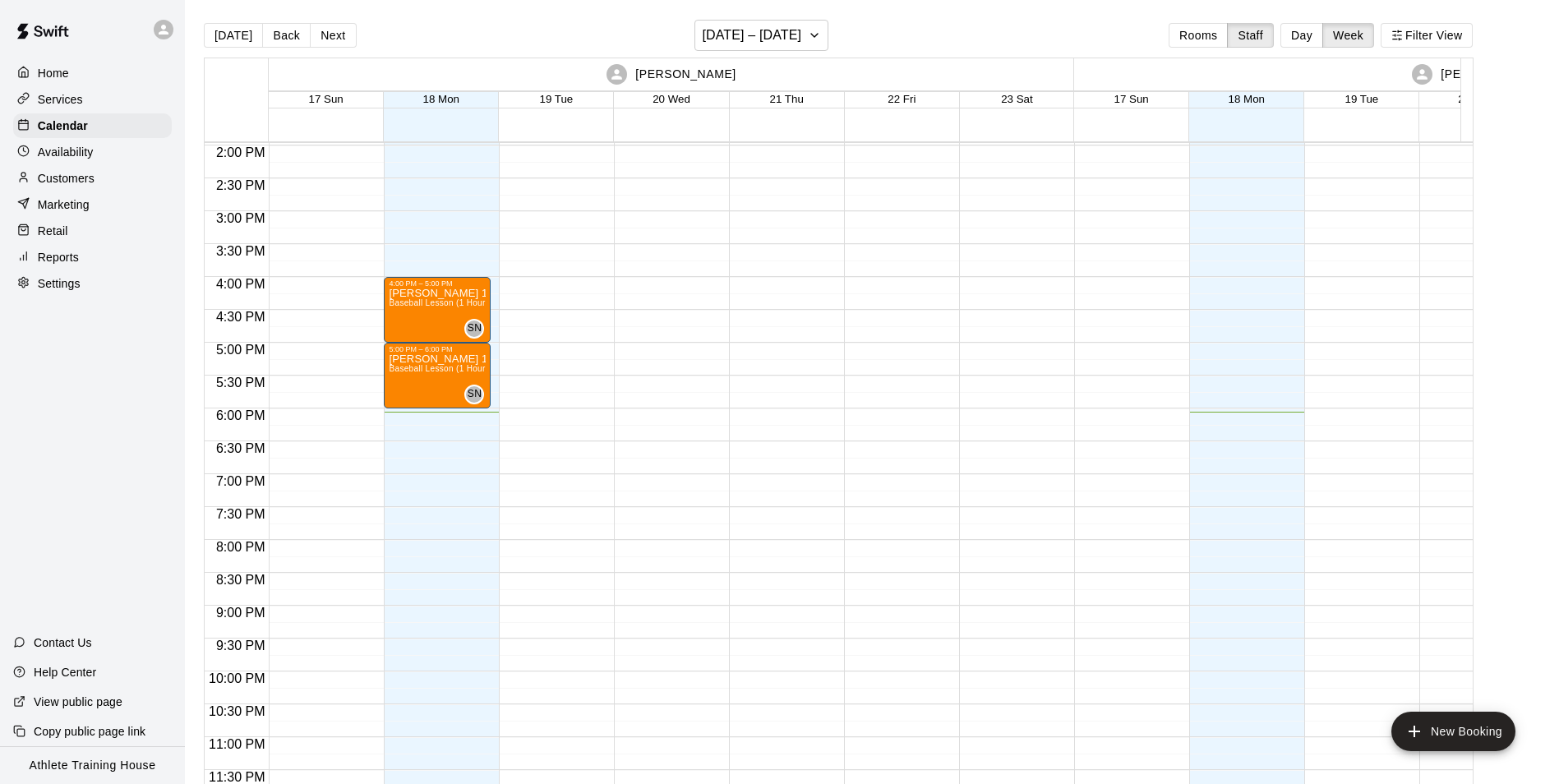
click at [68, 233] on div "Retail" at bounding box center [92, 231] width 159 height 25
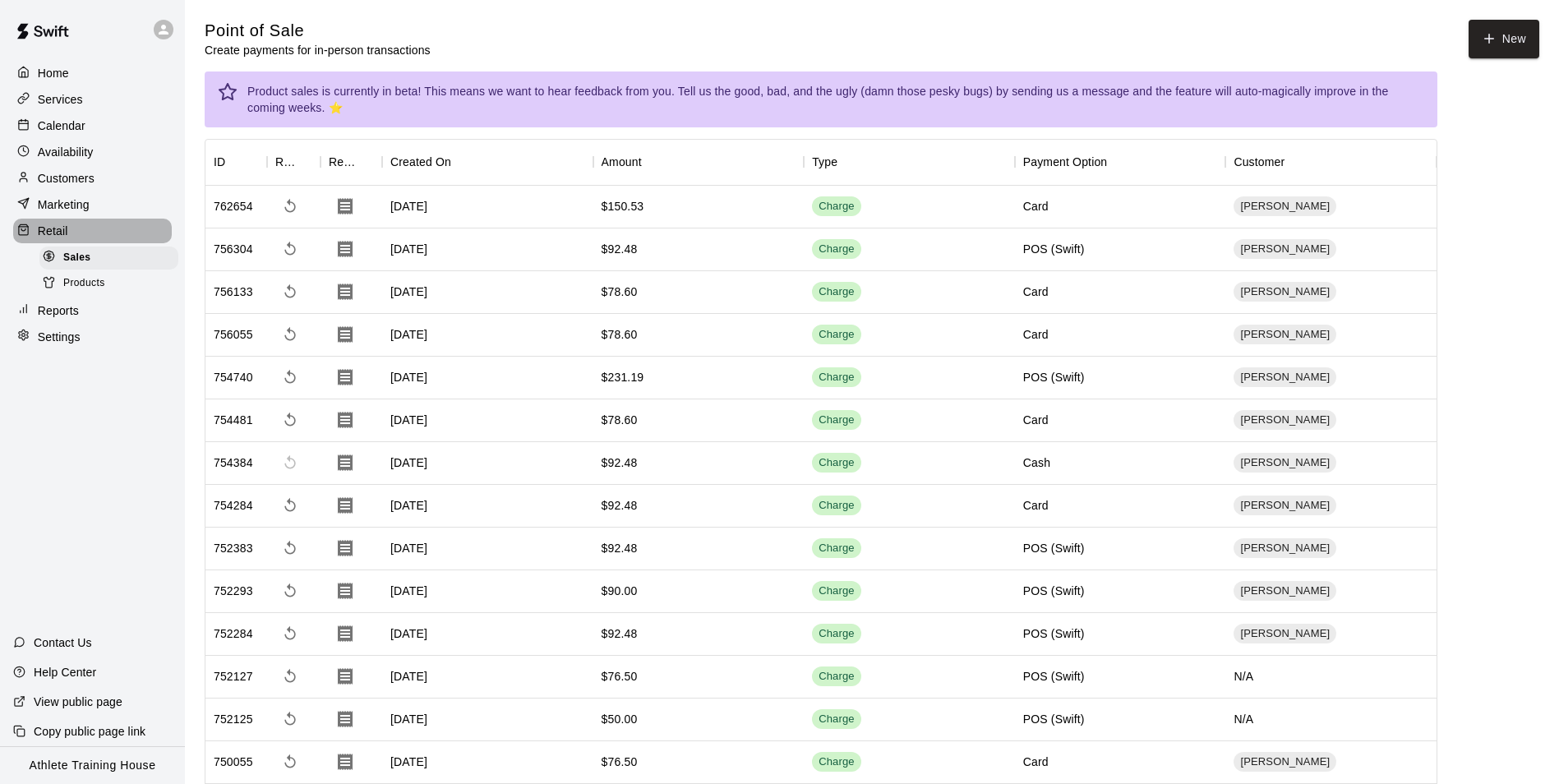
click at [36, 233] on div at bounding box center [27, 232] width 20 height 15
click at [1497, 30] on button "New" at bounding box center [1504, 39] width 71 height 38
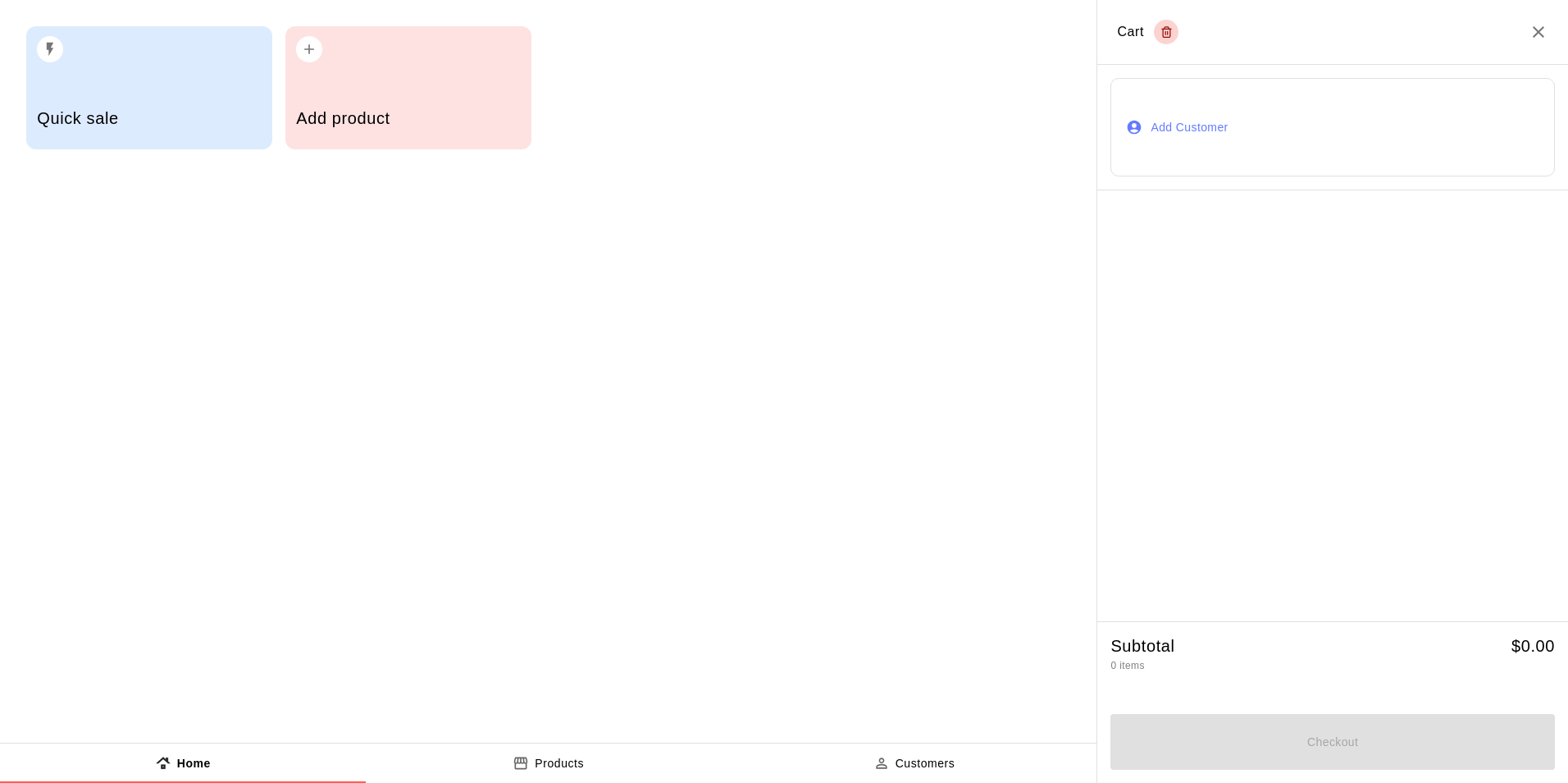
click at [1171, 126] on button "Add Customer" at bounding box center [1332, 127] width 444 height 99
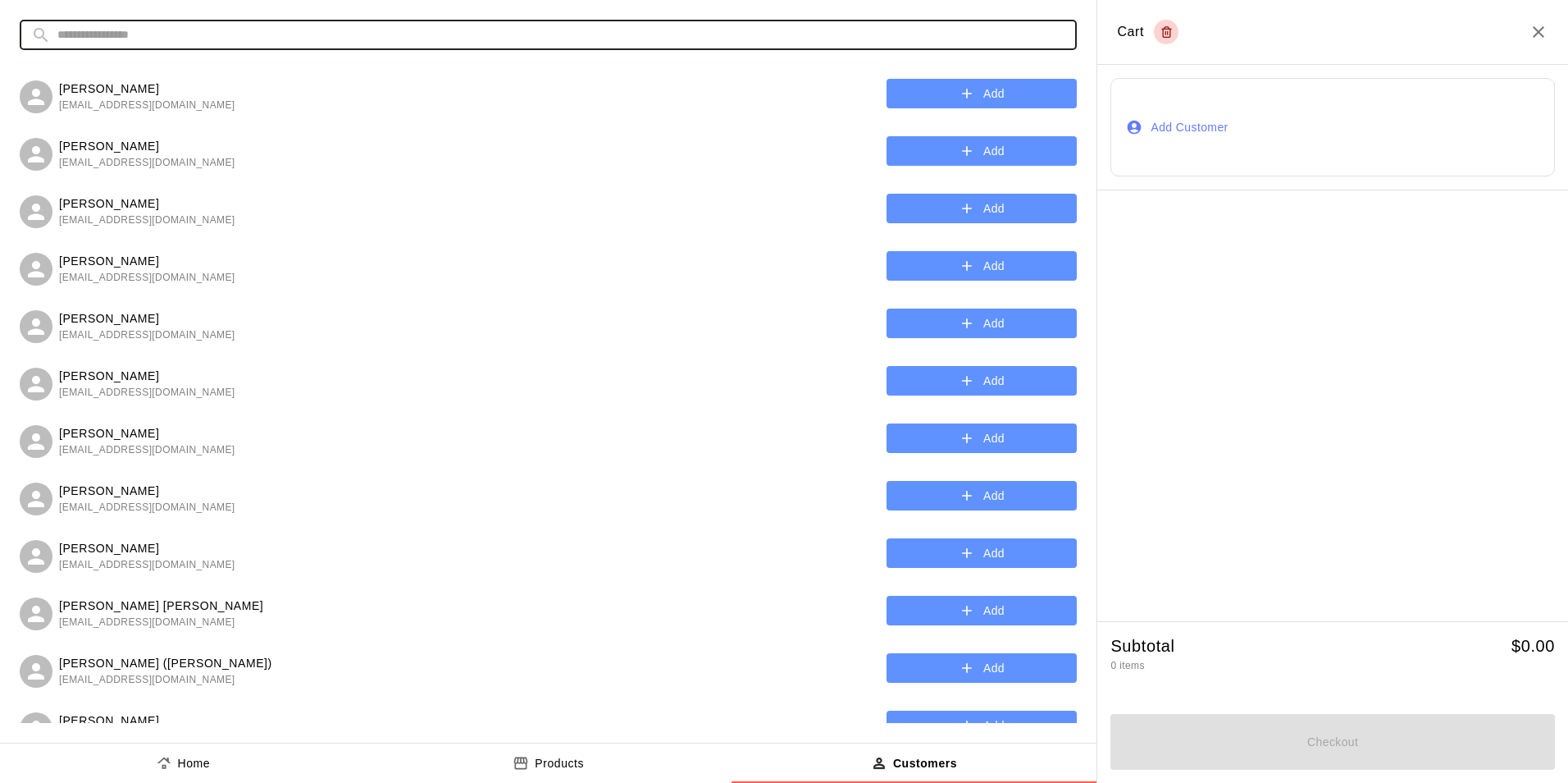
click at [421, 36] on input "text" at bounding box center [561, 36] width 1008 height 31
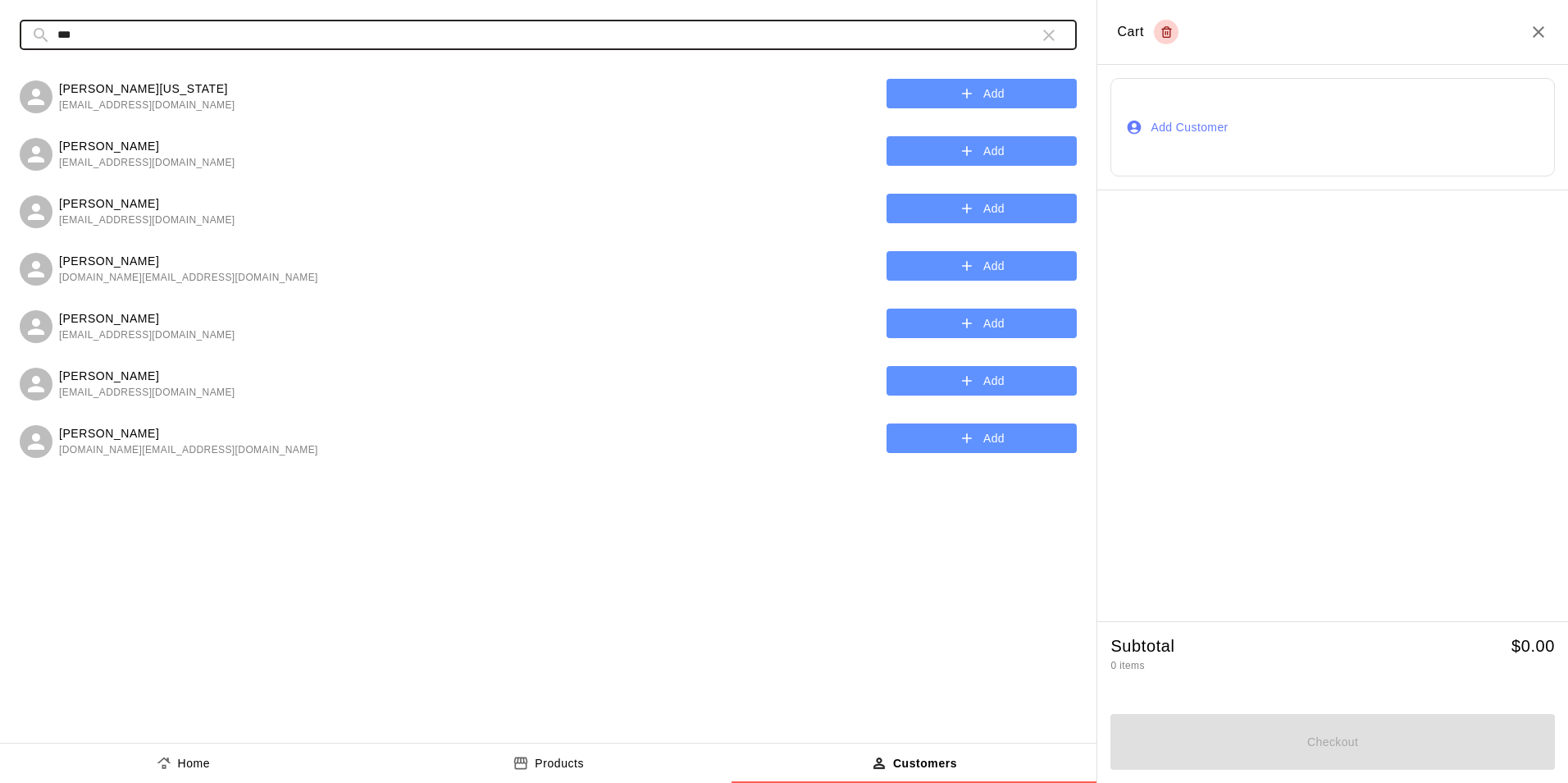
type input "***"
click at [976, 320] on button "Add" at bounding box center [981, 323] width 190 height 31
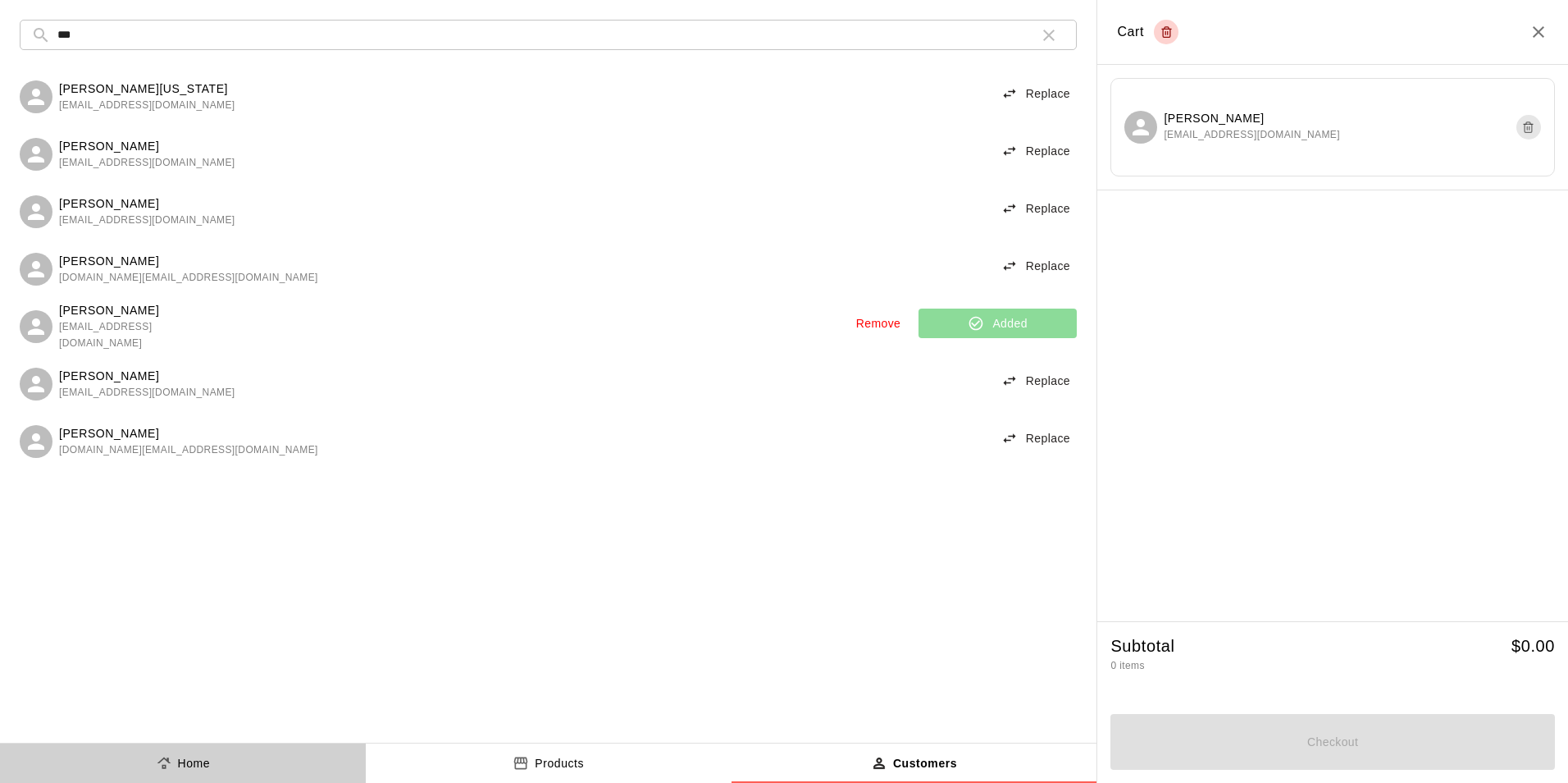
click at [204, 761] on p "Home" at bounding box center [195, 764] width 33 height 17
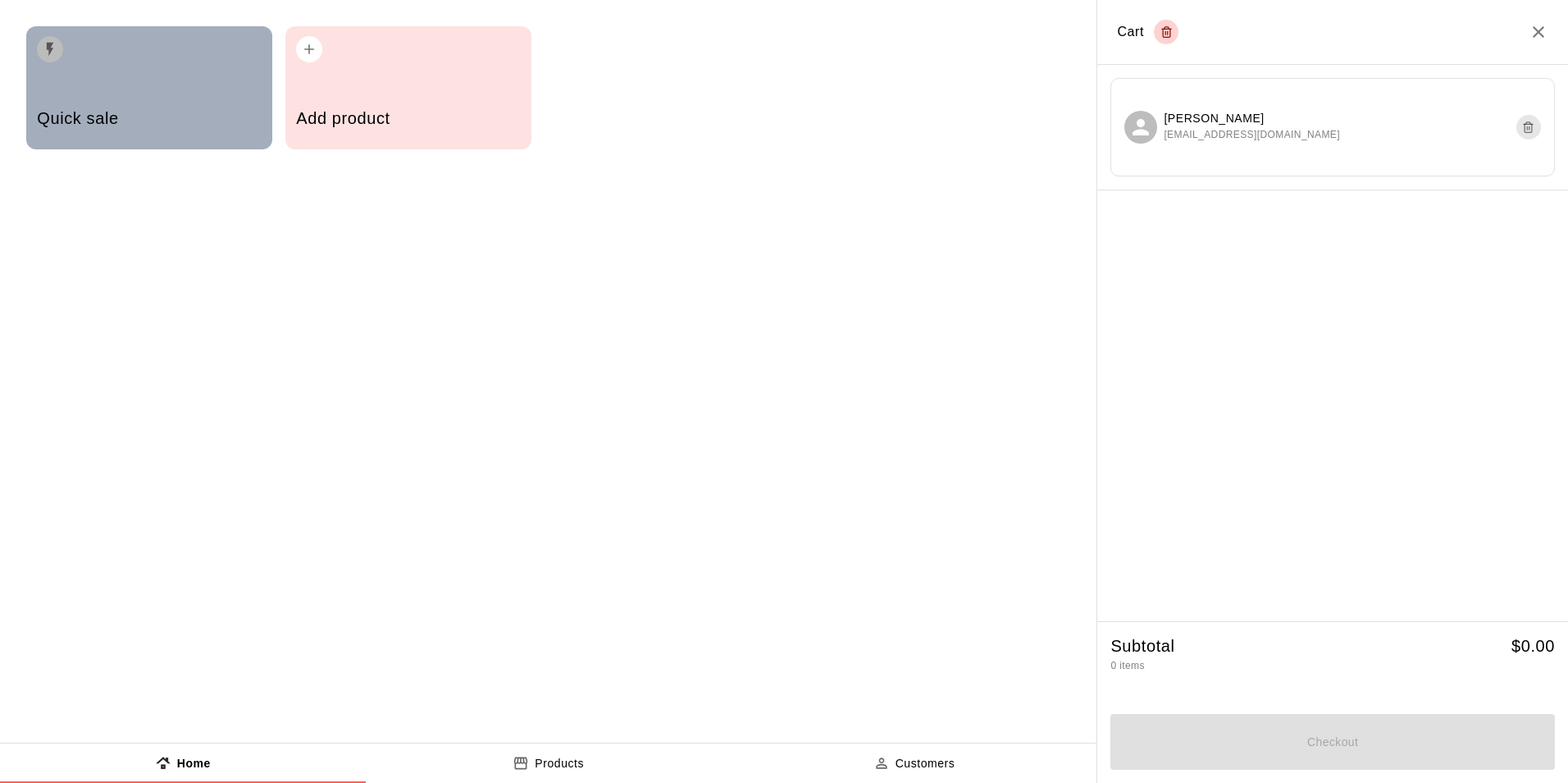
click at [118, 111] on h5 "Quick sale" at bounding box center [148, 118] width 223 height 22
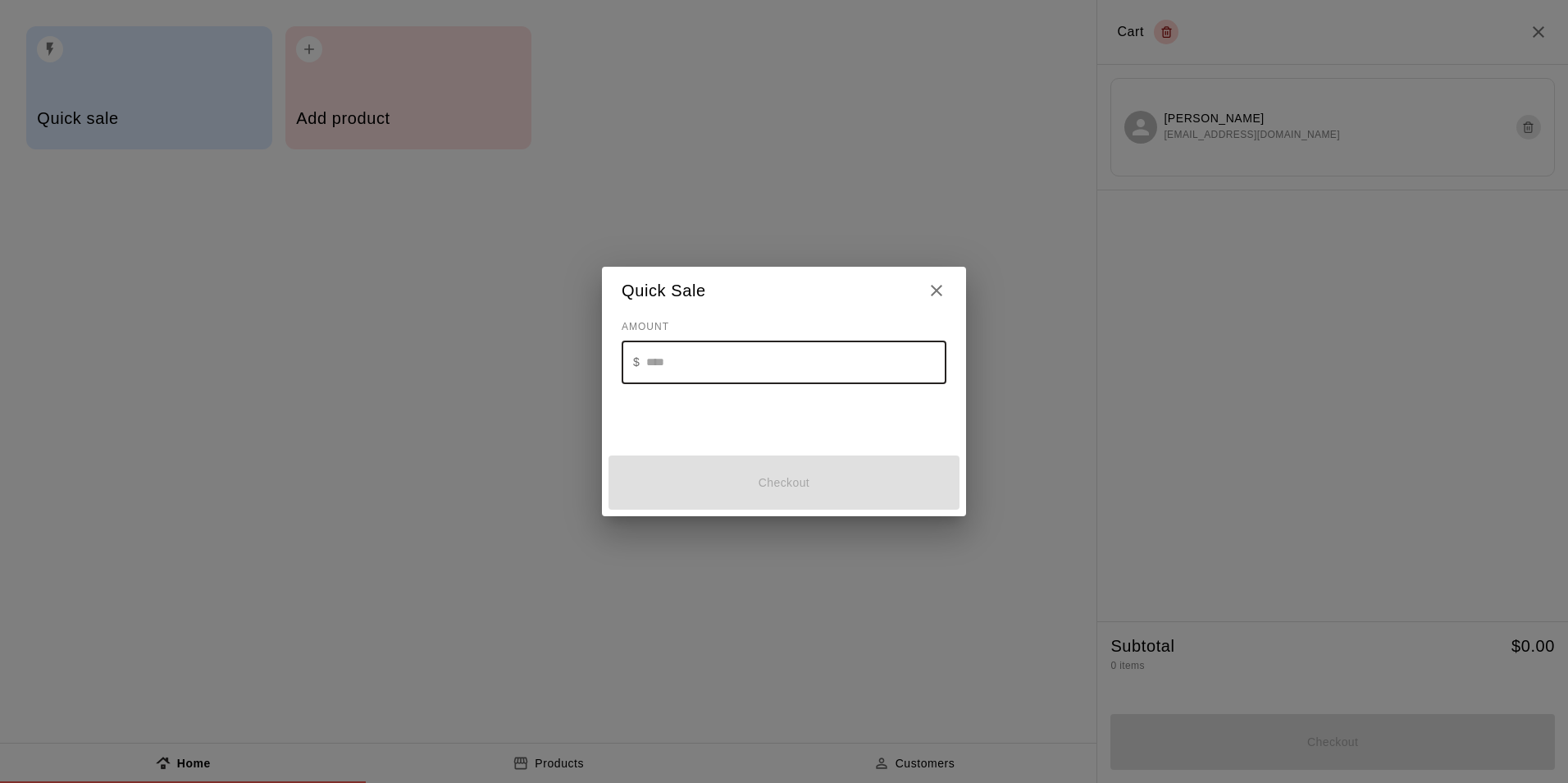
click at [667, 361] on input "text" at bounding box center [796, 362] width 300 height 43
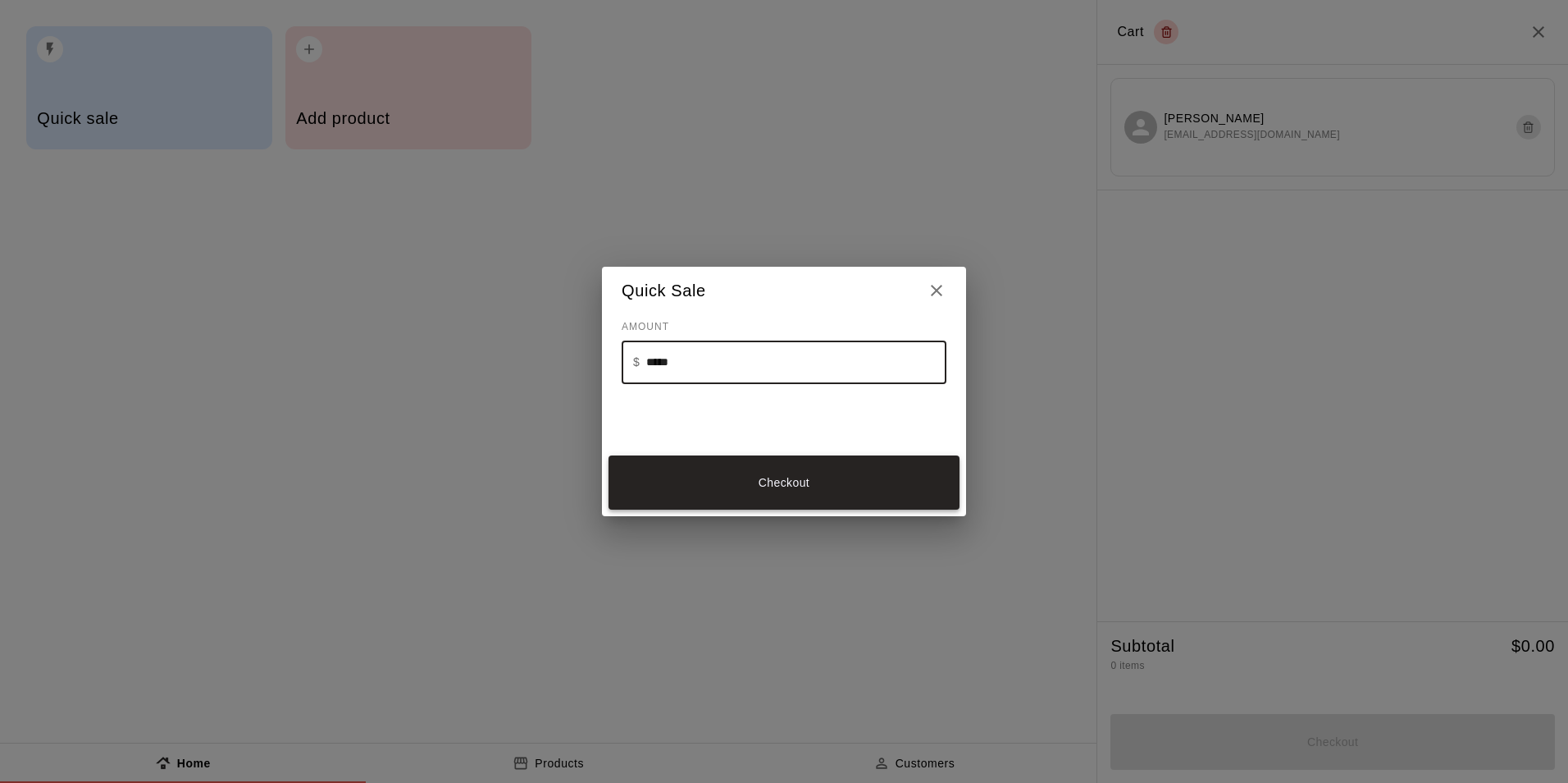
type input "*****"
click at [744, 479] on button "Checkout" at bounding box center [784, 483] width 351 height 55
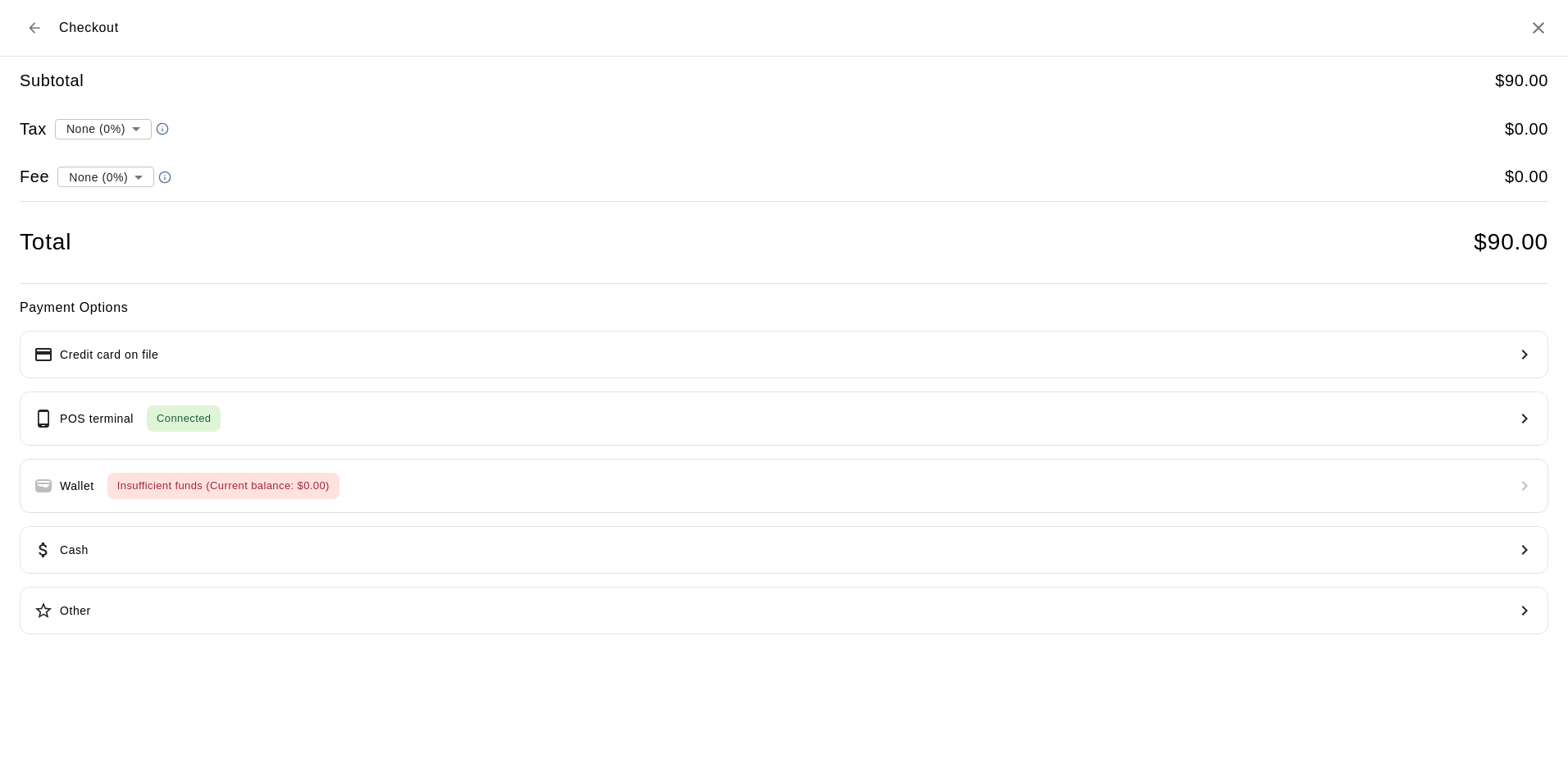
click at [136, 231] on li "convenience fee ( 2.75 % )" at bounding box center [102, 234] width 160 height 27
type input "**********"
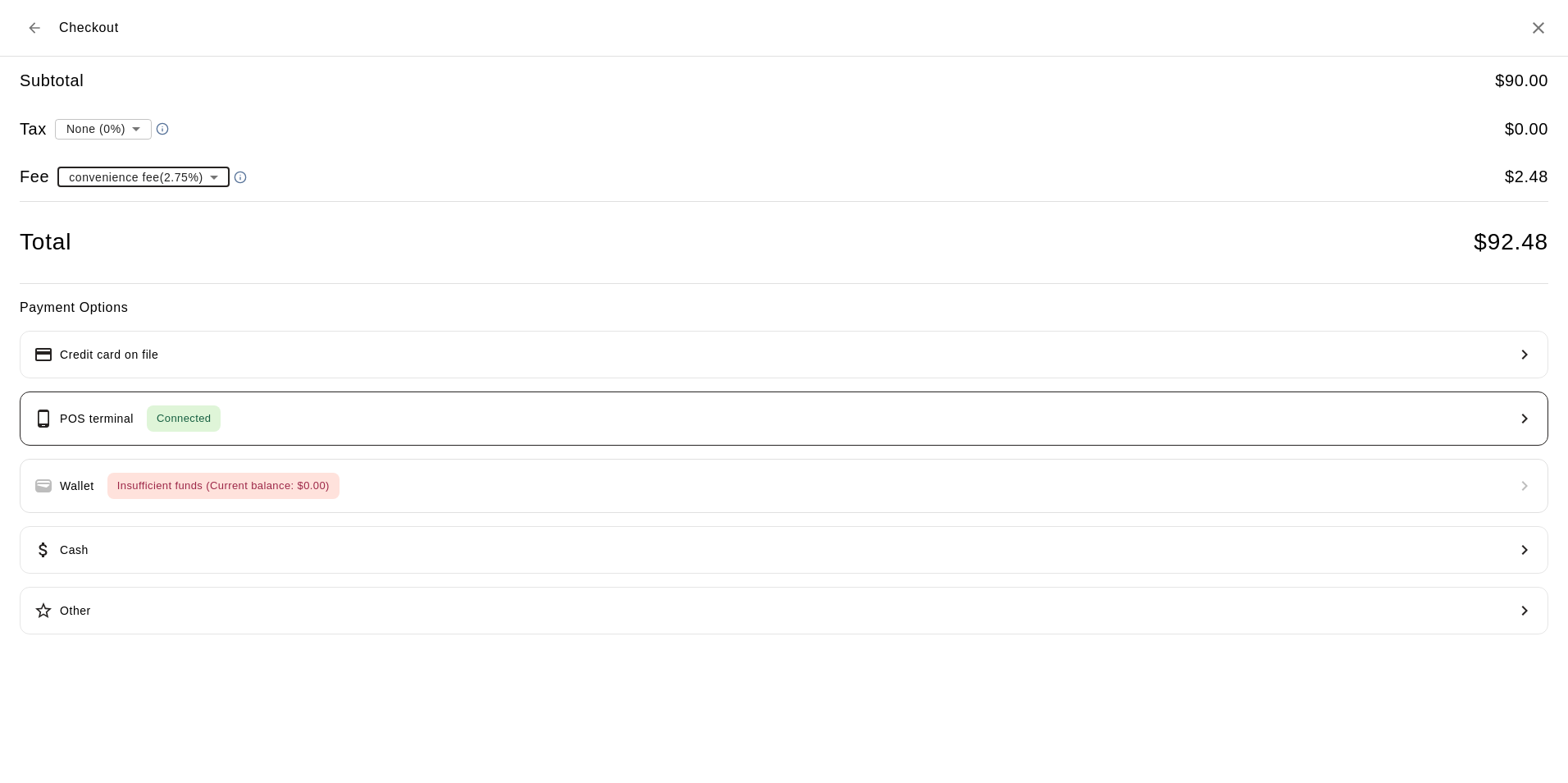
click at [206, 423] on span "Connected" at bounding box center [183, 419] width 74 height 19
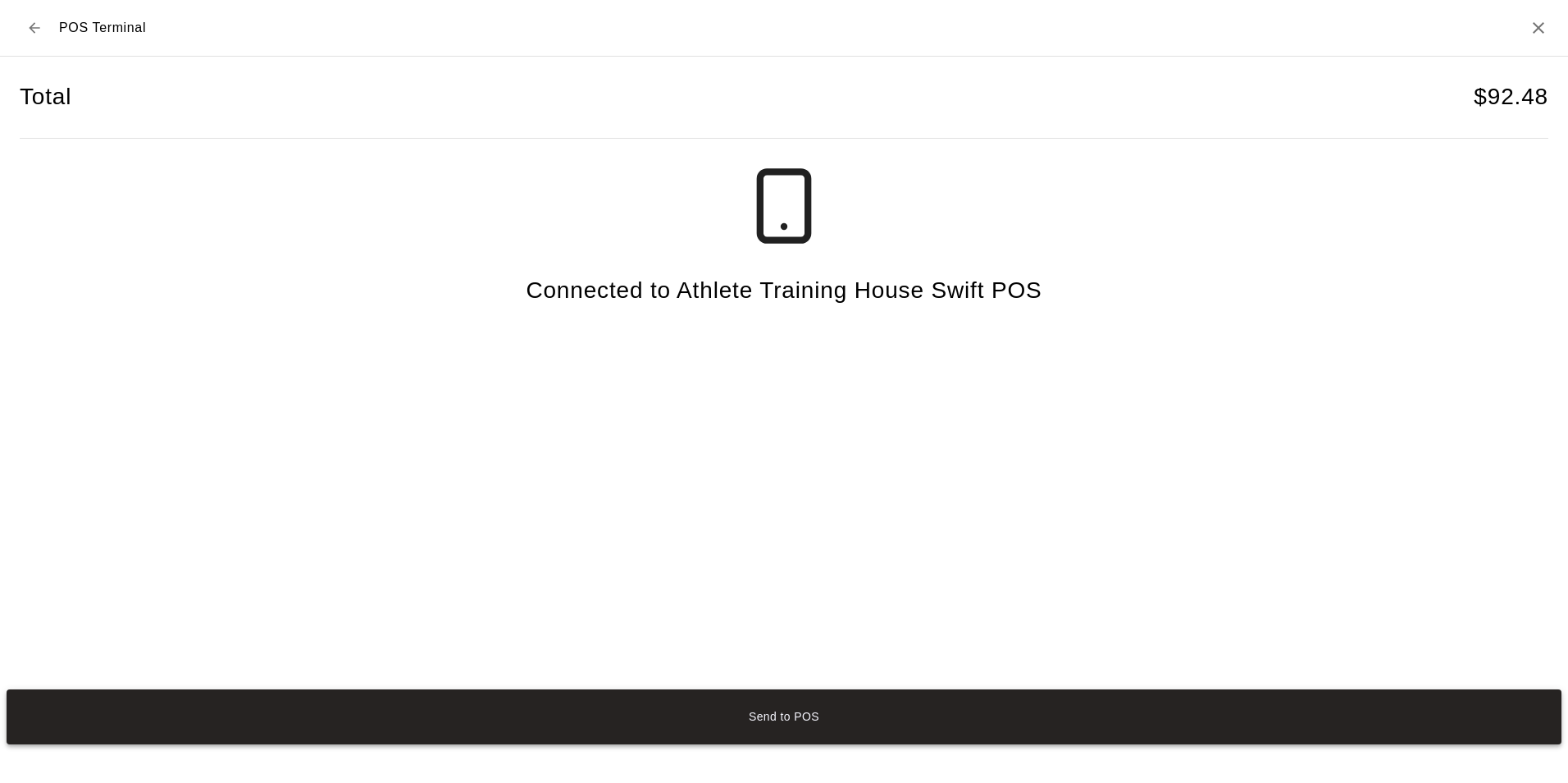
click at [781, 727] on button "Send to POS" at bounding box center [784, 716] width 1555 height 55
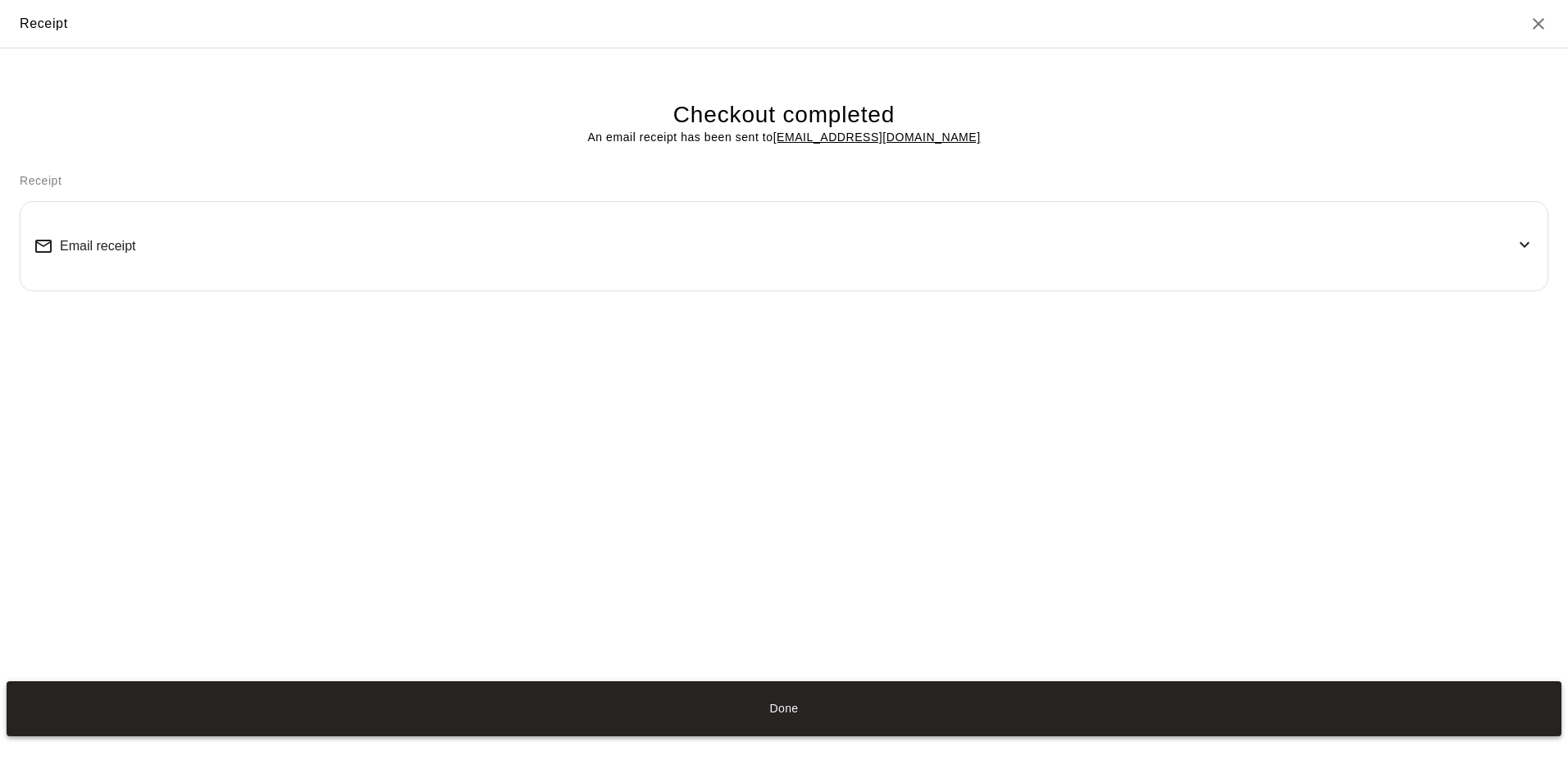
click at [762, 707] on button "Done" at bounding box center [784, 708] width 1555 height 55
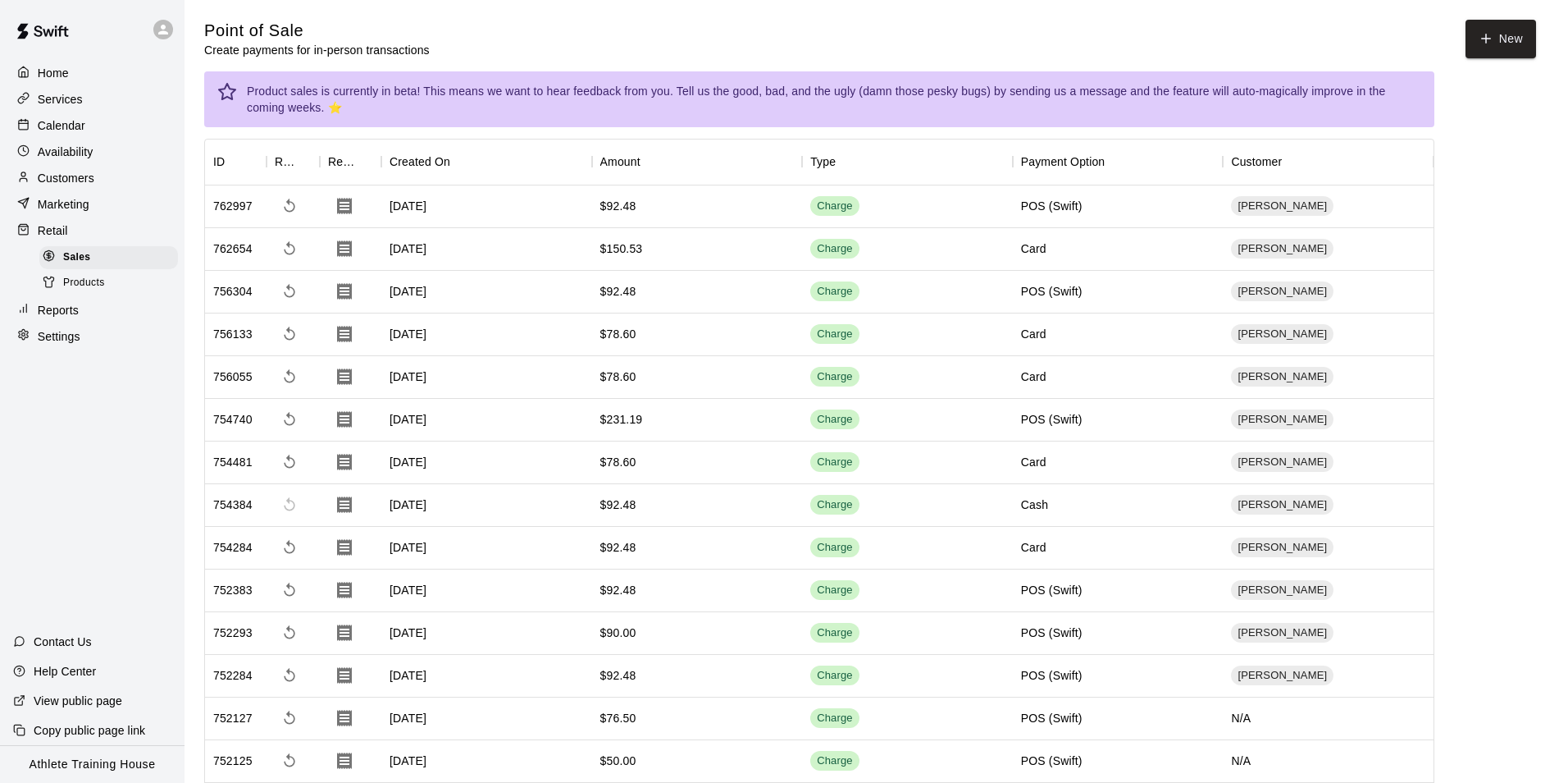
click at [784, 706] on button "Done" at bounding box center [784, 708] width 1555 height 55
